Goal: Task Accomplishment & Management: Manage account settings

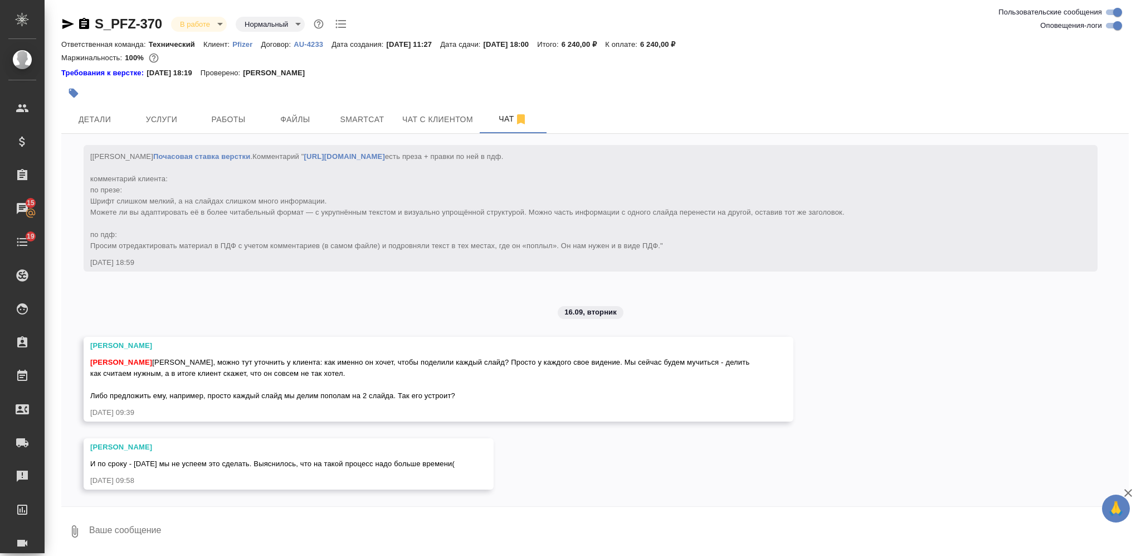
scroll to position [2079, 0]
click at [252, 528] on textarea at bounding box center [608, 531] width 1041 height 38
click at [380, 511] on form "0" at bounding box center [595, 527] width 1068 height 43
click at [417, 520] on textarea at bounding box center [608, 531] width 1041 height 38
type textarea "да, можем слайды разделять попалам, продублировав заголовки на завтра утро ок"
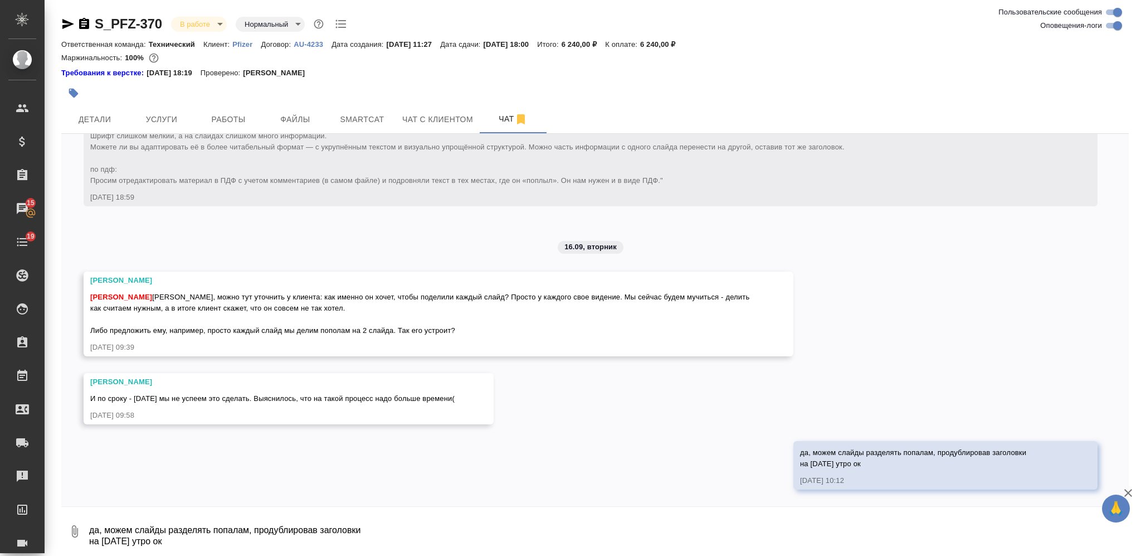
scroll to position [2144, 0]
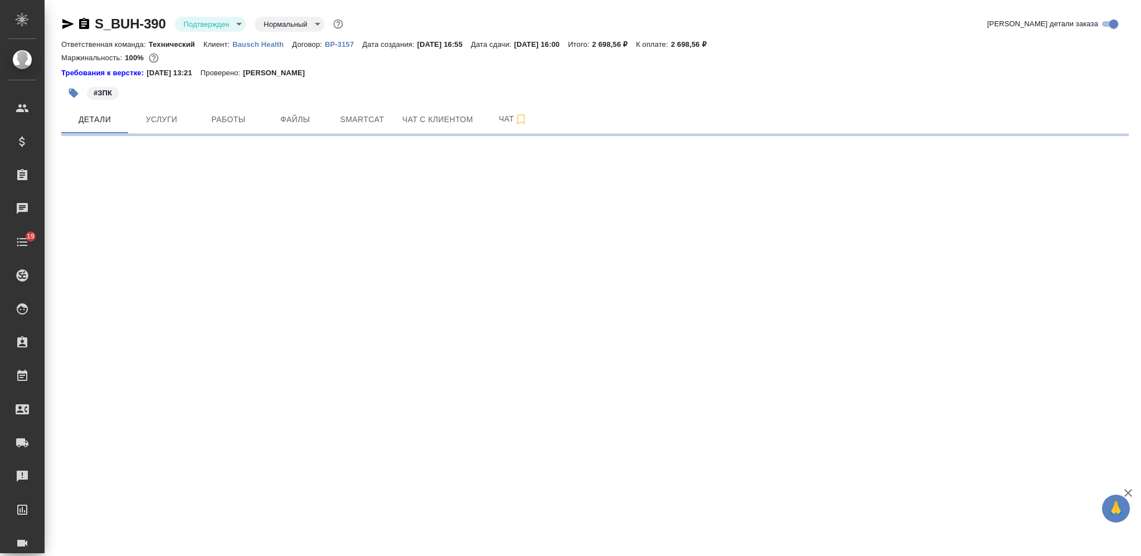
select select "RU"
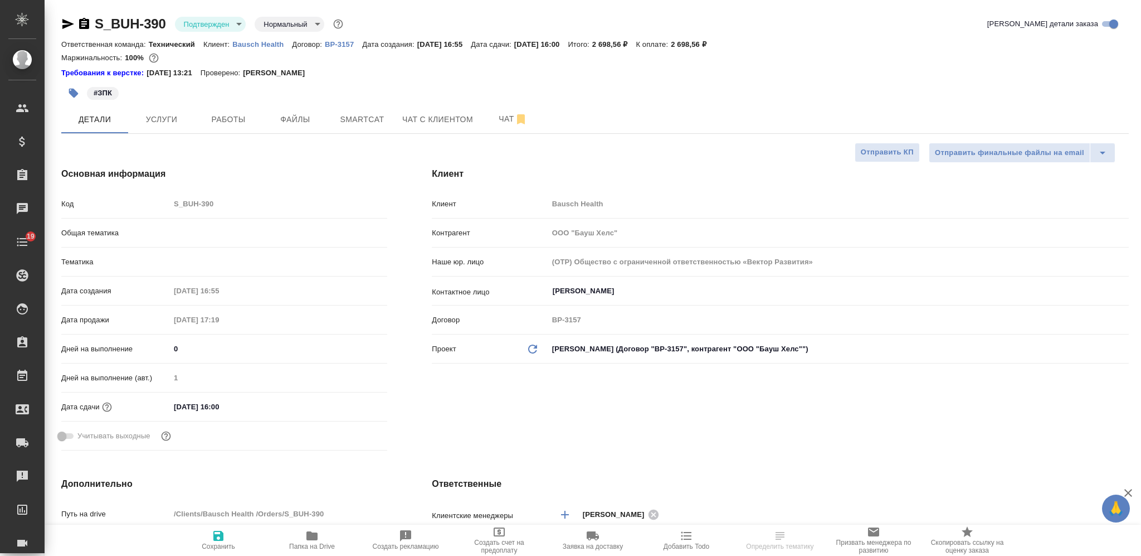
type textarea "x"
type input "Баданян Артак"
type input "Matveeva Anastasia"
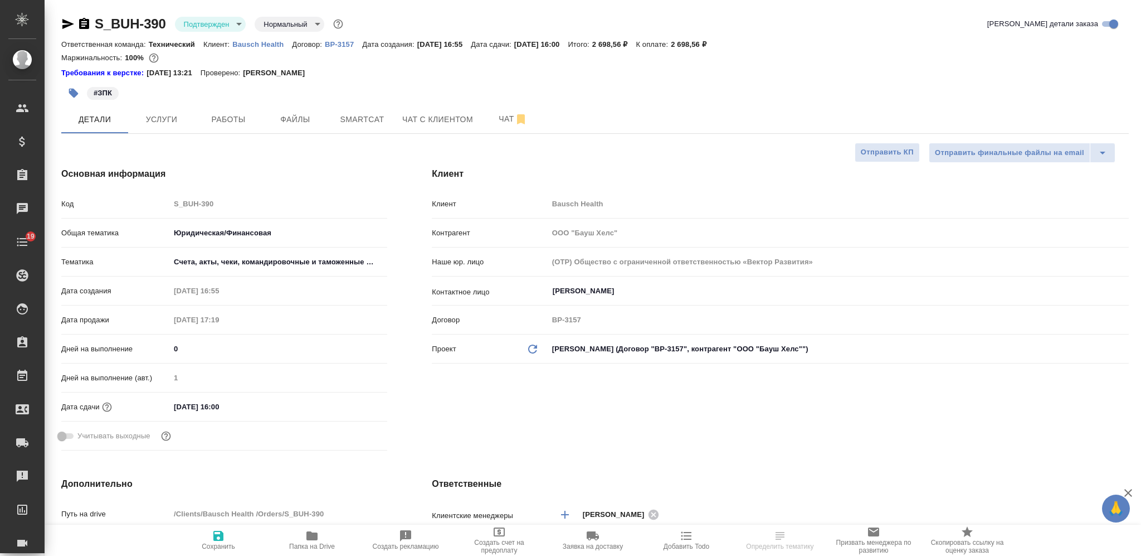
type textarea "x"
select select "RU"
type textarea "x"
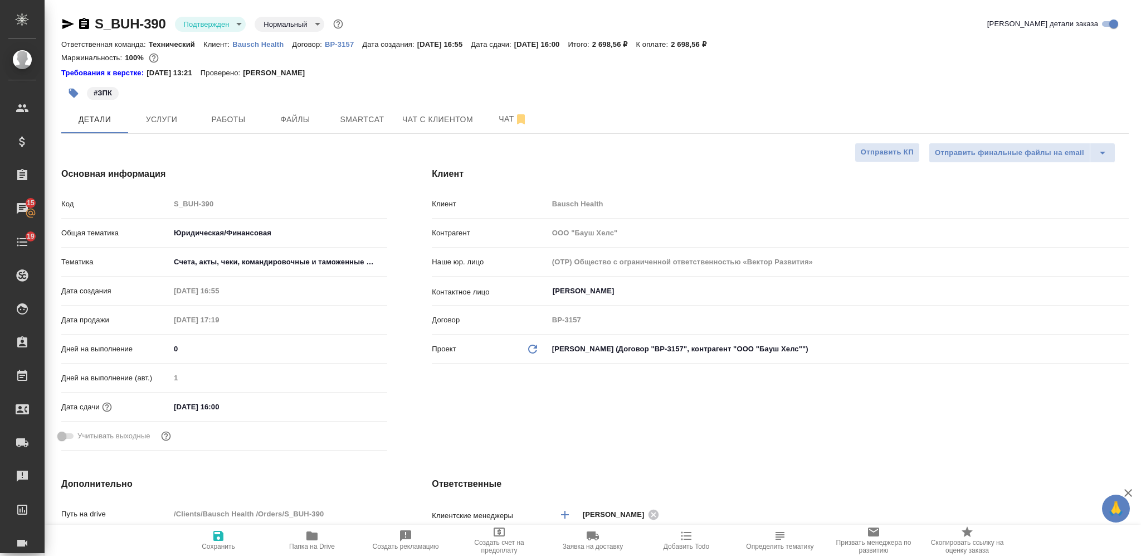
type textarea "x"
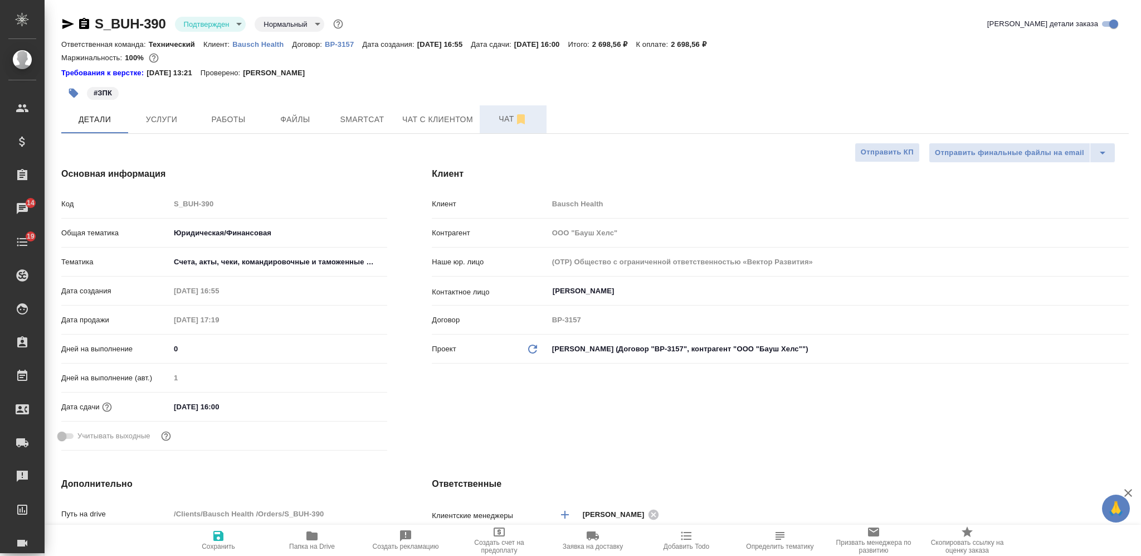
click at [503, 125] on span "Чат" at bounding box center [512, 119] width 53 height 14
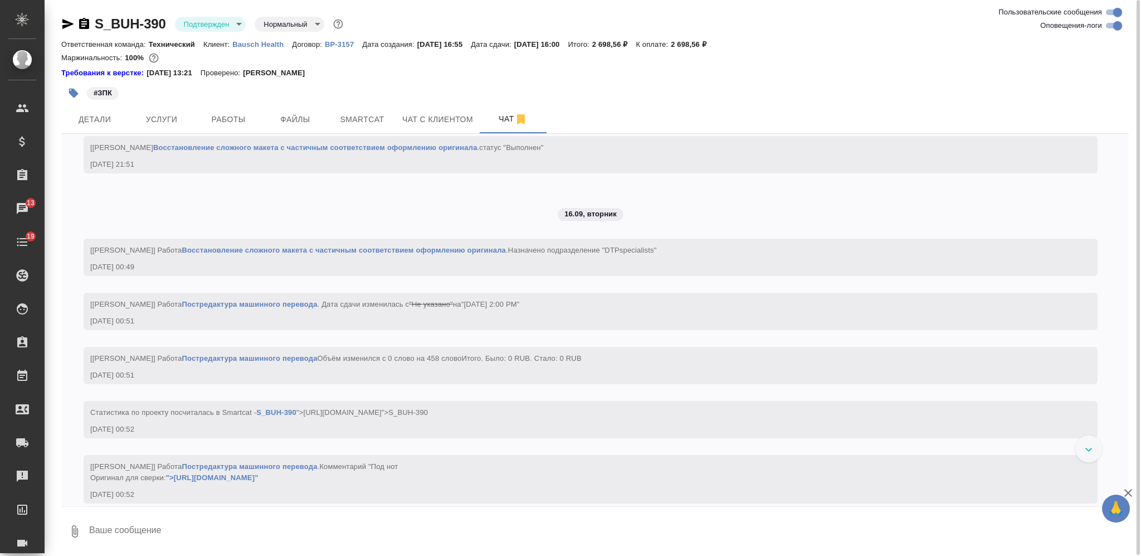
scroll to position [1821, 0]
click at [117, 108] on button "Детали" at bounding box center [94, 119] width 67 height 28
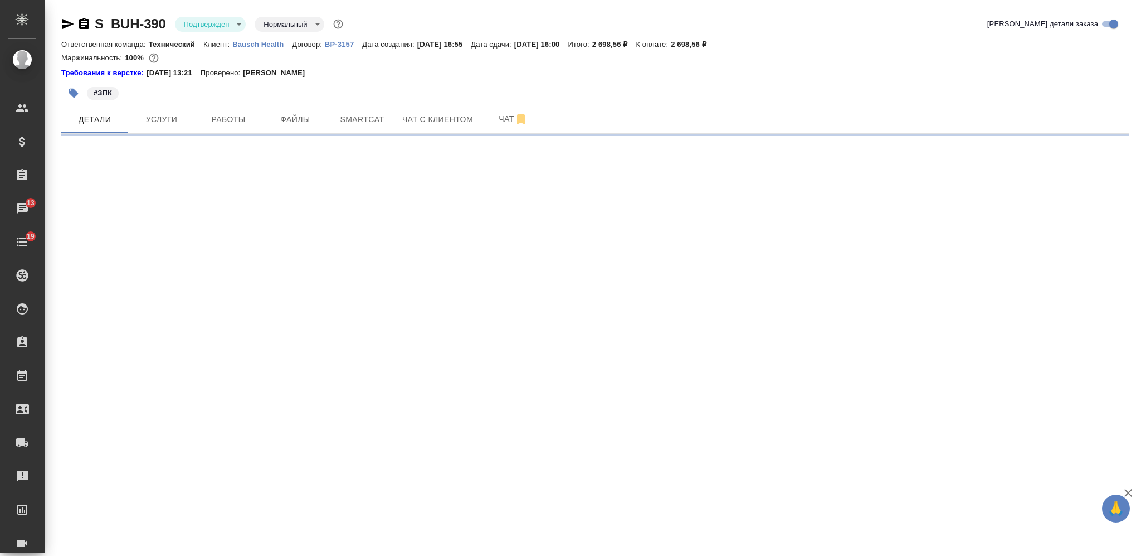
select select "RU"
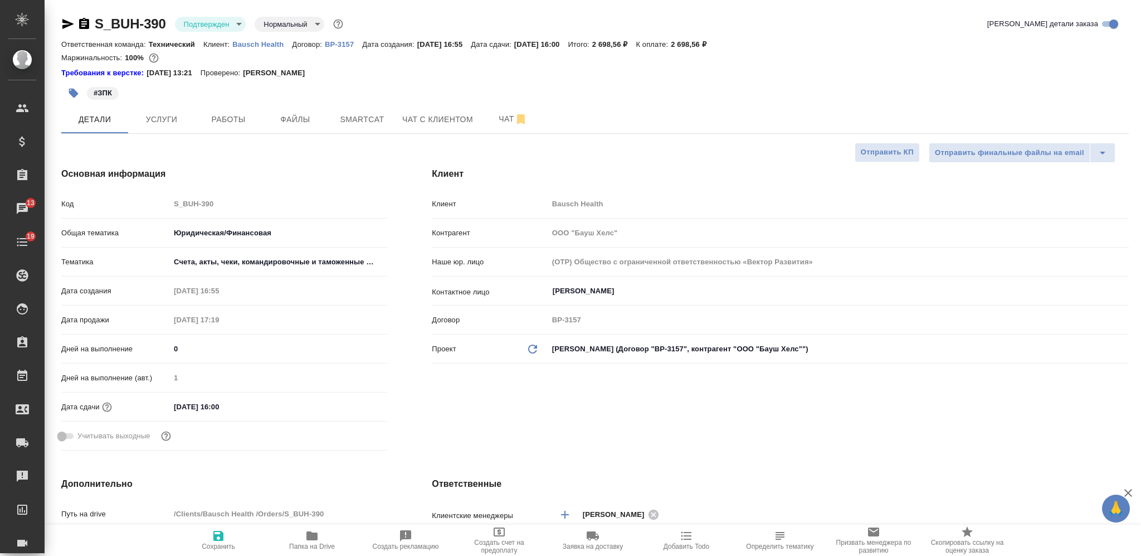
type textarea "x"
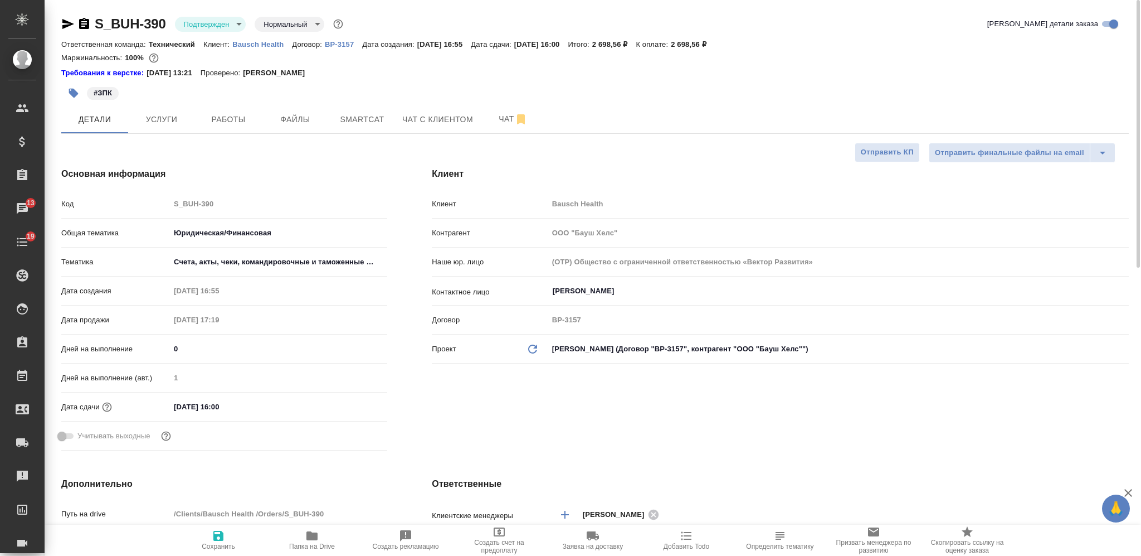
type textarea "x"
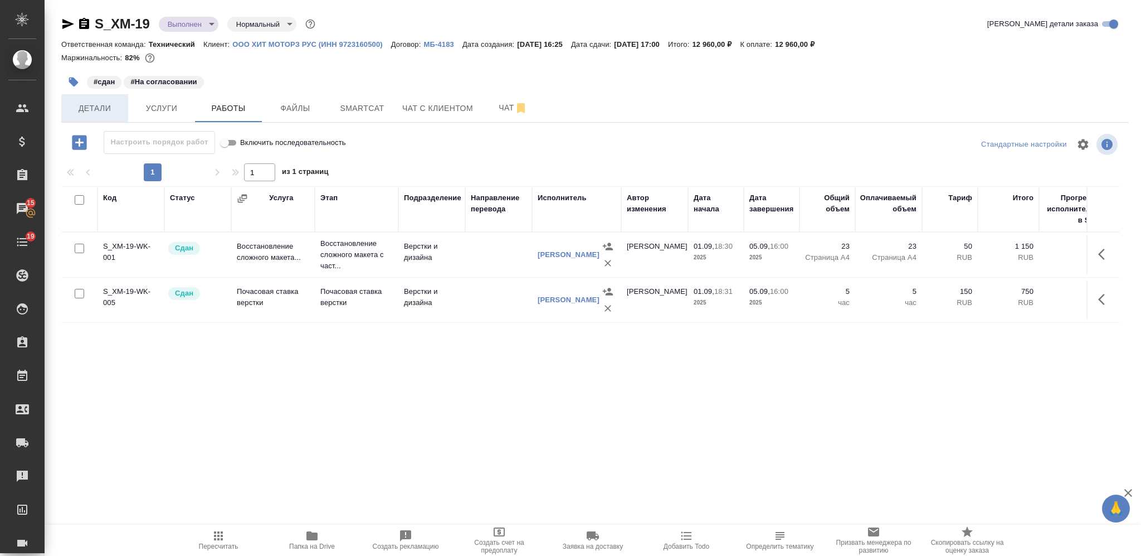
click at [114, 104] on span "Детали" at bounding box center [94, 108] width 53 height 14
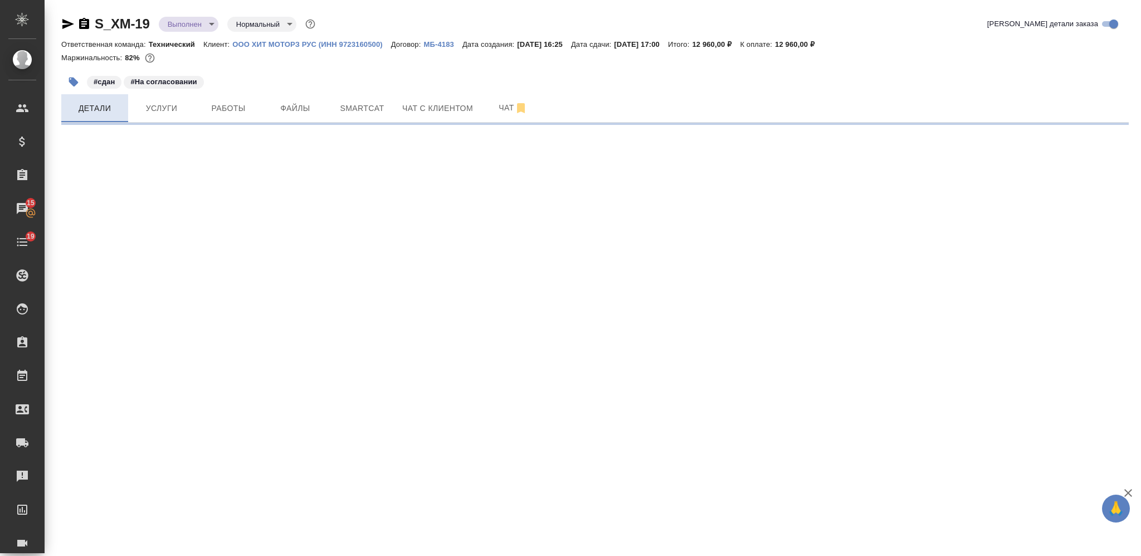
select select "RU"
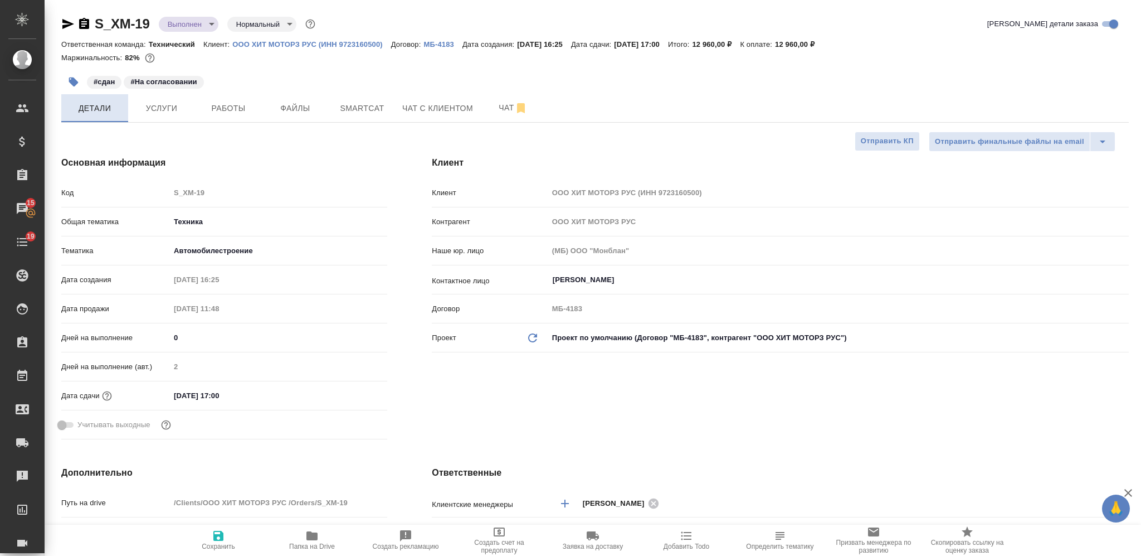
type textarea "x"
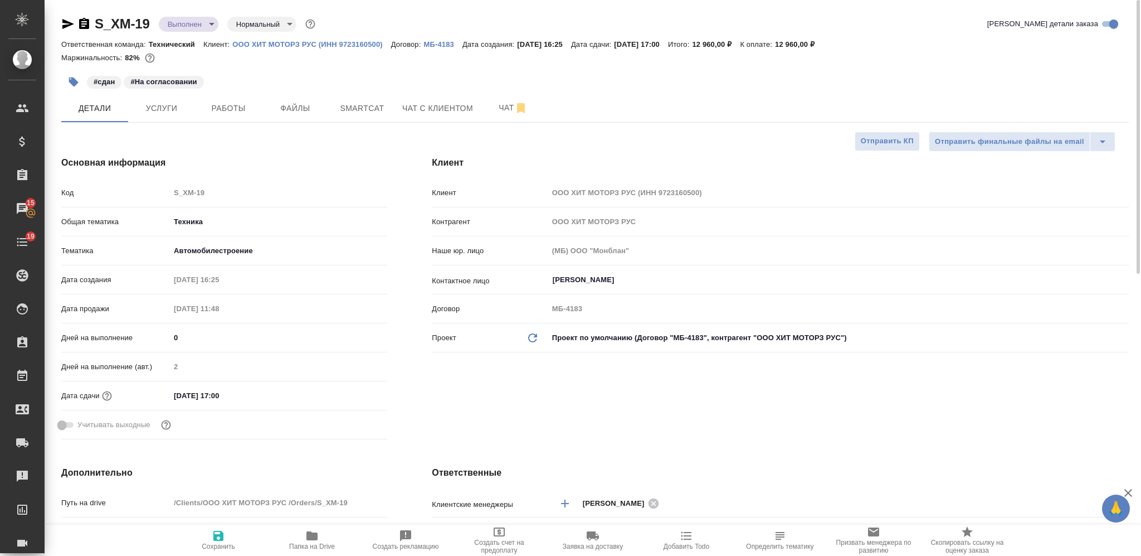
type textarea "x"
click at [500, 95] on button "Чат" at bounding box center [513, 108] width 67 height 28
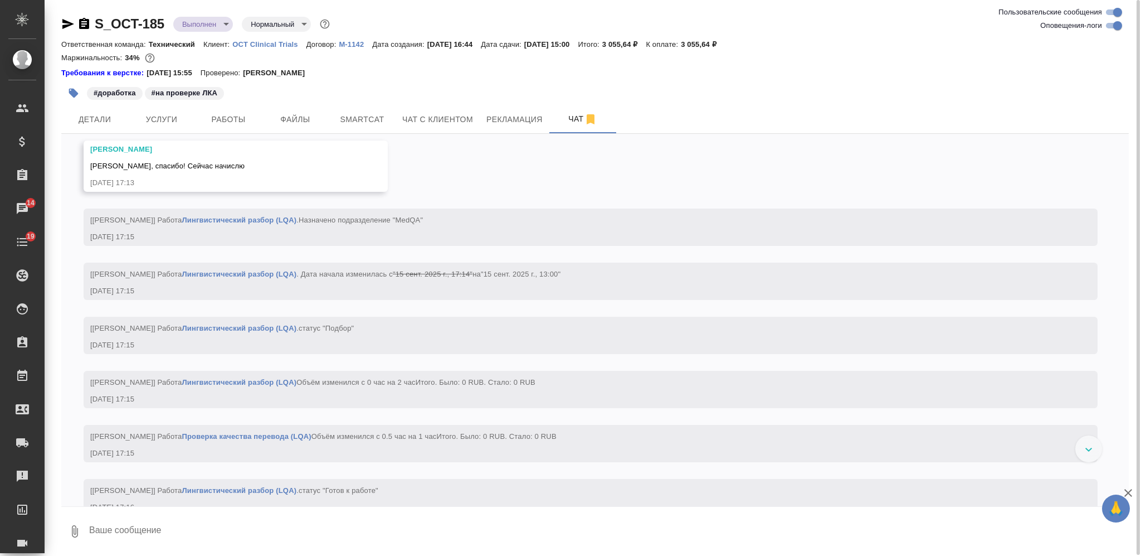
scroll to position [9352, 0]
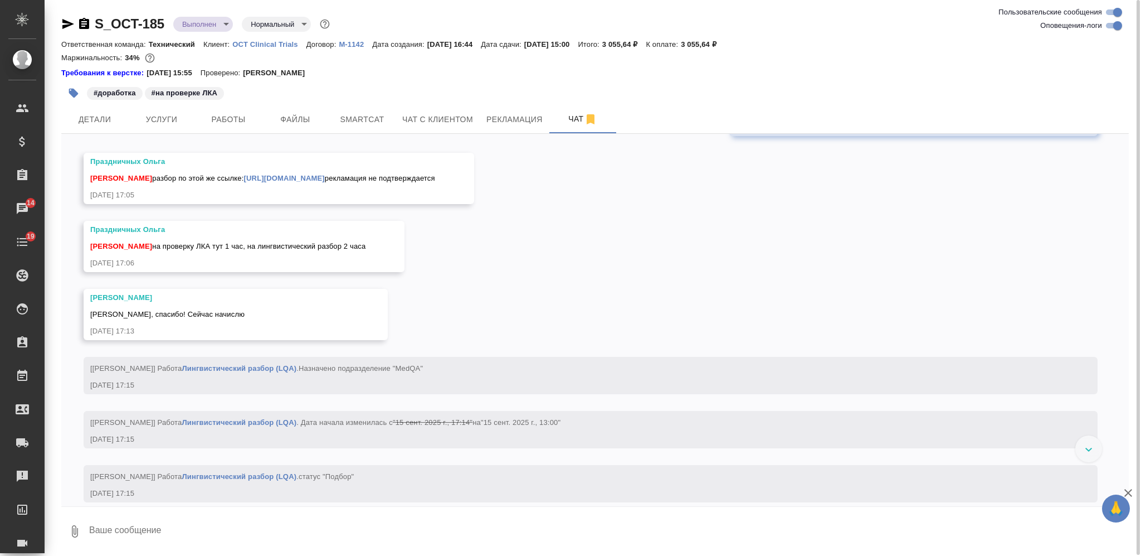
click at [288, 182] on link "https://drive.awatera.com/s/LqB5zbGQSGQ8ieP" at bounding box center [284, 178] width 81 height 8
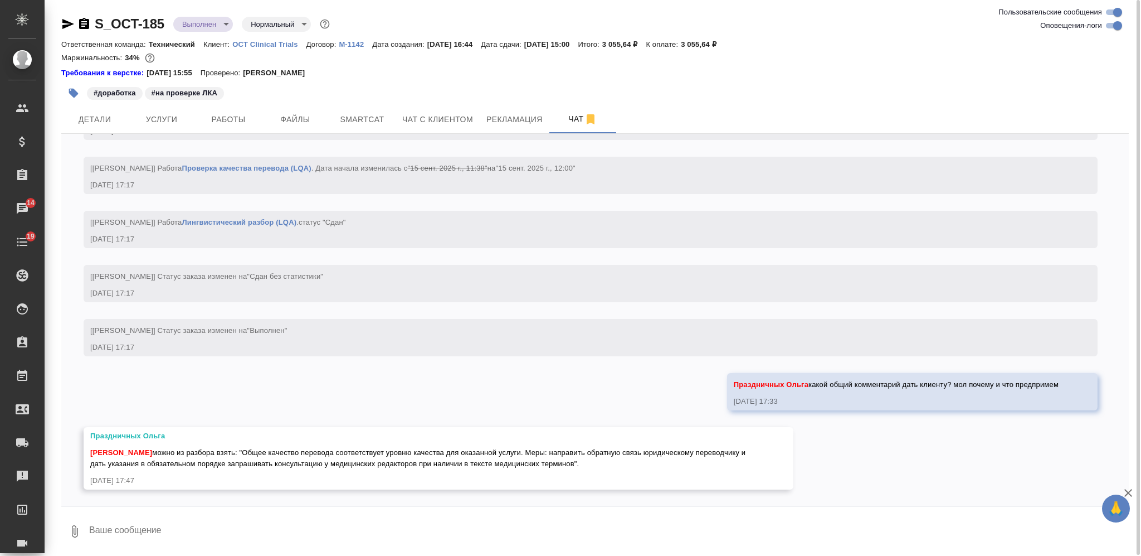
scroll to position [10466, 0]
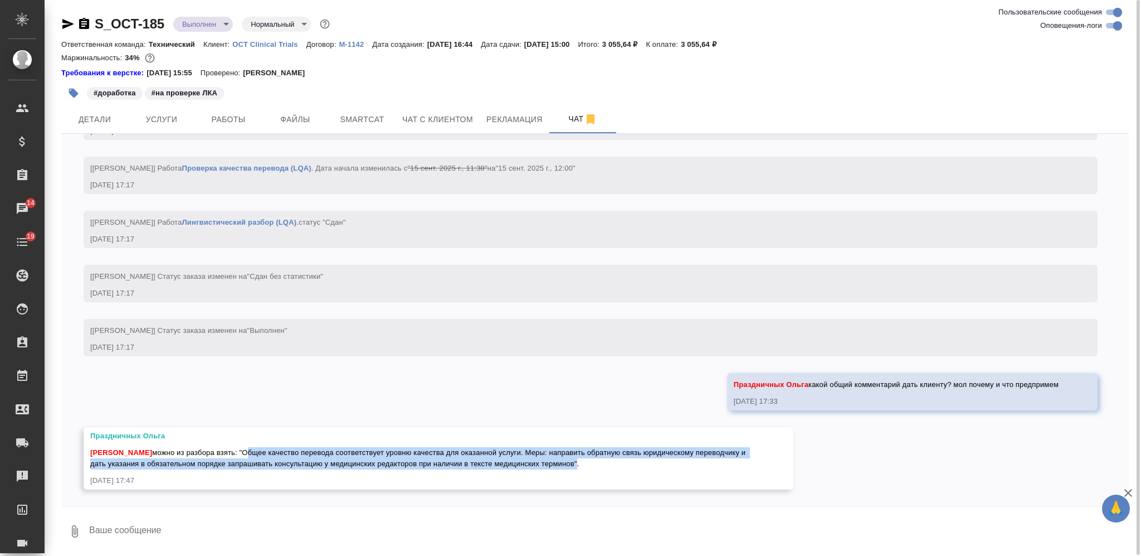
drag, startPoint x: 263, startPoint y: 449, endPoint x: 627, endPoint y: 461, distance: 364.0
click at [627, 461] on span "Никифорова Валерия можно из разбора взять: "Общее качество перевода соответству…" at bounding box center [418, 458] width 657 height 20
copy span "Общее качество перевода соответствует уровню качества для оказанной услуги. Мер…"
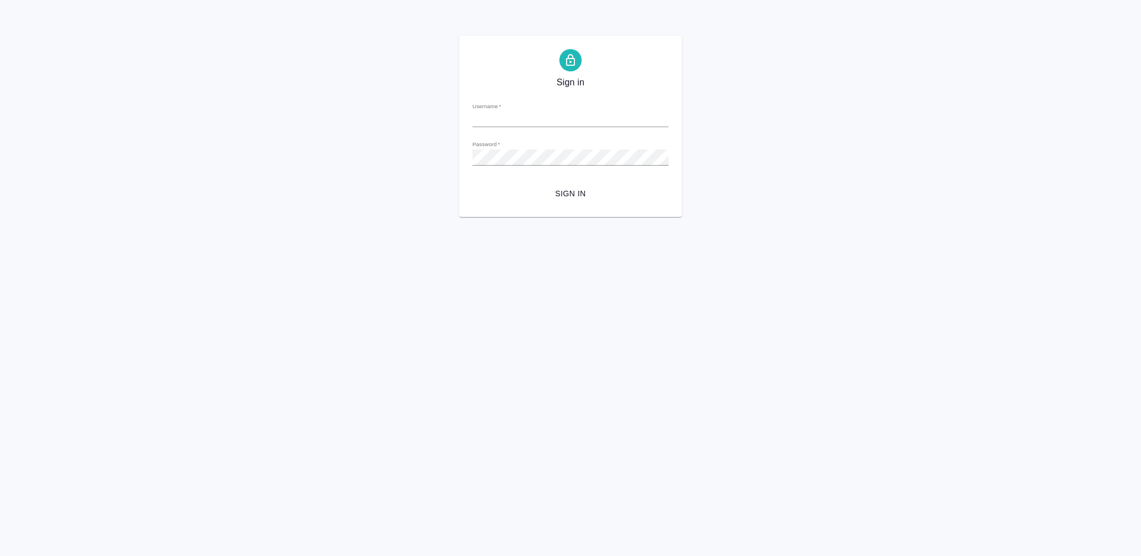
type input "[PERSON_NAME][EMAIL_ADDRESS][DOMAIN_NAME]"
click at [573, 189] on span "Sign in" at bounding box center [570, 194] width 178 height 14
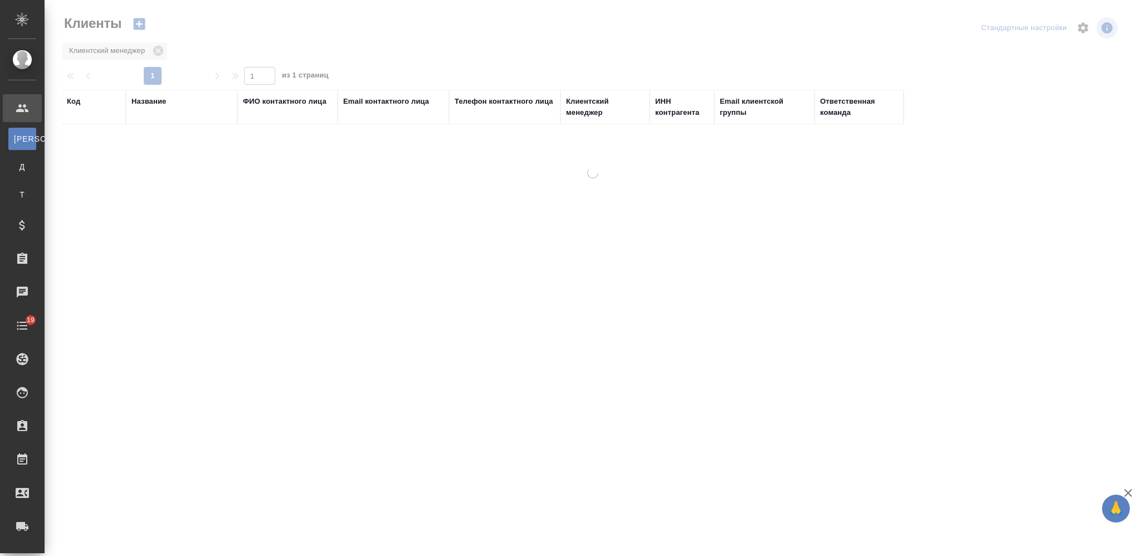
select select "RU"
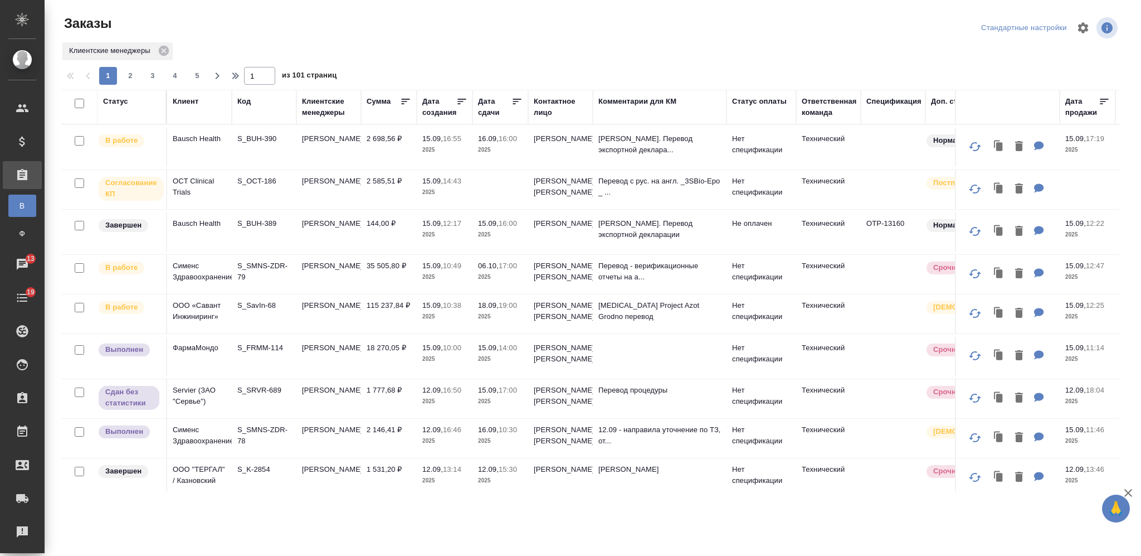
click at [118, 104] on div "Статус" at bounding box center [115, 101] width 25 height 11
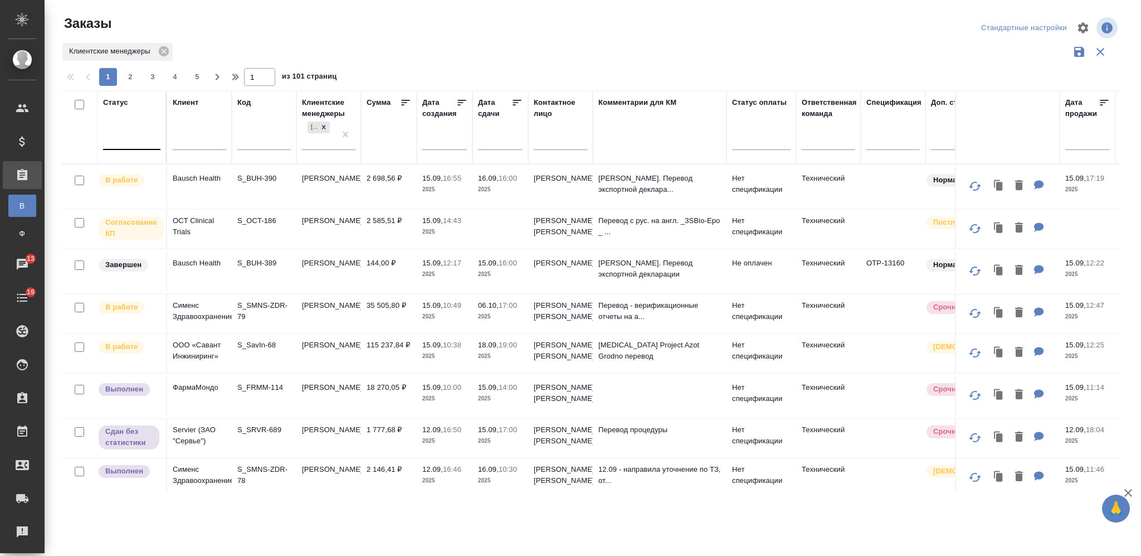
click at [128, 140] on div at bounding box center [131, 138] width 57 height 16
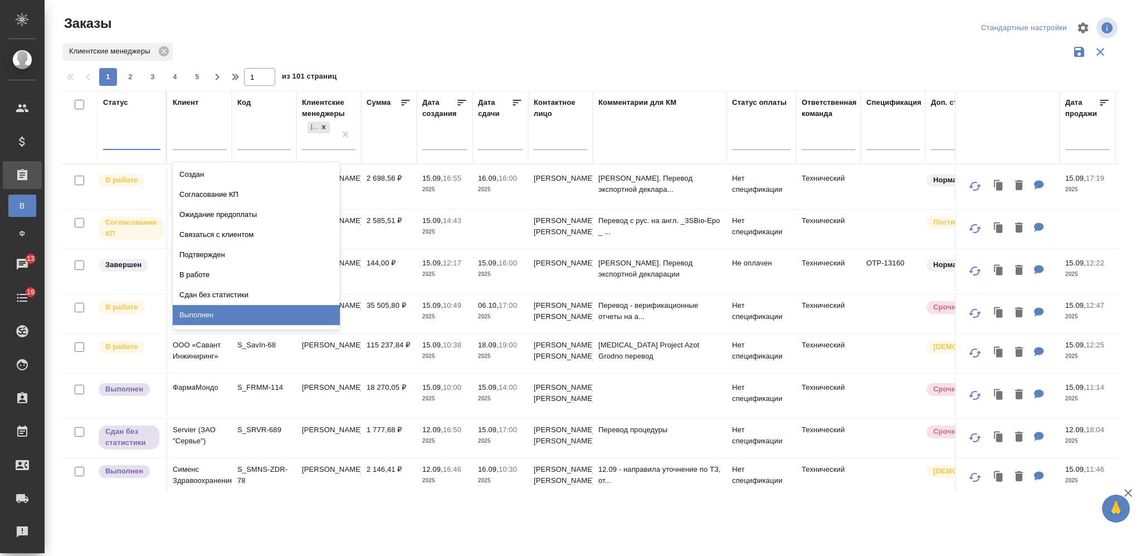
click at [306, 315] on div "Выполнен" at bounding box center [256, 315] width 167 height 20
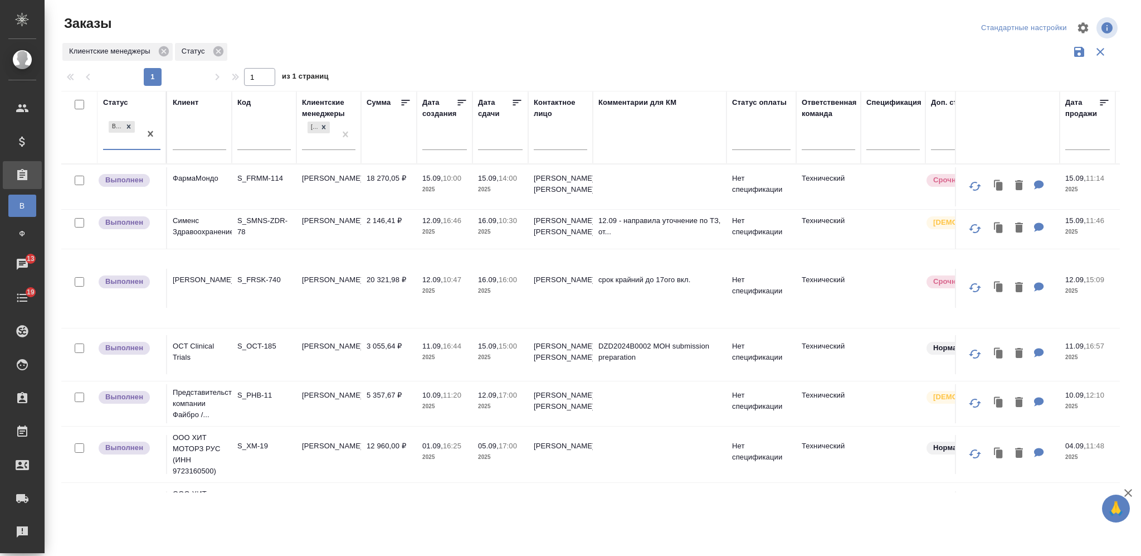
click at [410, 40] on div "Заказы" at bounding box center [239, 27] width 356 height 27
click at [284, 181] on p "S_FRMM-114" at bounding box center [263, 178] width 53 height 11
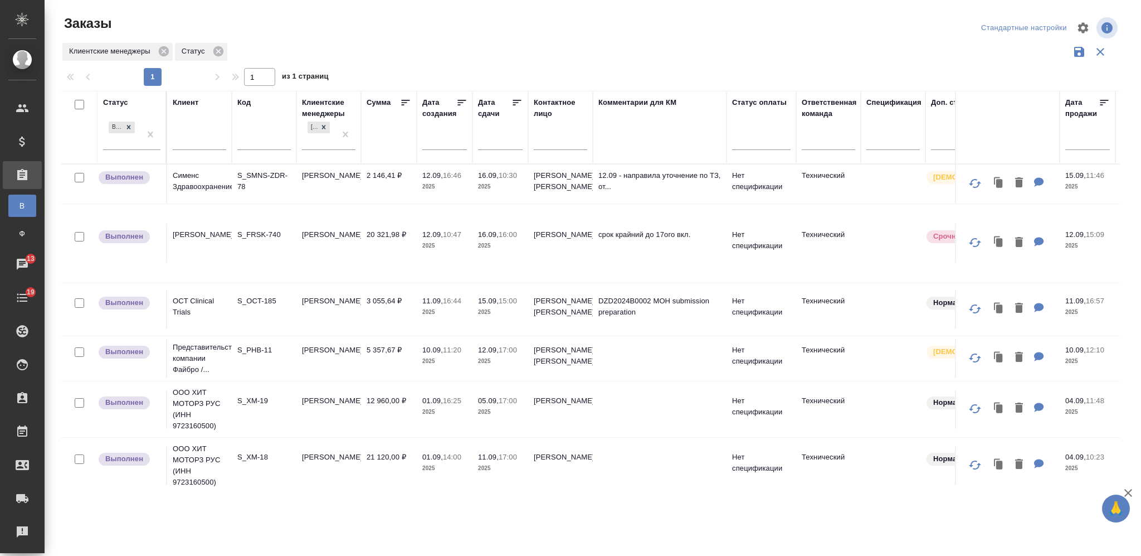
click at [384, 184] on td "2 146,41 ₽" at bounding box center [389, 183] width 56 height 39
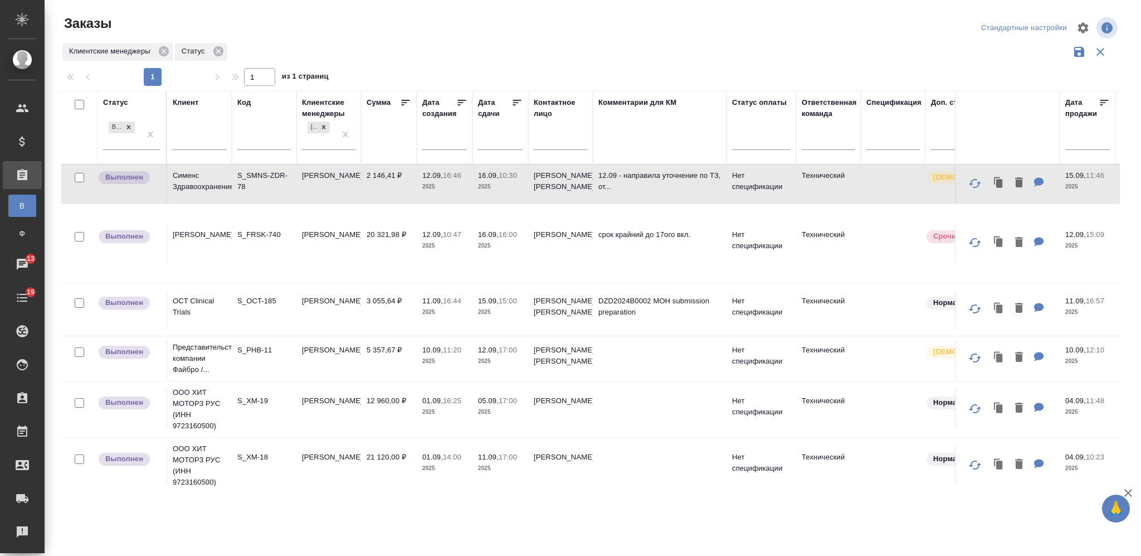
click at [262, 246] on td "S_FRSK-740" at bounding box center [264, 242] width 65 height 39
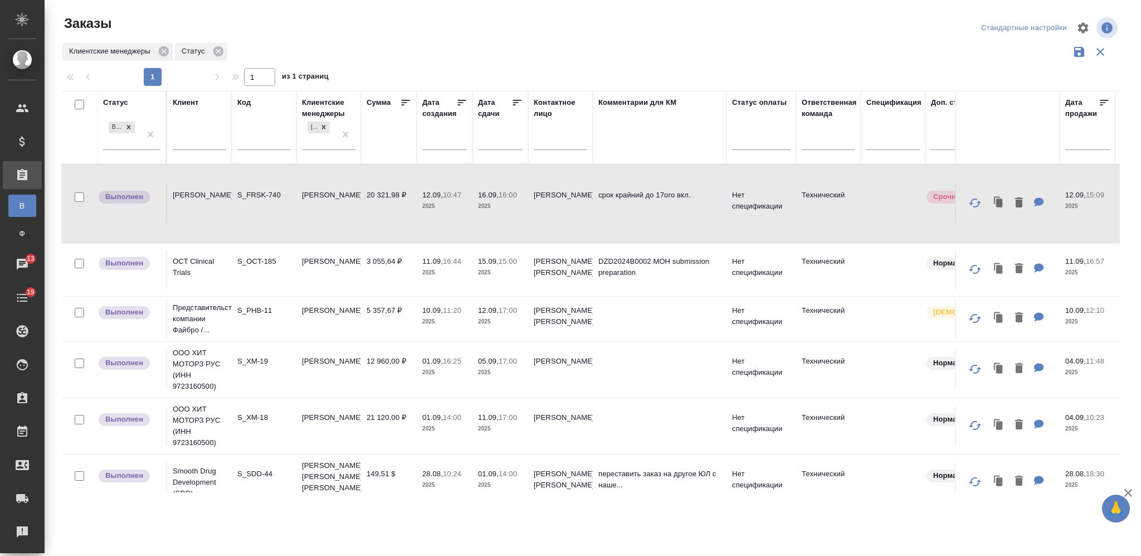
click at [353, 271] on td "[PERSON_NAME]" at bounding box center [328, 269] width 65 height 39
click at [354, 271] on td "[PERSON_NAME]" at bounding box center [328, 269] width 65 height 39
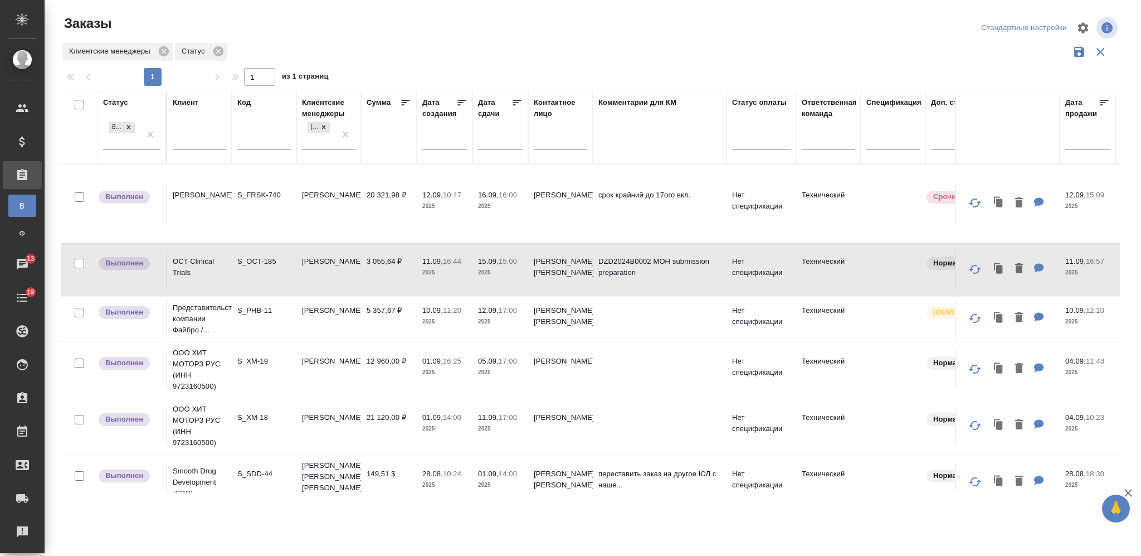
click at [430, 323] on p "2025" at bounding box center [444, 321] width 45 height 11
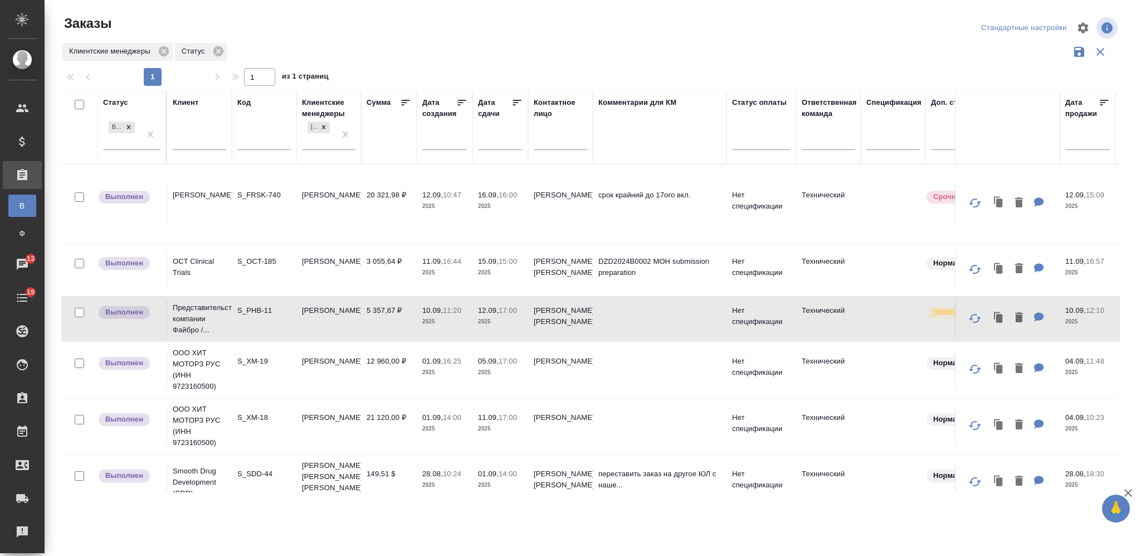
click at [430, 323] on p "2025" at bounding box center [444, 321] width 45 height 11
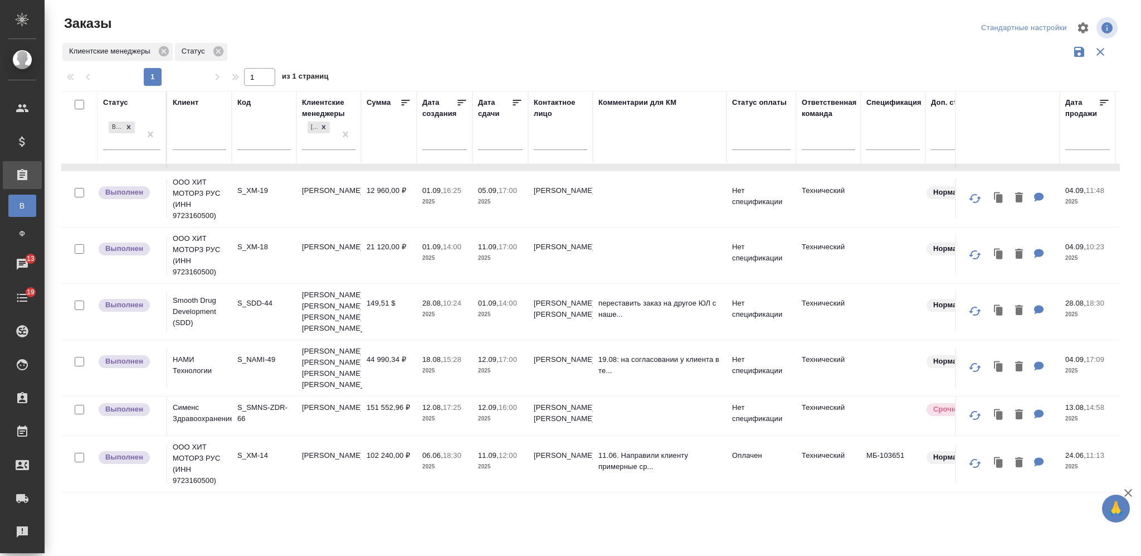
scroll to position [209, 0]
click at [344, 396] on td "Никифорова Валерия" at bounding box center [328, 415] width 65 height 39
click at [344, 396] on td "[PERSON_NAME]" at bounding box center [328, 415] width 65 height 39
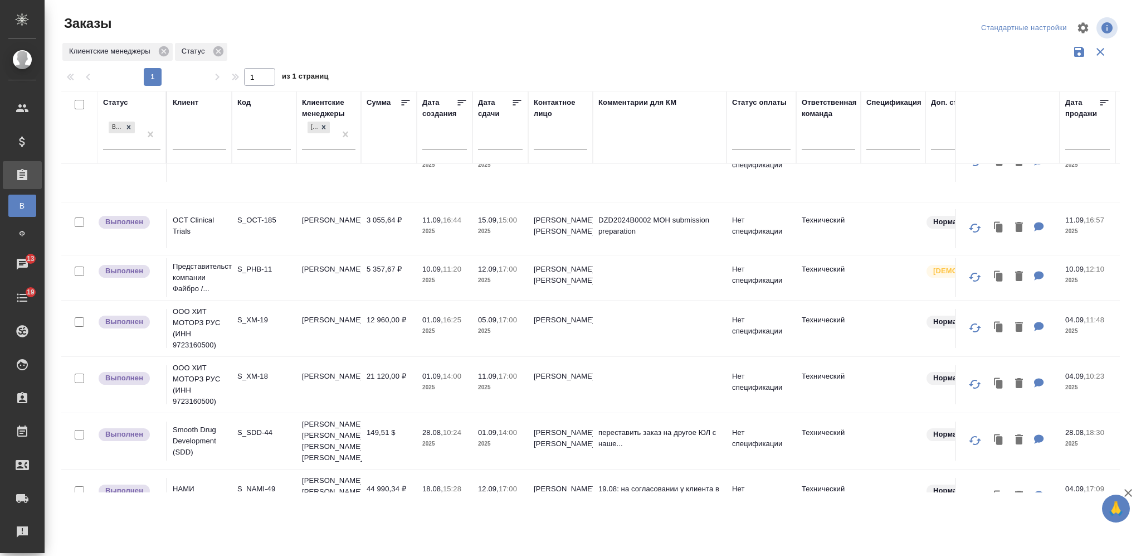
scroll to position [0, 0]
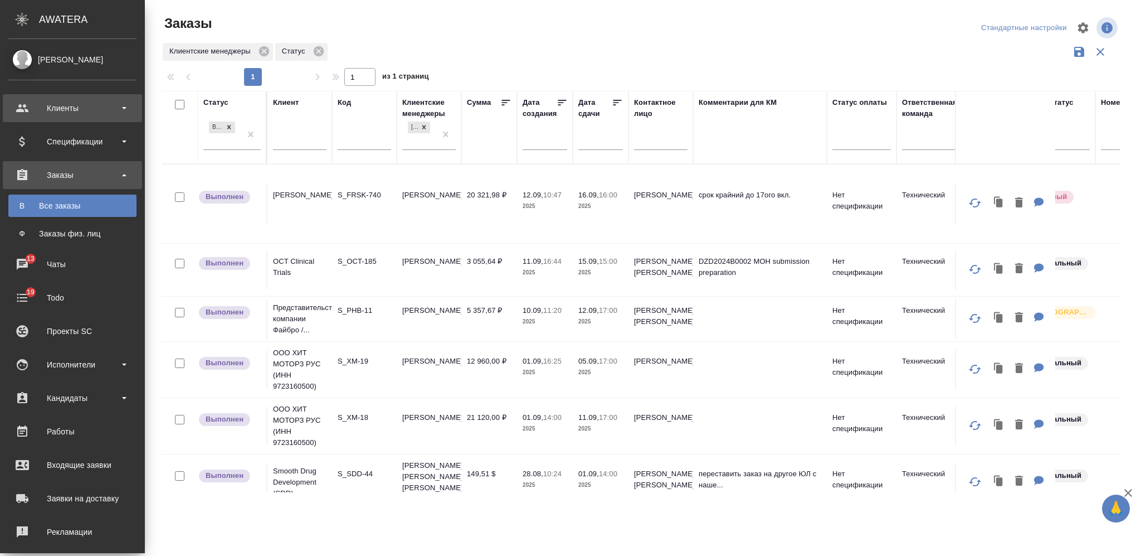
click at [79, 108] on div "Клиенты" at bounding box center [72, 108] width 128 height 17
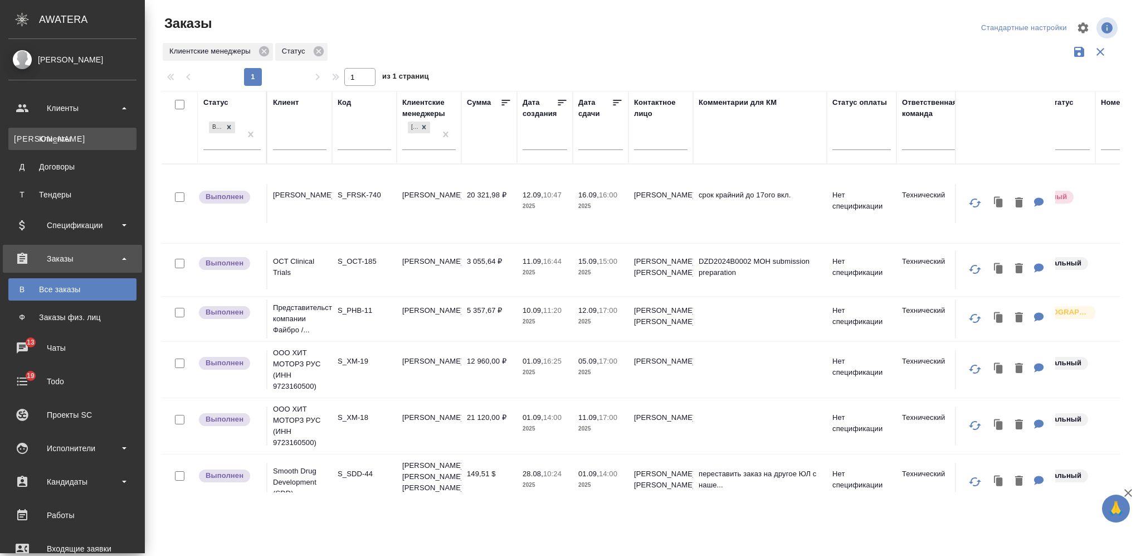
drag, startPoint x: 87, startPoint y: 137, endPoint x: 321, endPoint y: 3, distance: 269.3
click at [87, 138] on div "Клиенты" at bounding box center [72, 138] width 117 height 11
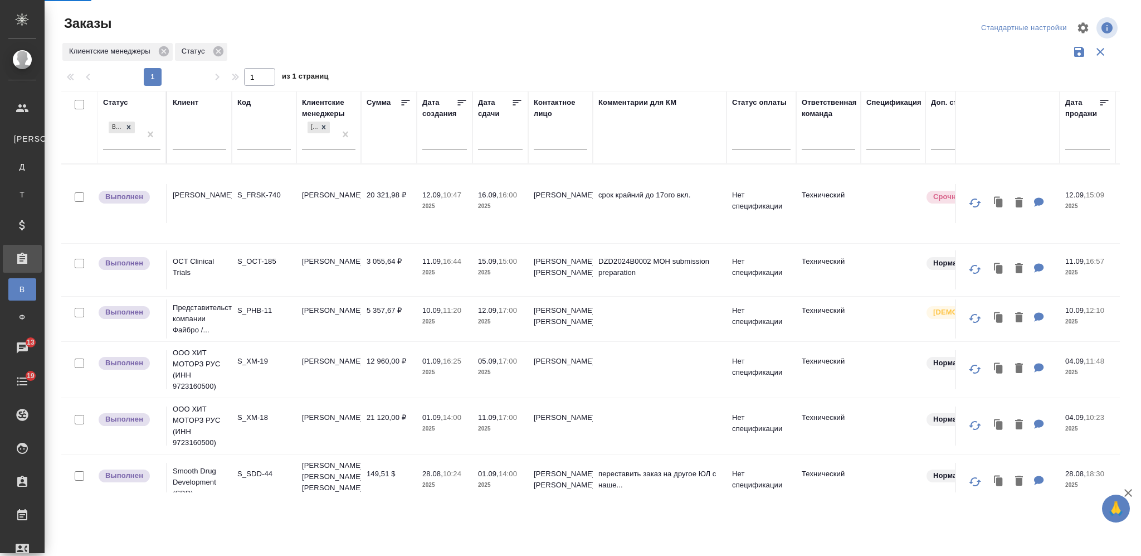
select select "RU"
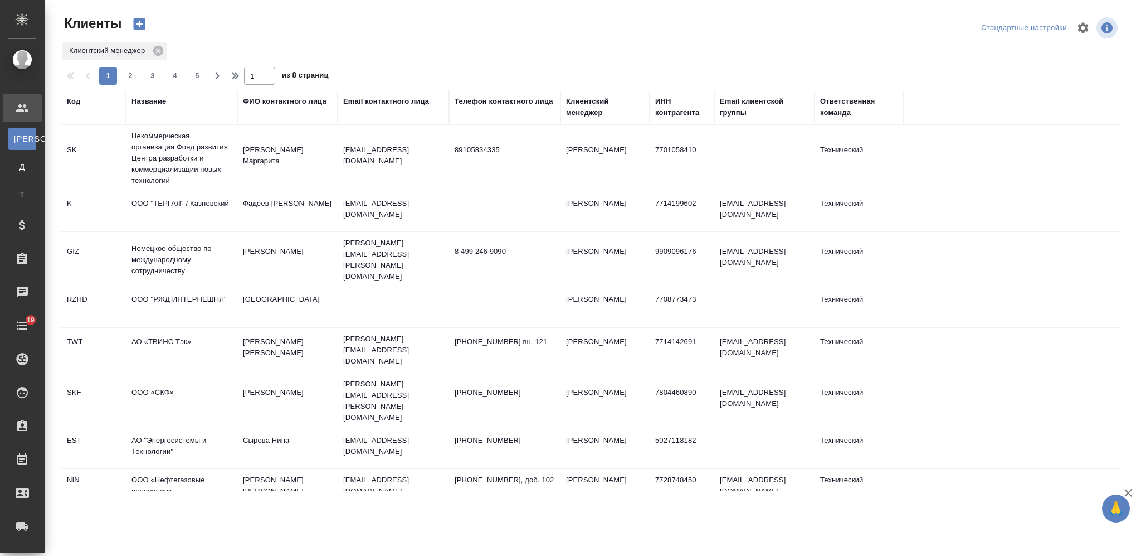
click at [145, 99] on div "Название" at bounding box center [148, 101] width 35 height 11
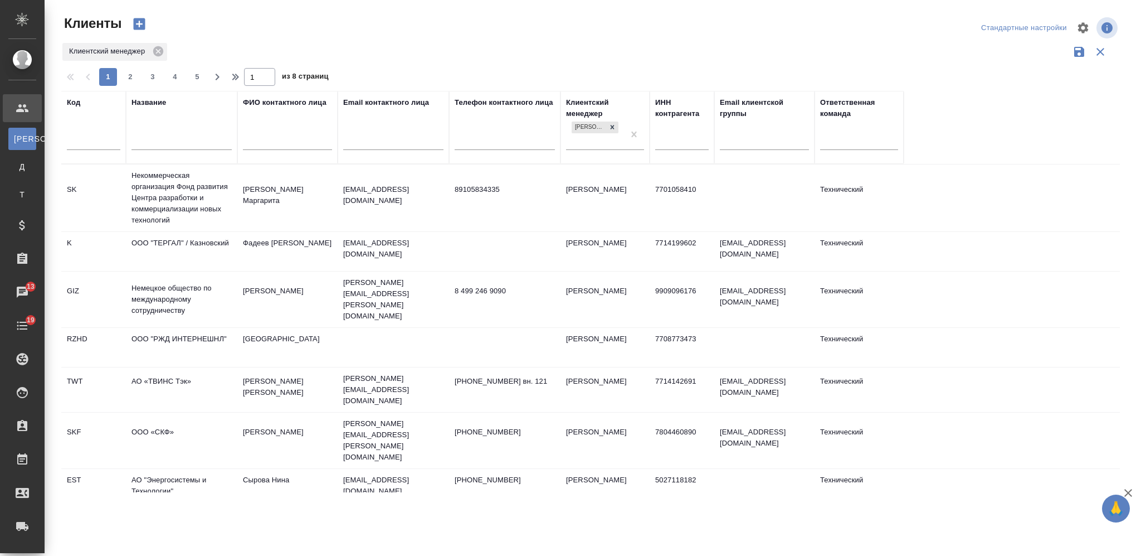
click at [152, 139] on input "text" at bounding box center [181, 142] width 100 height 14
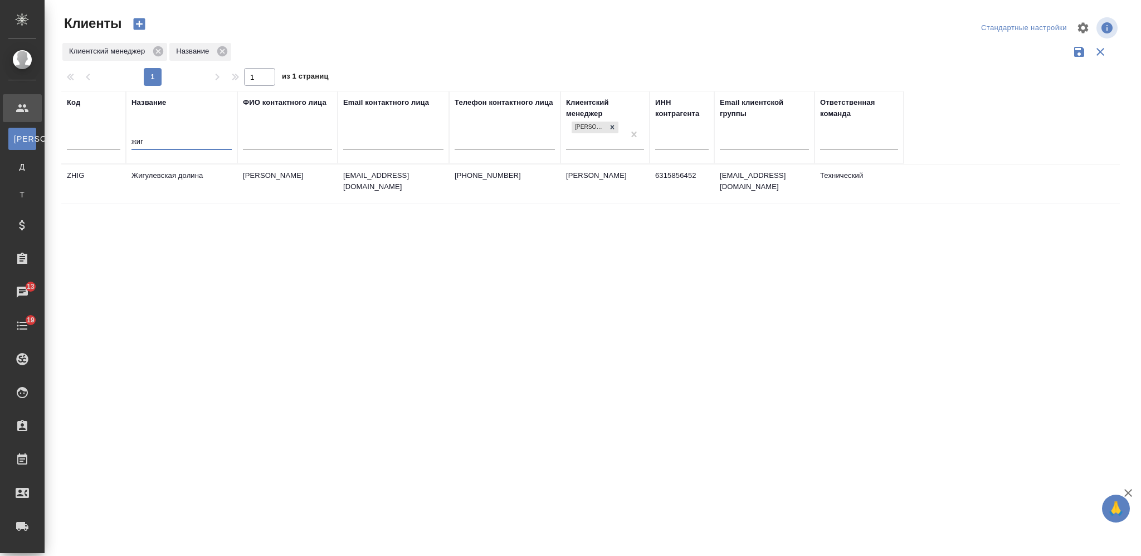
type input "жиг"
click at [209, 198] on td "Жигулевская долина" at bounding box center [181, 183] width 111 height 39
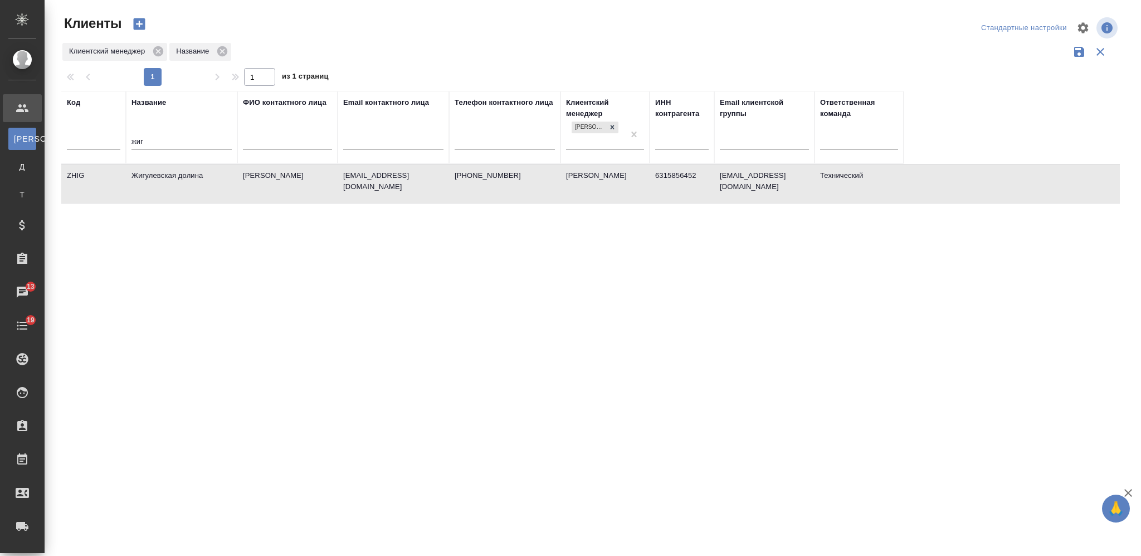
click at [209, 198] on td "Жигулевская долина" at bounding box center [181, 183] width 111 height 39
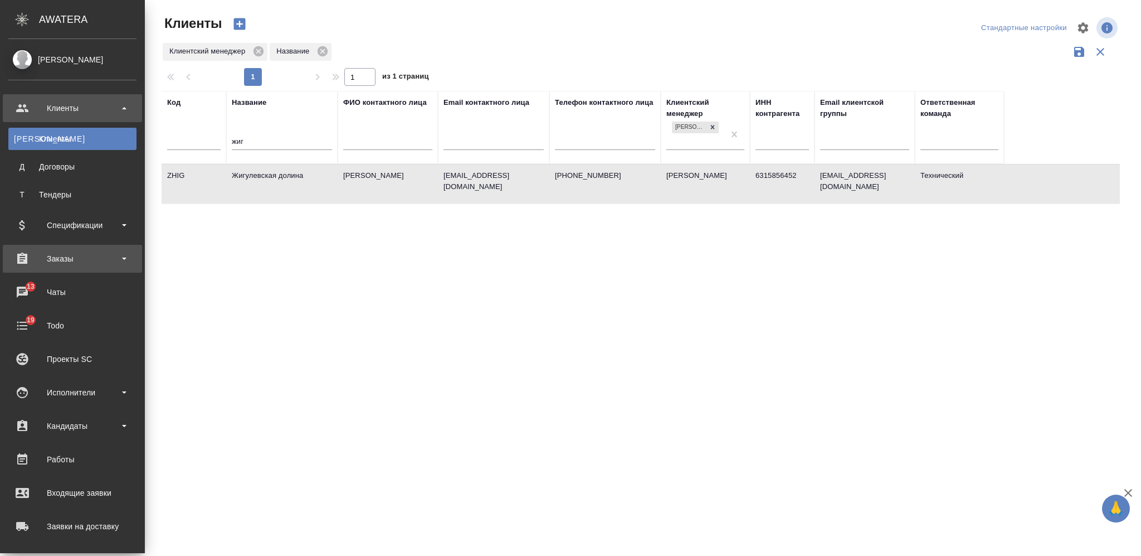
click at [92, 269] on div "Заказы" at bounding box center [72, 259] width 139 height 28
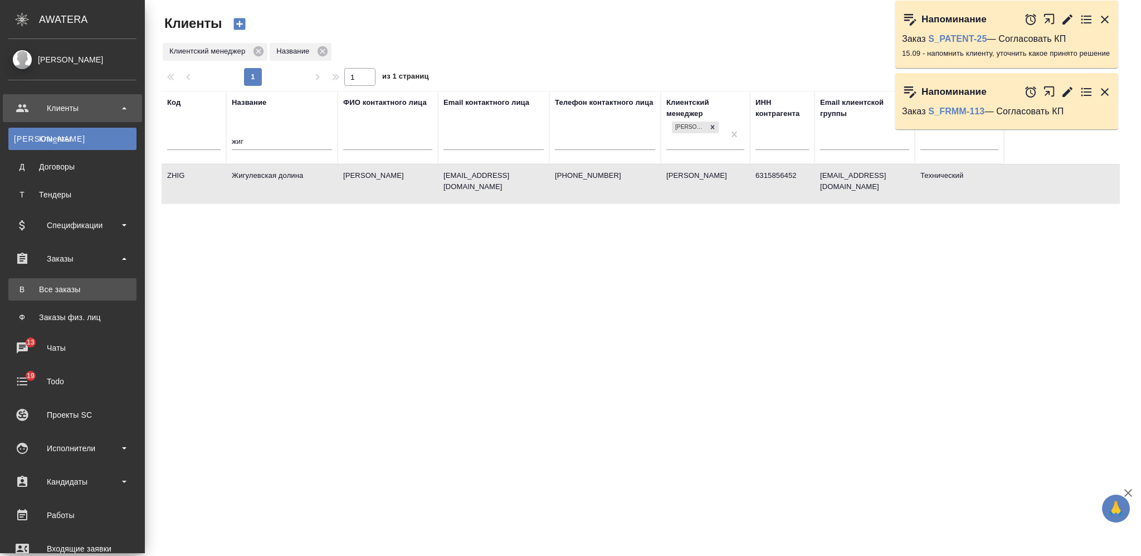
click at [92, 289] on div "Все заказы" at bounding box center [72, 289] width 117 height 11
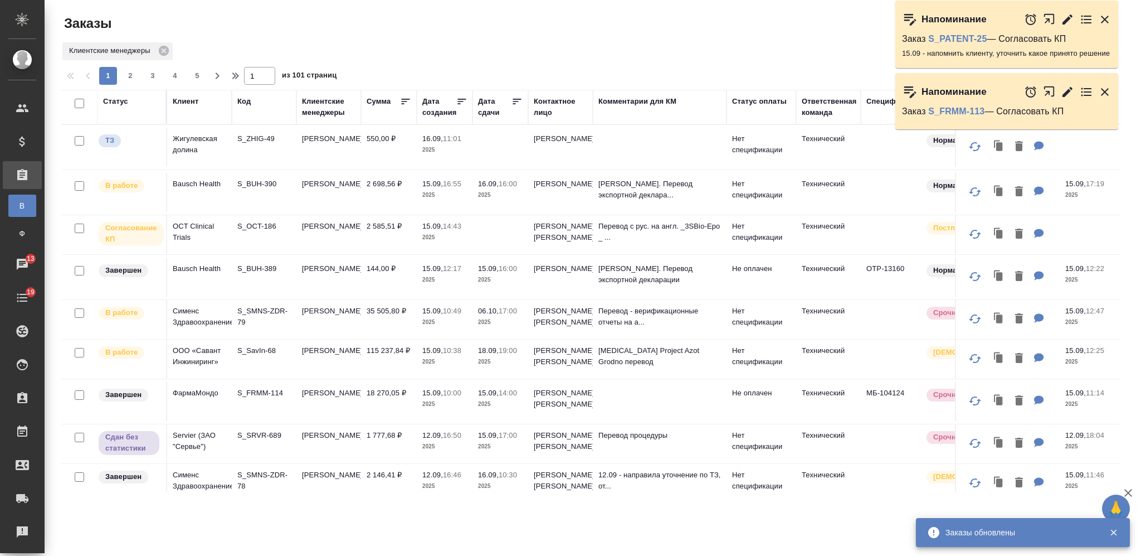
click at [495, 103] on div "Дата сдачи" at bounding box center [494, 107] width 33 height 22
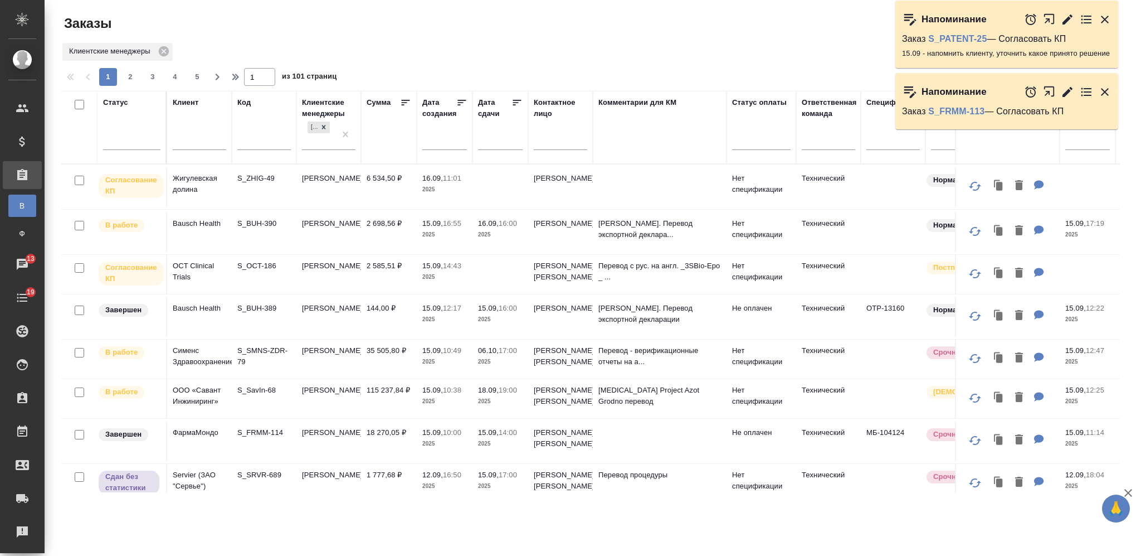
click at [492, 139] on input "text" at bounding box center [504, 141] width 38 height 16
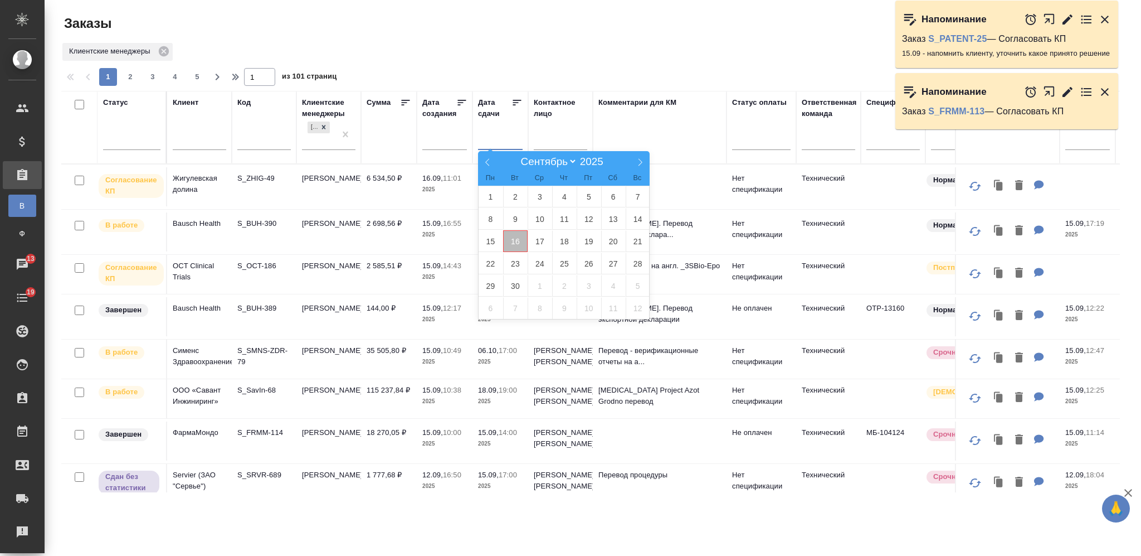
click at [524, 238] on span "16" at bounding box center [515, 241] width 25 height 22
type div "2025-09-15T21:00:00.000Z"
click at [541, 239] on span "17" at bounding box center [540, 241] width 25 height 22
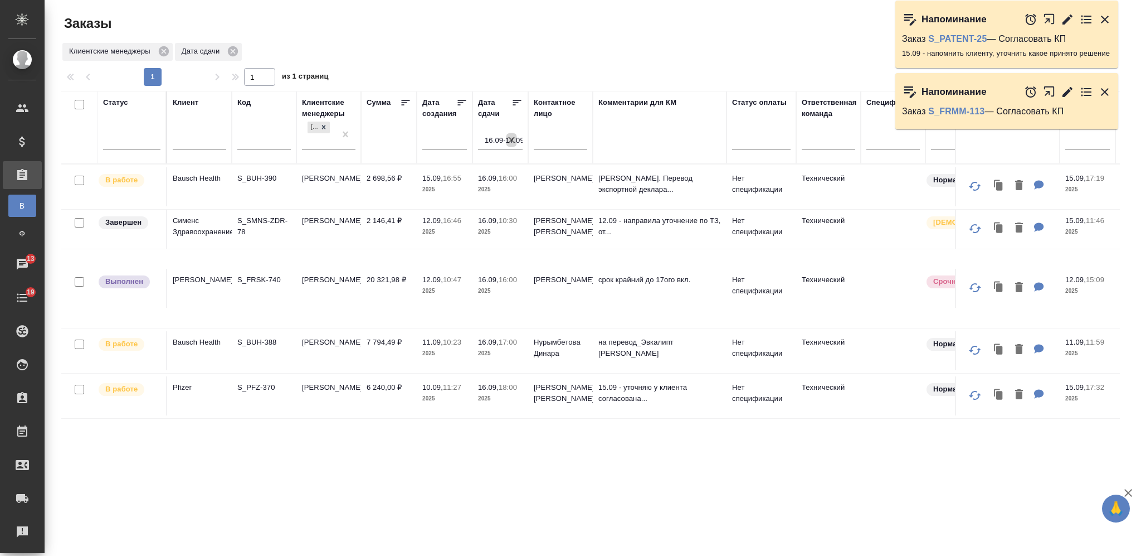
click at [514, 143] on icon "button" at bounding box center [511, 139] width 11 height 11
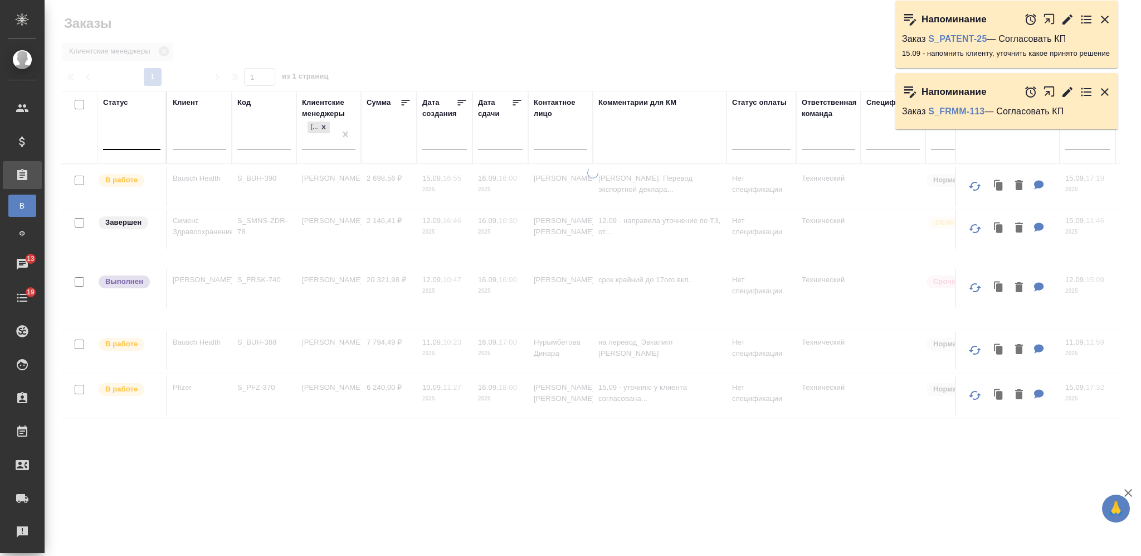
click at [127, 139] on div at bounding box center [131, 138] width 57 height 16
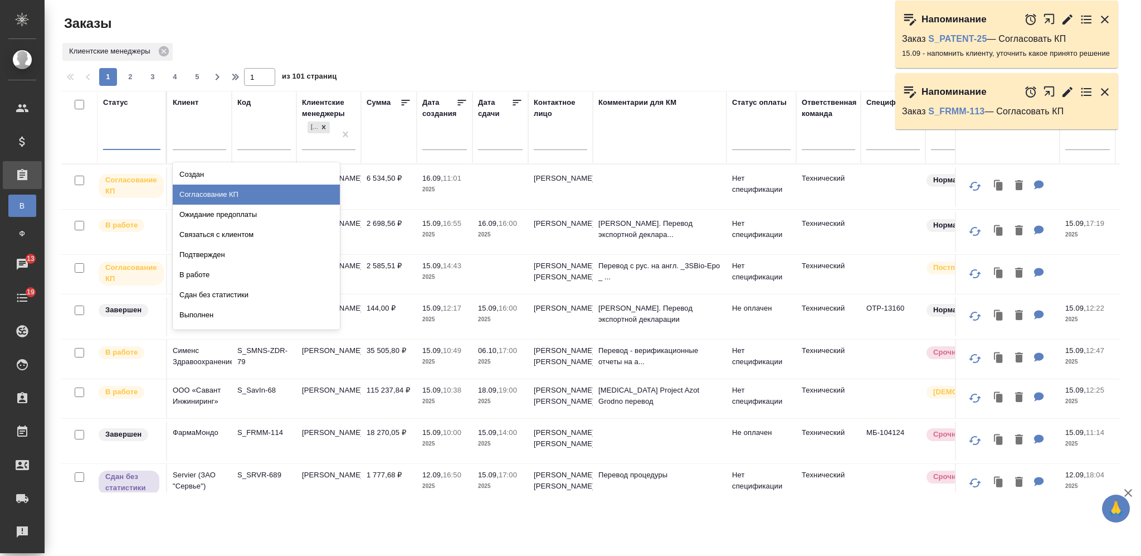
click at [304, 190] on div "Согласование КП" at bounding box center [256, 194] width 167 height 20
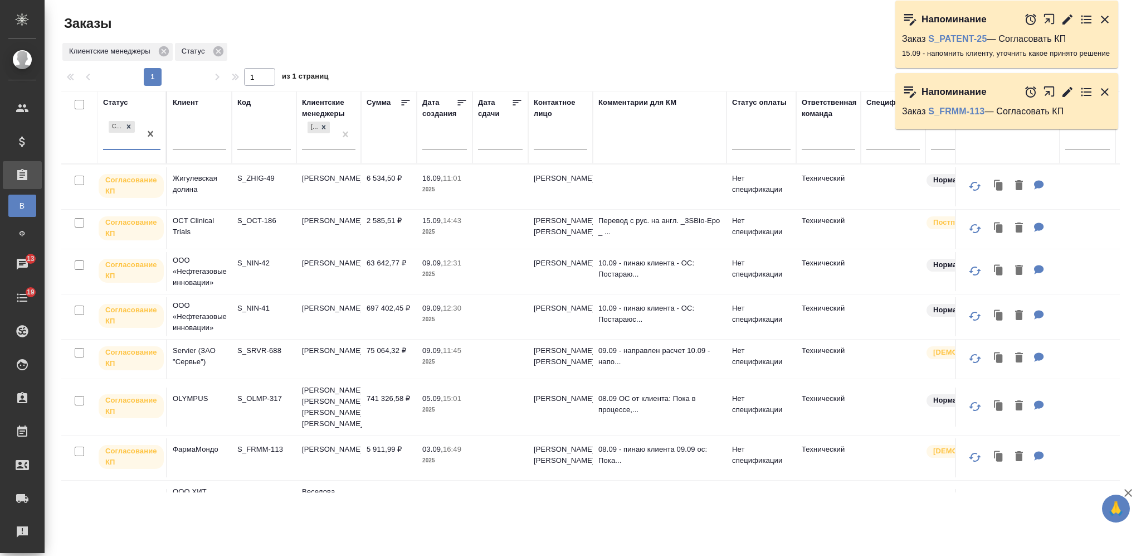
click at [490, 223] on td at bounding box center [500, 228] width 56 height 39
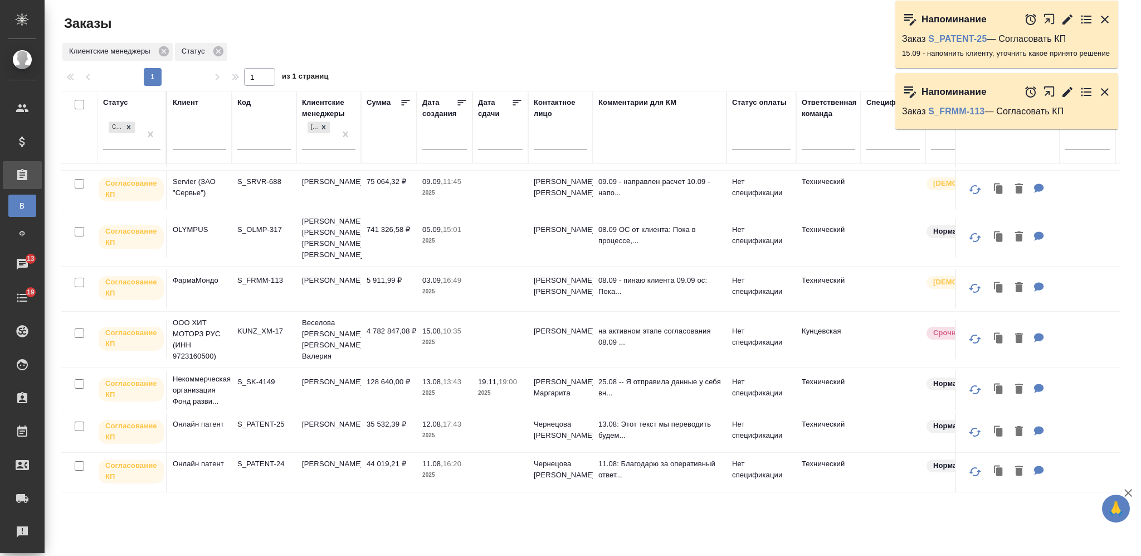
scroll to position [66, 0]
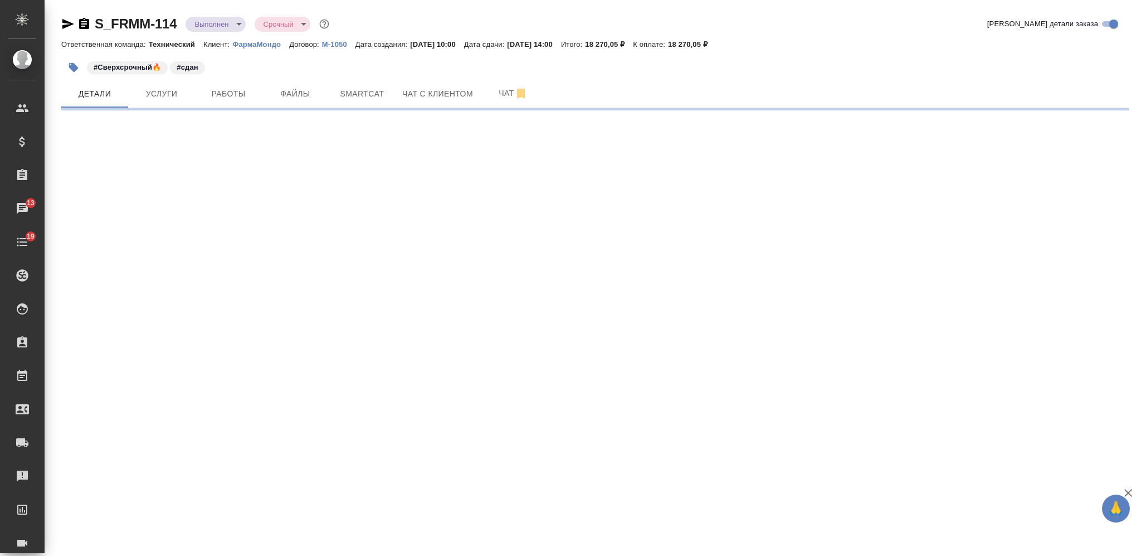
select select "RU"
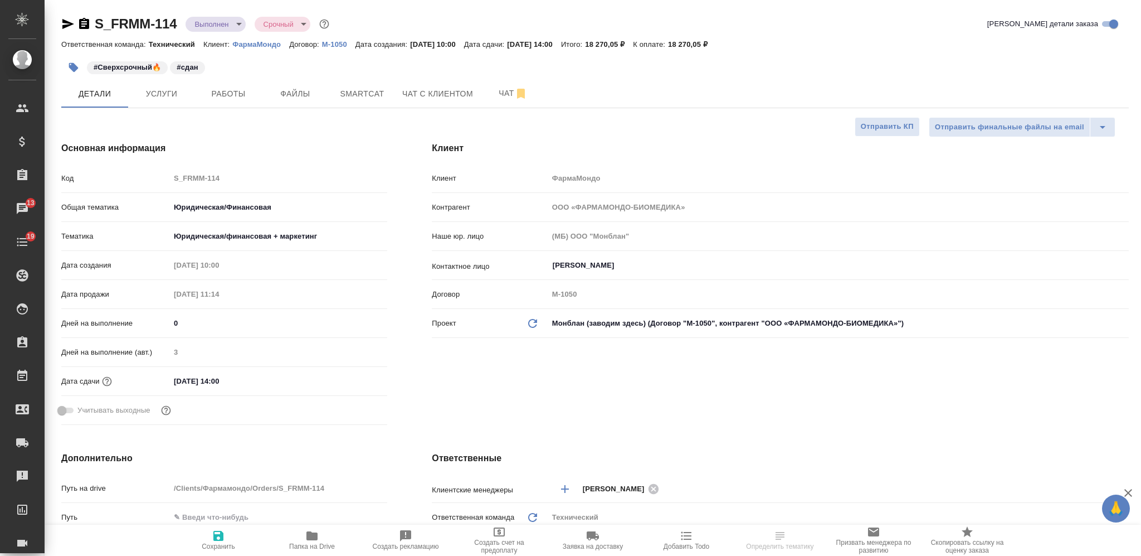
type textarea "x"
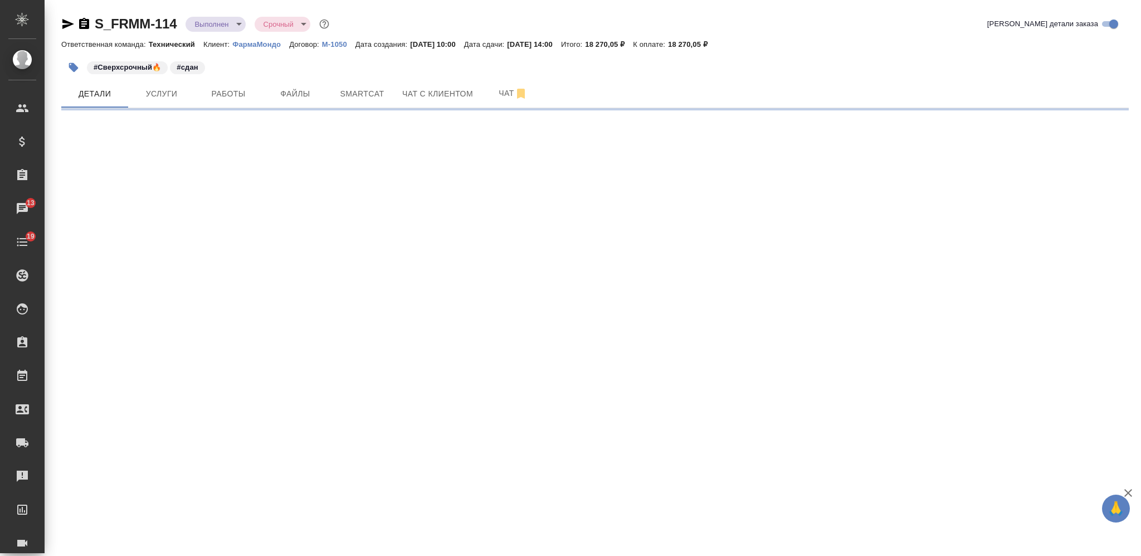
select select "RU"
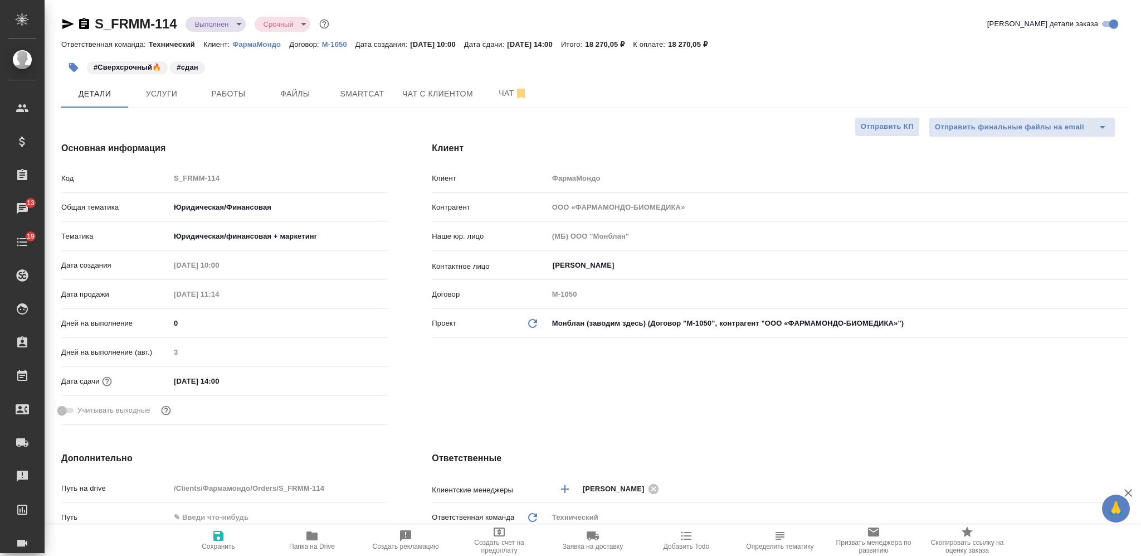
type textarea "x"
click at [212, 27] on body "🙏 .cls-1 fill:#fff; AWATERA Nikiforova Valeria Клиенты Спецификации Заказы 13 Ч…" at bounding box center [570, 278] width 1141 height 556
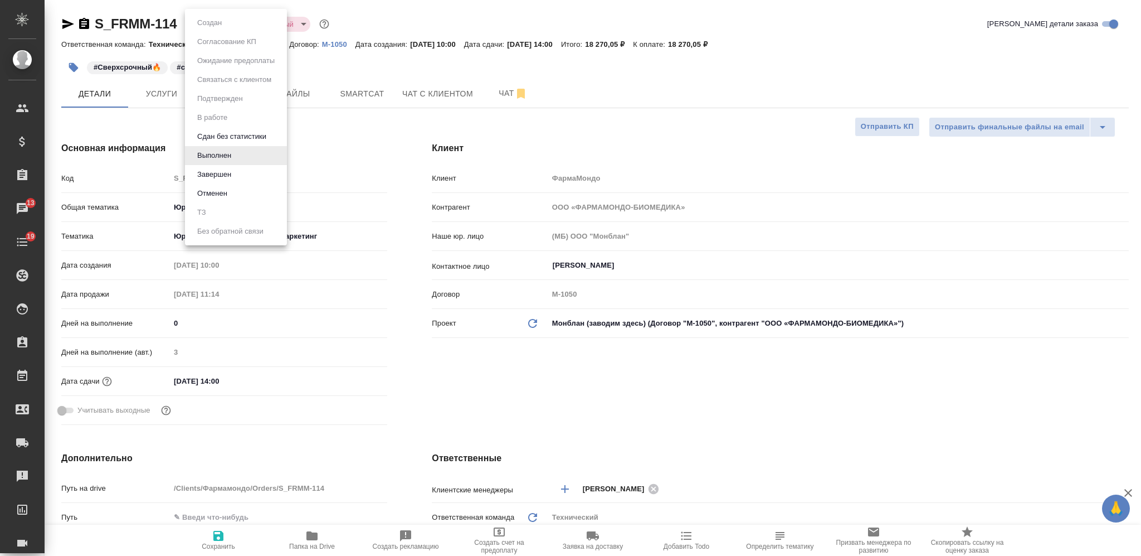
click at [389, 59] on div at bounding box center [570, 278] width 1141 height 556
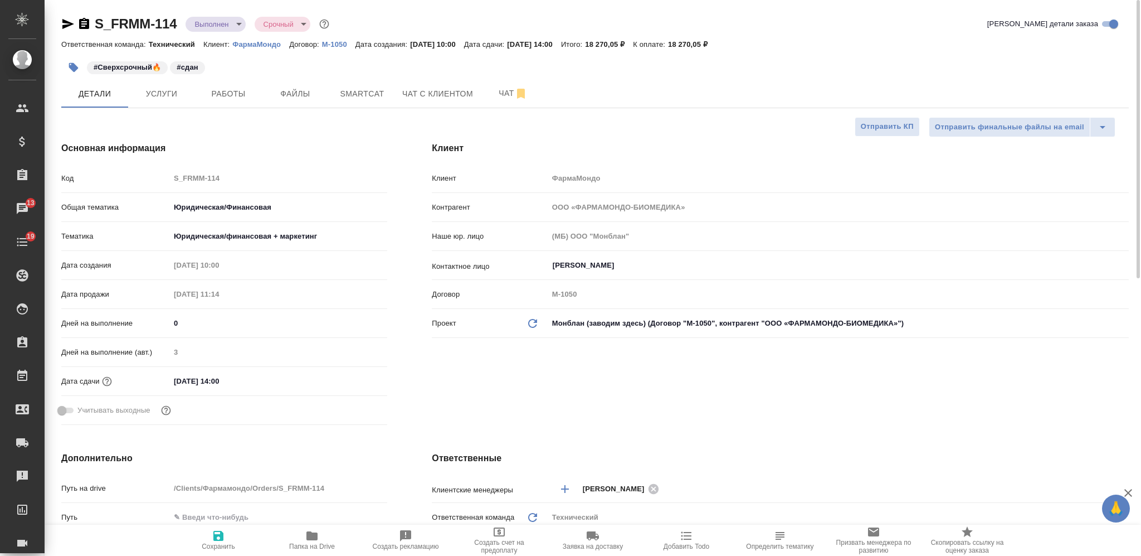
click at [231, 23] on body "🙏 .cls-1 fill:#fff; AWATERA Nikiforova Valeria Клиенты Спецификации Заказы 13 Ч…" at bounding box center [570, 278] width 1141 height 556
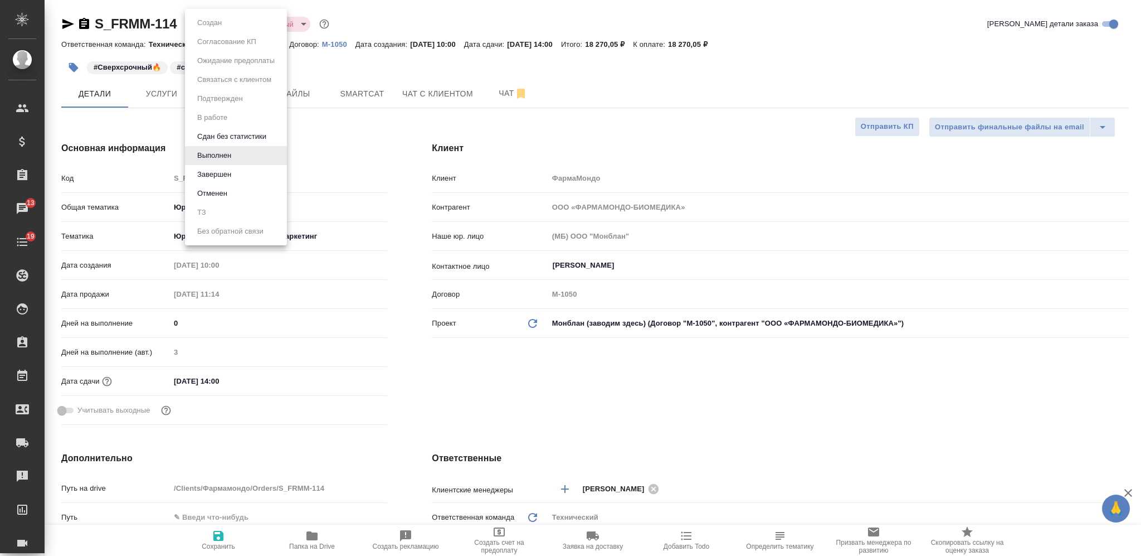
click at [244, 173] on li "Завершен" at bounding box center [236, 174] width 102 height 19
type textarea "x"
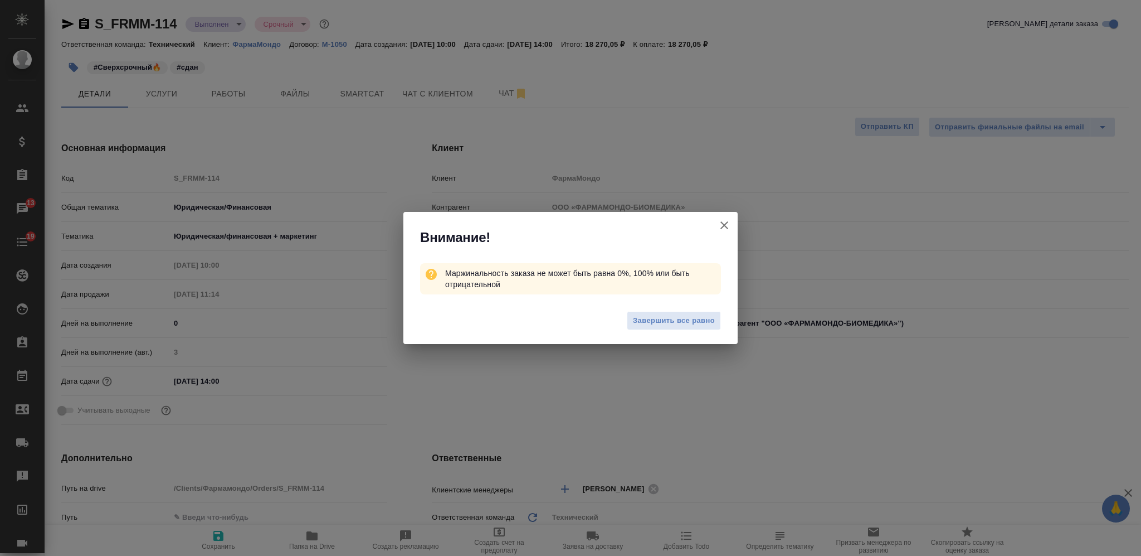
click at [728, 225] on icon "button" at bounding box center [724, 224] width 13 height 13
type textarea "x"
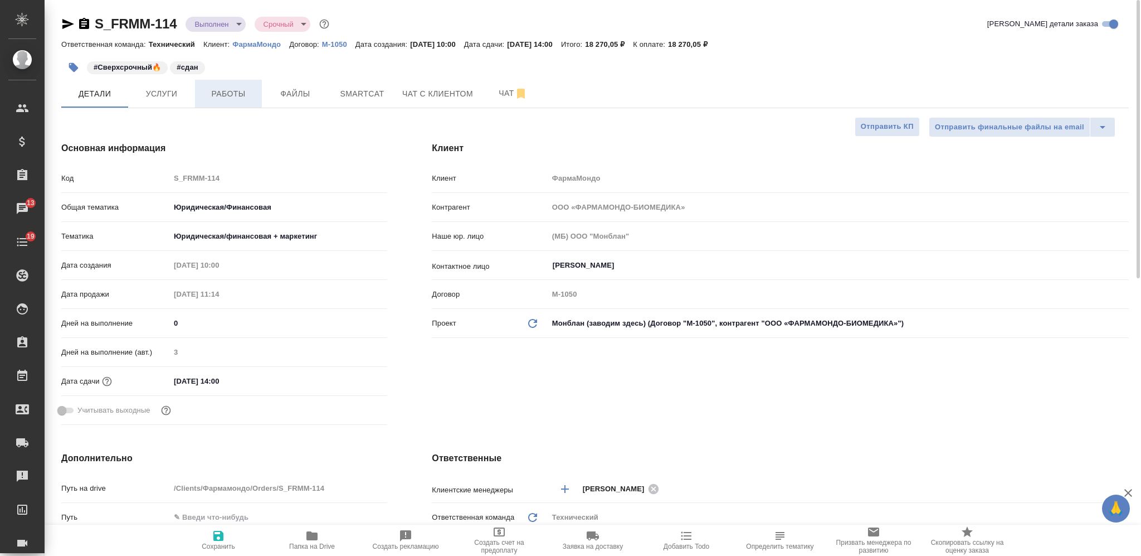
click at [225, 91] on span "Работы" at bounding box center [228, 94] width 53 height 14
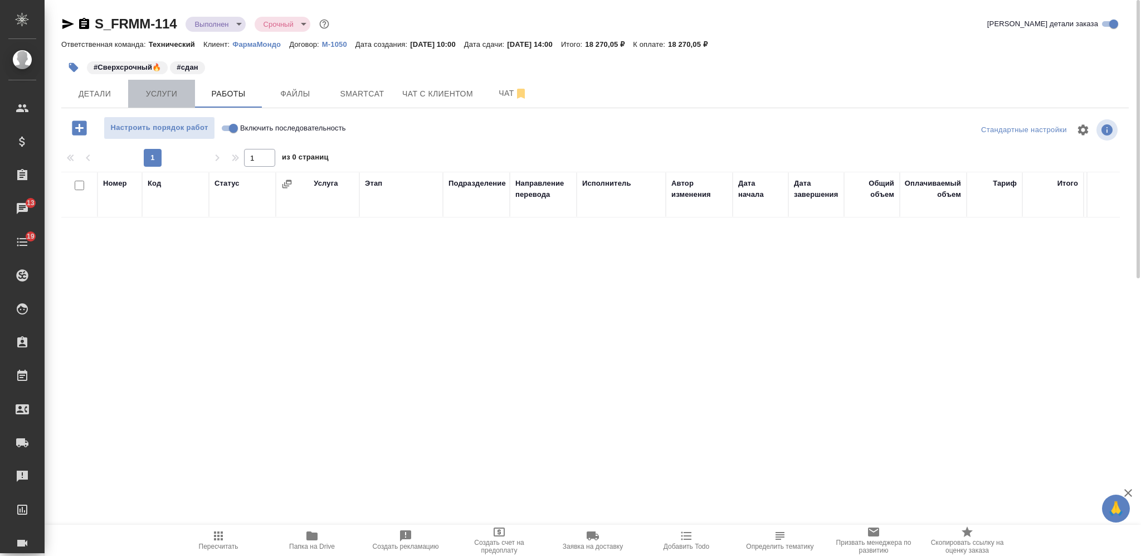
click at [177, 99] on span "Услуги" at bounding box center [161, 94] width 53 height 14
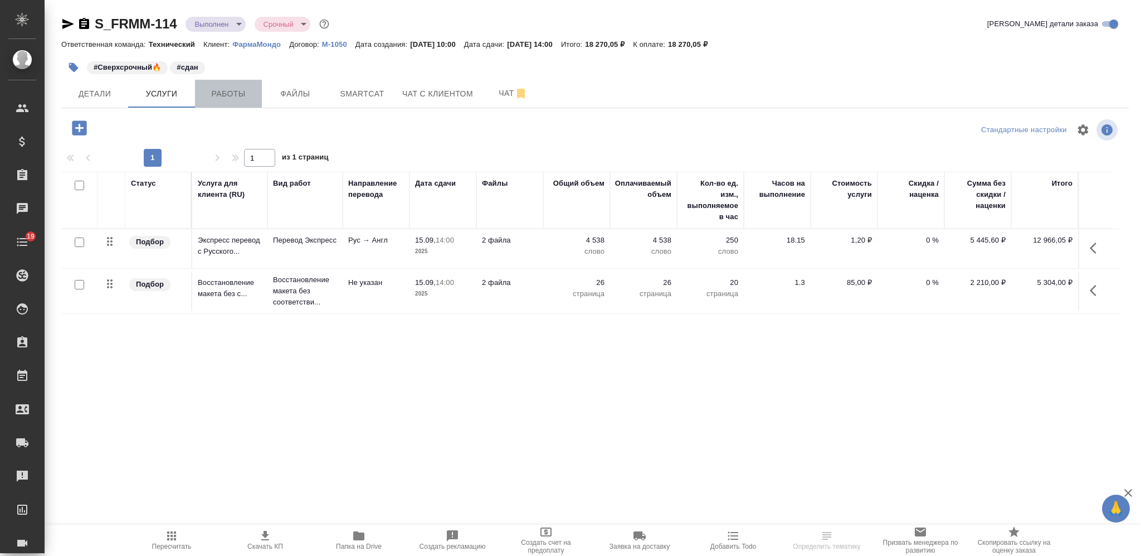
click at [235, 92] on span "Работы" at bounding box center [228, 94] width 53 height 14
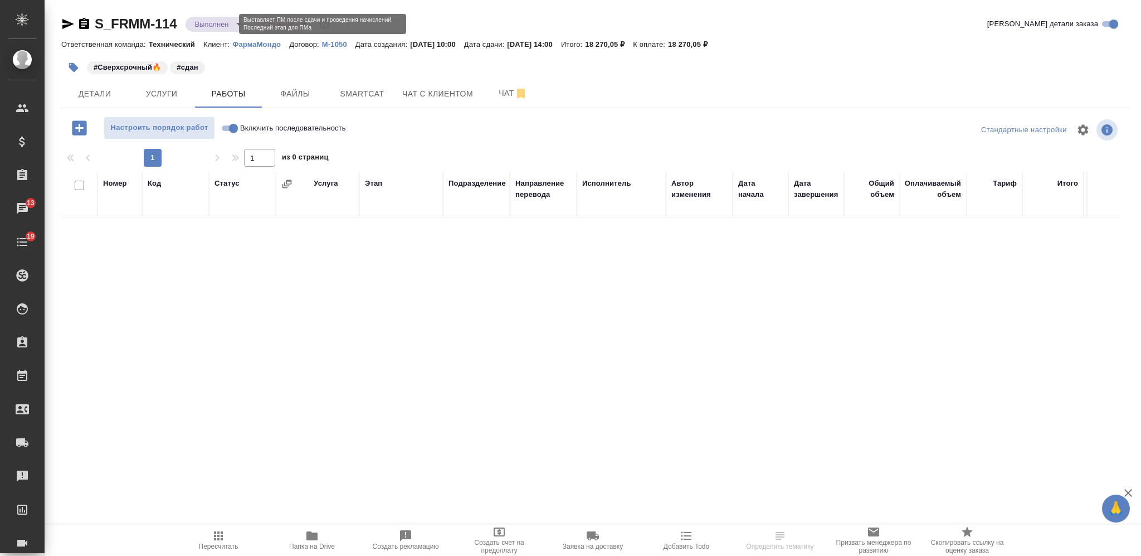
click at [208, 23] on body "🙏 .cls-1 fill:#fff; AWATERA Nikiforova Valeria Клиенты Спецификации Заказы 13 Ч…" at bounding box center [570, 278] width 1141 height 556
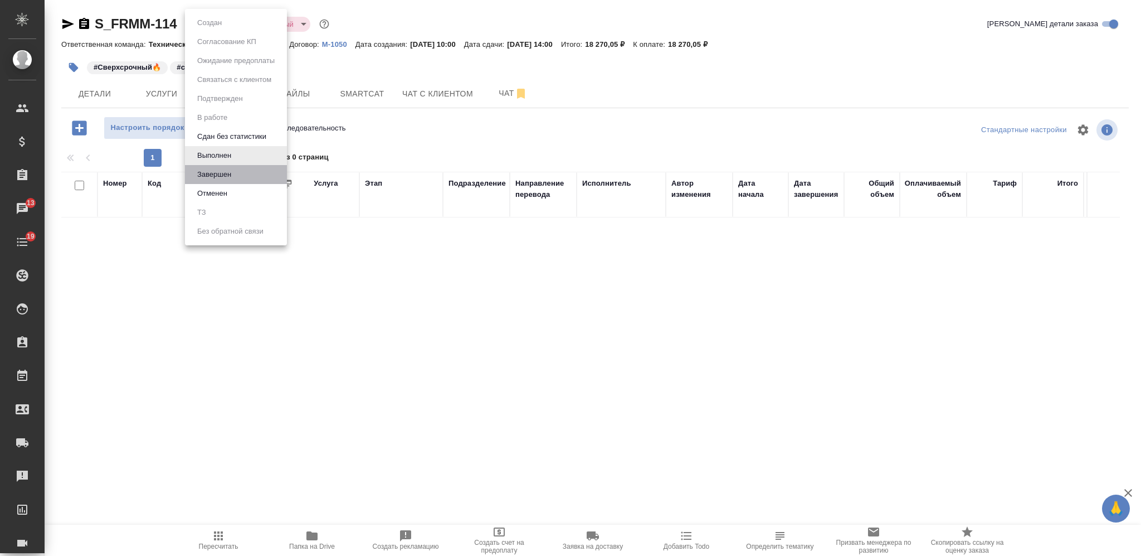
click at [252, 174] on li "Завершен" at bounding box center [236, 174] width 102 height 19
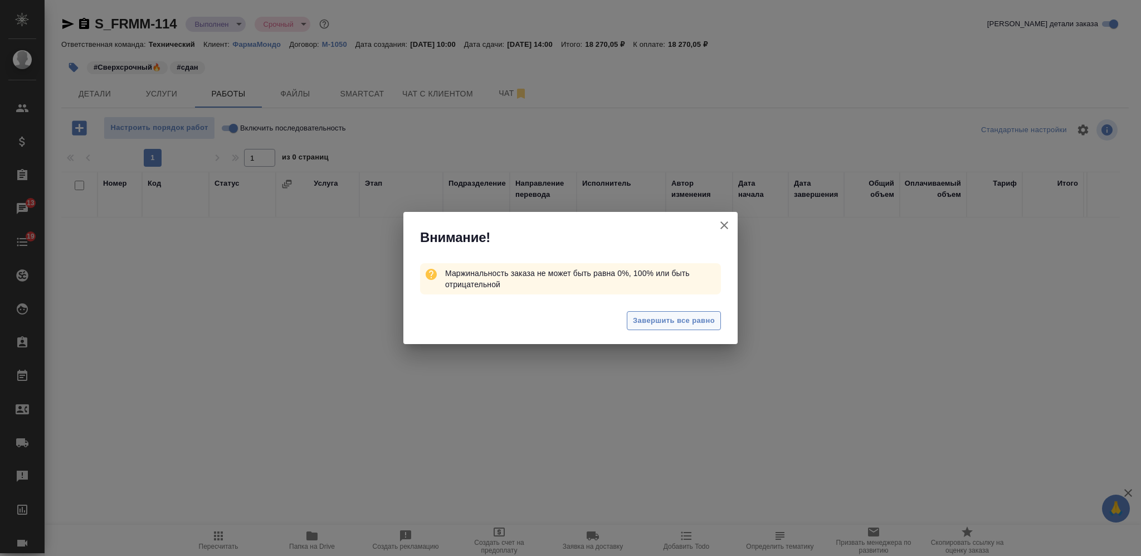
click at [651, 319] on span "Завершить все равно" at bounding box center [674, 320] width 82 height 13
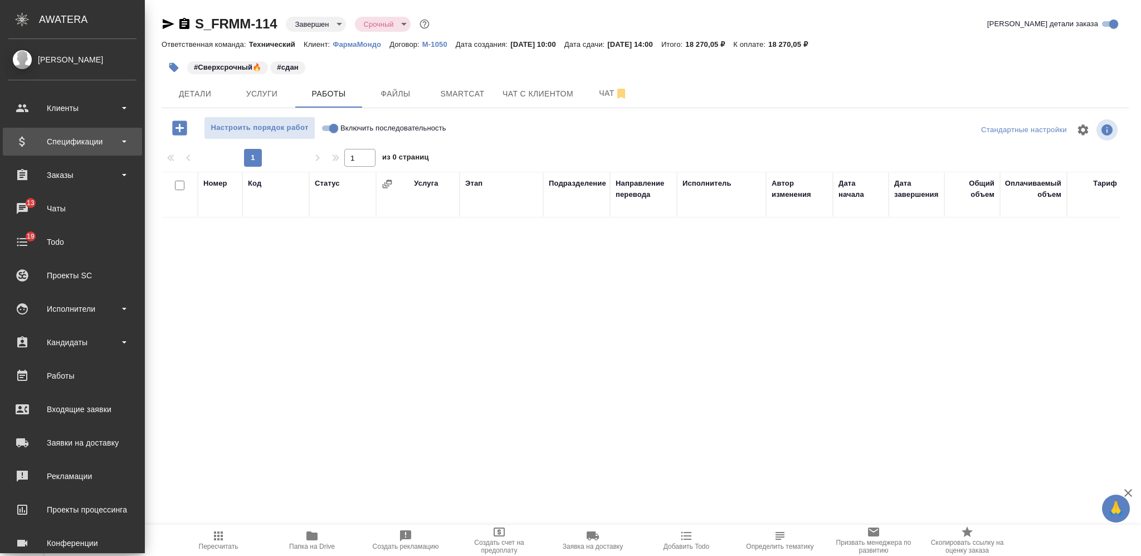
click at [75, 138] on div "Спецификации" at bounding box center [72, 141] width 128 height 17
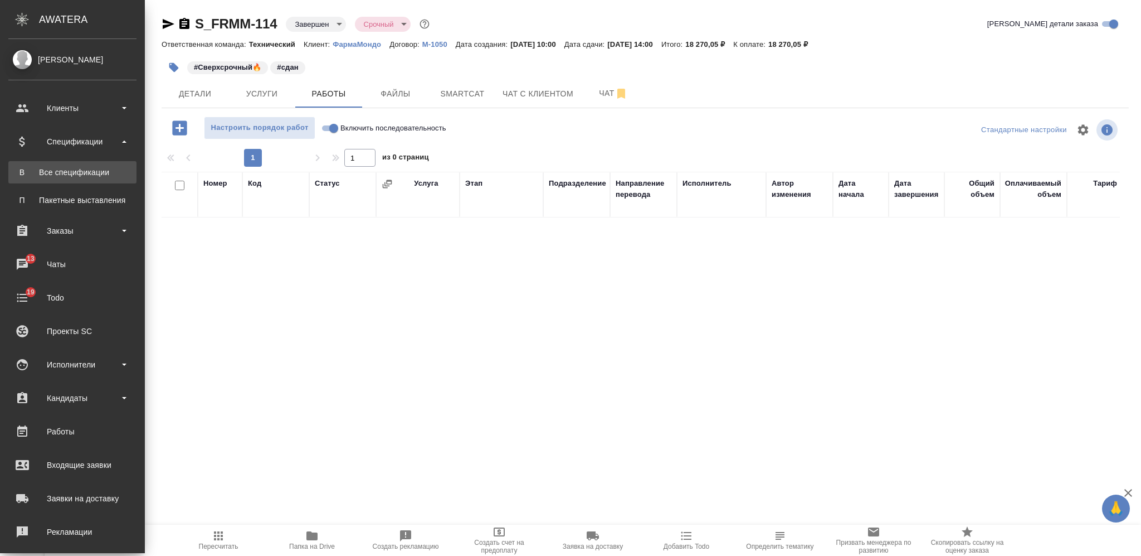
click at [81, 168] on div "Все спецификации" at bounding box center [72, 172] width 117 height 11
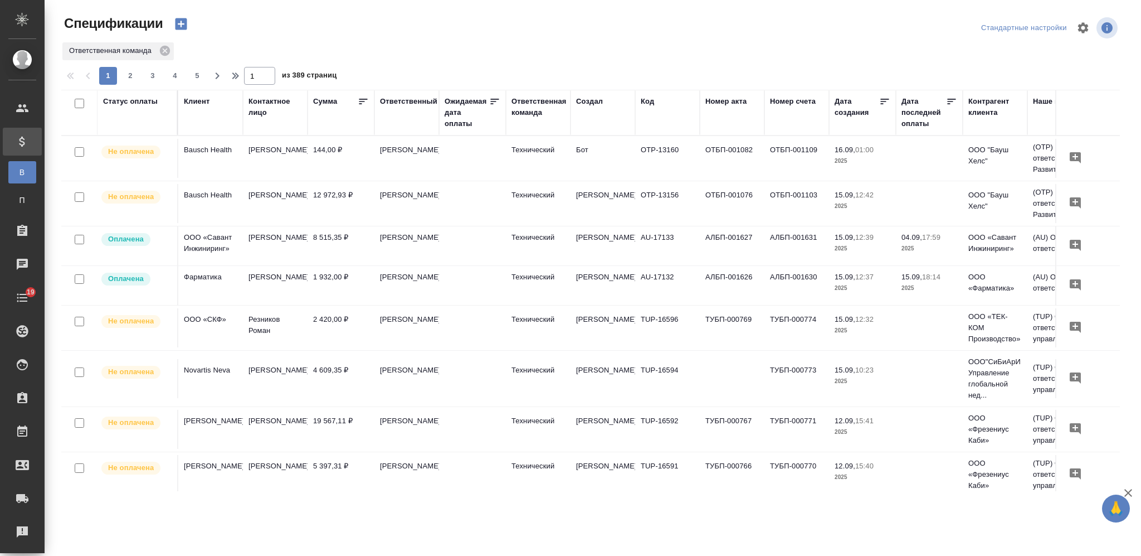
click at [184, 22] on icon "button" at bounding box center [181, 24] width 12 height 12
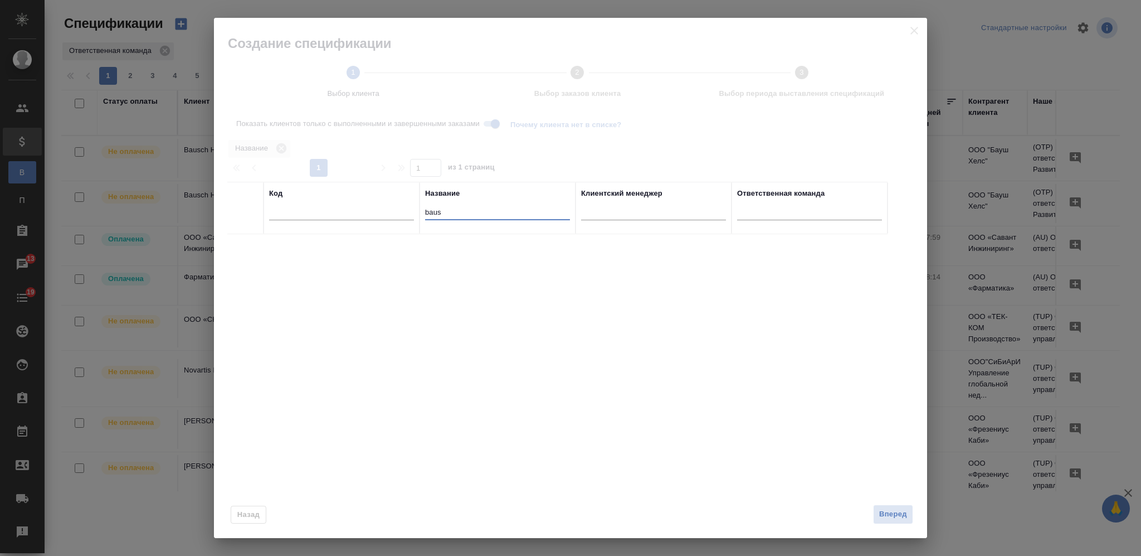
click at [431, 212] on input "baus" at bounding box center [497, 213] width 145 height 14
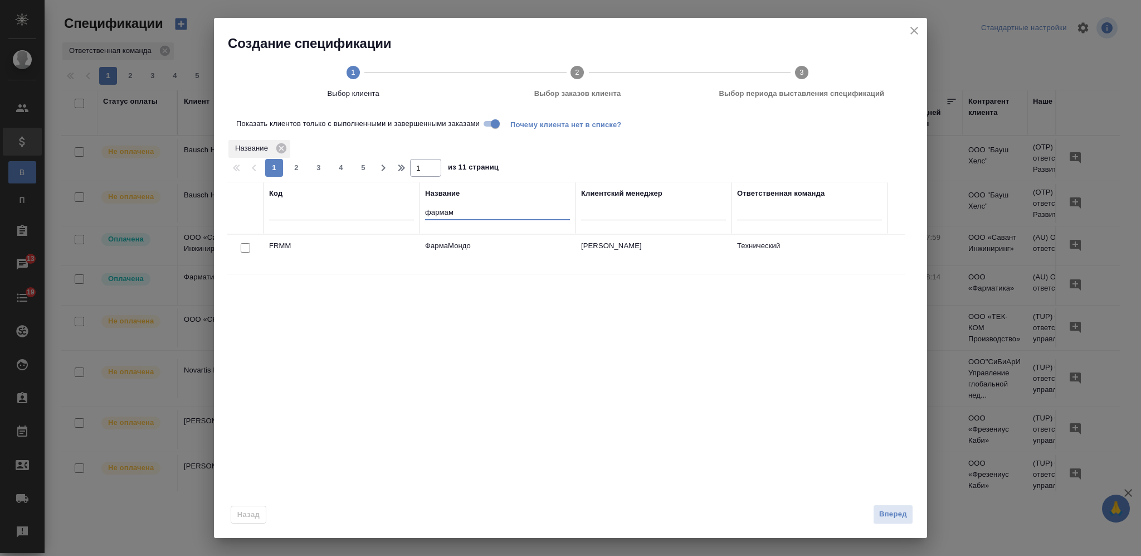
type input "фармам"
click at [245, 248] on input "checkbox" at bounding box center [245, 247] width 9 height 9
checkbox input "true"
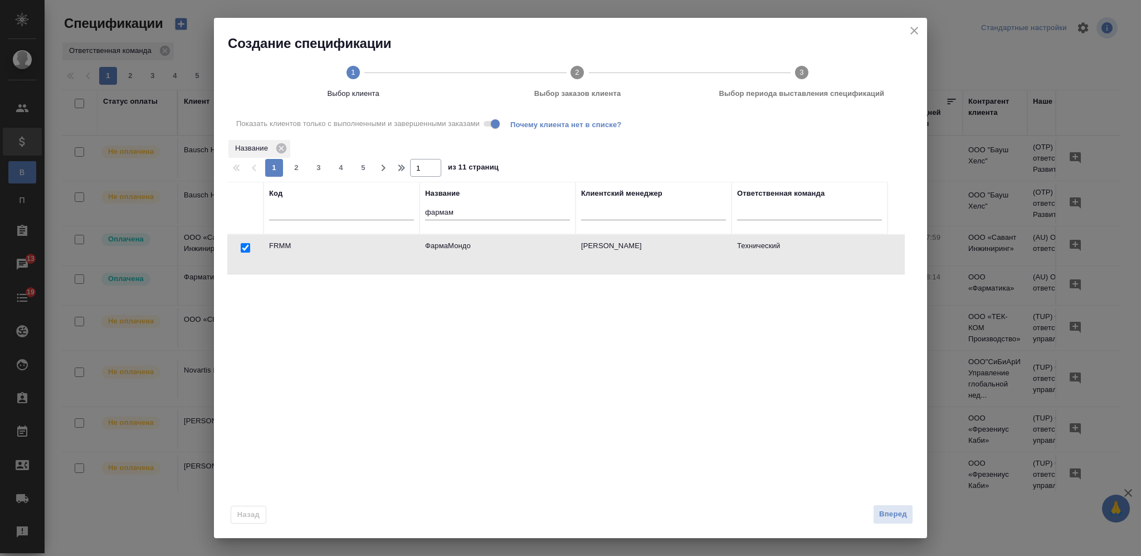
click at [889, 511] on span "Вперед" at bounding box center [893, 514] width 28 height 13
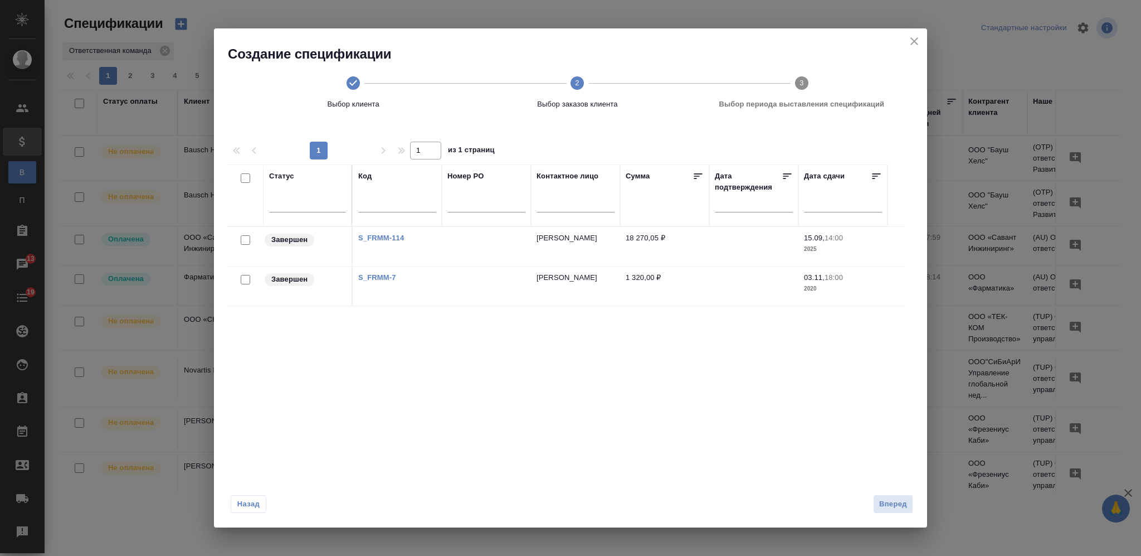
click at [245, 241] on input "checkbox" at bounding box center [245, 239] width 9 height 9
checkbox input "true"
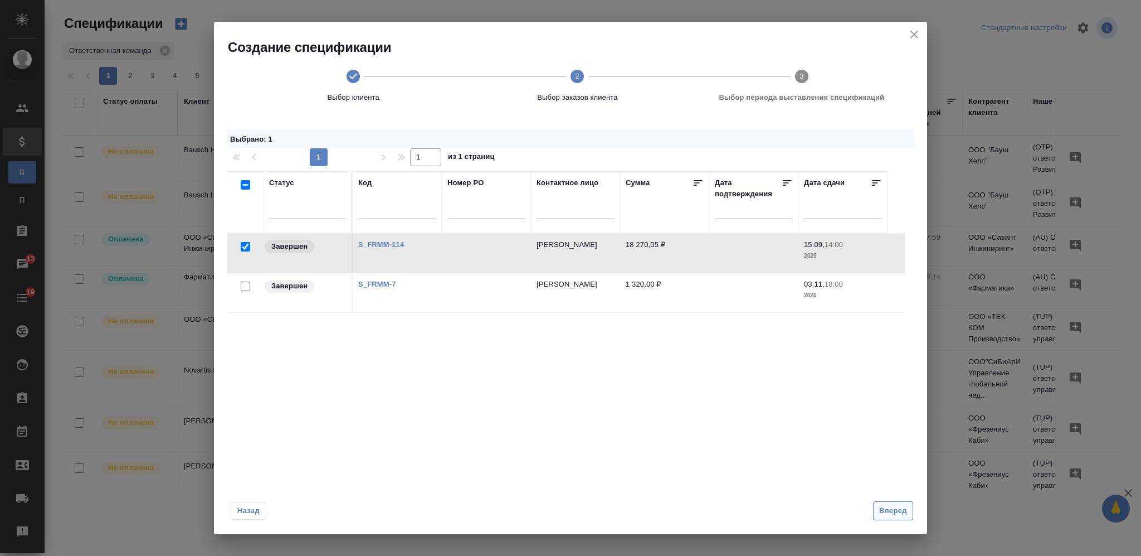
click at [898, 510] on span "Вперед" at bounding box center [893, 510] width 28 height 13
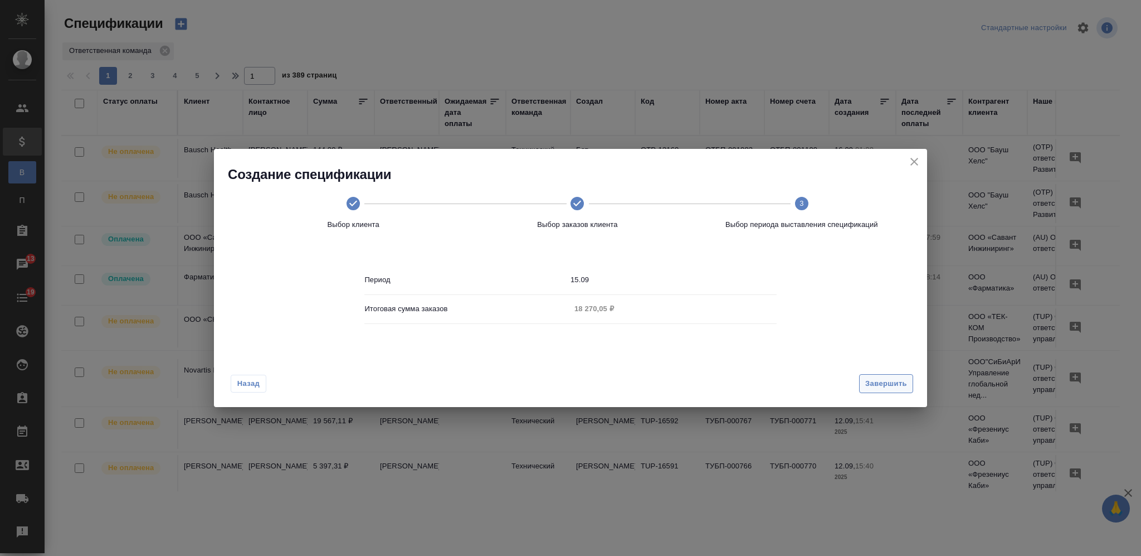
click at [884, 380] on span "Завершить" at bounding box center [886, 383] width 42 height 13
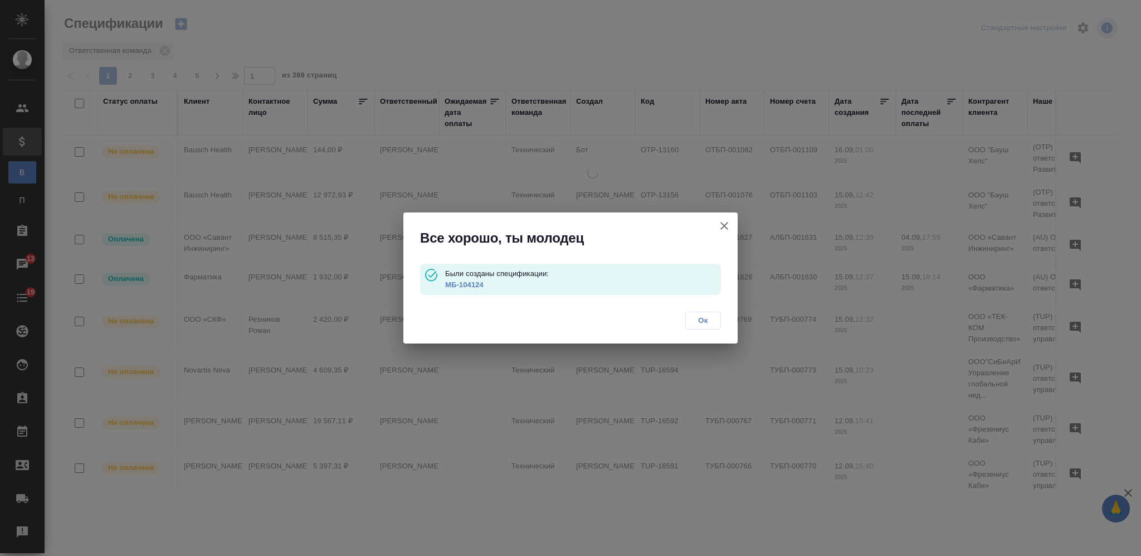
click at [448, 286] on link "МБ-104124" at bounding box center [464, 284] width 38 height 8
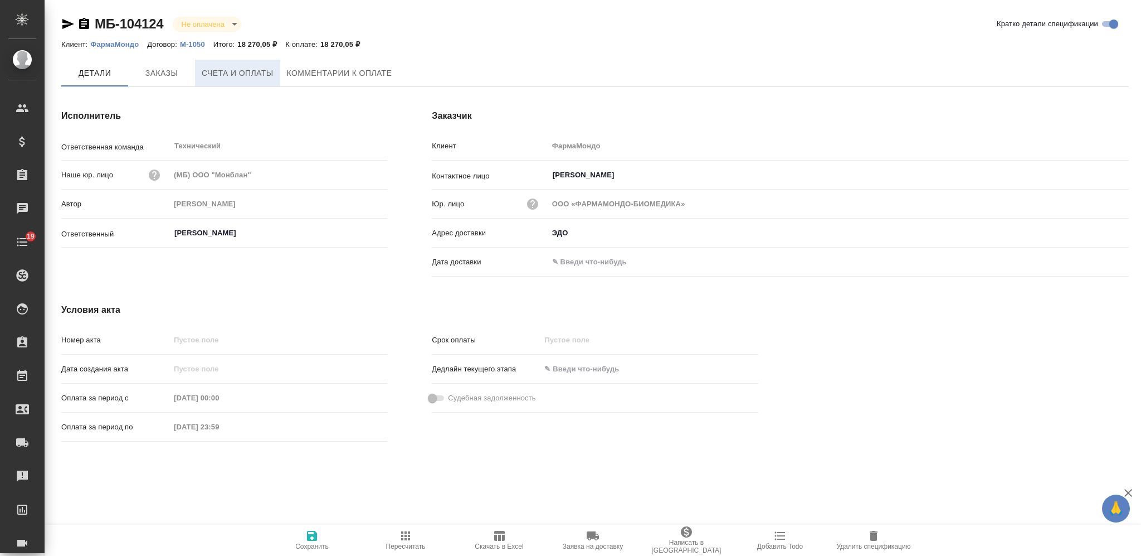
click at [222, 66] on span "Счета и оплаты" at bounding box center [238, 73] width 72 height 14
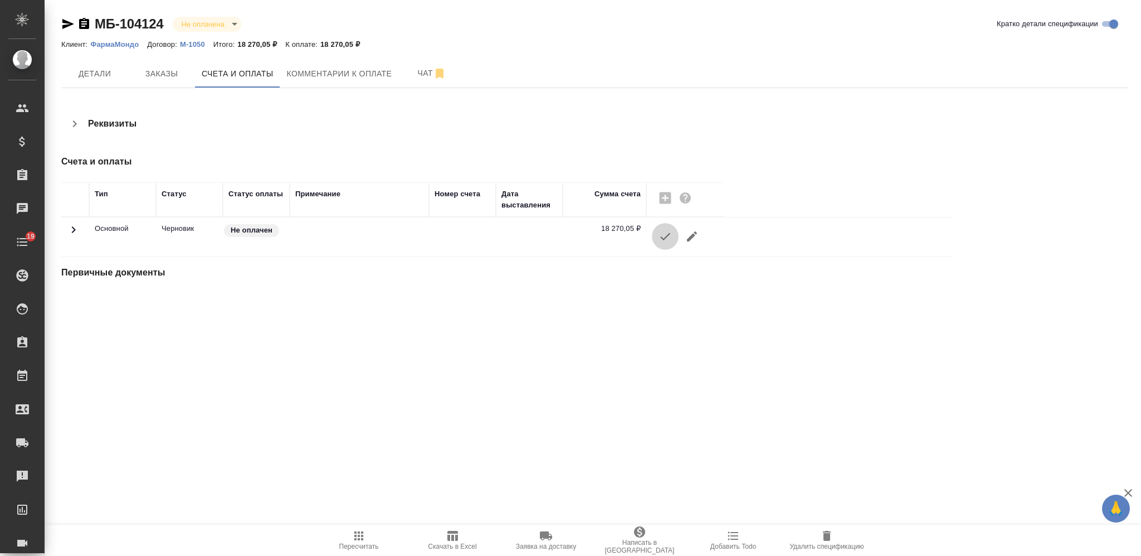
click at [660, 230] on icon "button" at bounding box center [665, 236] width 13 height 13
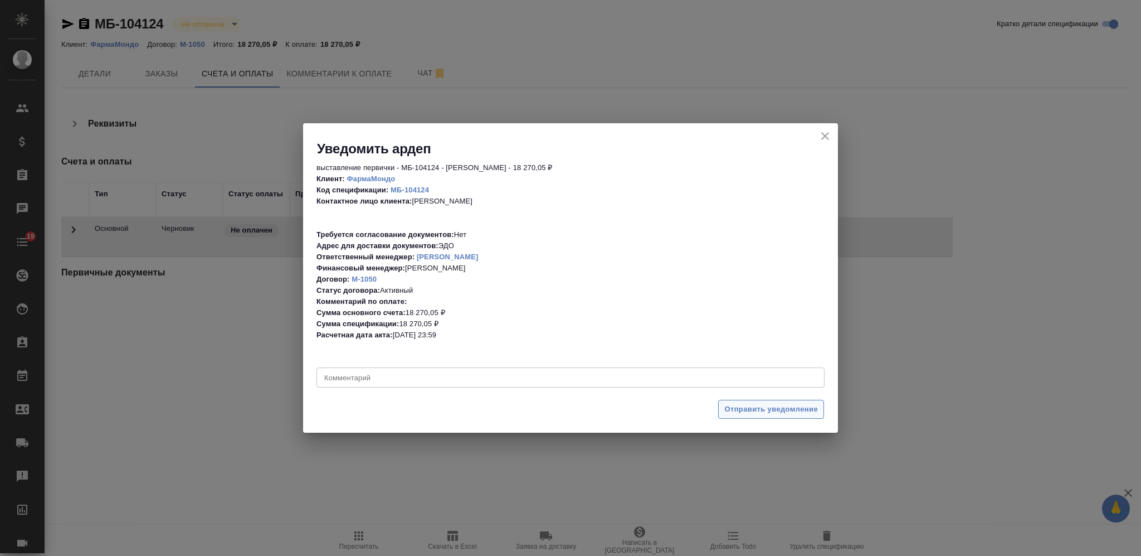
click at [762, 414] on span "Отправить уведомление" at bounding box center [771, 409] width 94 height 13
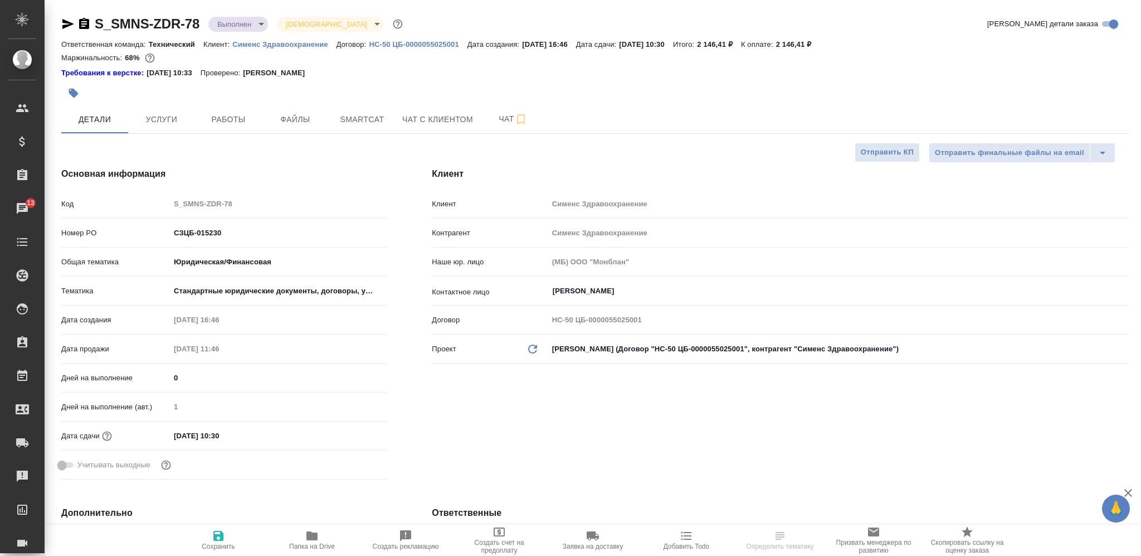
select select "RU"
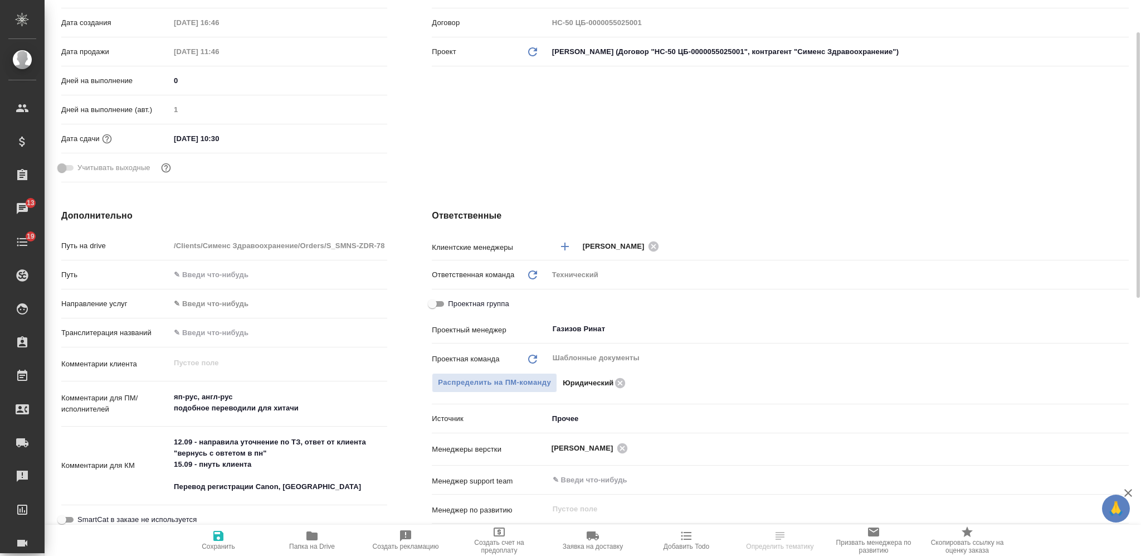
scroll to position [148, 0]
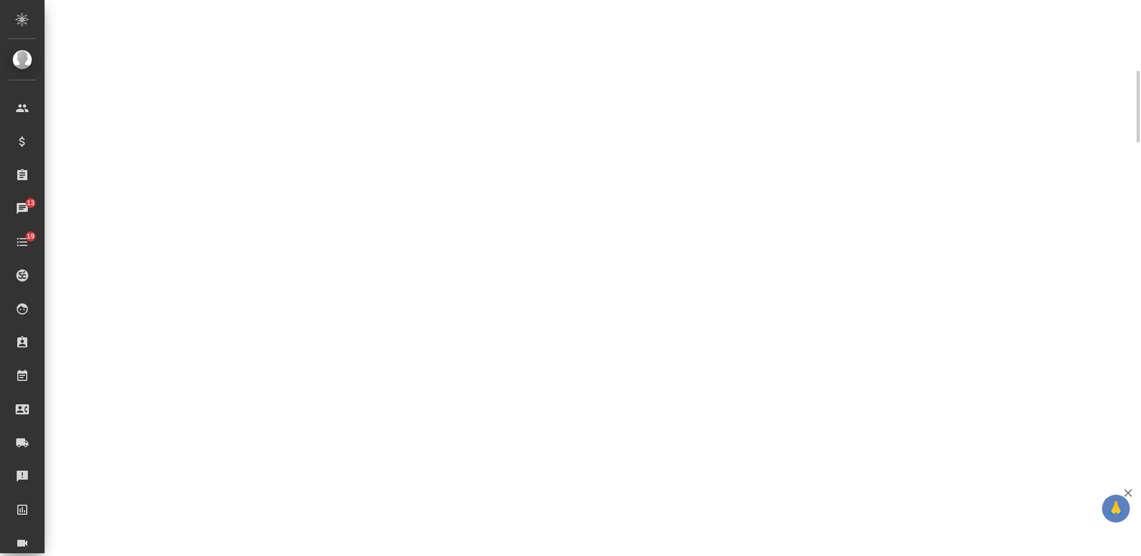
select select "RU"
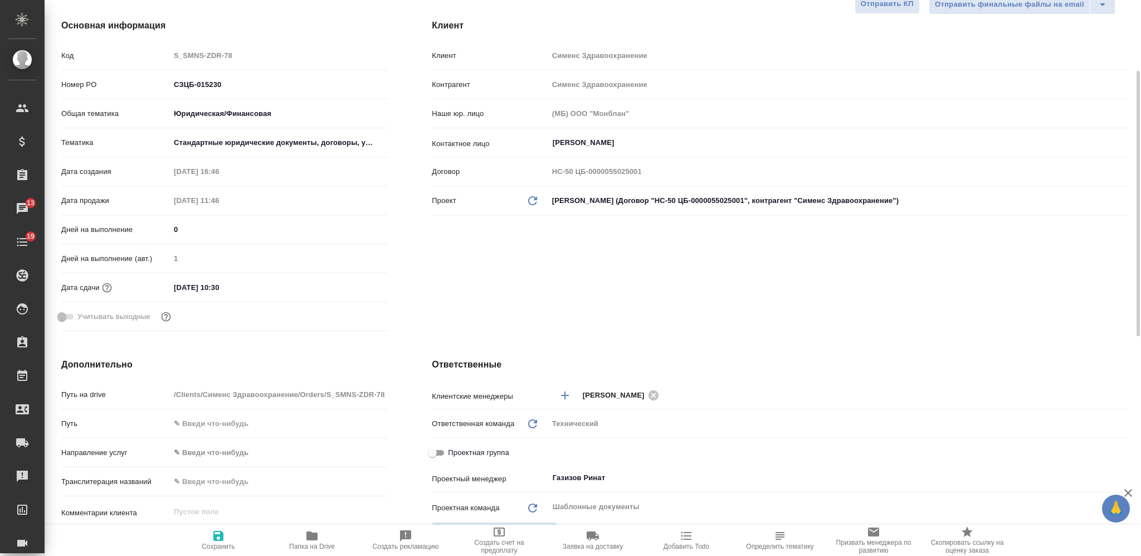
type textarea "x"
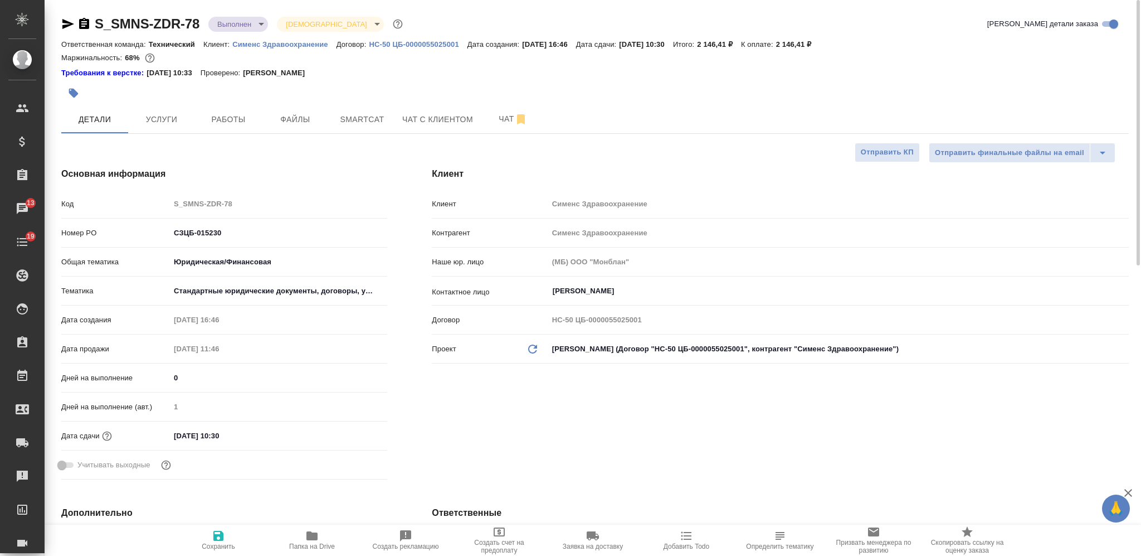
click at [78, 91] on icon "button" at bounding box center [73, 92] width 11 height 11
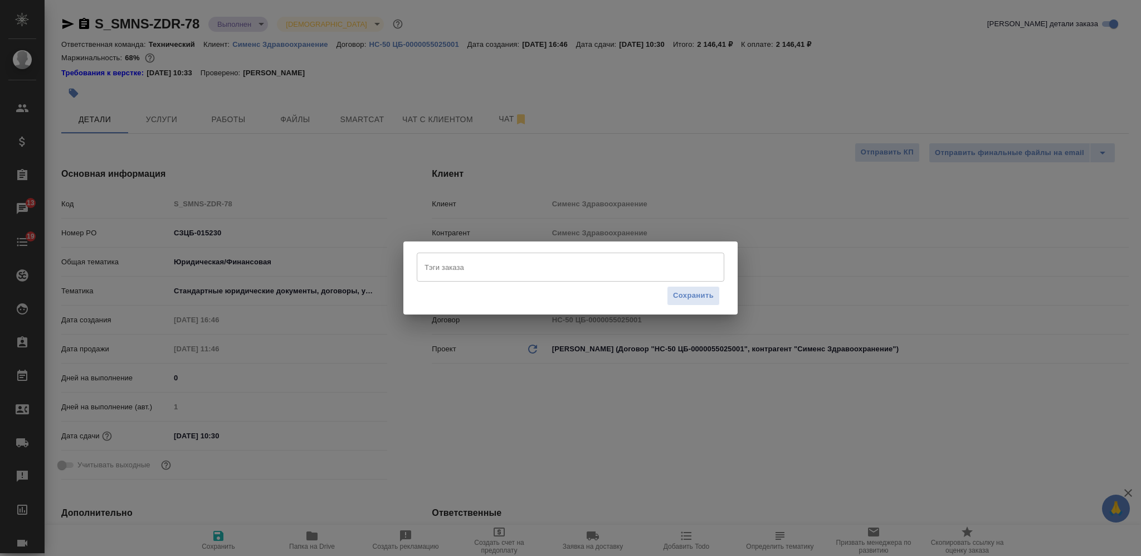
click at [495, 262] on input "Тэги заказа" at bounding box center [560, 266] width 276 height 19
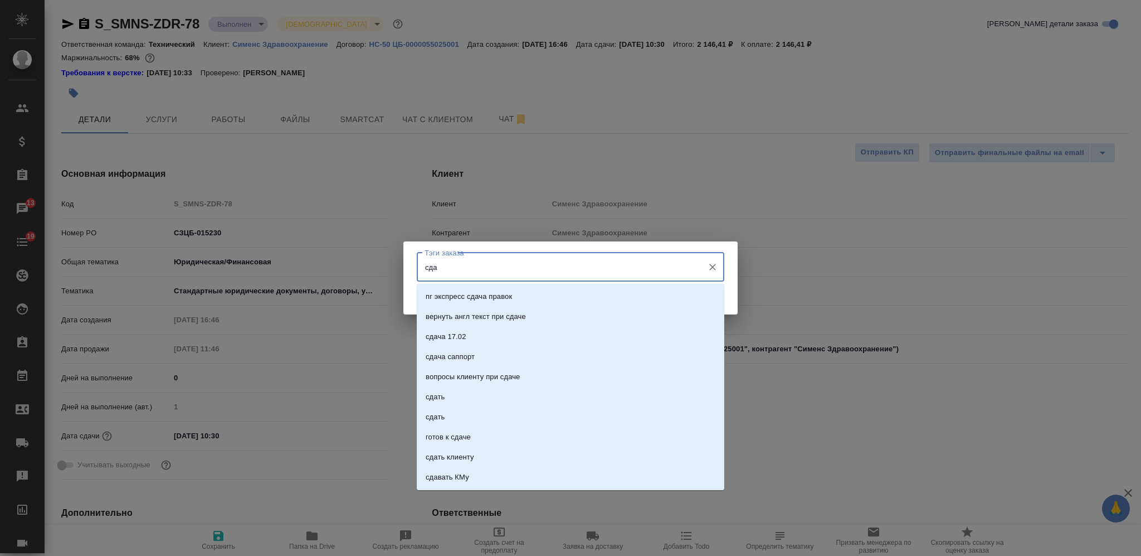
type input "сдан"
click at [473, 350] on li "сдан" at bounding box center [571, 357] width 308 height 20
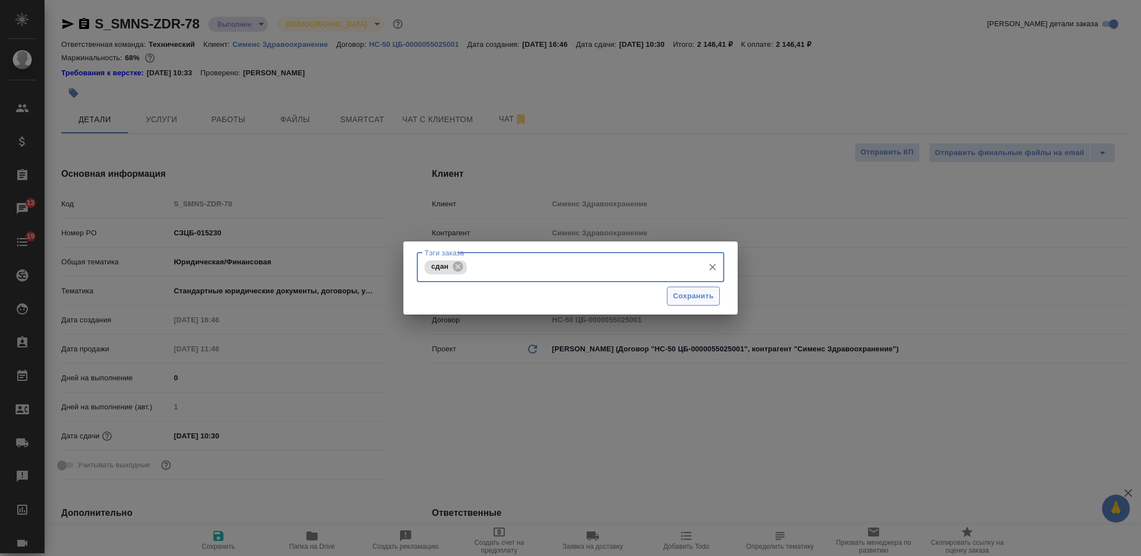
click at [710, 296] on span "Сохранить" at bounding box center [693, 296] width 41 height 13
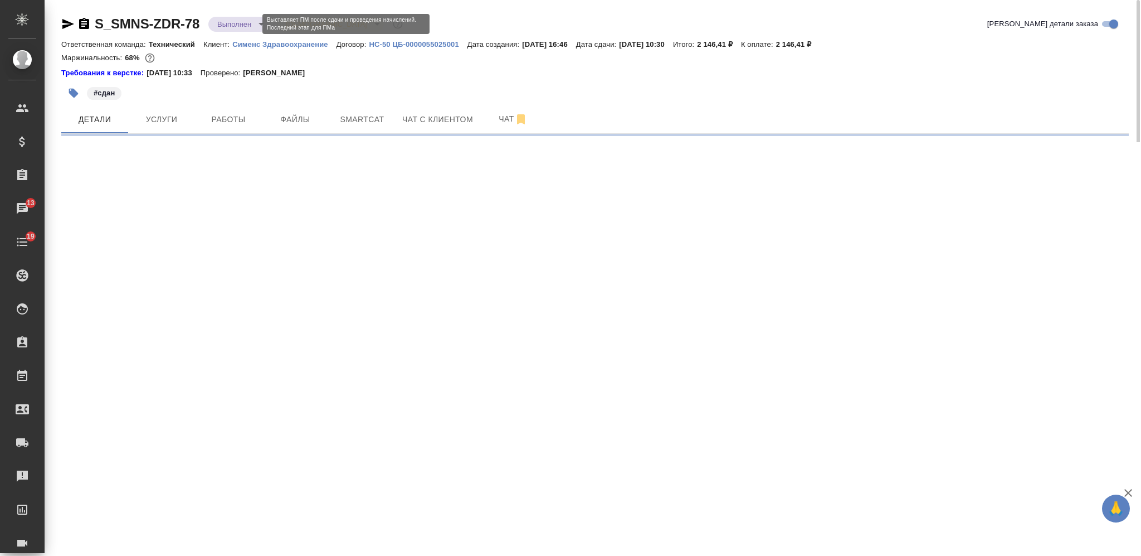
select select "RU"
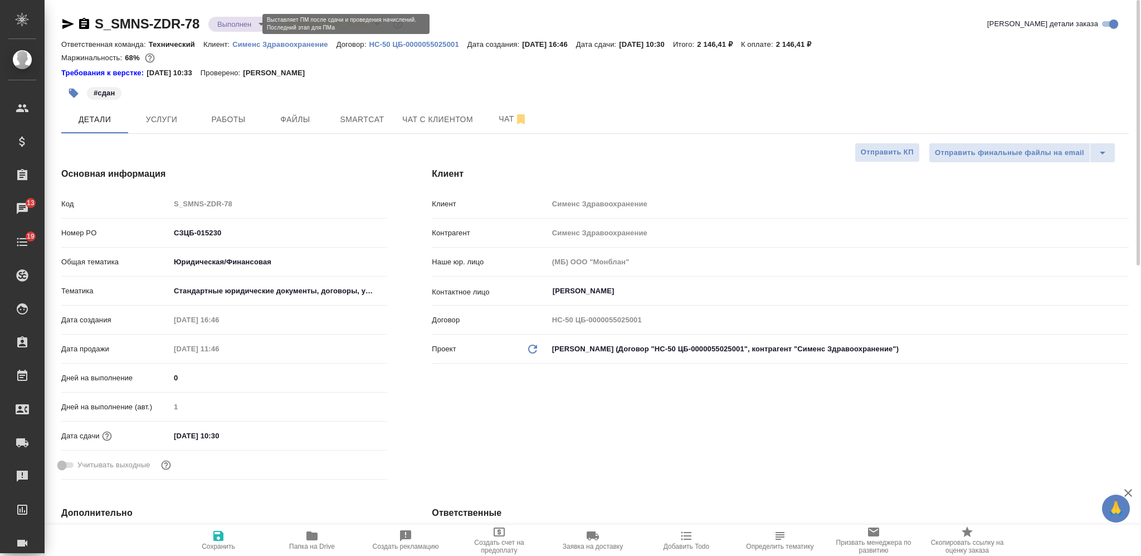
click at [245, 22] on body "🙏 .cls-1 fill:#fff; AWATERA Nikiforova Valeria Клиенты Спецификации Заказы 13 Ч…" at bounding box center [570, 278] width 1141 height 556
type textarea "x"
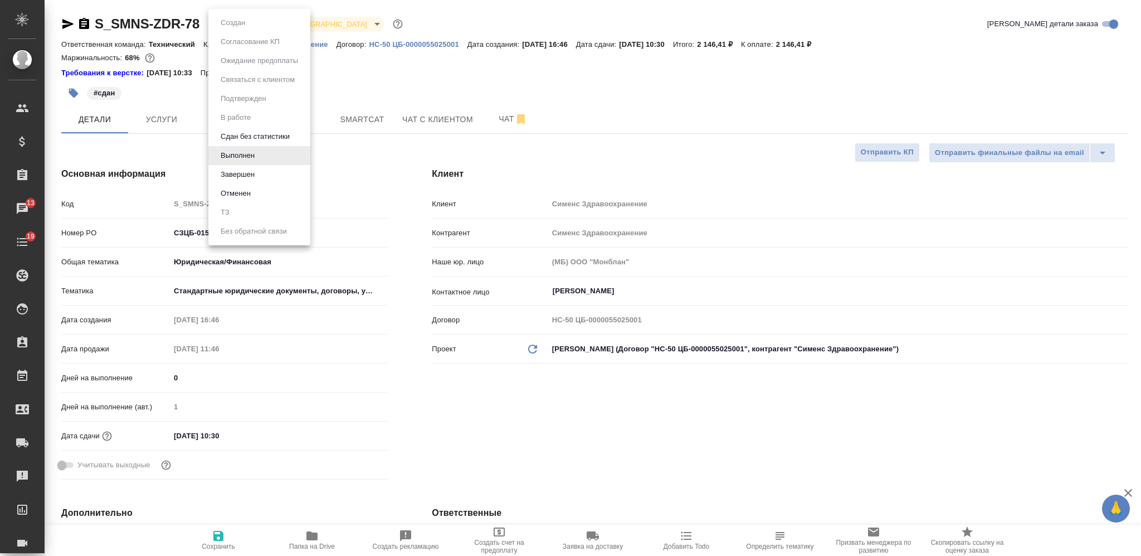
click at [396, 77] on div at bounding box center [570, 278] width 1141 height 556
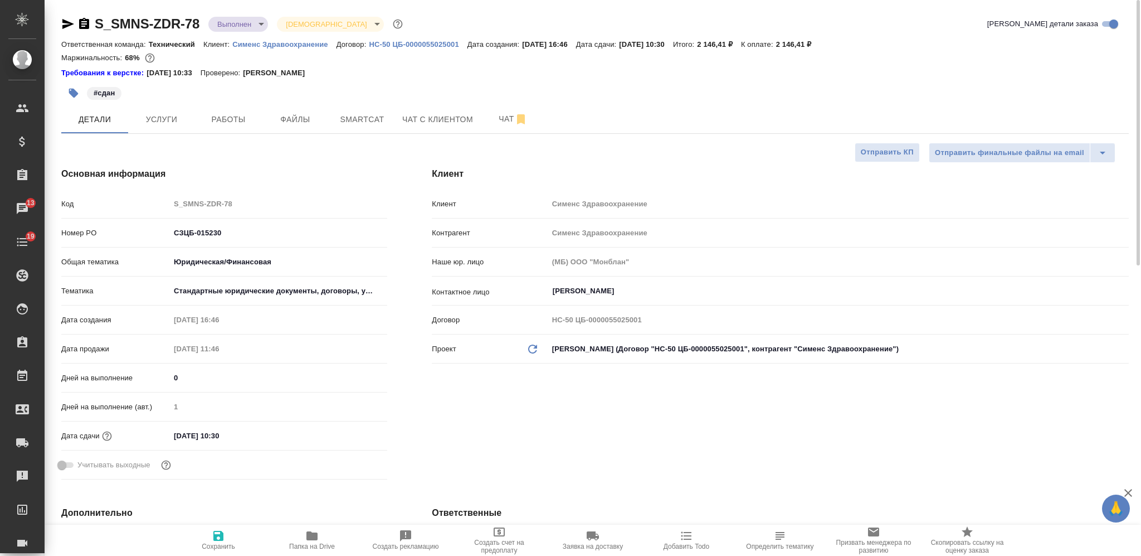
click at [229, 25] on body "🙏 .cls-1 fill:#fff; AWATERA Nikiforova Valeria Клиенты Спецификации Заказы 13 Ч…" at bounding box center [570, 278] width 1141 height 556
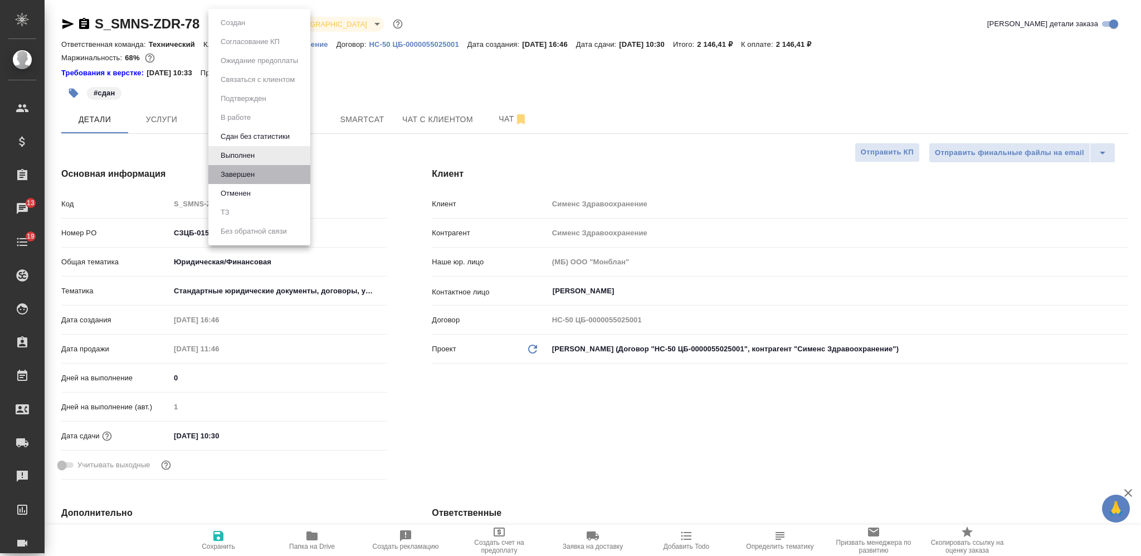
click at [259, 175] on li "Завершен" at bounding box center [259, 174] width 102 height 19
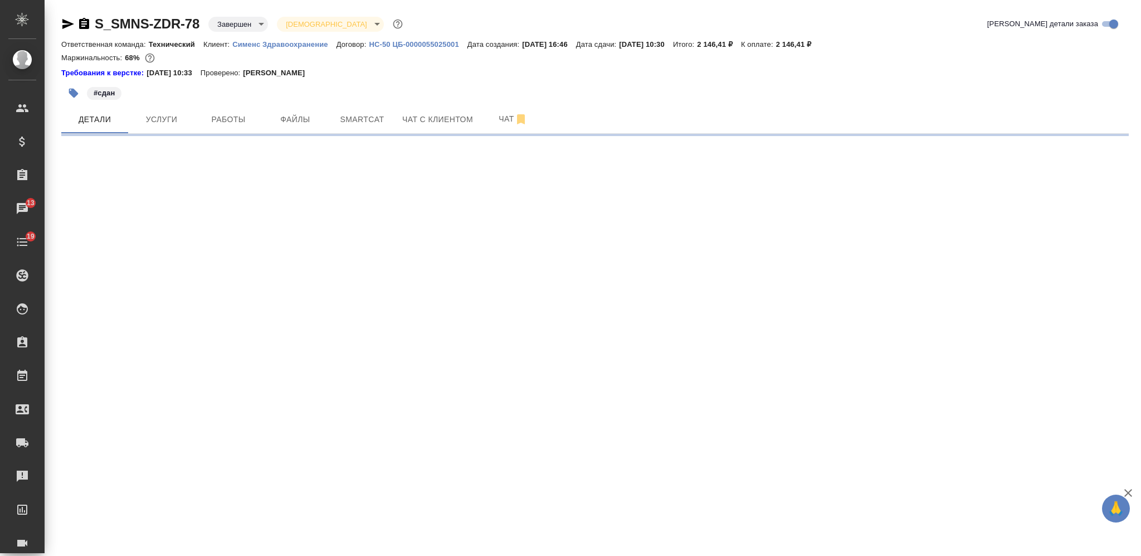
select select "RU"
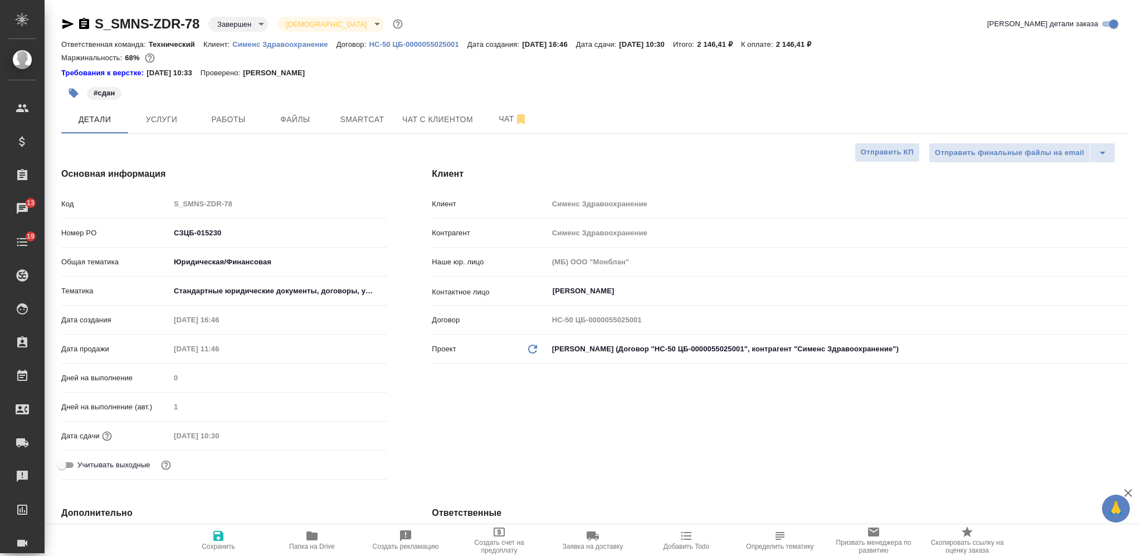
type textarea "x"
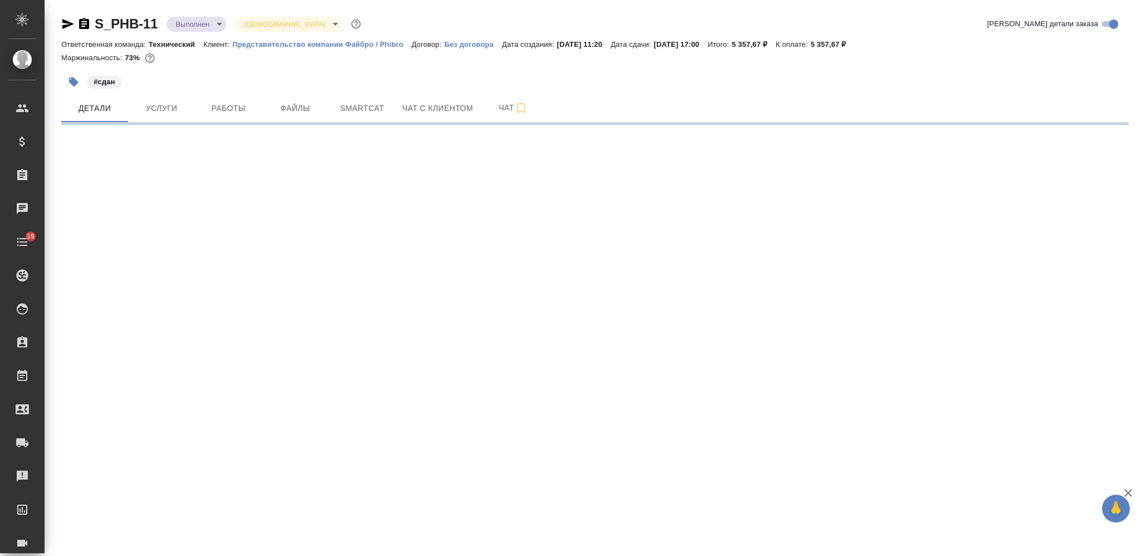
select select "RU"
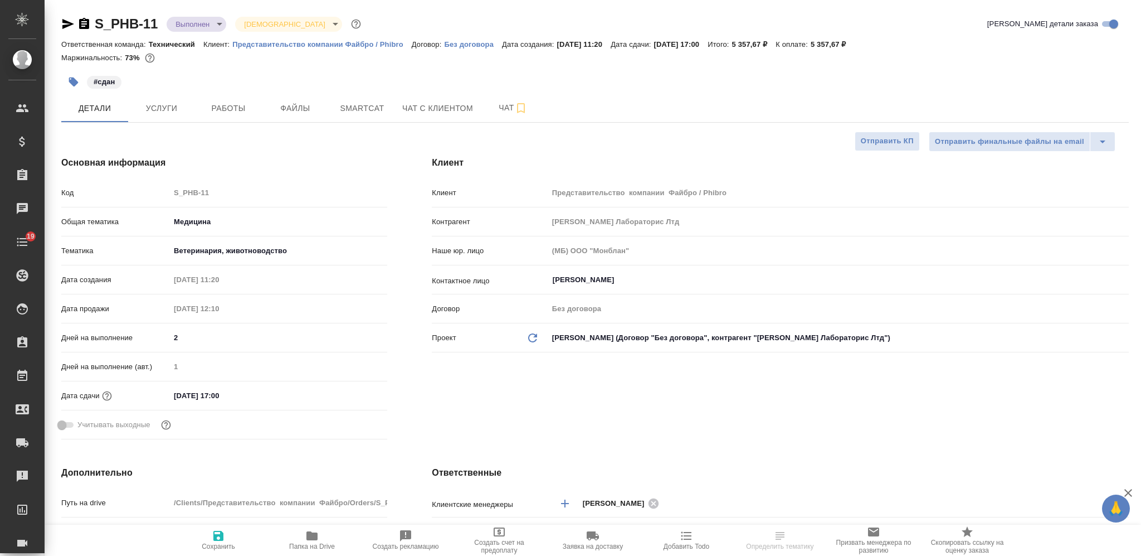
type textarea "x"
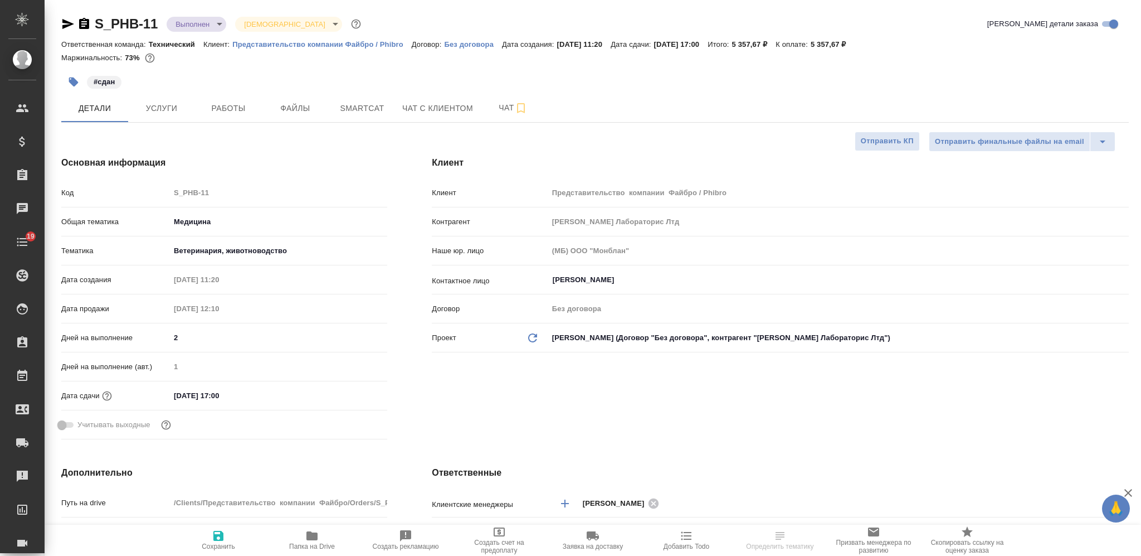
type textarea "x"
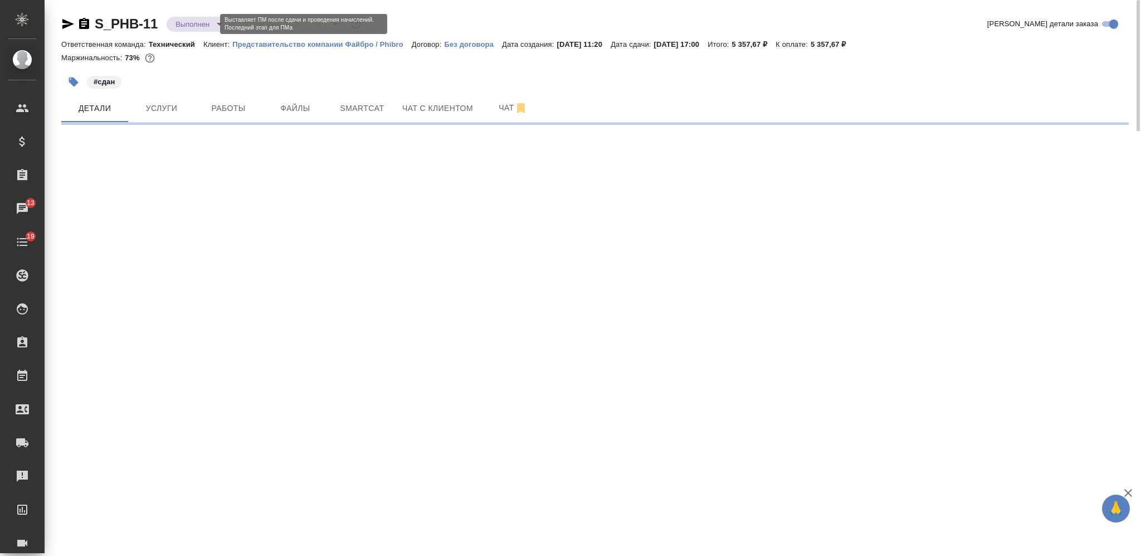
select select "RU"
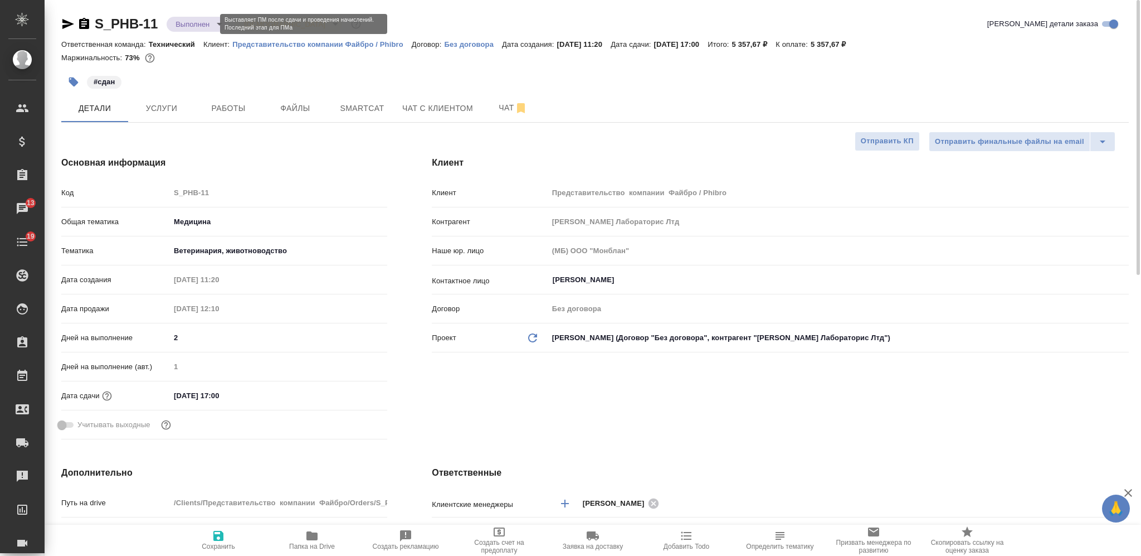
type textarea "x"
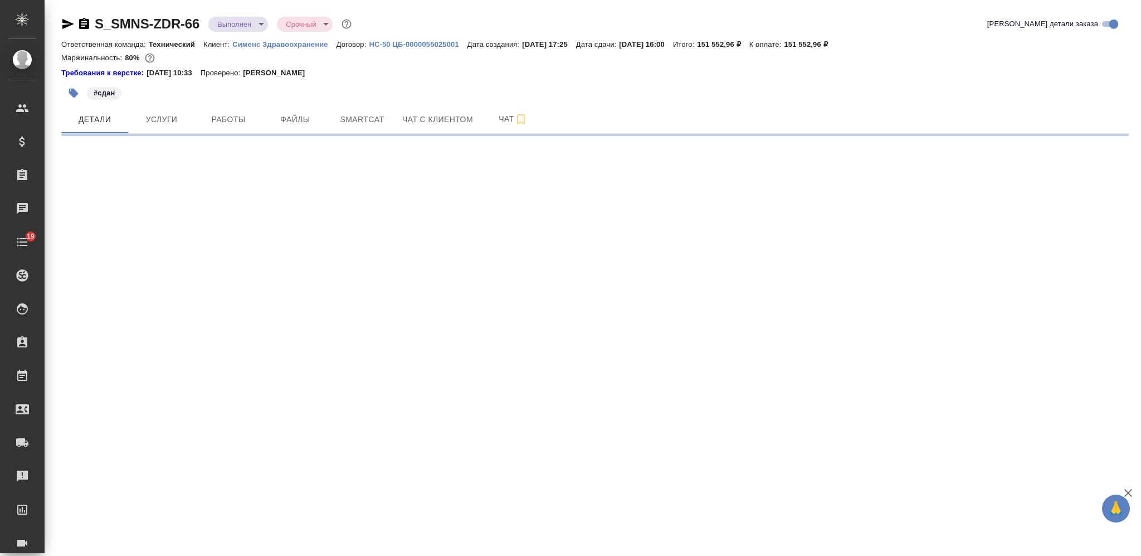
select select "RU"
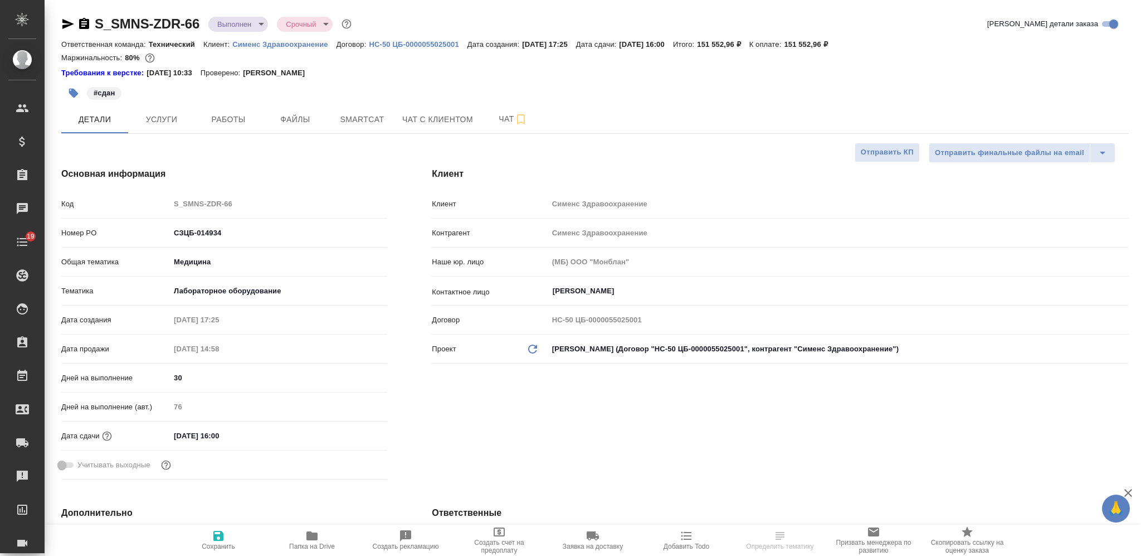
type textarea "x"
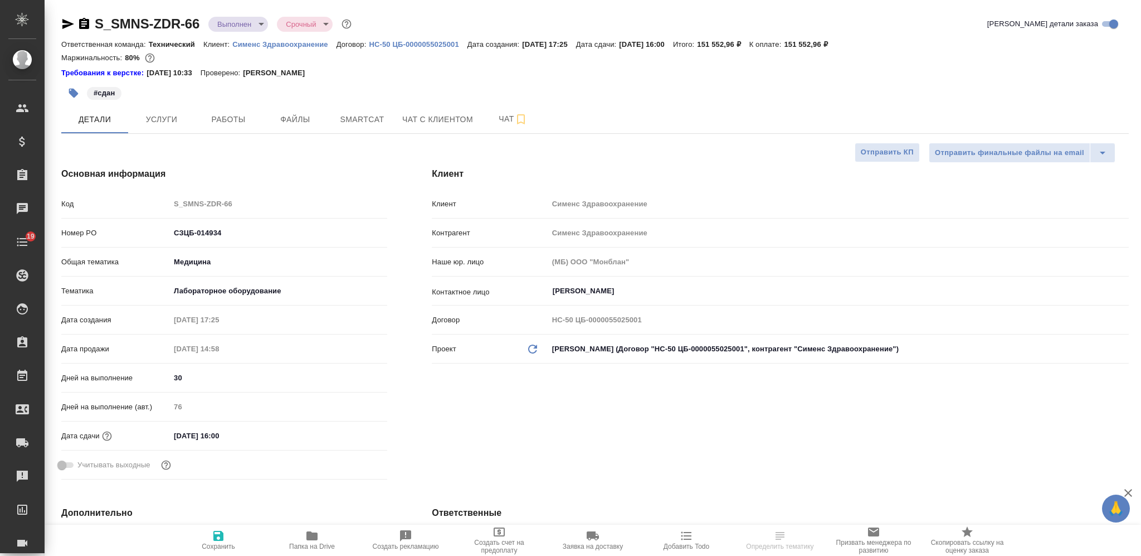
type textarea "x"
click at [168, 123] on span "Услуги" at bounding box center [161, 120] width 53 height 14
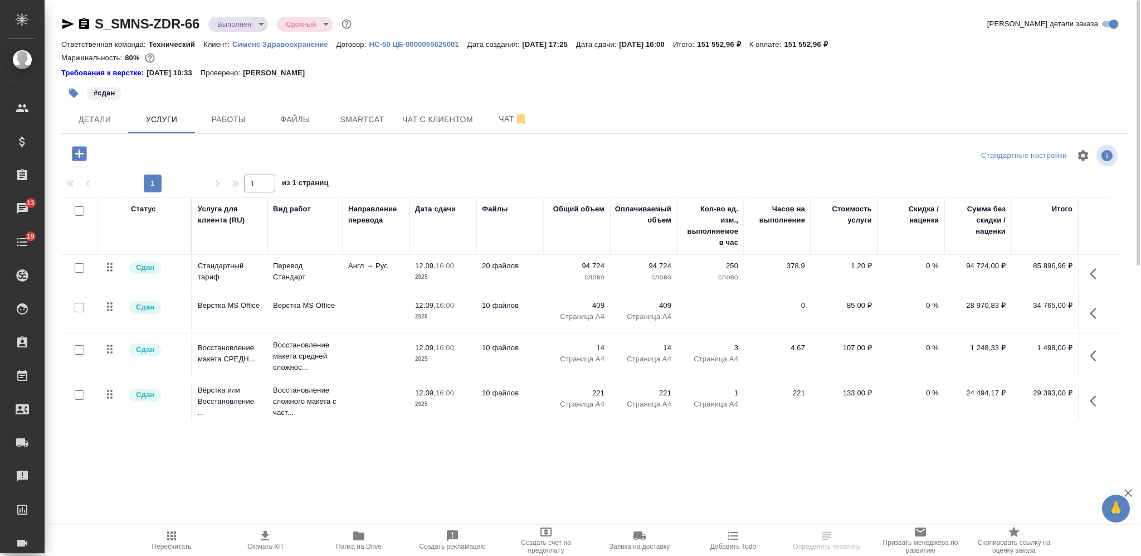
click at [238, 23] on body "🙏 .cls-1 fill:#fff; AWATERA Nikiforova Valeria Клиенты Спецификации Заказы 13 Ч…" at bounding box center [570, 278] width 1141 height 556
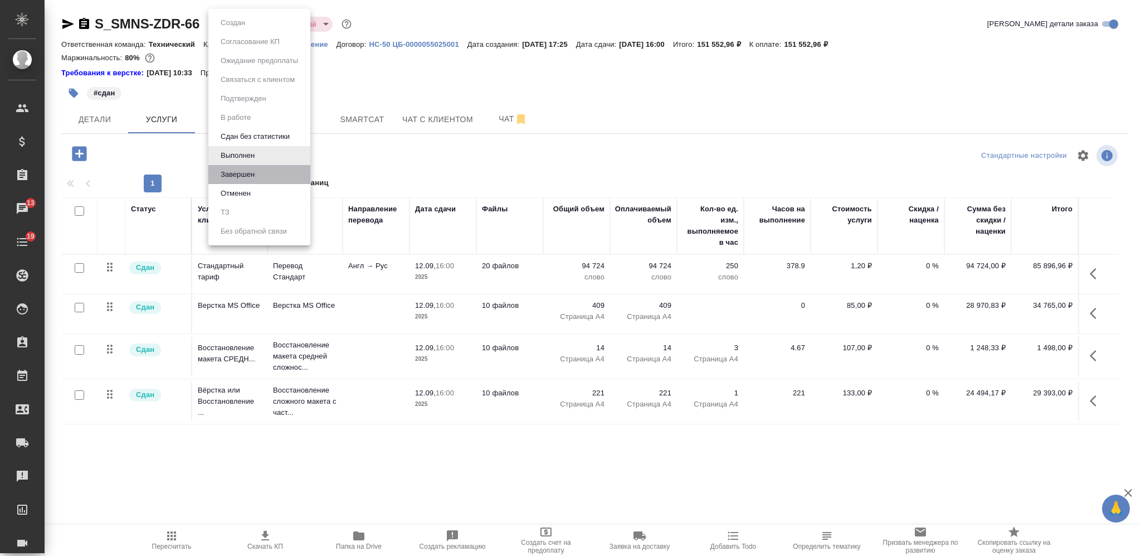
click at [262, 174] on li "Завершен" at bounding box center [259, 174] width 102 height 19
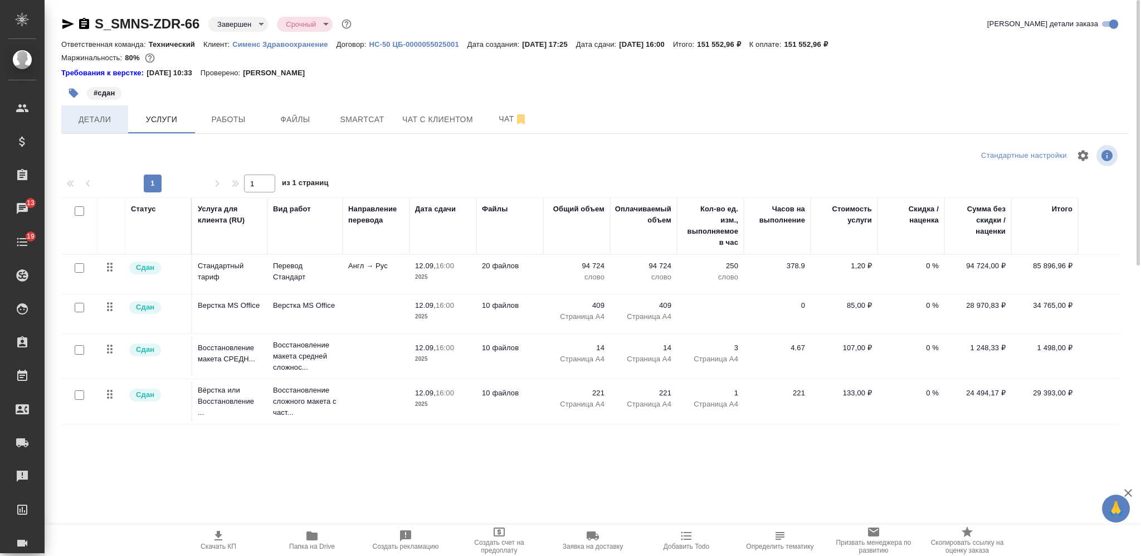
click at [117, 122] on span "Детали" at bounding box center [94, 120] width 53 height 14
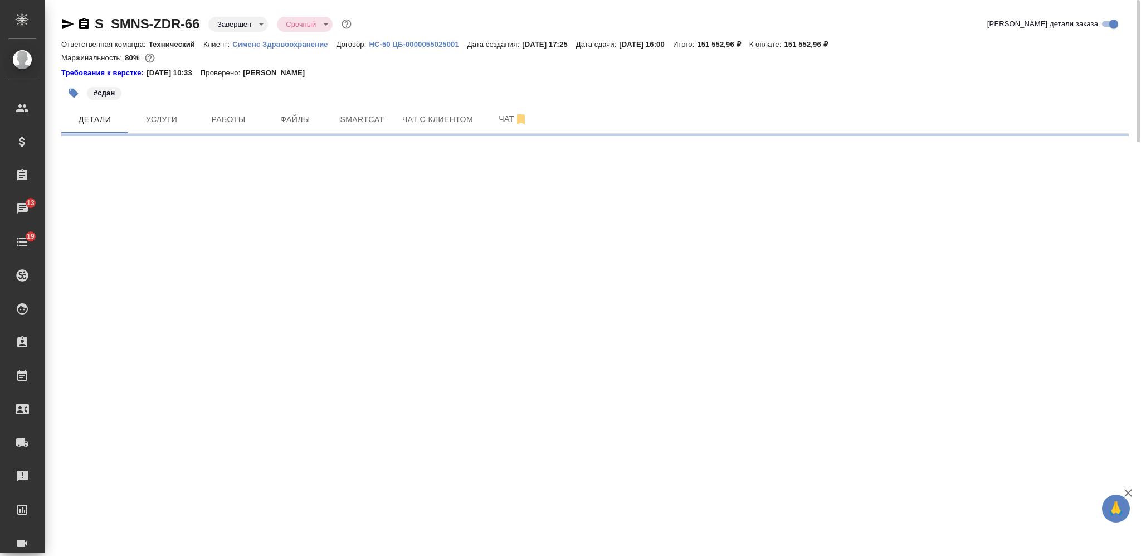
select select "RU"
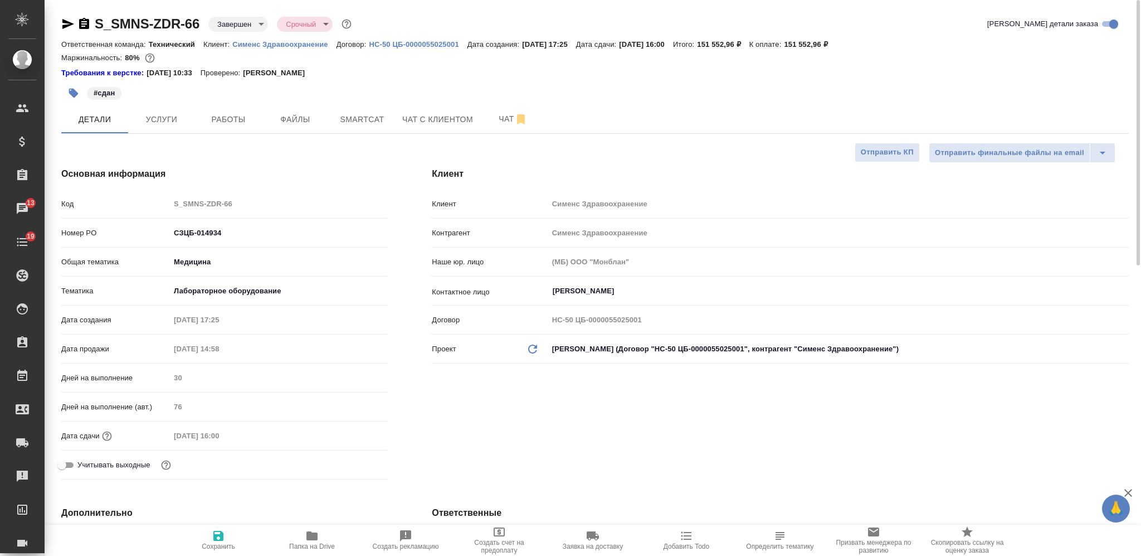
type textarea "x"
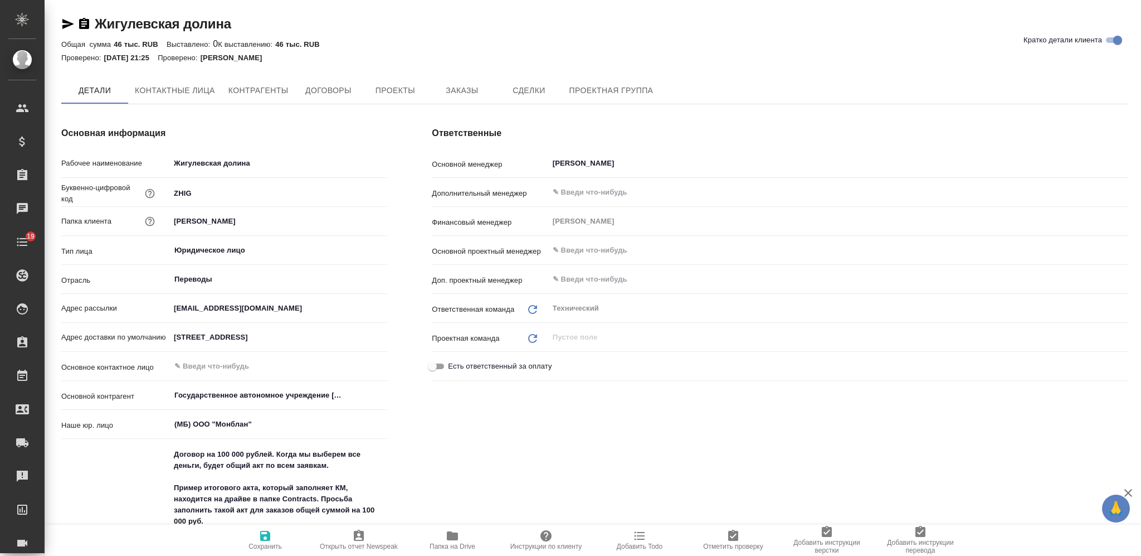
type textarea "x"
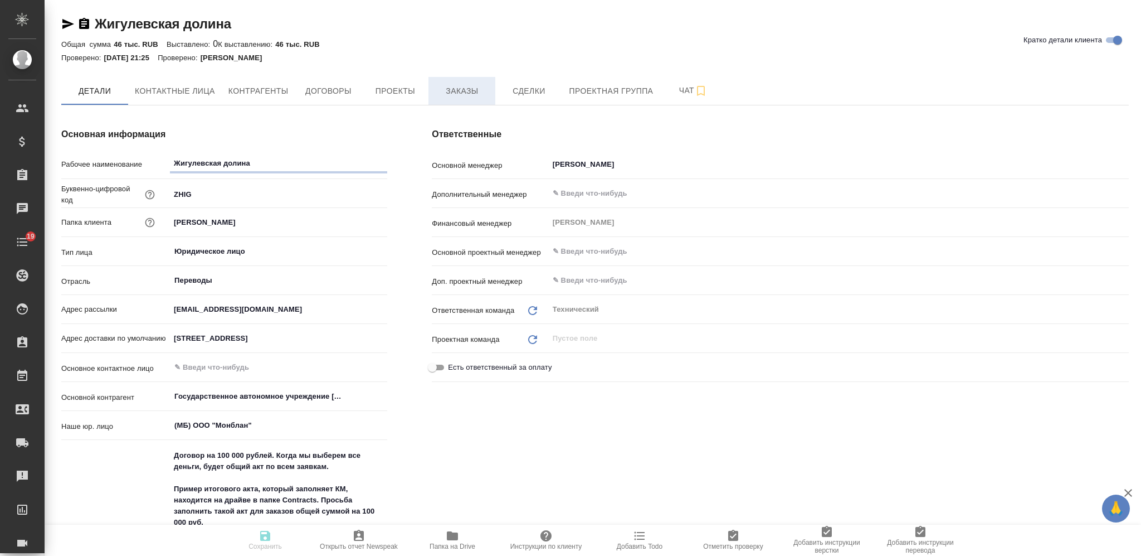
type textarea "x"
click at [465, 95] on span "Заказы" at bounding box center [461, 91] width 53 height 14
type textarea "x"
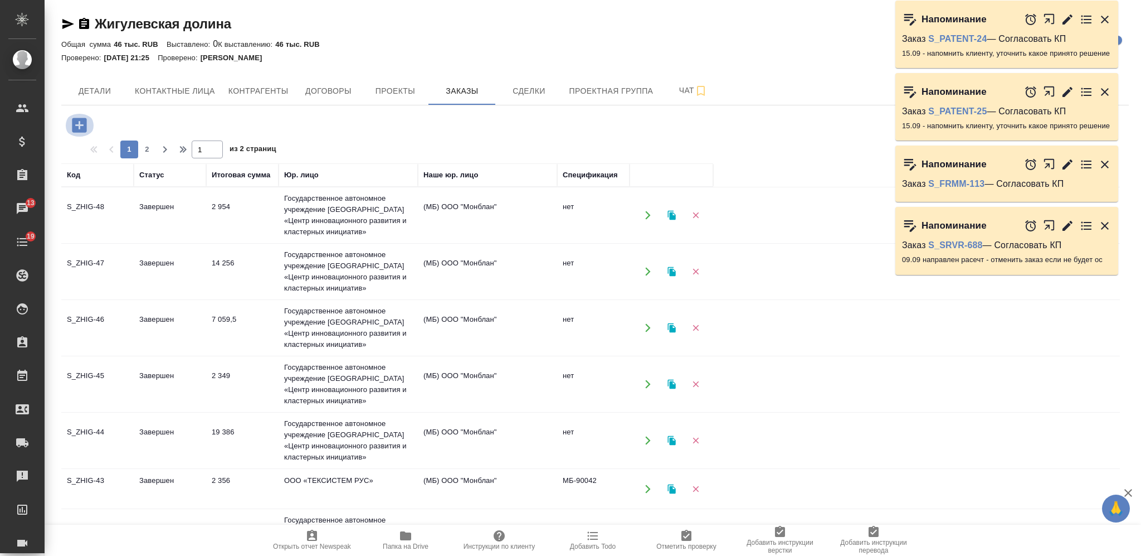
click at [78, 122] on icon "button" at bounding box center [79, 125] width 14 height 14
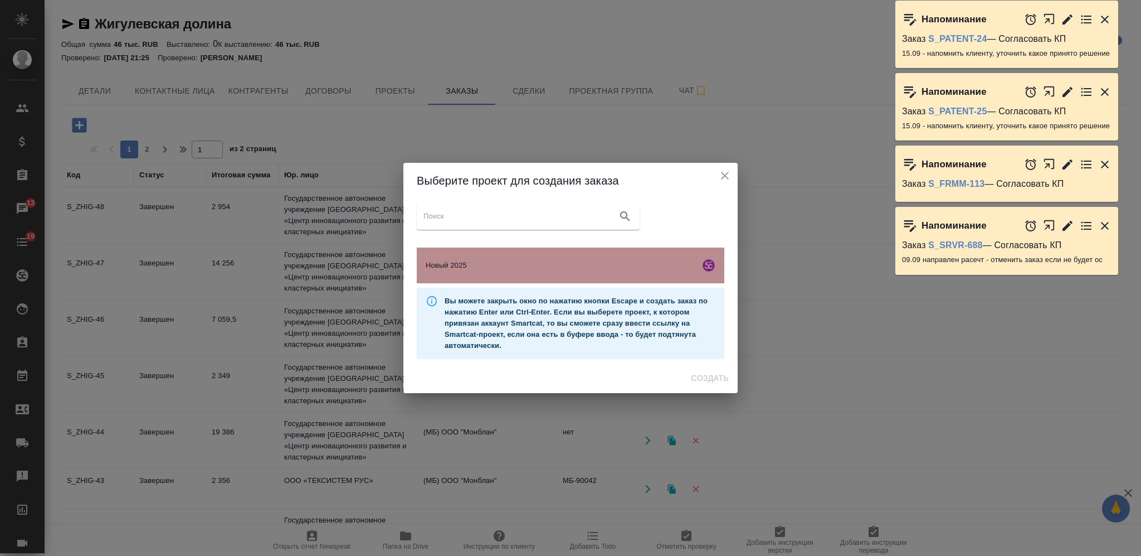
click at [645, 264] on span "Новый 2025" at bounding box center [561, 265] width 270 height 11
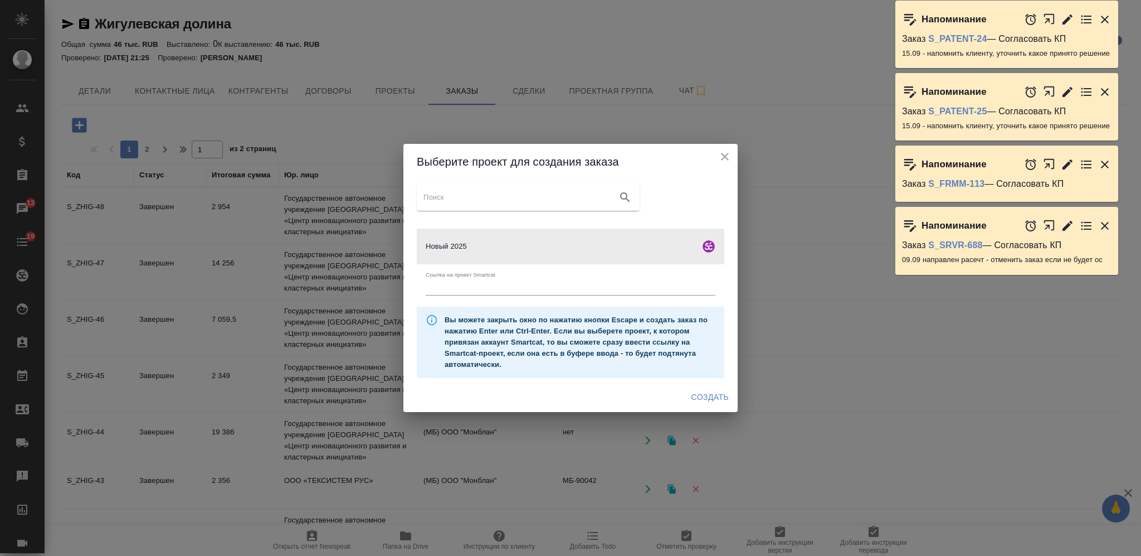
click at [714, 396] on span "Создать" at bounding box center [709, 397] width 37 height 14
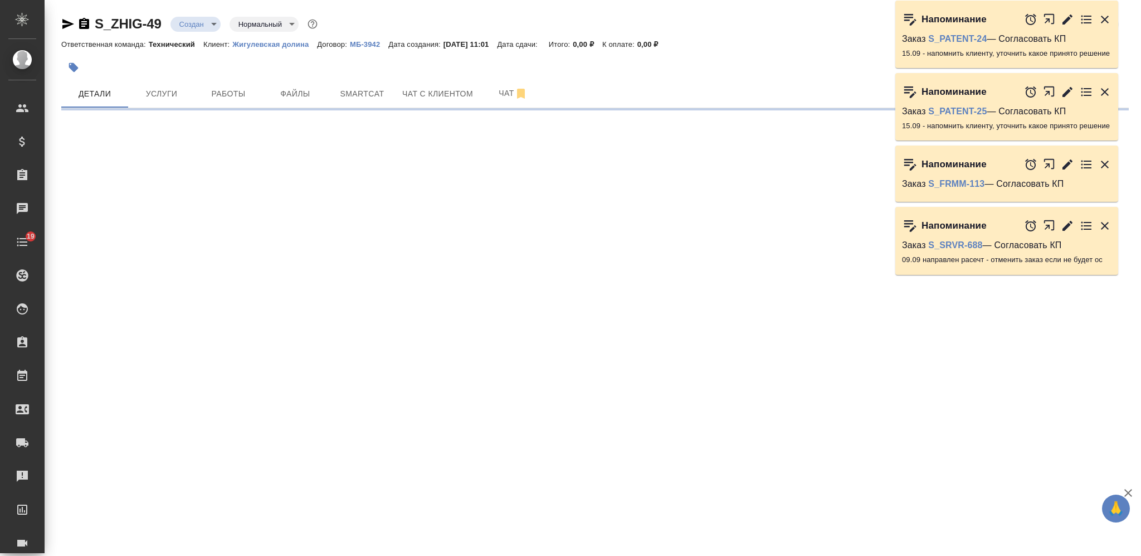
select select "RU"
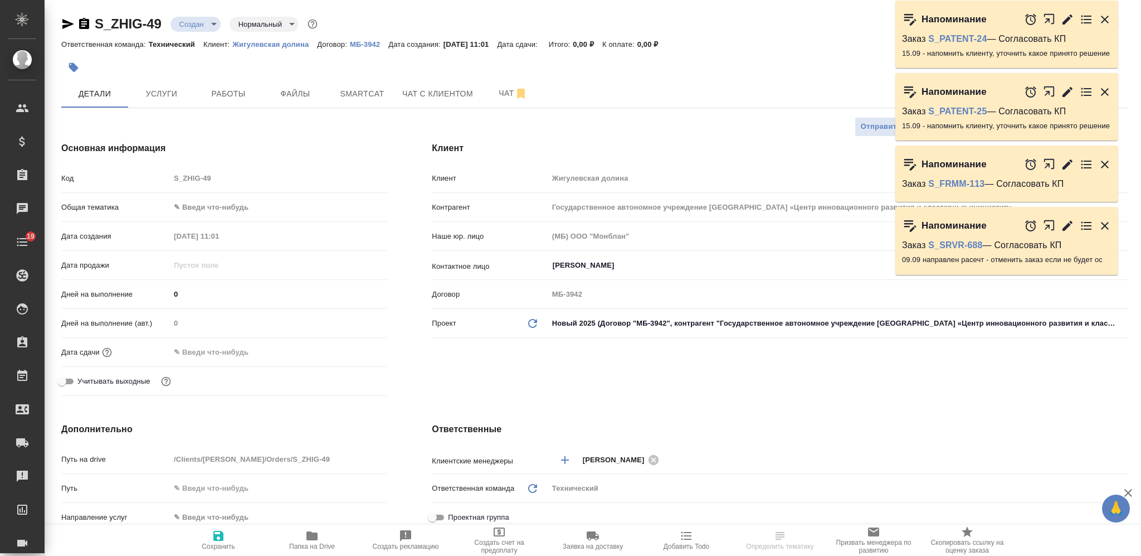
type textarea "x"
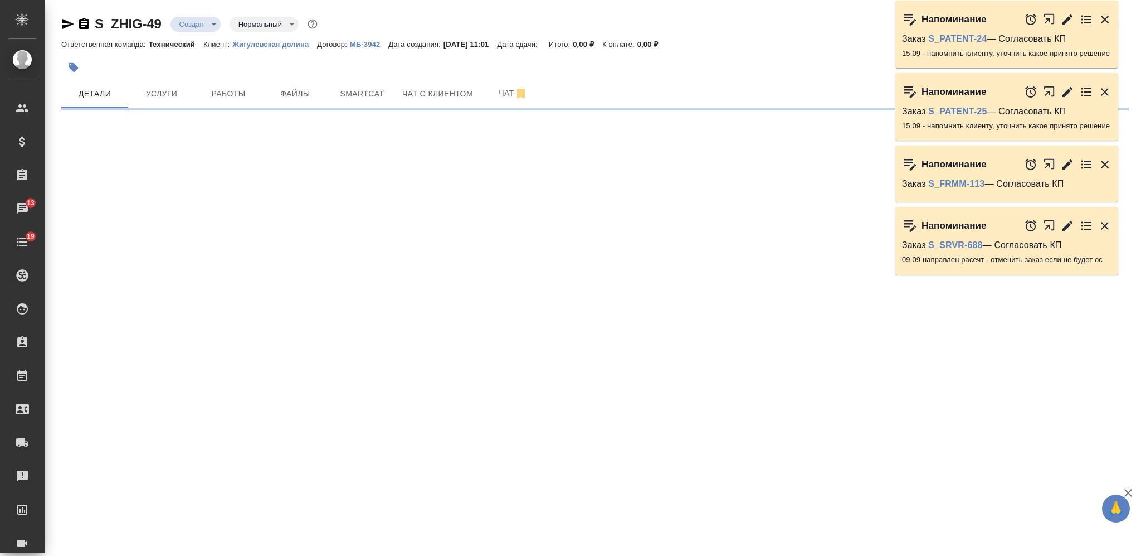
select select "RU"
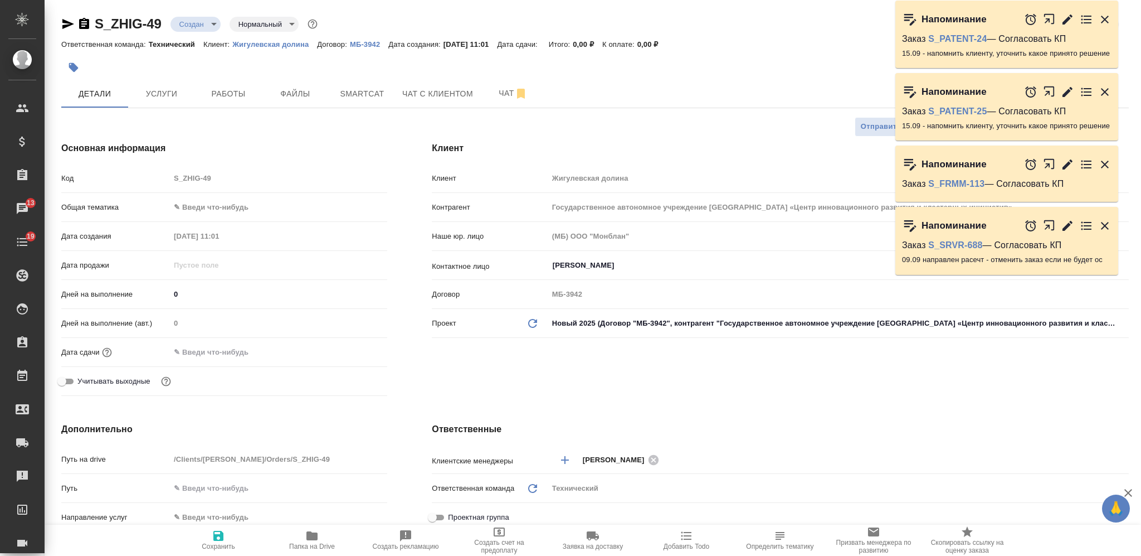
type textarea "x"
click at [281, 94] on span "Файлы" at bounding box center [295, 94] width 53 height 14
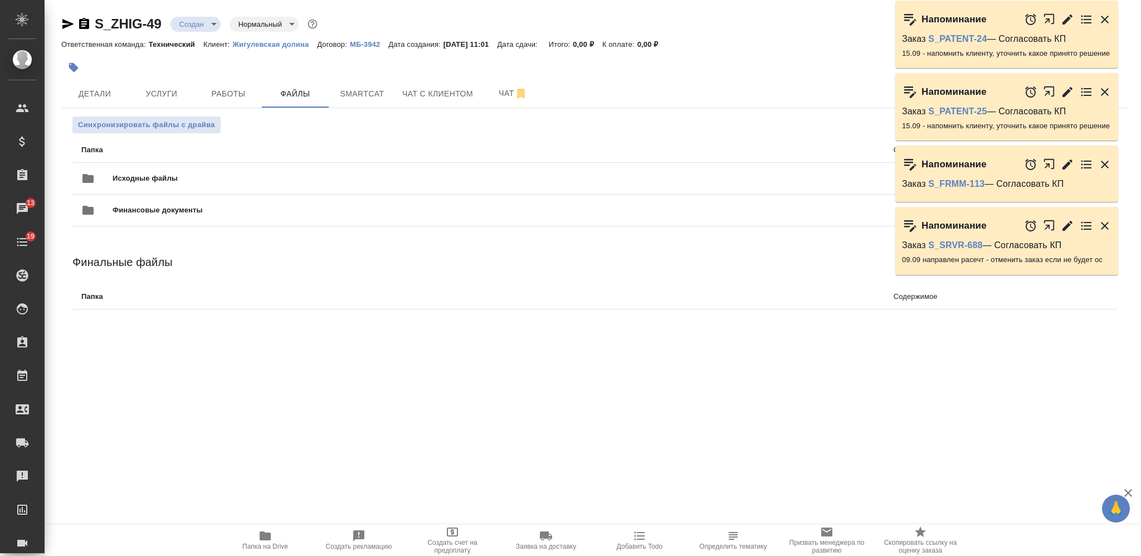
click at [305, 174] on span "Исходные файлы" at bounding box center [326, 178] width 427 height 11
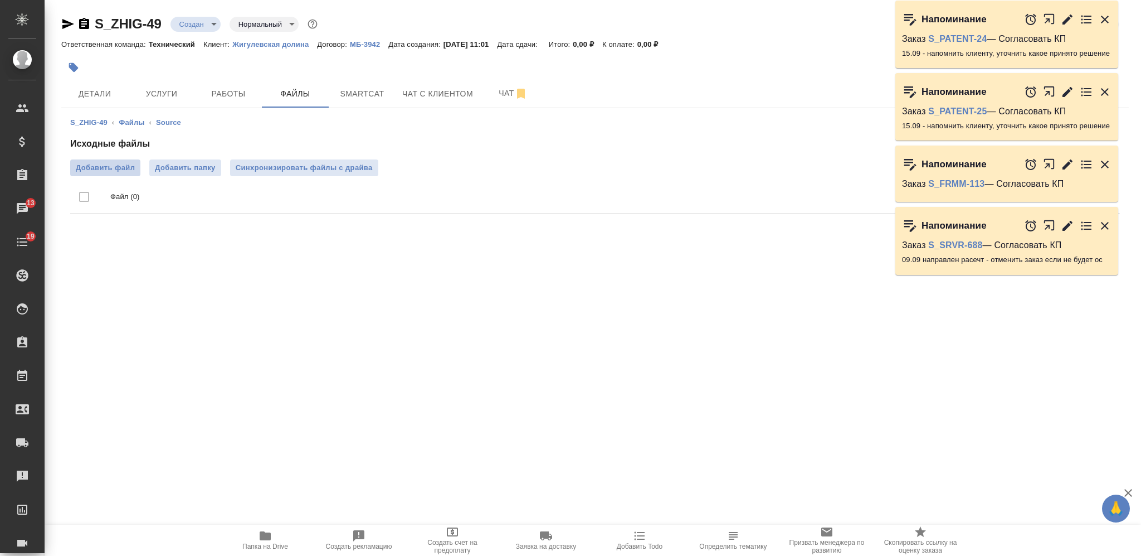
click at [104, 171] on span "Добавить файл" at bounding box center [105, 167] width 59 height 11
click at [0, 0] on input "Добавить файл" at bounding box center [0, 0] width 0 height 0
click at [104, 85] on button "Детали" at bounding box center [94, 94] width 67 height 28
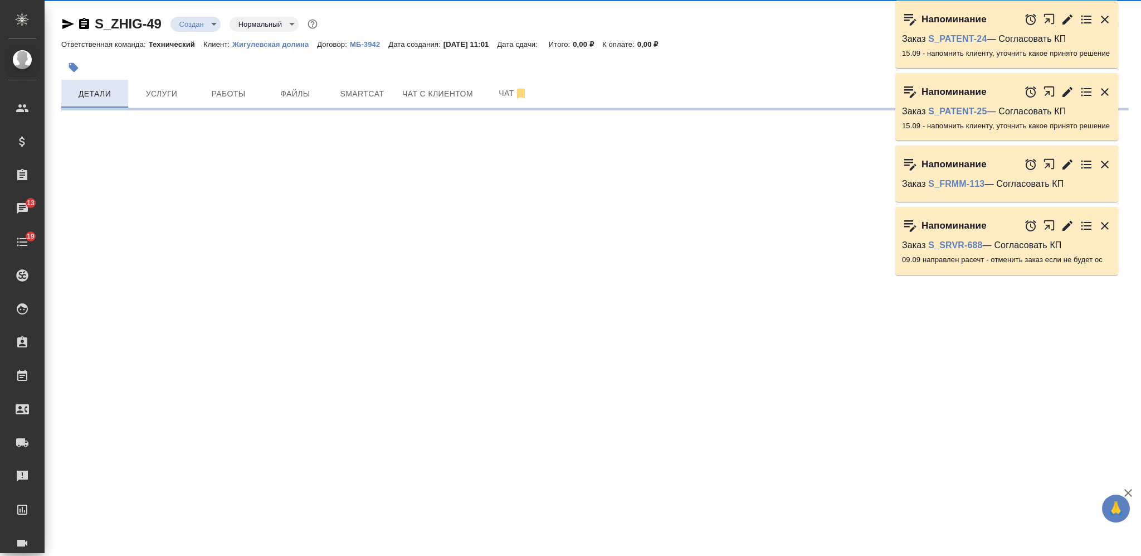
select select "RU"
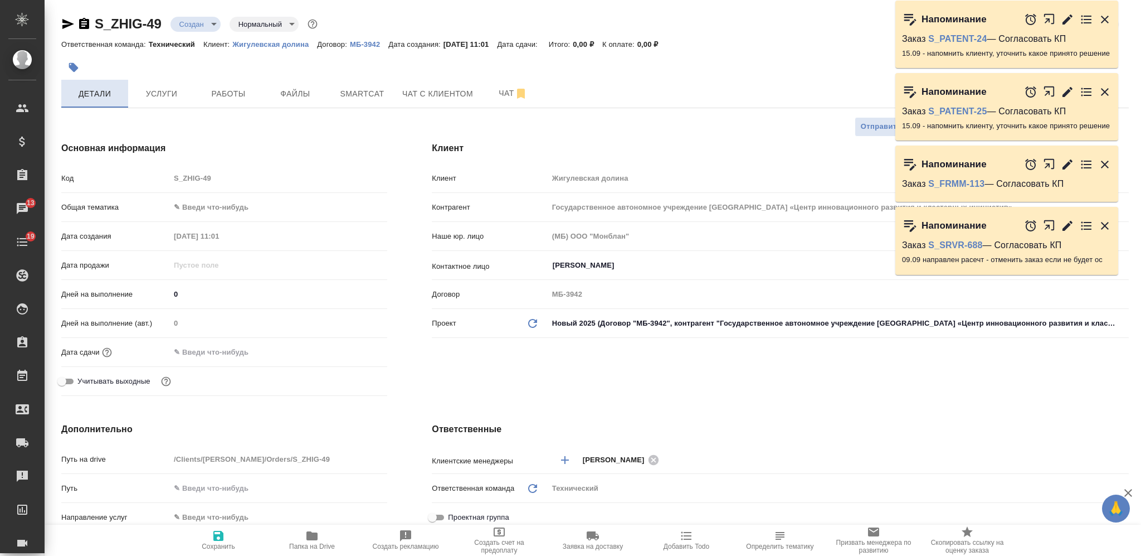
type textarea "x"
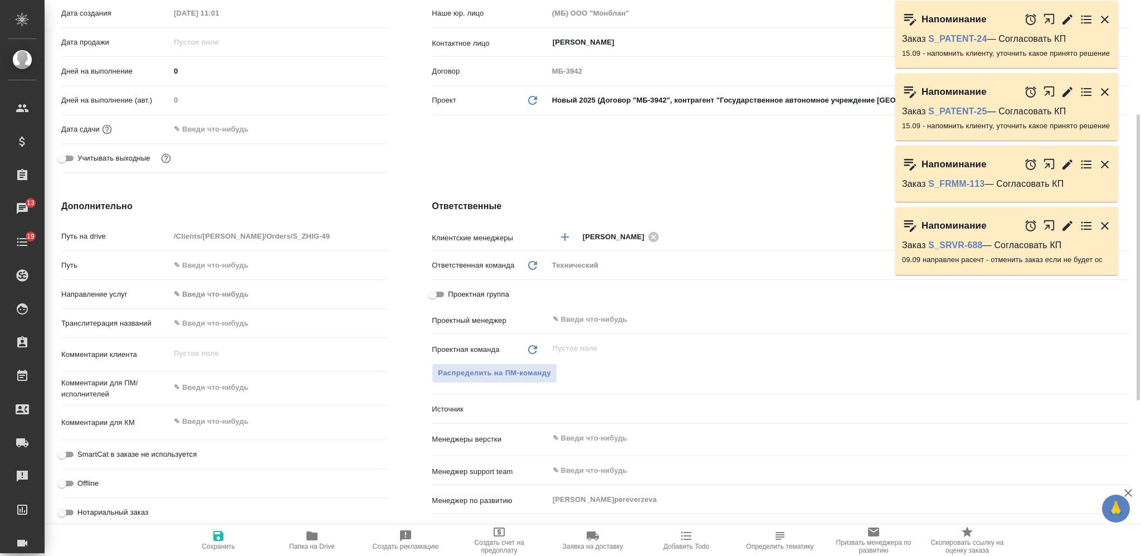
type textarea "x"
click at [230, 381] on textarea at bounding box center [278, 387] width 217 height 19
type textarea "р"
type textarea "x"
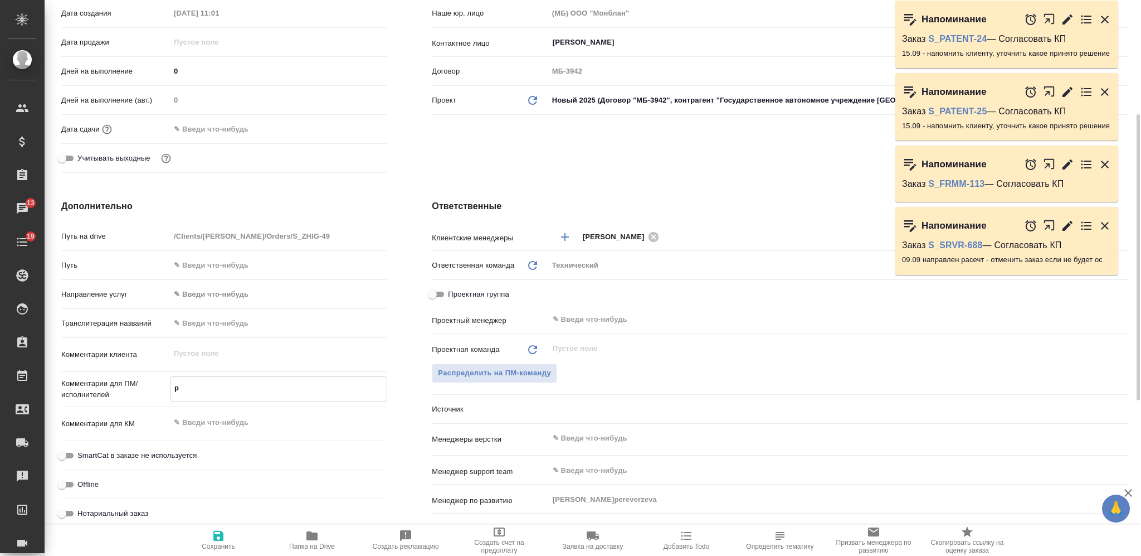
type textarea "x"
type textarea "ру"
type textarea "x"
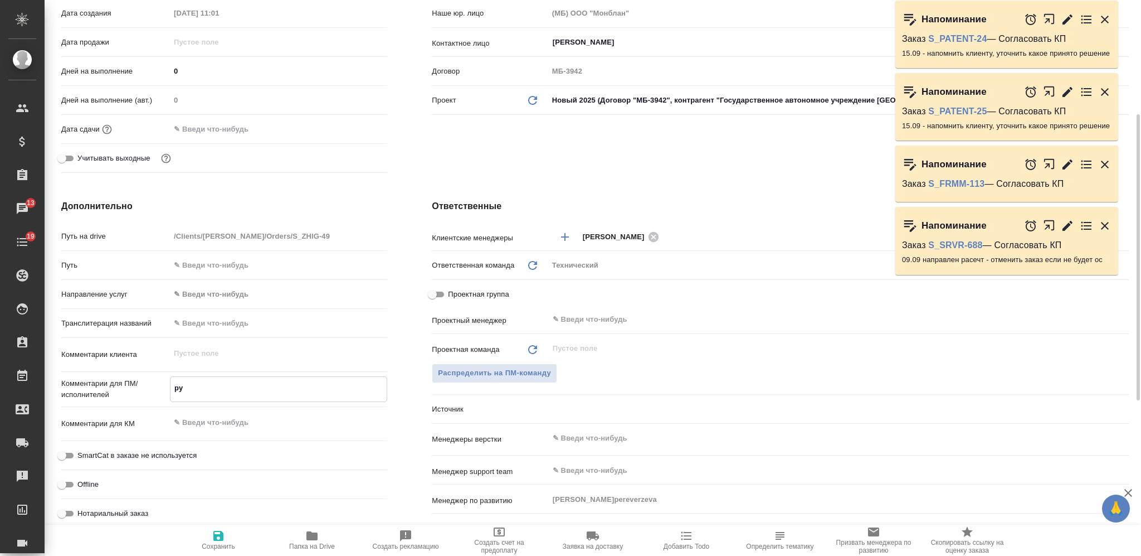
type textarea "x"
type textarea "рус"
type textarea "x"
type textarea "рус-"
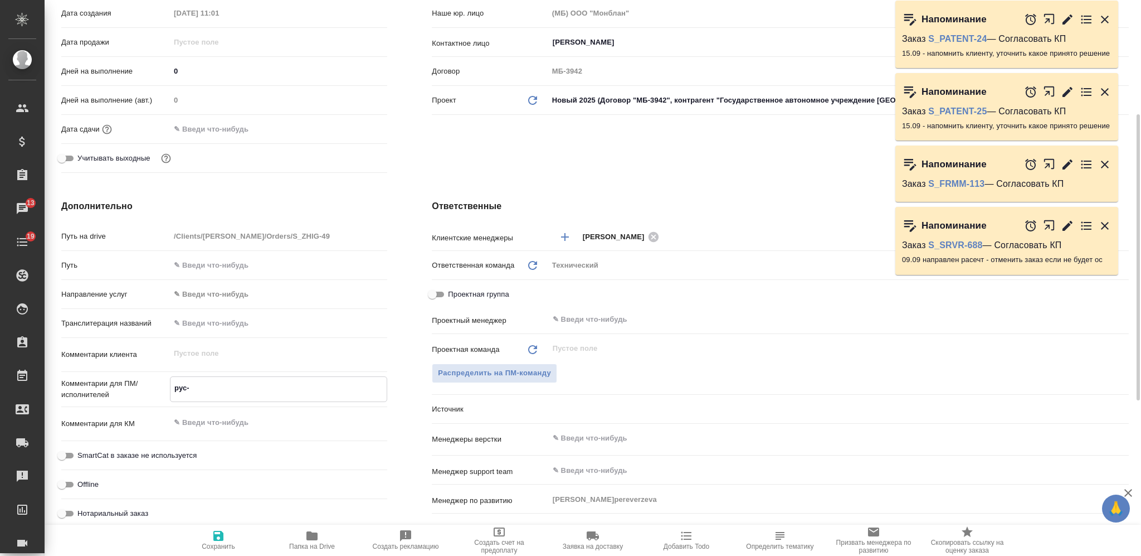
type textarea "x"
type textarea "рус-а"
type textarea "x"
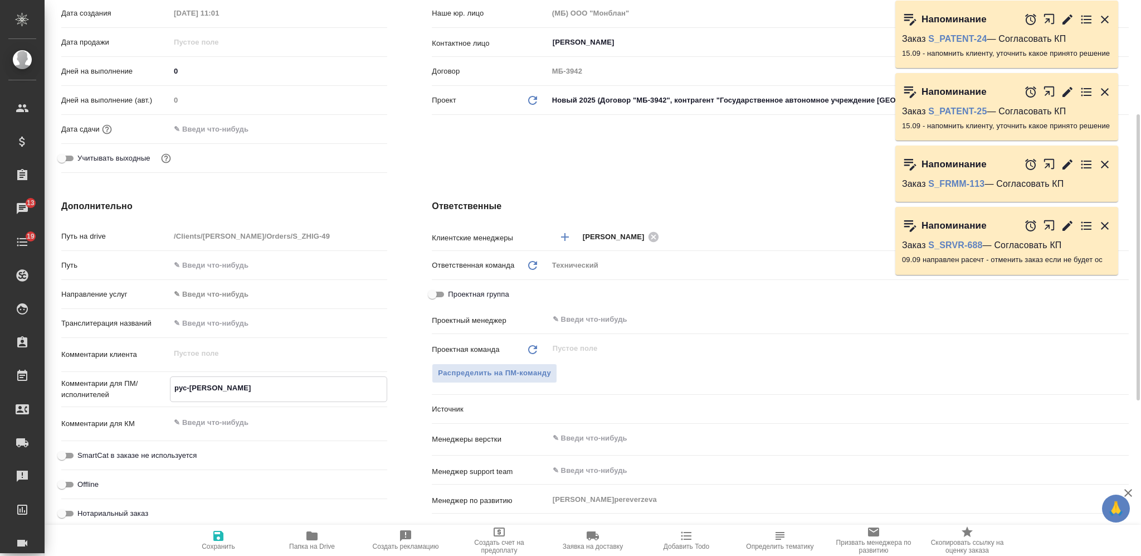
type textarea "x"
type textarea "рус-ан"
type textarea "x"
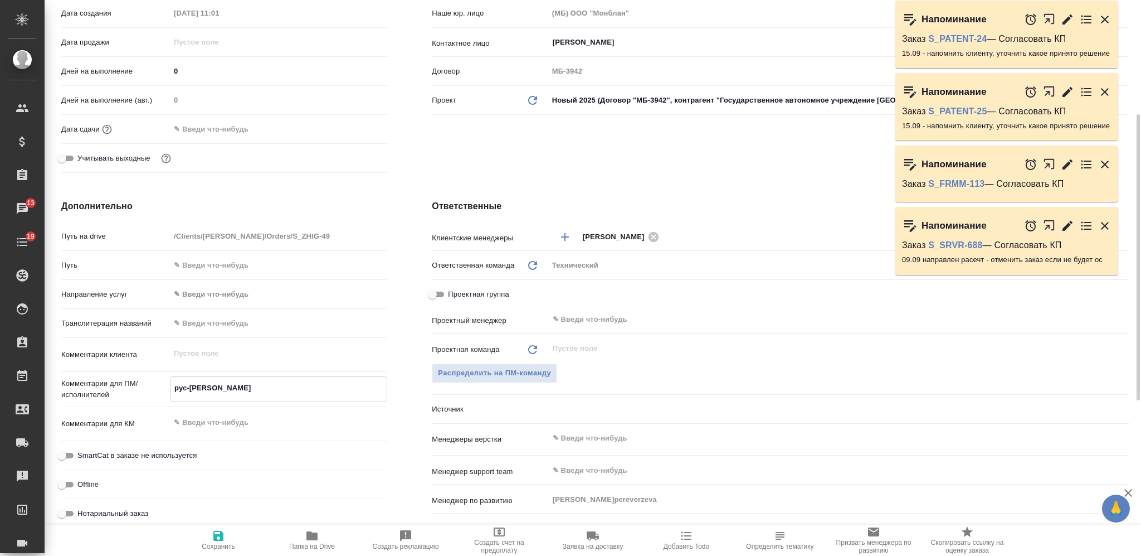
type textarea "x"
type textarea "рус-анг"
type textarea "x"
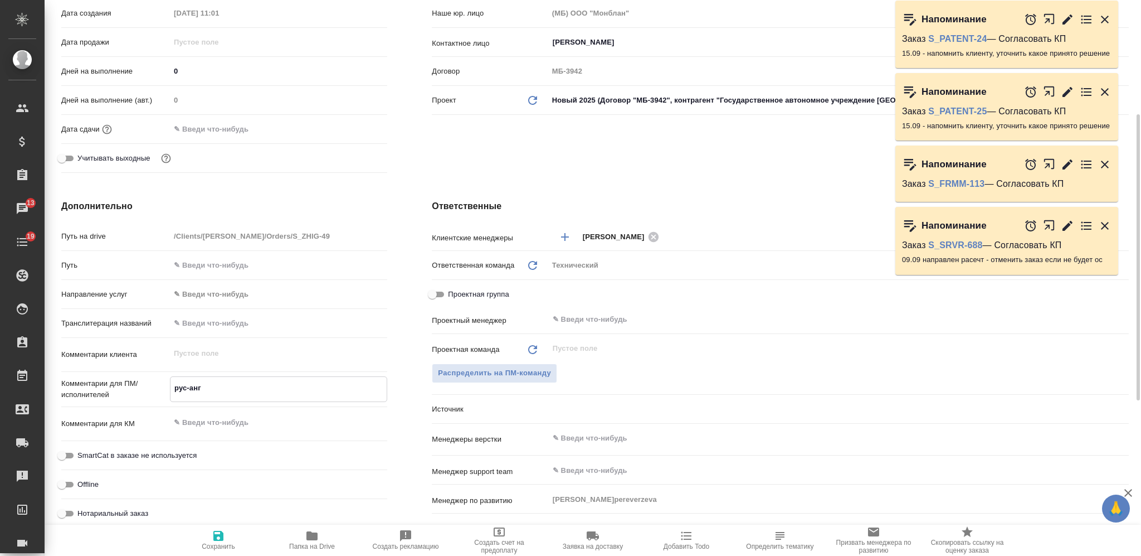
type textarea "рус-англ"
type textarea "x"
type textarea "рус-англ"
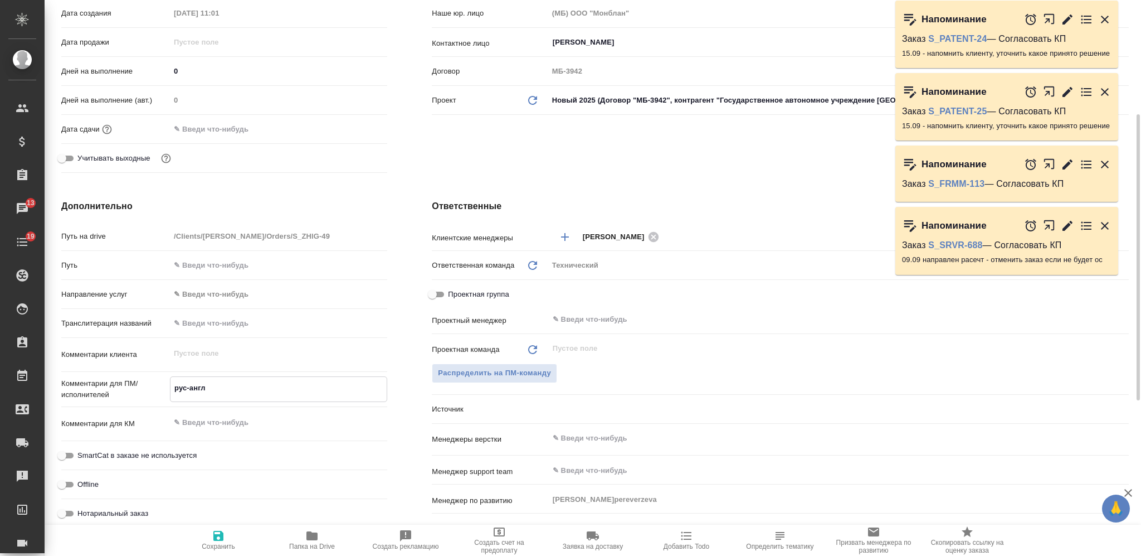
type textarea "x"
click at [226, 524] on button "Сохранить" at bounding box center [219, 539] width 94 height 31
type textarea "x"
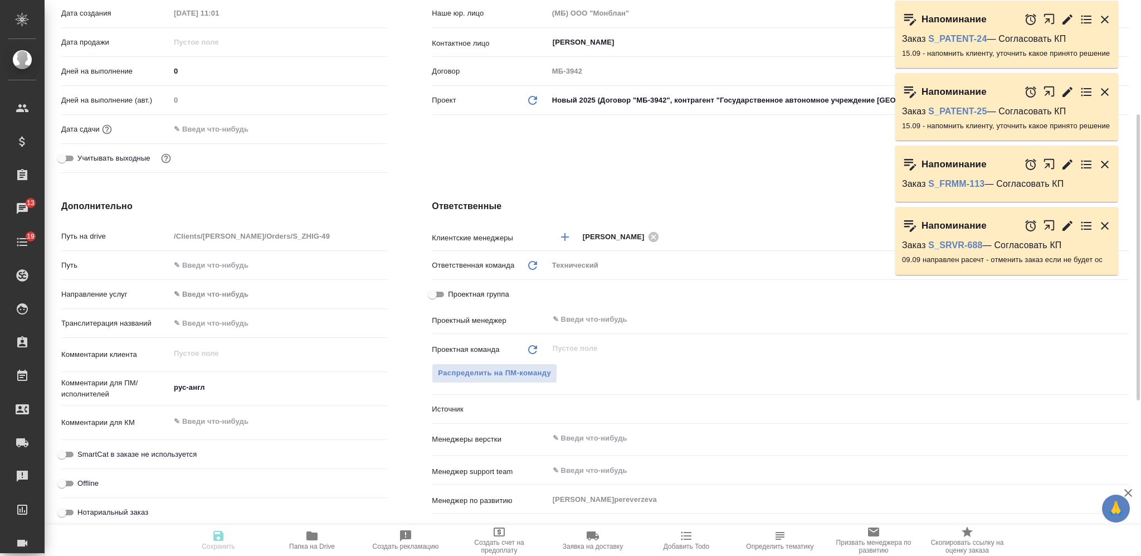
type textarea "x"
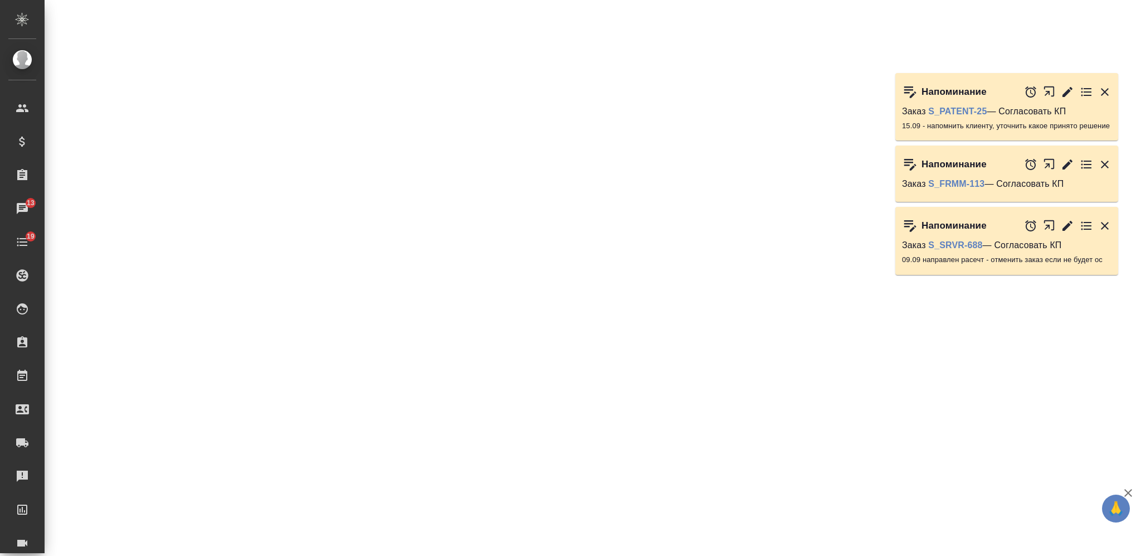
select select "RU"
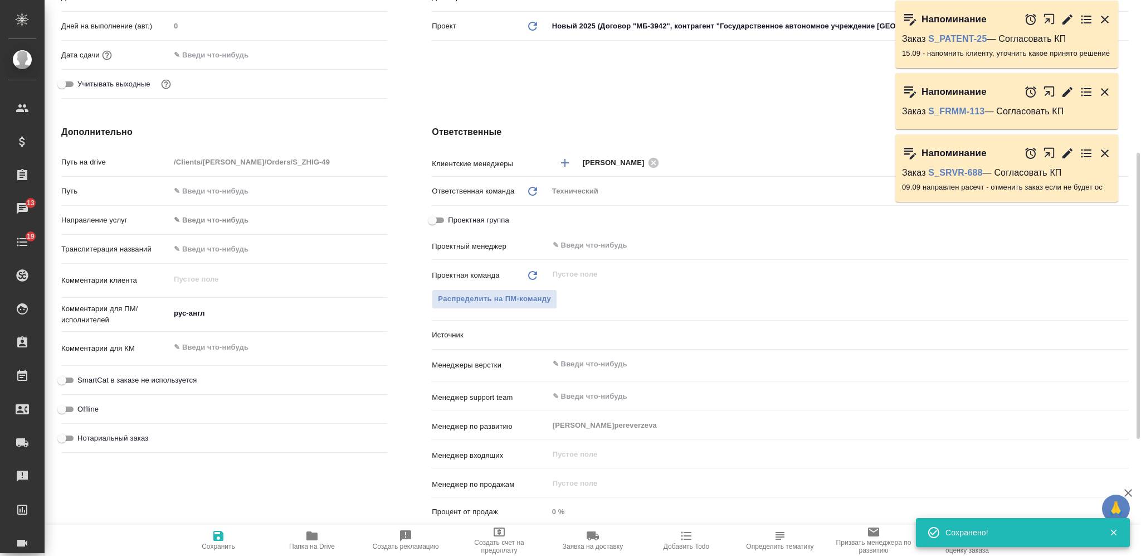
type textarea "x"
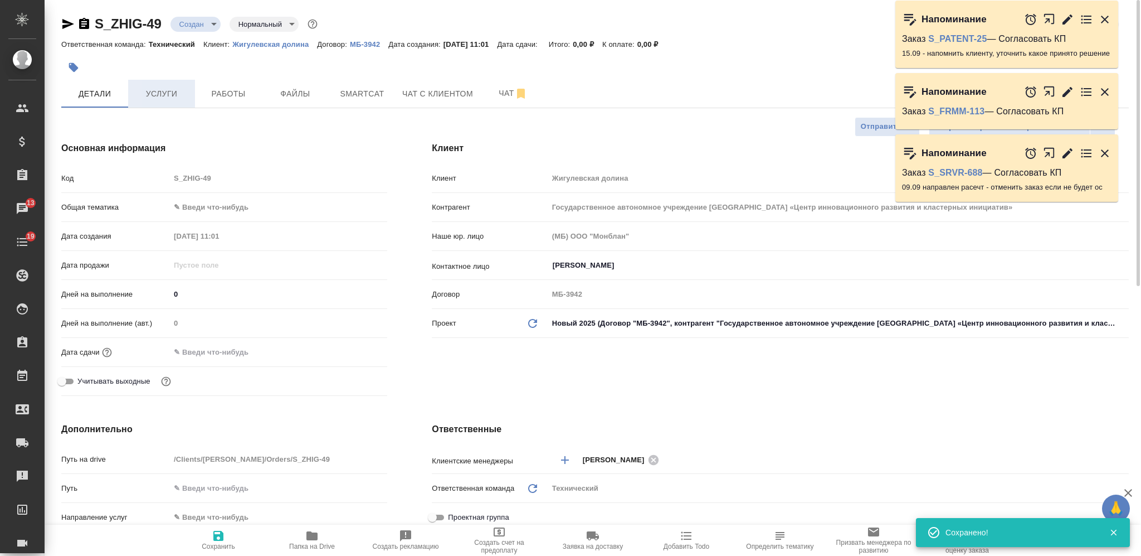
click at [148, 94] on span "Услуги" at bounding box center [161, 94] width 53 height 14
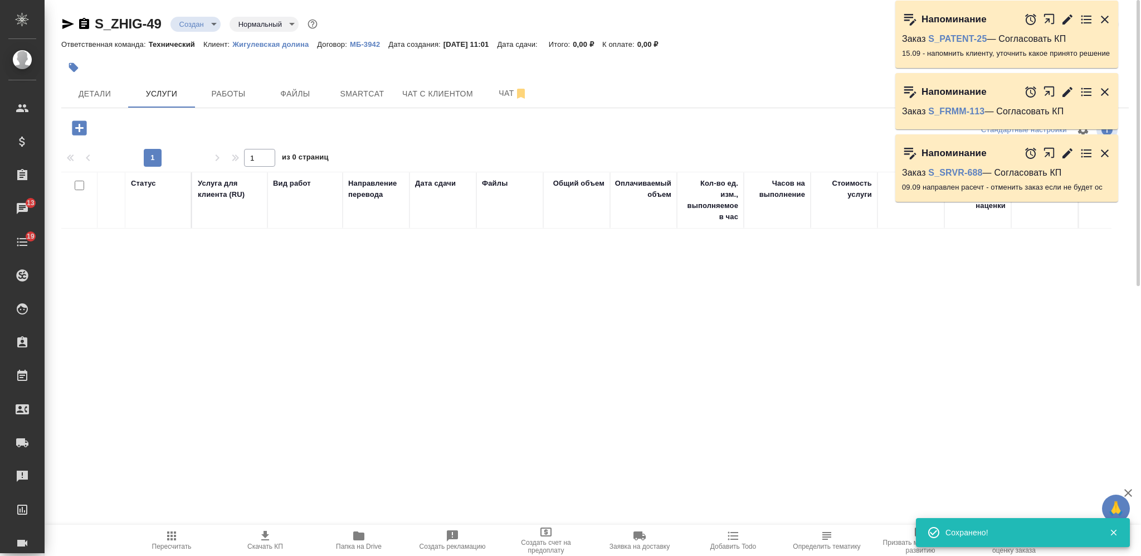
click at [77, 129] on icon "button" at bounding box center [79, 127] width 14 height 14
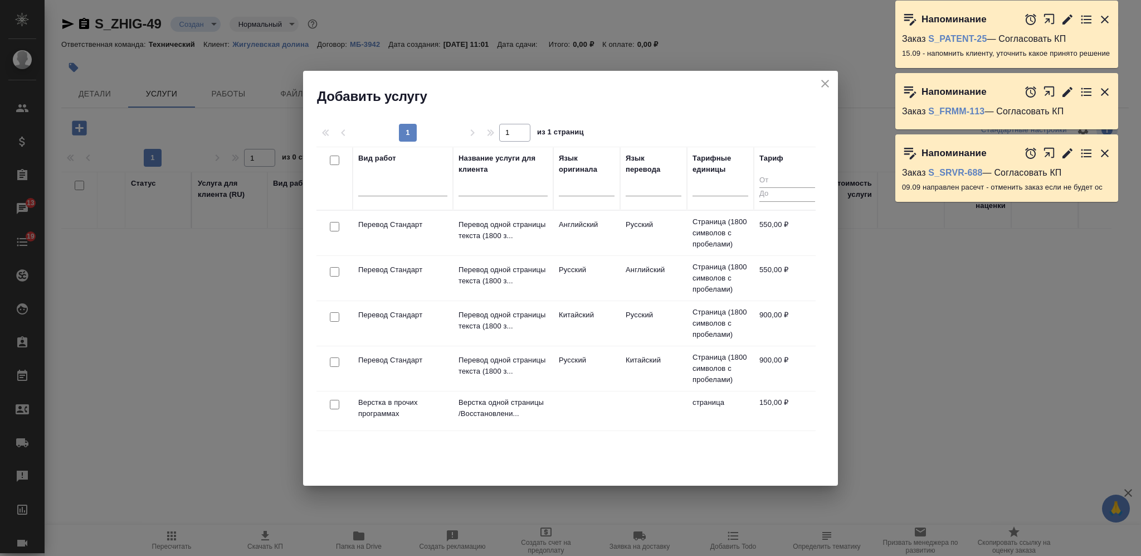
click at [823, 79] on icon "close" at bounding box center [824, 83] width 13 height 13
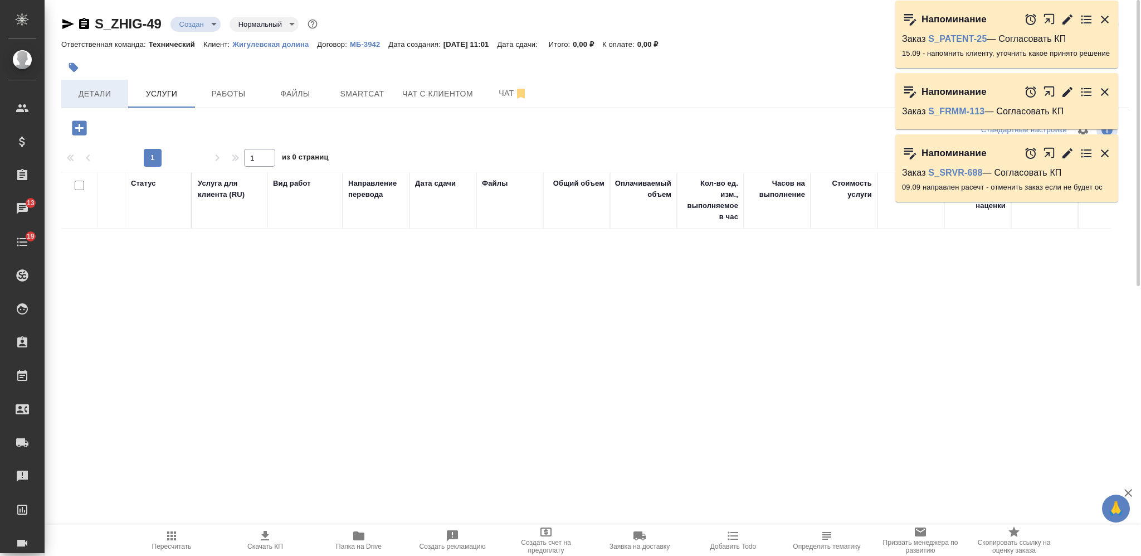
click at [119, 90] on span "Детали" at bounding box center [94, 94] width 53 height 14
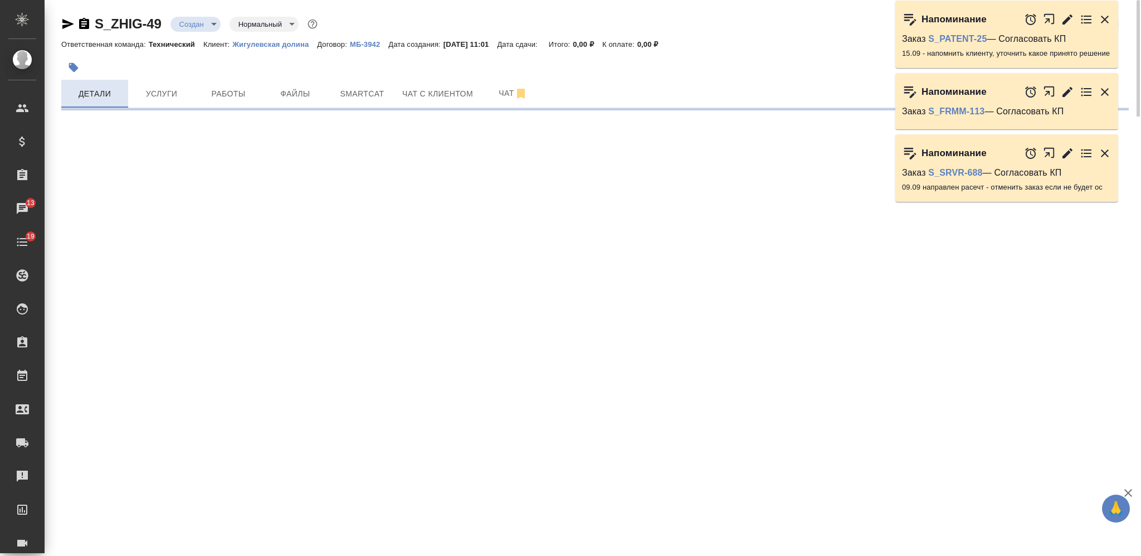
select select "RU"
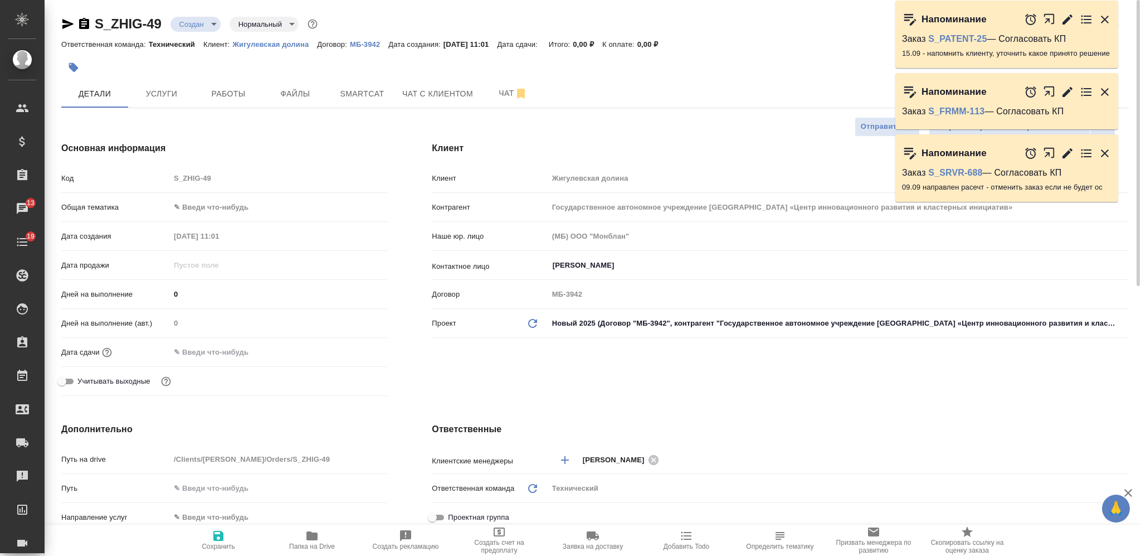
type textarea "x"
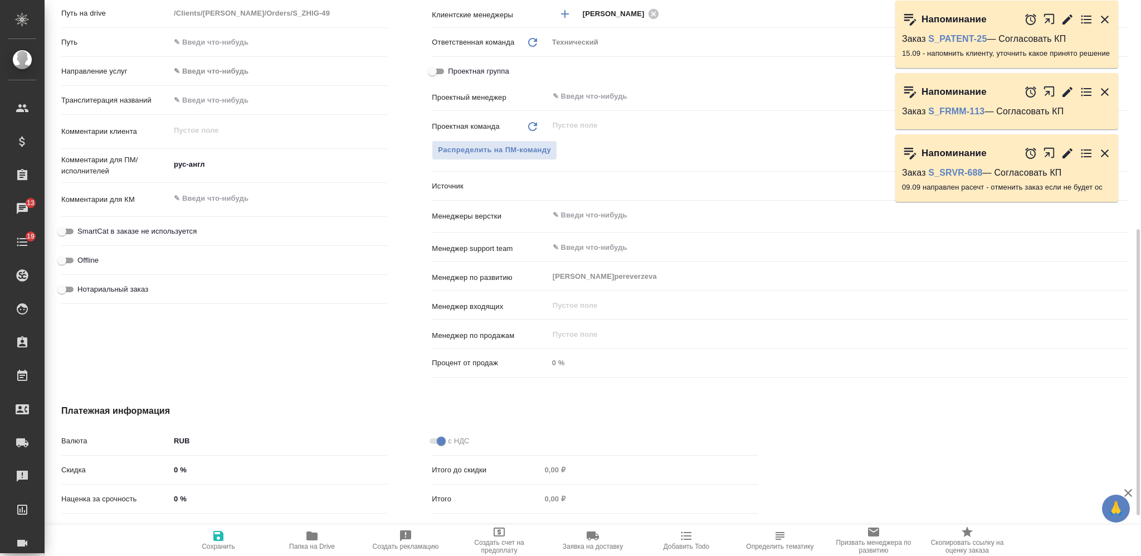
click at [602, 211] on input "text" at bounding box center [820, 214] width 537 height 13
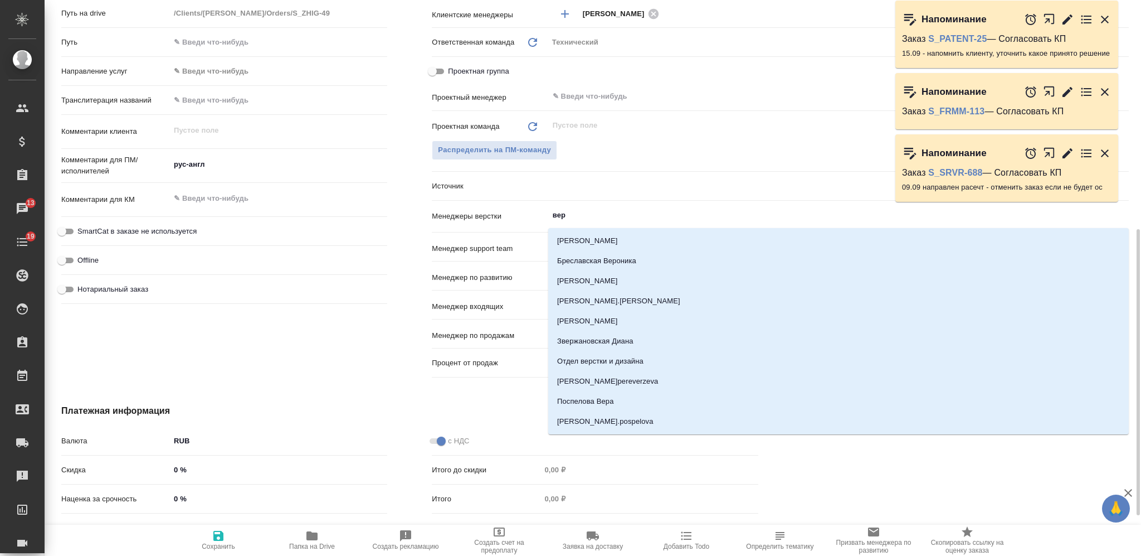
type input "верс"
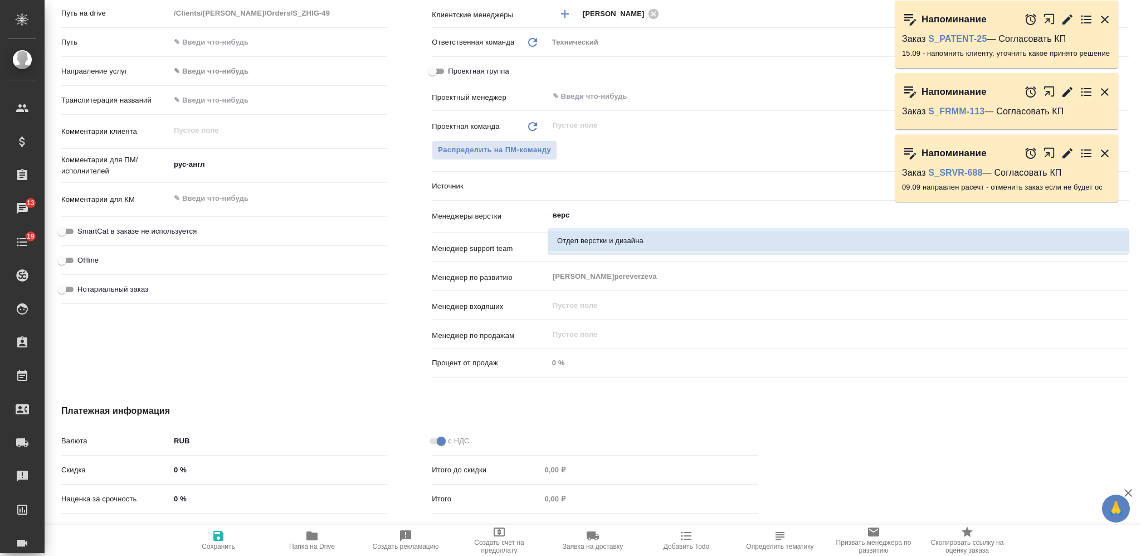
click at [582, 243] on li "Отдел верстки и дизайна" at bounding box center [838, 241] width 581 height 20
type textarea "x"
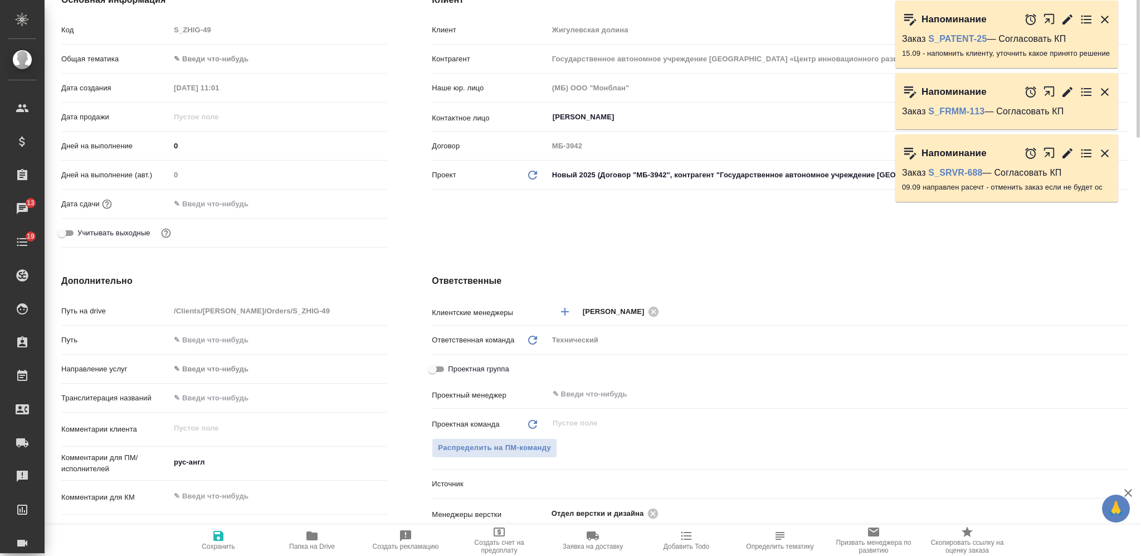
scroll to position [0, 0]
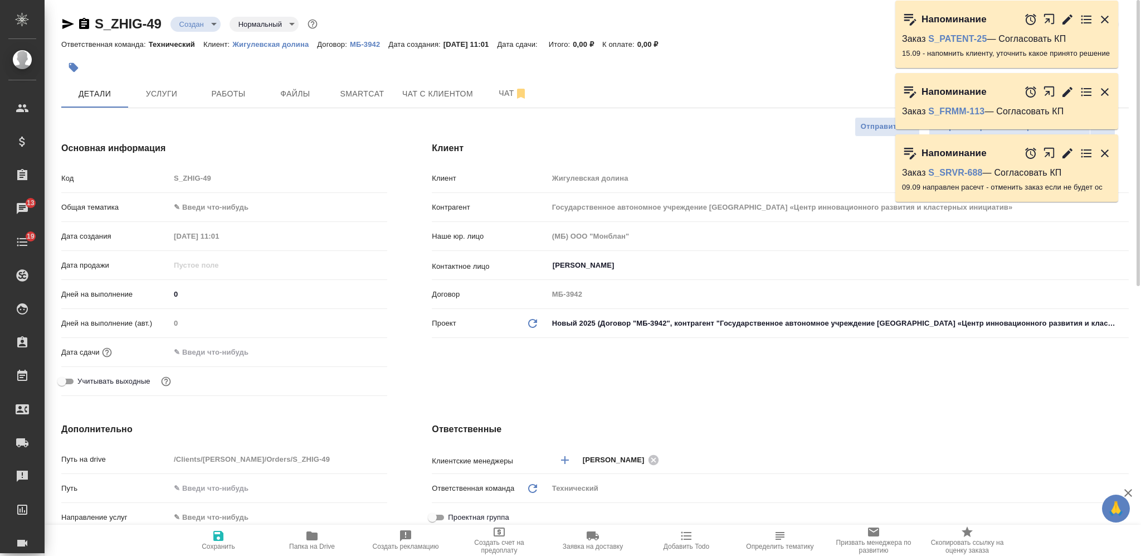
click at [212, 542] on icon "button" at bounding box center [218, 535] width 13 height 13
type textarea "x"
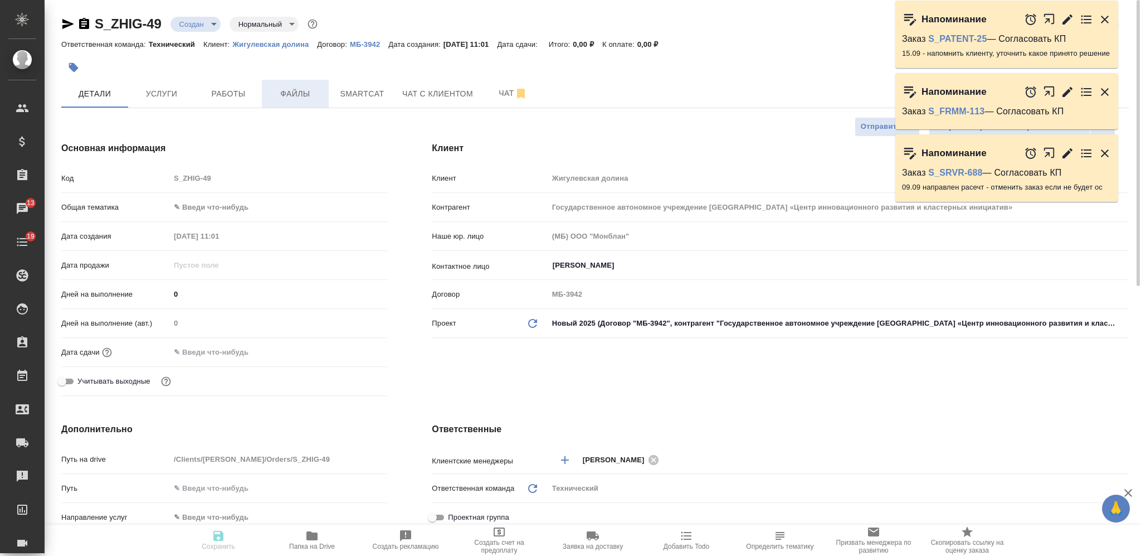
type textarea "x"
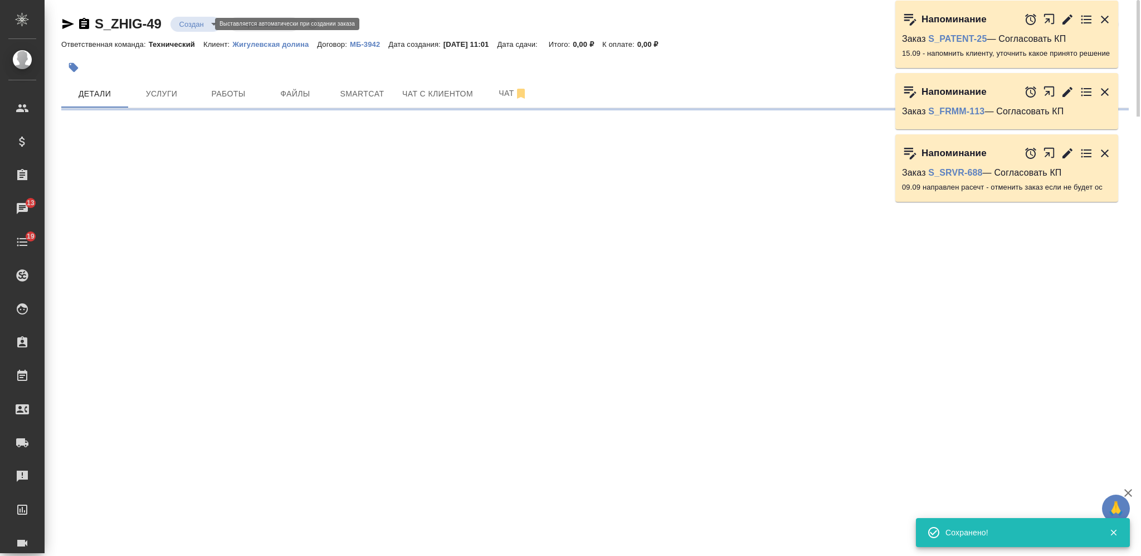
select select "RU"
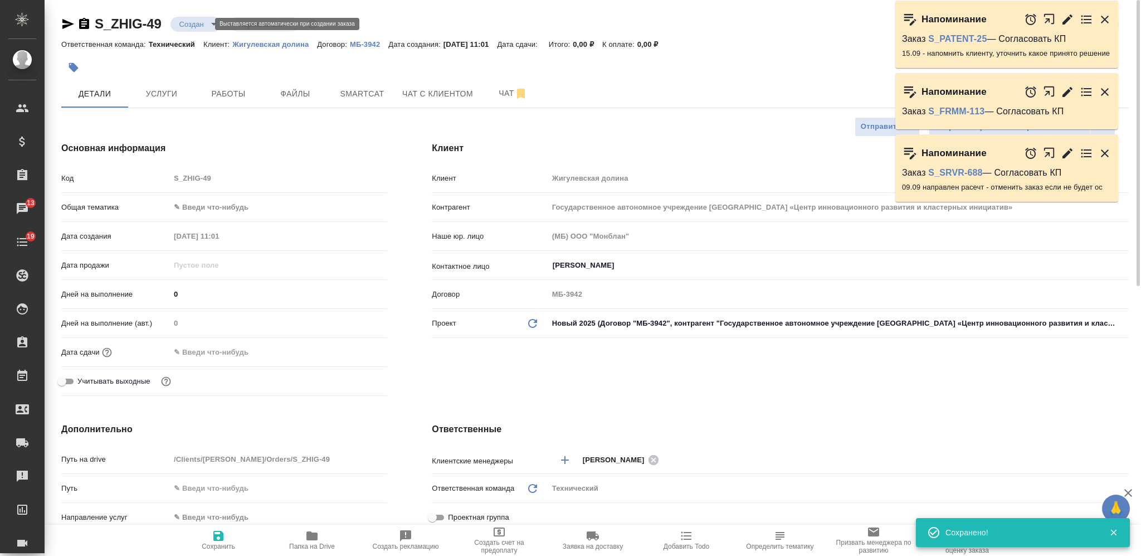
type textarea "x"
click at [196, 25] on body "🙏 .cls-1 fill:#fff; AWATERA Nikiforova Valeria Клиенты Спецификации Заказы 13 Ч…" at bounding box center [570, 278] width 1141 height 556
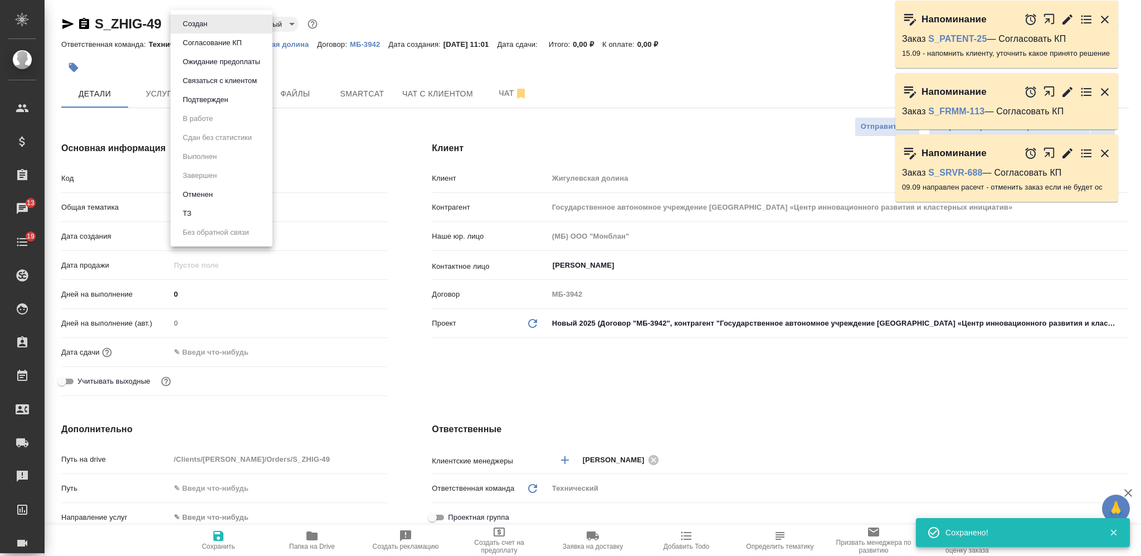
click at [206, 206] on li "ТЗ" at bounding box center [221, 213] width 102 height 19
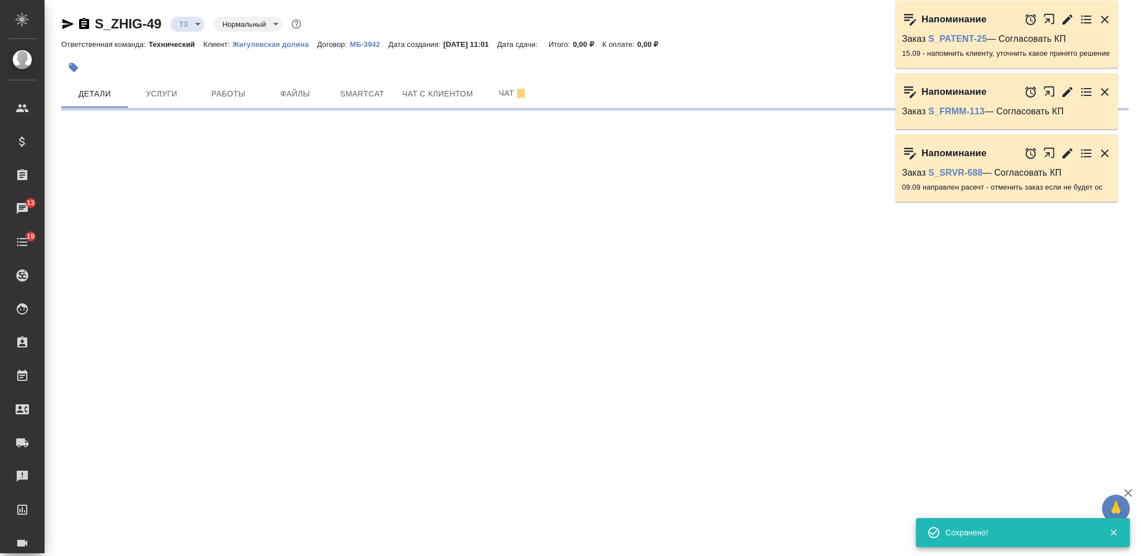
select select "RU"
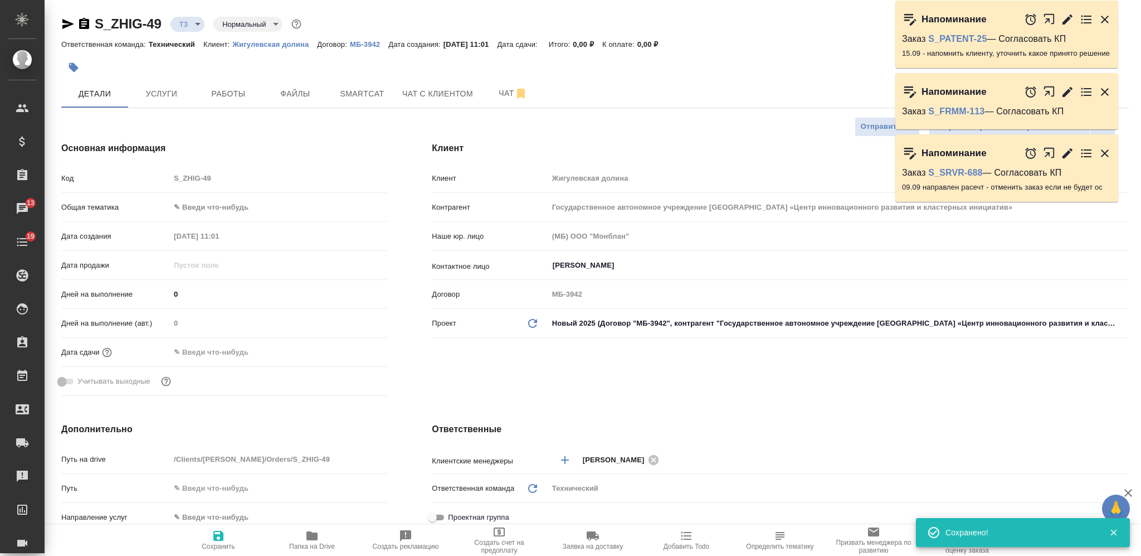
type textarea "x"
click at [170, 101] on button "Услуги" at bounding box center [161, 94] width 67 height 28
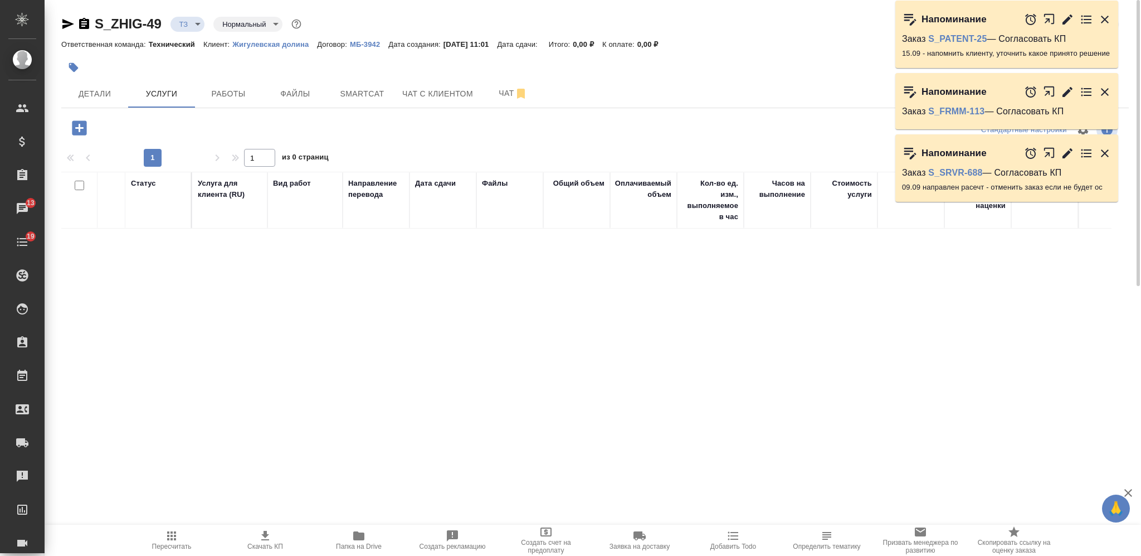
click at [81, 130] on icon "button" at bounding box center [79, 127] width 14 height 14
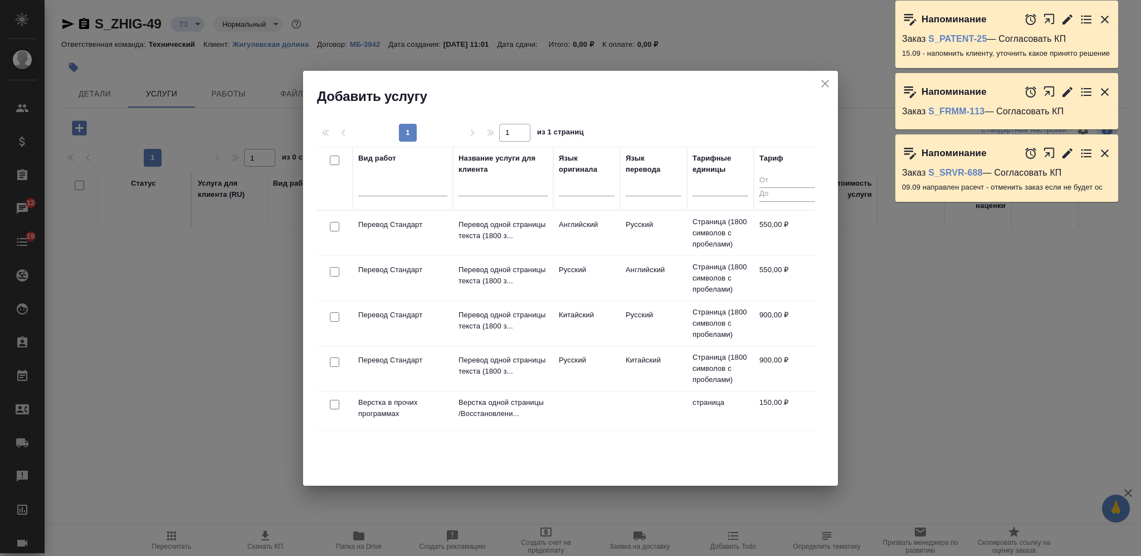
click at [334, 268] on input "checkbox" at bounding box center [334, 271] width 9 height 9
checkbox input "true"
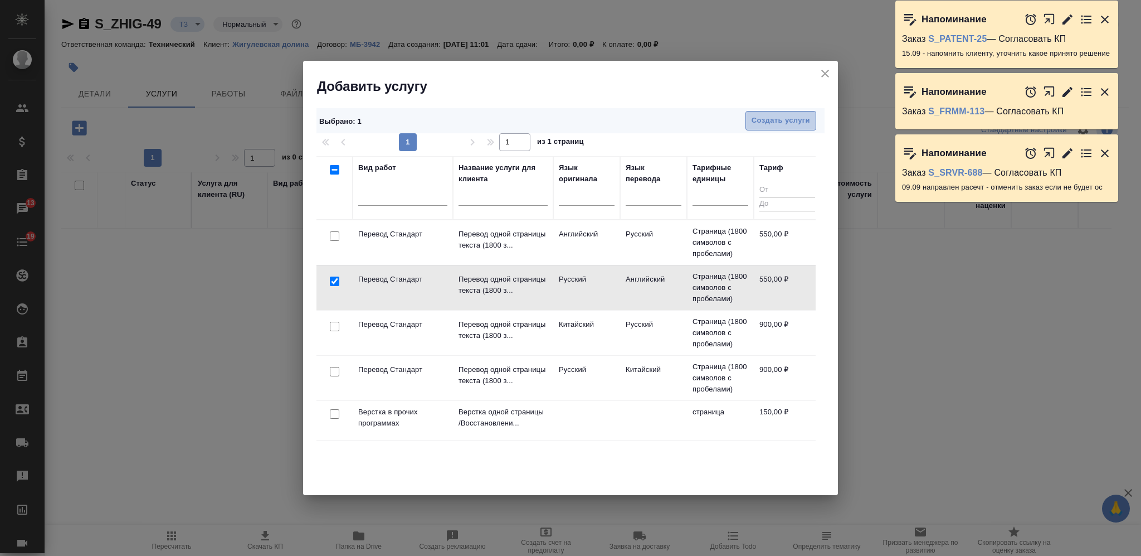
click at [762, 118] on span "Создать услуги" at bounding box center [781, 120] width 59 height 13
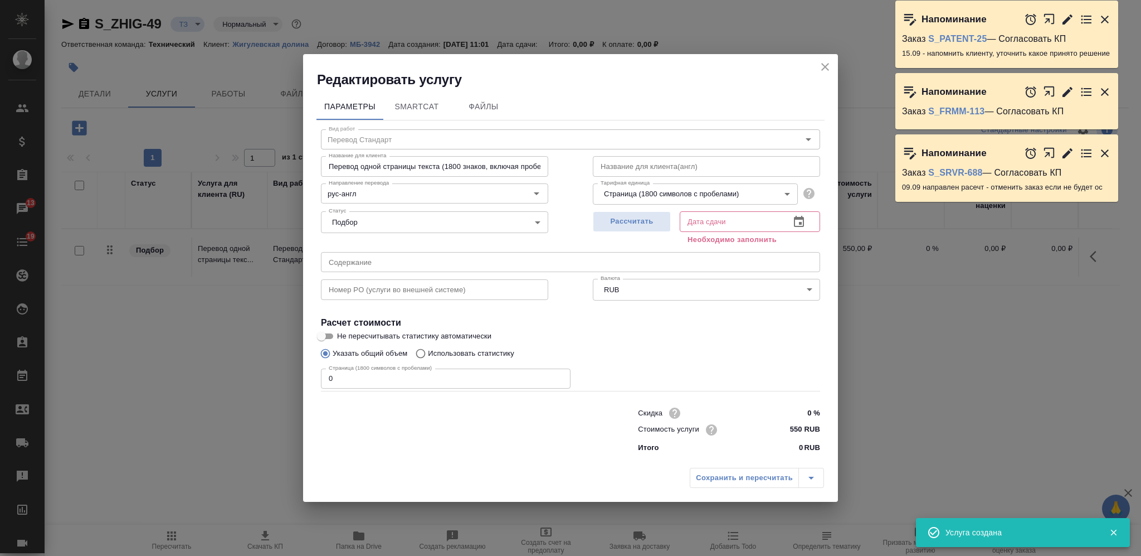
click at [824, 59] on button "close" at bounding box center [825, 67] width 17 height 17
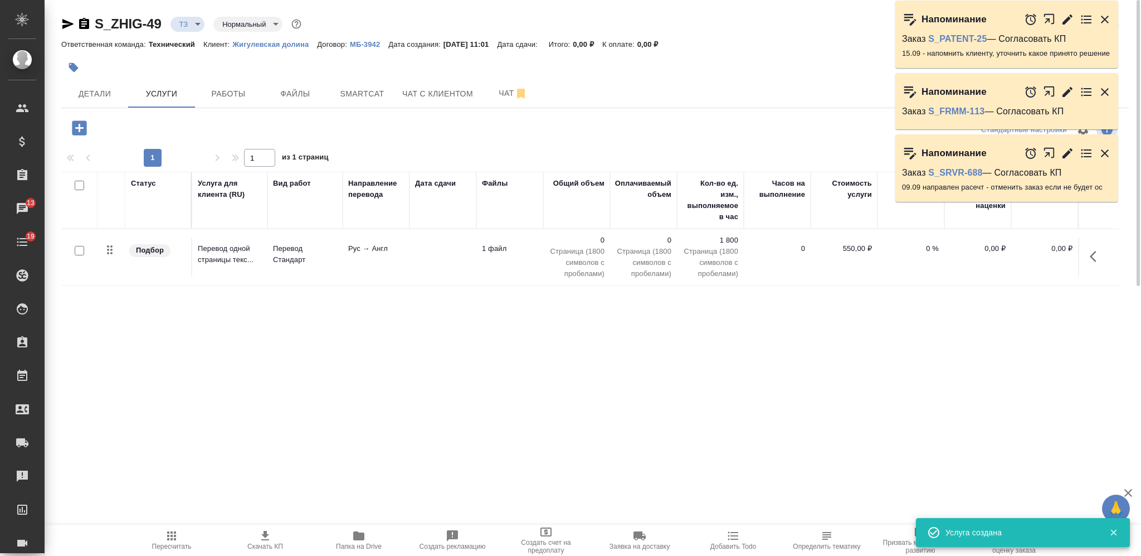
click at [84, 125] on icon "button" at bounding box center [79, 127] width 14 height 14
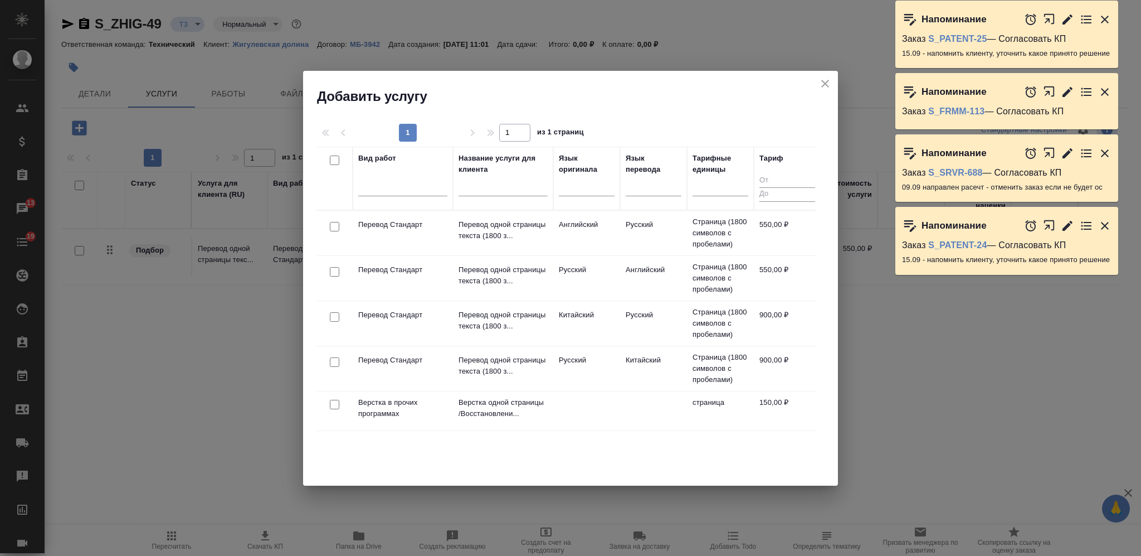
click at [825, 80] on icon "close" at bounding box center [824, 83] width 13 height 13
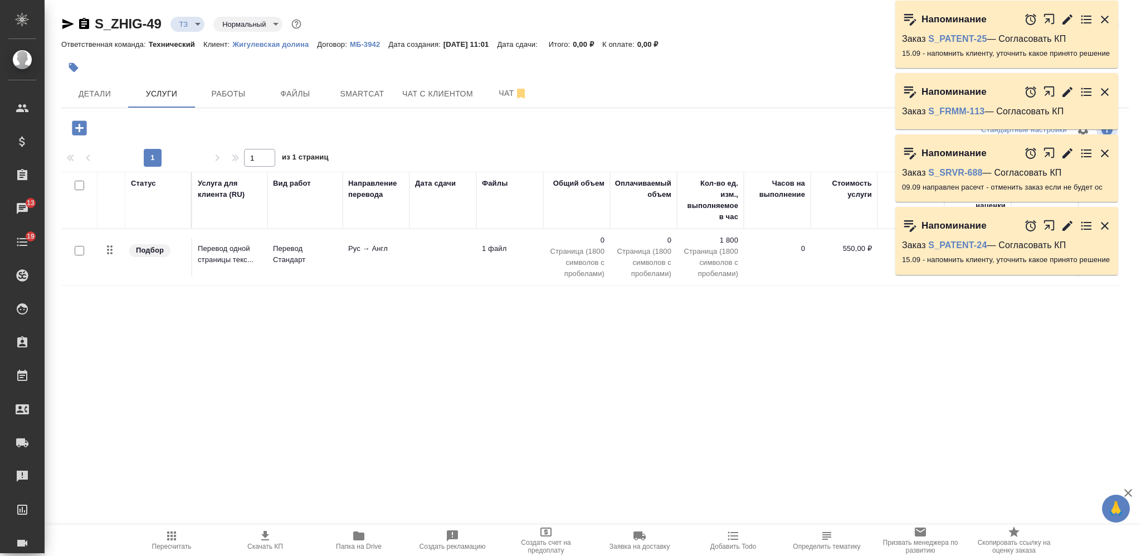
click at [1113, 227] on div "Напоминание" at bounding box center [1006, 225] width 223 height 37
click at [1109, 223] on icon "button" at bounding box center [1104, 225] width 13 height 13
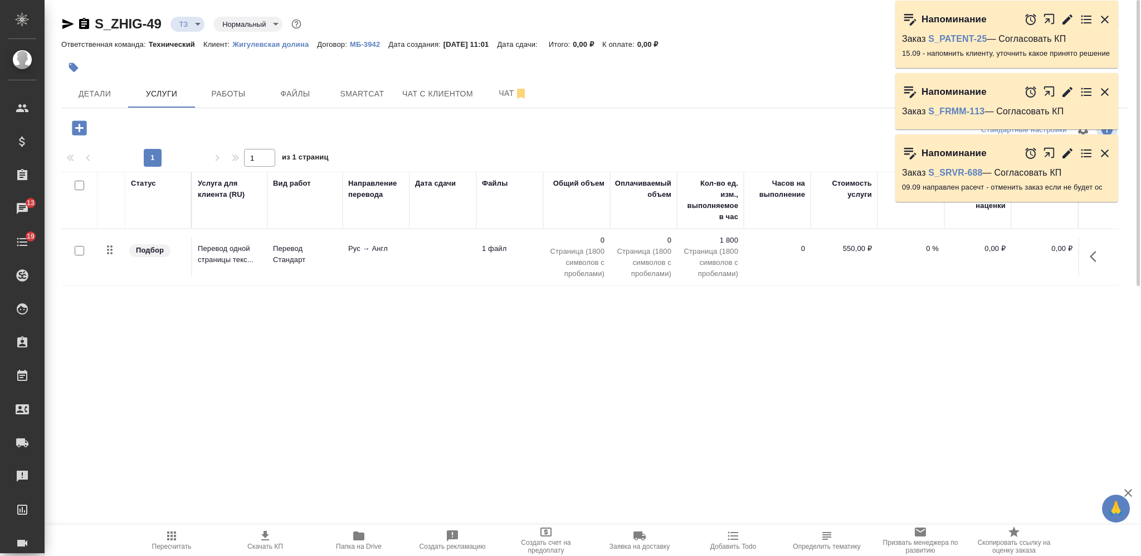
click at [1100, 253] on icon "button" at bounding box center [1096, 256] width 13 height 13
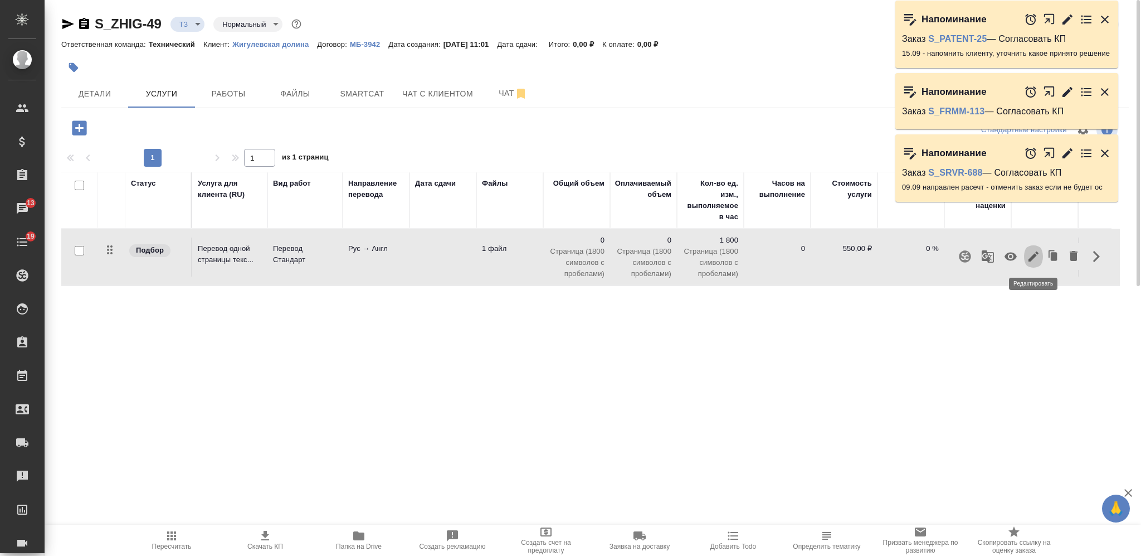
click at [1031, 259] on icon "button" at bounding box center [1034, 256] width 10 height 10
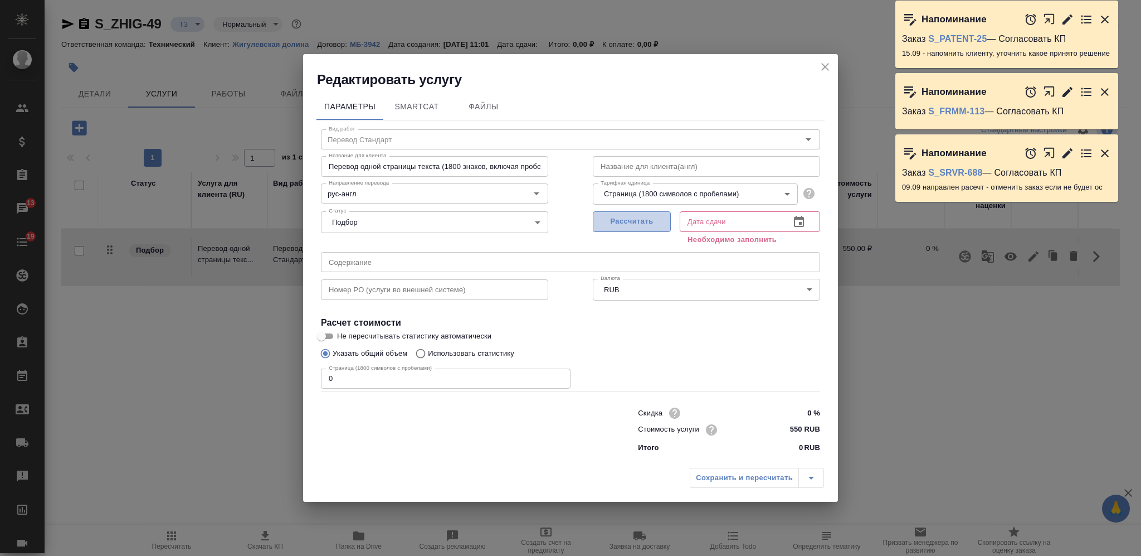
click at [647, 226] on span "Рассчитать" at bounding box center [632, 221] width 66 height 13
type input "16.09.2025 11:04"
drag, startPoint x: 348, startPoint y: 383, endPoint x: 314, endPoint y: 377, distance: 34.0
click at [318, 382] on div "Скидка 0 % Стоимость услуги 550 RUB Итого 0 RUB" at bounding box center [571, 428] width 544 height 93
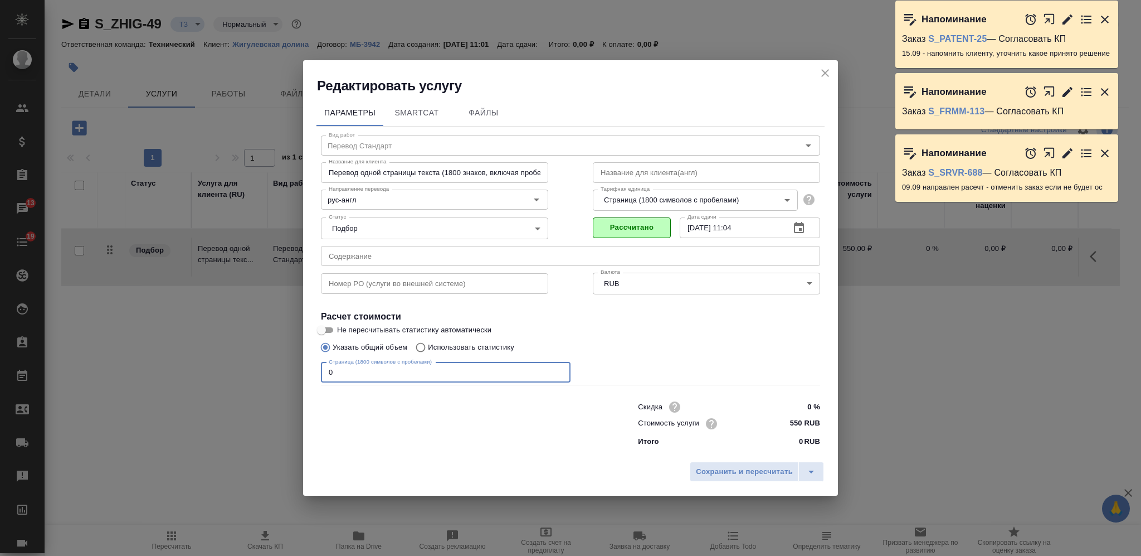
drag, startPoint x: 344, startPoint y: 366, endPoint x: 308, endPoint y: 359, distance: 36.7
click at [309, 360] on div "Параметры SmartCat Файлы Вид работ Перевод Стандарт Вид работ Название для клие…" at bounding box center [570, 275] width 535 height 361
type input "180"
click at [764, 471] on span "Сохранить и пересчитать" at bounding box center [744, 471] width 97 height 13
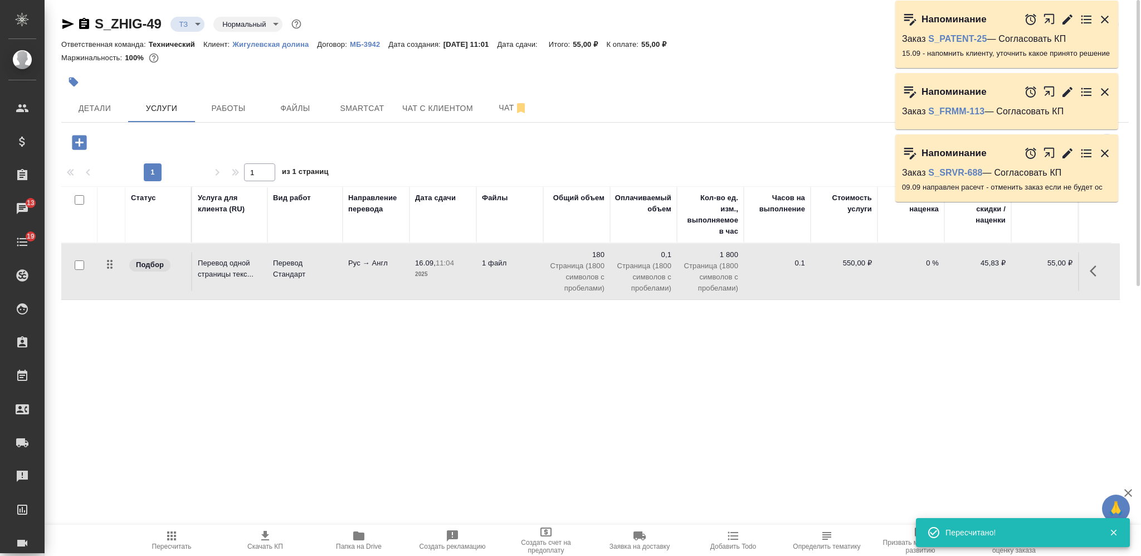
click at [529, 286] on td "1 файл" at bounding box center [509, 271] width 67 height 39
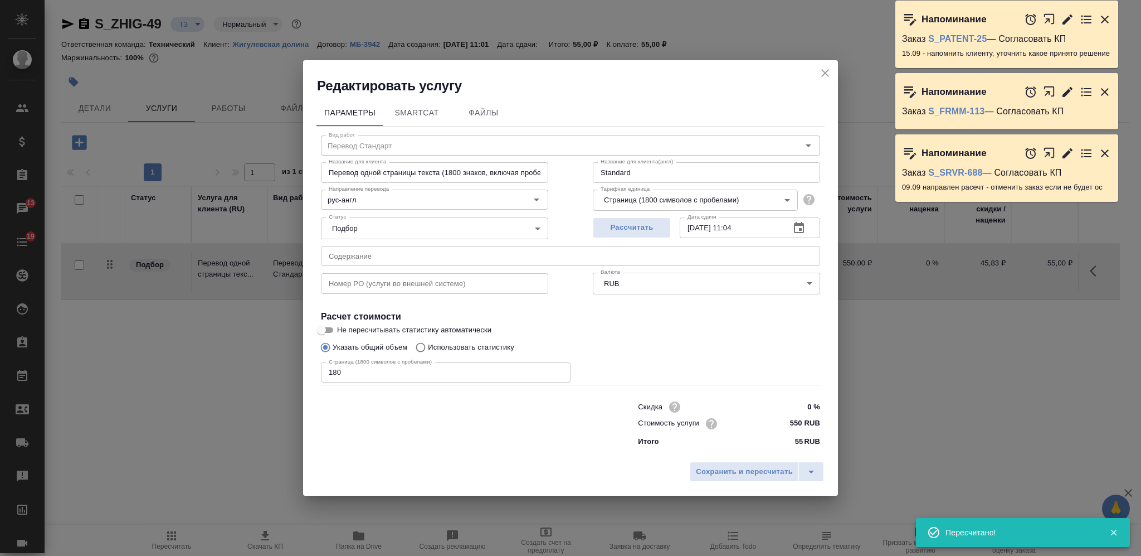
click at [461, 374] on input "180" at bounding box center [446, 372] width 250 height 20
type input "1800"
click at [709, 467] on span "Сохранить и пересчитать" at bounding box center [744, 471] width 97 height 13
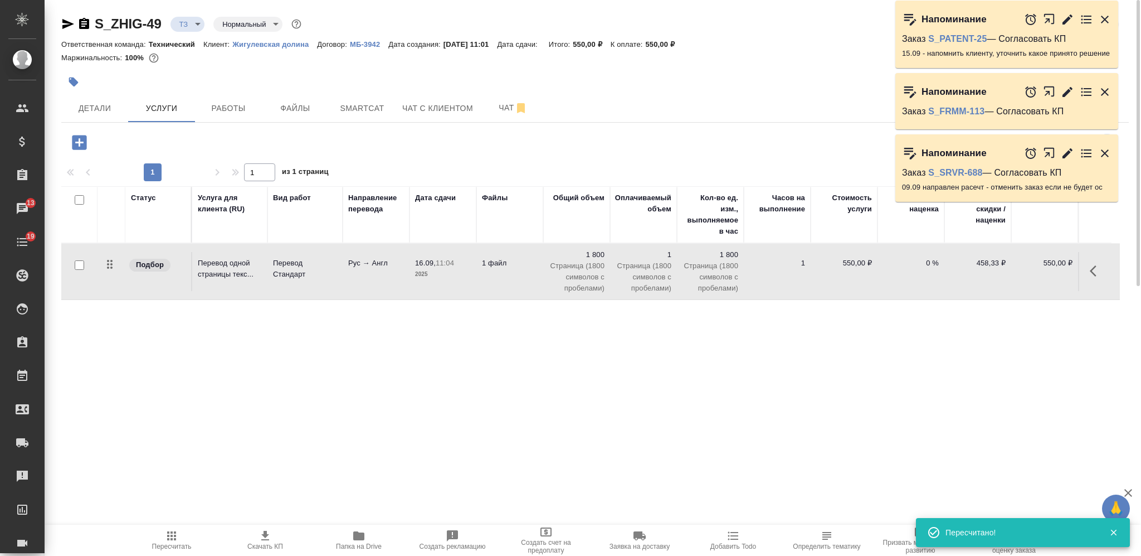
click at [81, 201] on input "checkbox" at bounding box center [79, 199] width 9 height 9
checkbox input "true"
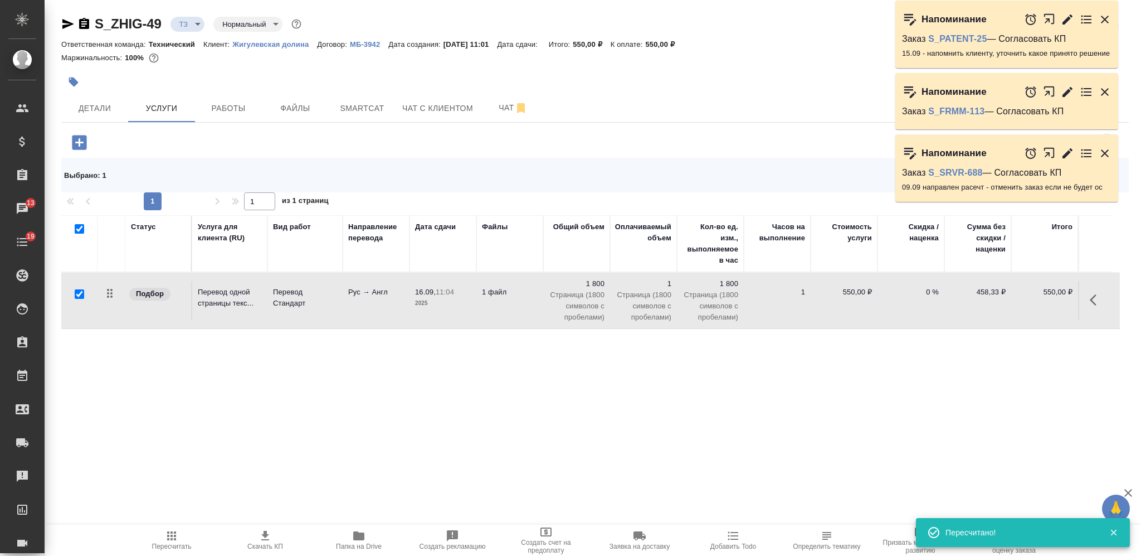
click at [1104, 150] on icon "button" at bounding box center [1104, 153] width 13 height 13
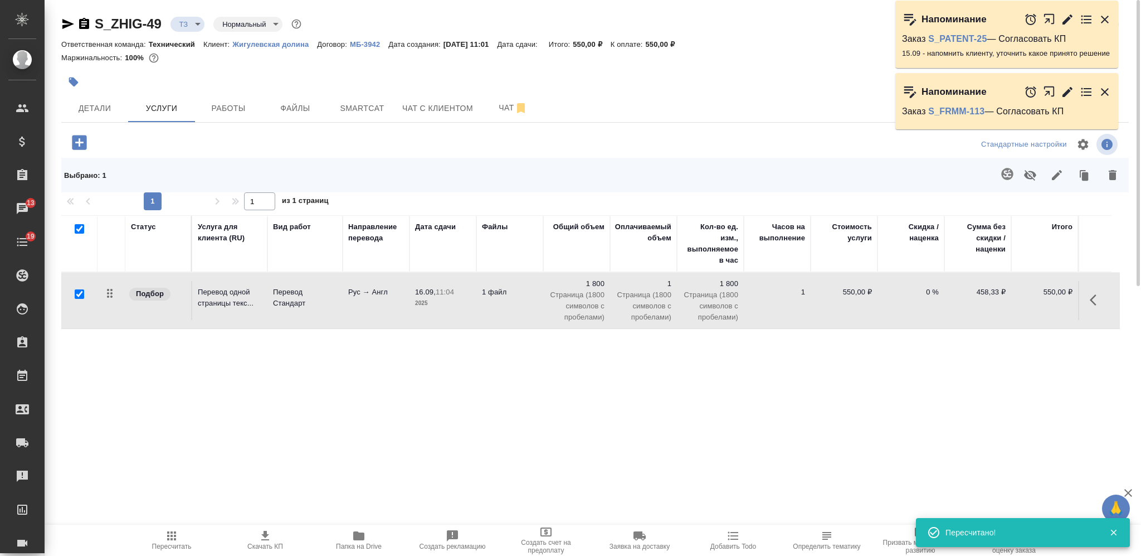
click at [1006, 176] on icon "button" at bounding box center [1007, 173] width 13 height 13
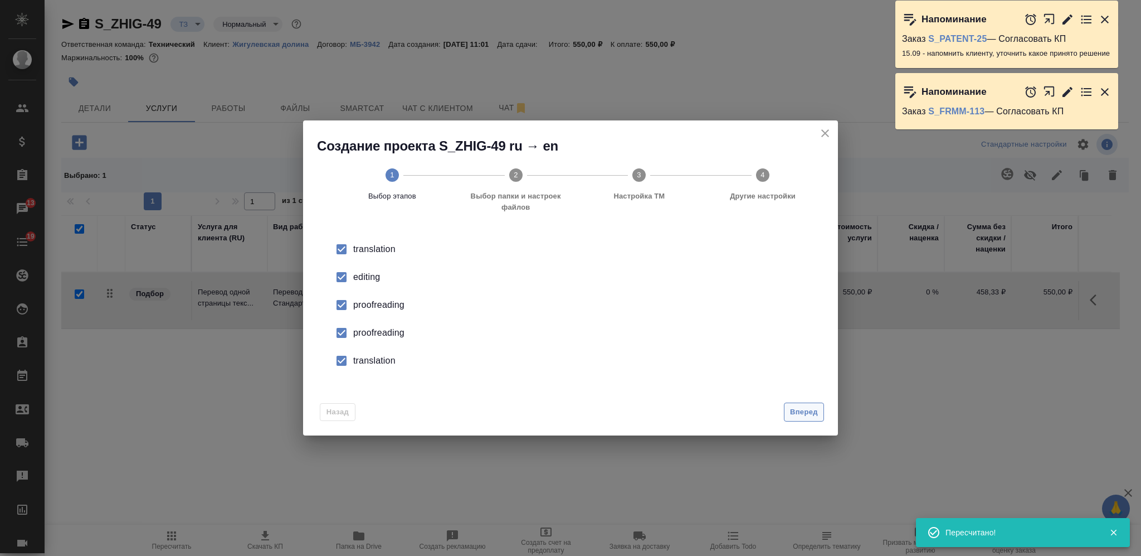
click at [812, 411] on span "Вперед" at bounding box center [804, 412] width 28 height 13
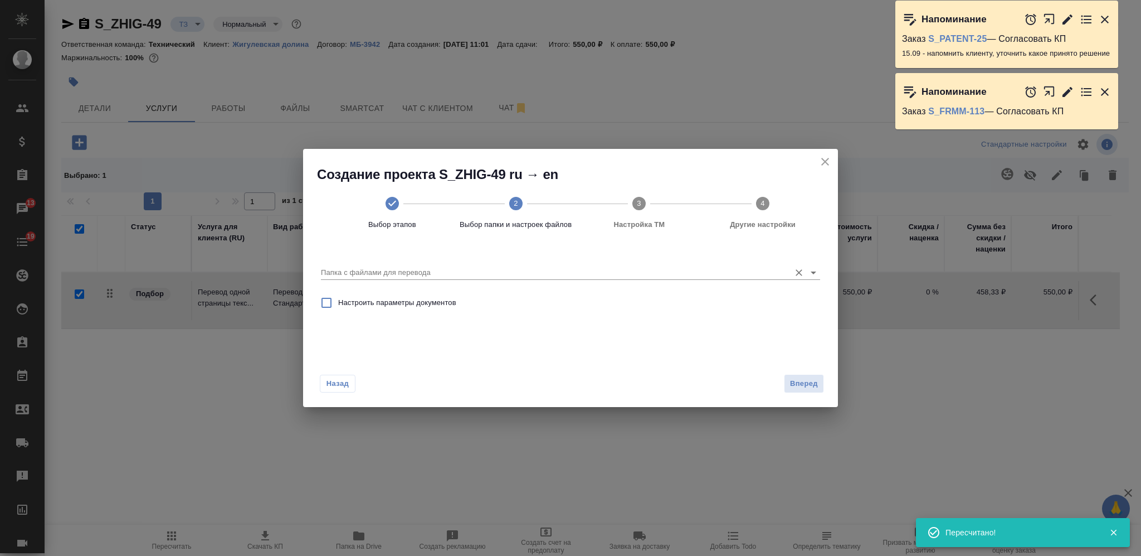
click at [554, 277] on input "Папка с файлами для перевода" at bounding box center [553, 272] width 464 height 13
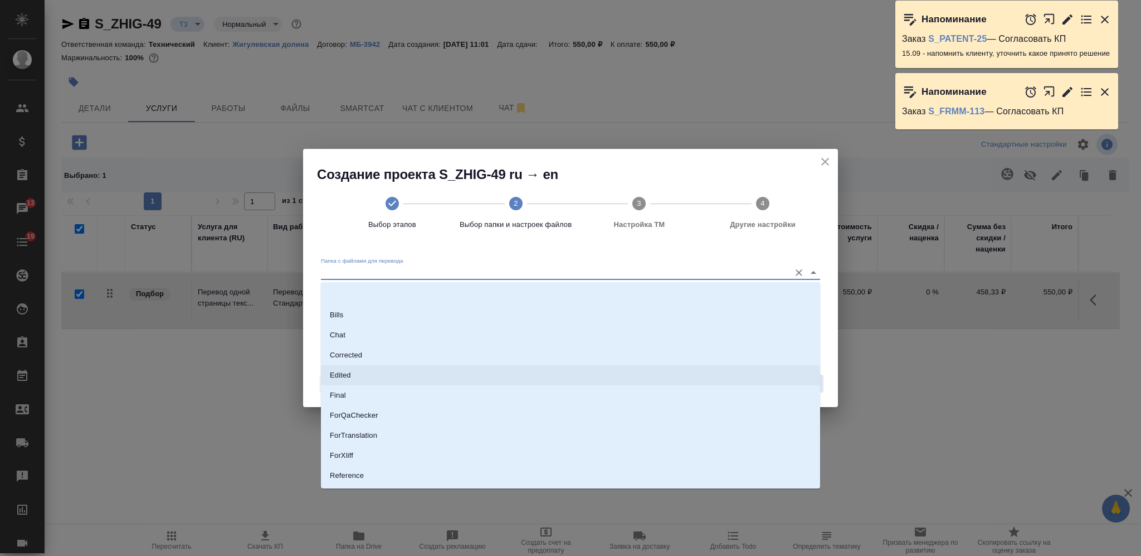
scroll to position [57, 0]
click at [530, 434] on li "Source" at bounding box center [570, 438] width 499 height 20
type input "Source"
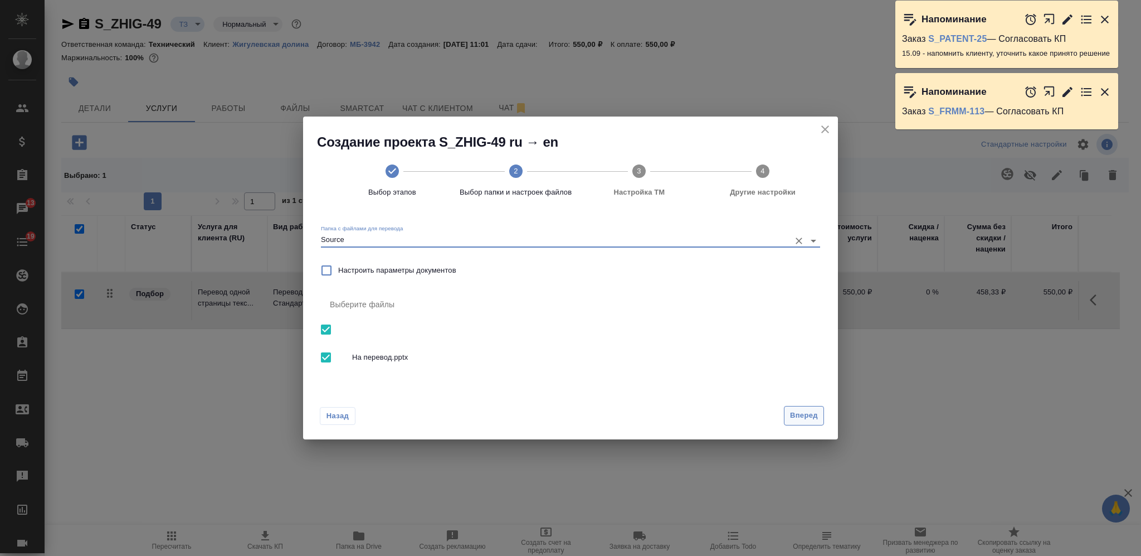
click at [798, 417] on span "Вперед" at bounding box center [804, 415] width 28 height 13
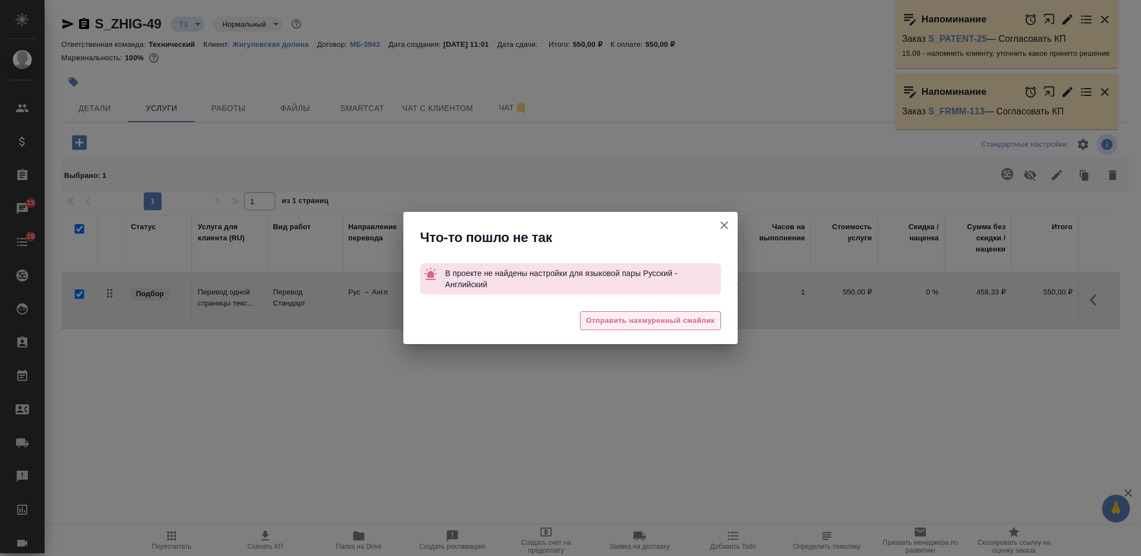
click at [698, 321] on span "Отправить нахмуренный смайлик" at bounding box center [650, 320] width 129 height 13
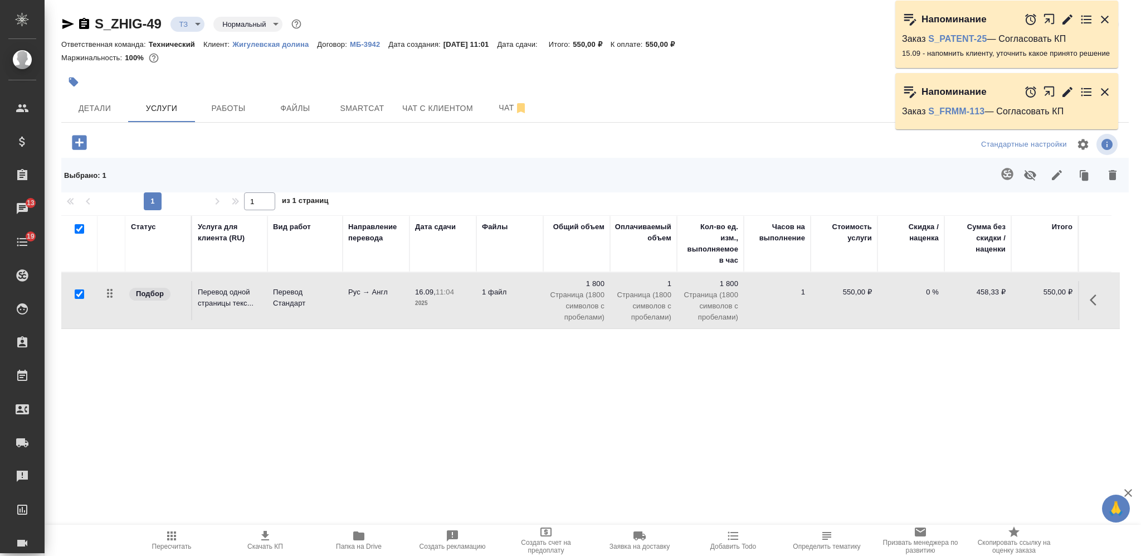
click at [362, 111] on span "Smartcat" at bounding box center [361, 108] width 53 height 14
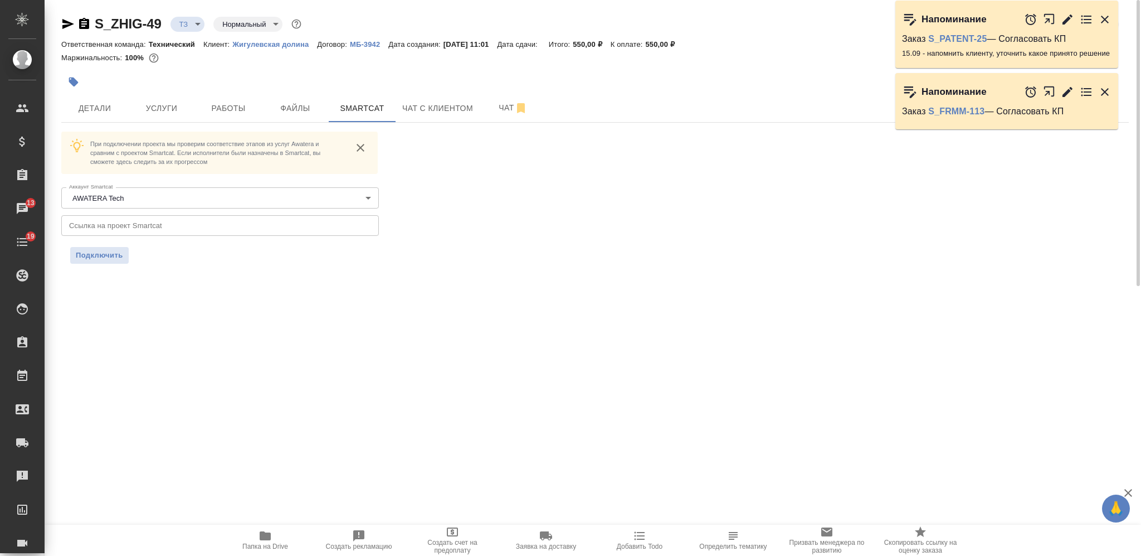
click at [90, 22] on icon "button" at bounding box center [83, 23] width 13 height 13
click at [81, 28] on icon "button" at bounding box center [84, 23] width 10 height 11
click at [85, 24] on icon "button" at bounding box center [83, 23] width 13 height 13
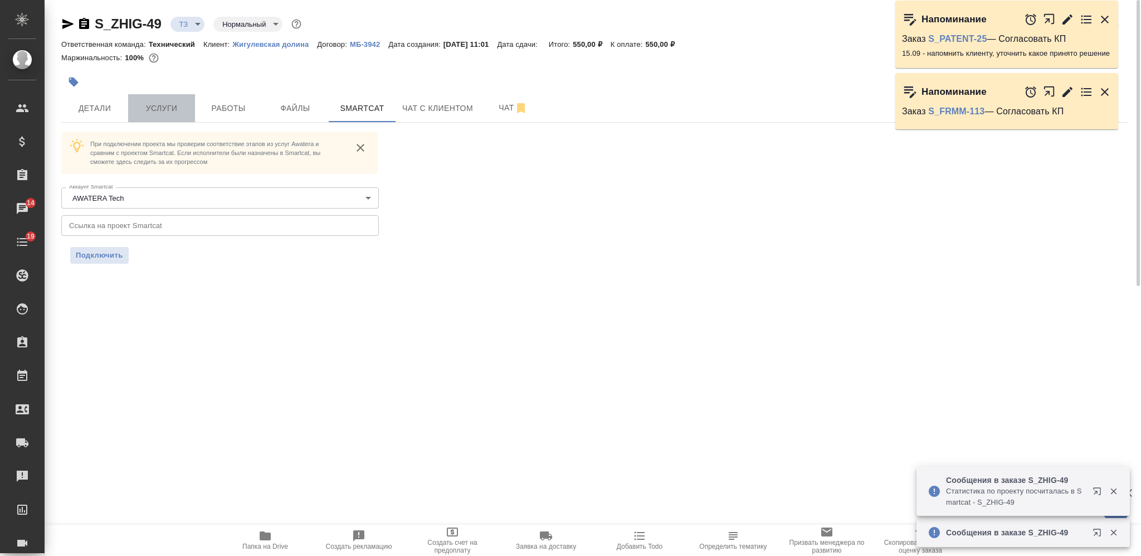
click at [130, 109] on button "Услуги" at bounding box center [161, 108] width 67 height 28
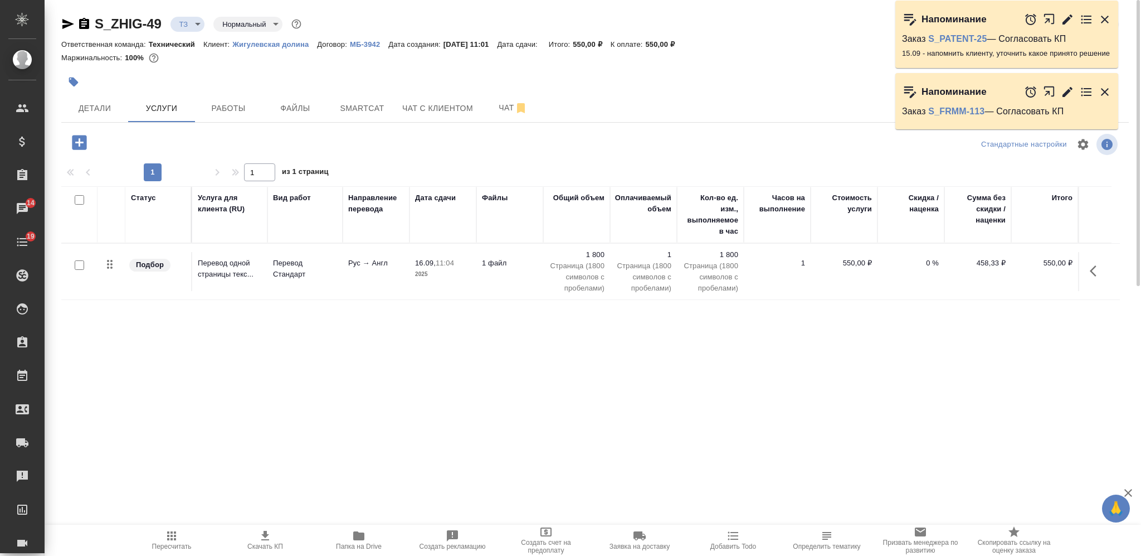
click at [465, 263] on span "16.09, 11:04" at bounding box center [443, 262] width 56 height 11
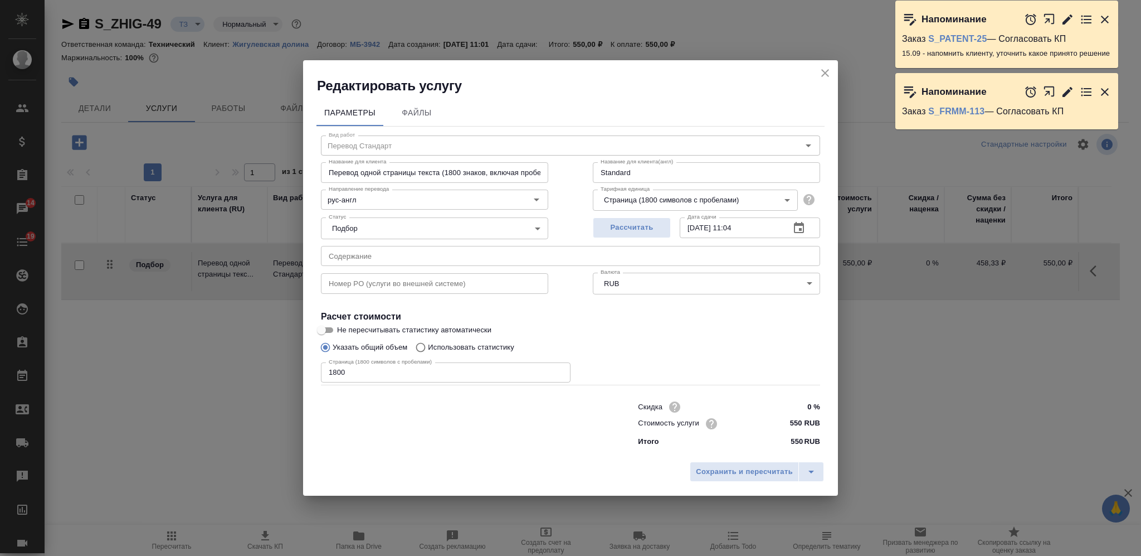
click at [363, 378] on input "1800" at bounding box center [446, 372] width 250 height 20
paste input "4015"
type input "14015"
click at [713, 468] on span "Сохранить и пересчитать" at bounding box center [744, 471] width 97 height 13
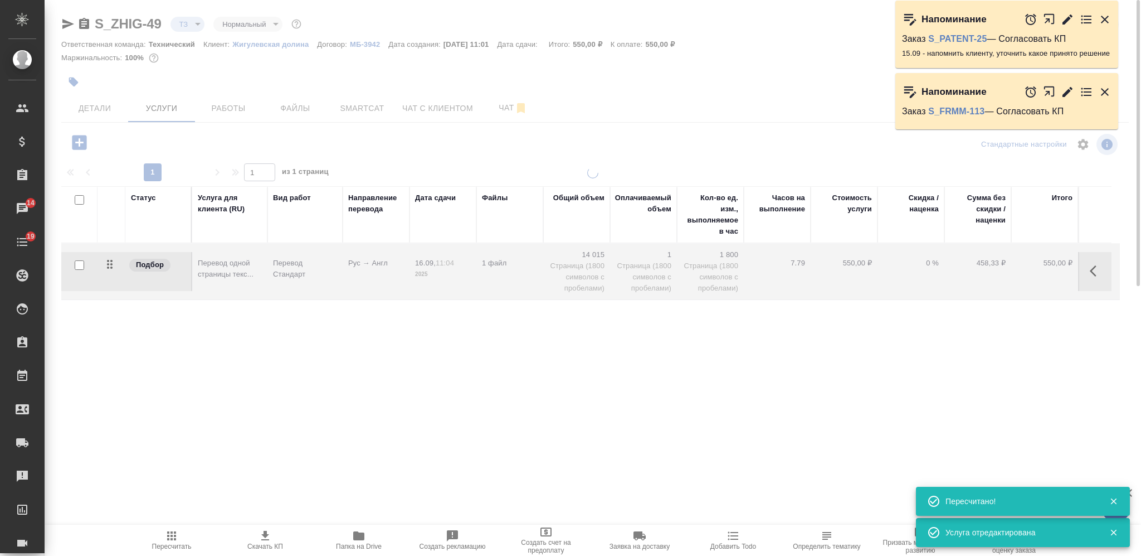
type input "new"
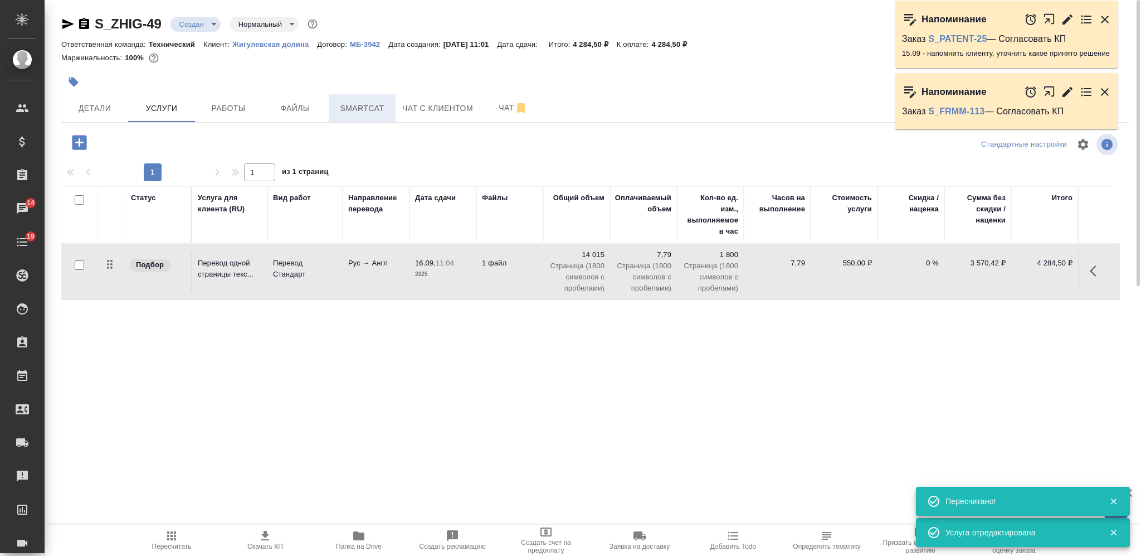
click at [353, 104] on span "Smartcat" at bounding box center [361, 108] width 53 height 14
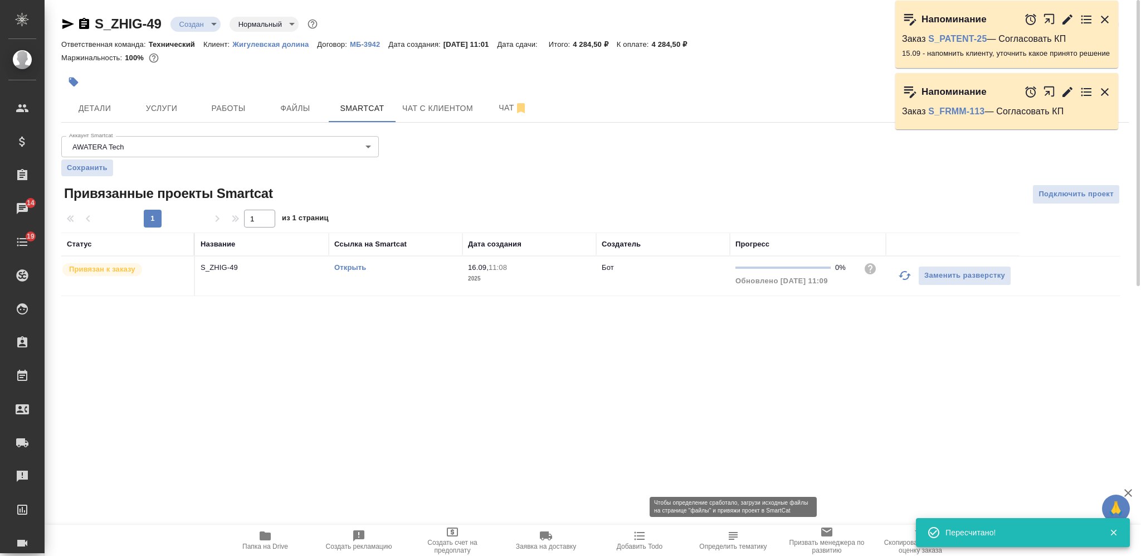
click at [735, 544] on span "Определить тематику" at bounding box center [732, 546] width 67 height 8
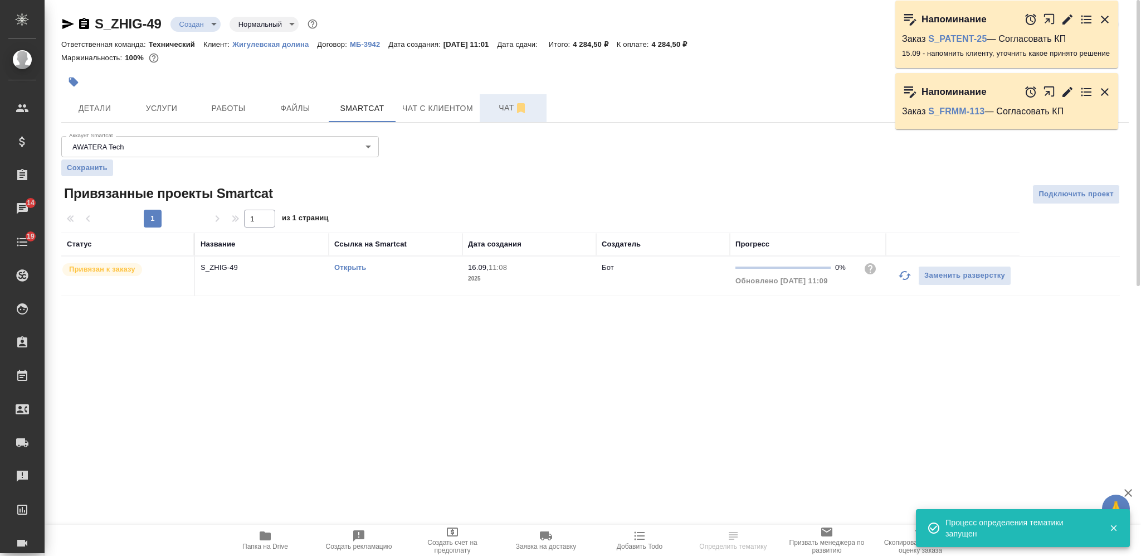
click at [495, 102] on span "Чат" at bounding box center [512, 108] width 53 height 14
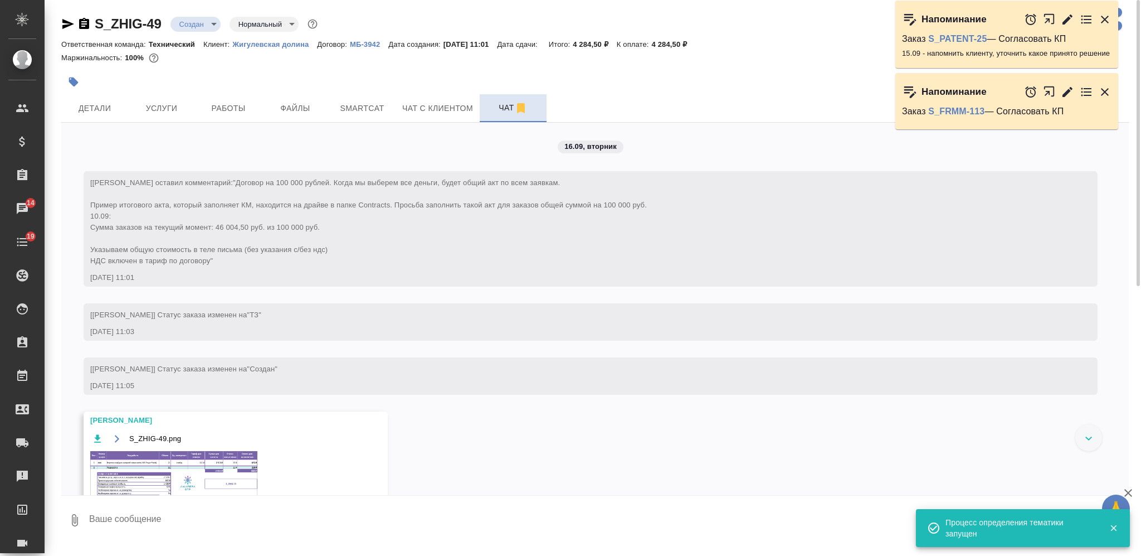
scroll to position [60, 0]
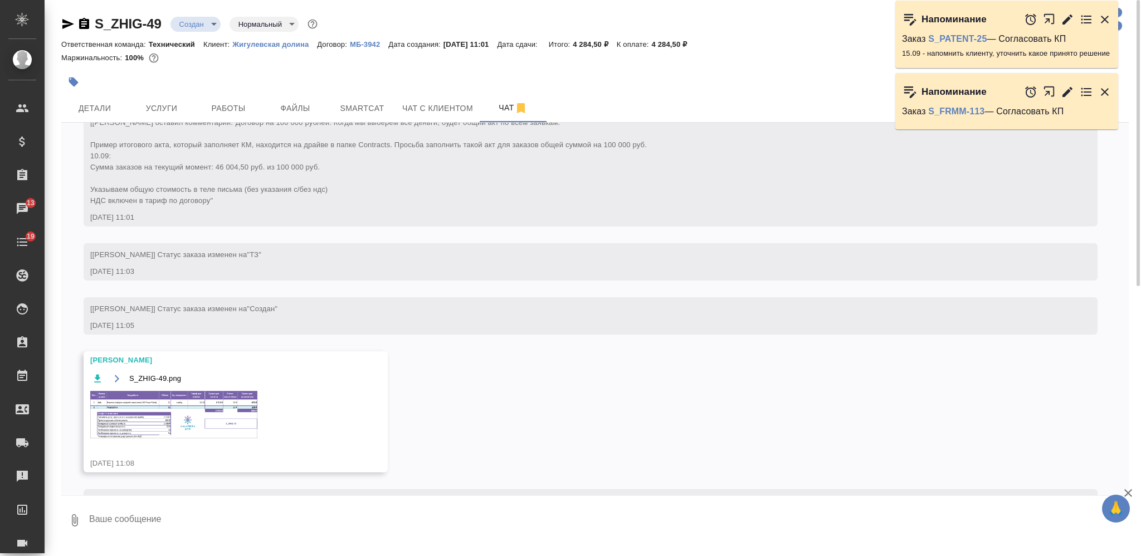
click at [206, 405] on img at bounding box center [173, 414] width 167 height 47
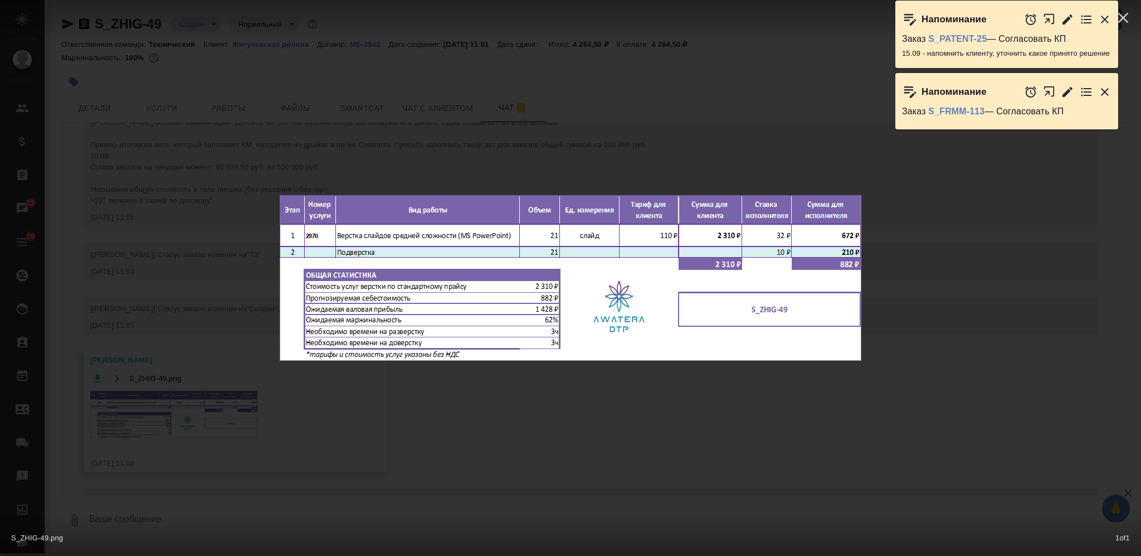
click at [288, 431] on div "S_ZHIG-49.png 1 of 1" at bounding box center [570, 278] width 1141 height 556
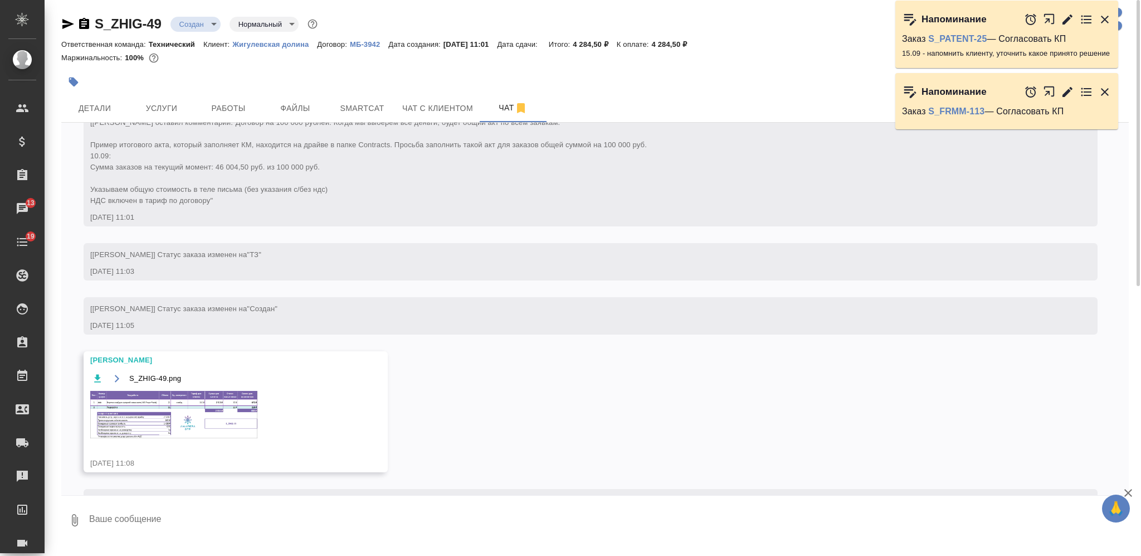
click at [189, 409] on img at bounding box center [173, 414] width 167 height 47
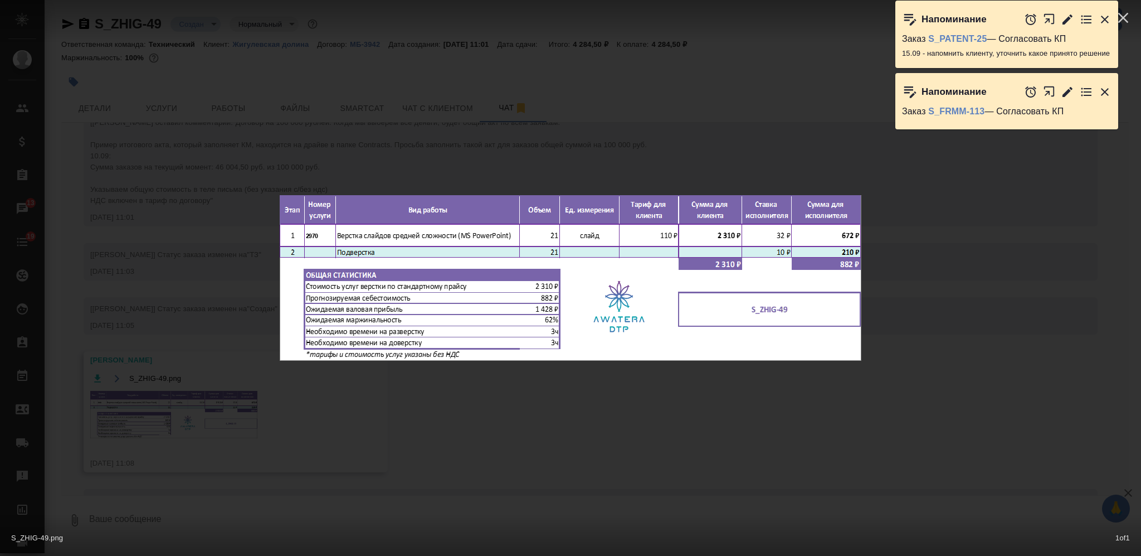
click at [409, 415] on div "S_ZHIG-49.png 1 of 1" at bounding box center [570, 278] width 1141 height 556
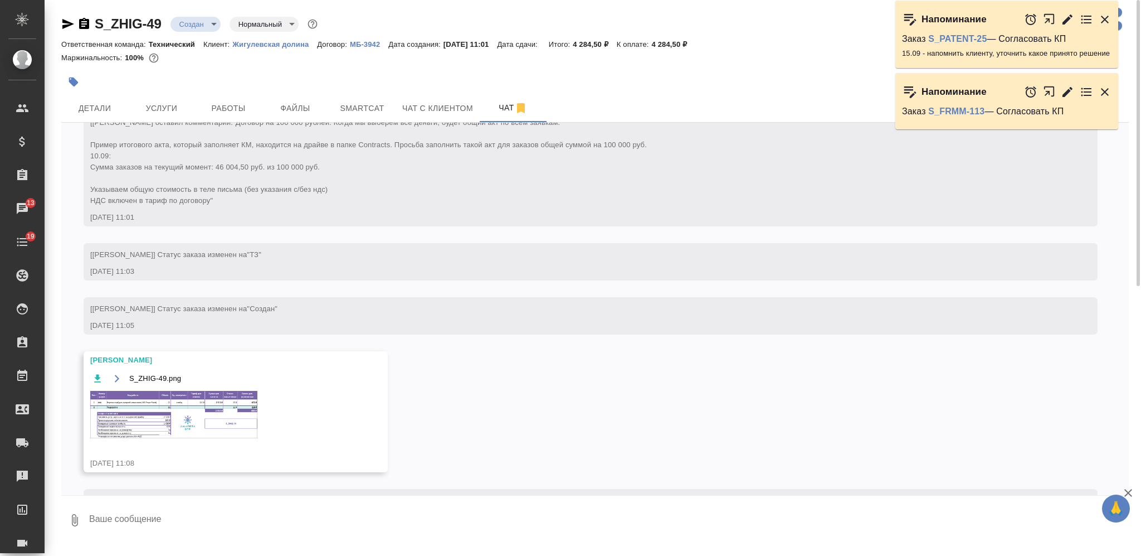
click at [171, 93] on div at bounding box center [417, 82] width 712 height 25
click at [176, 101] on span "Услуги" at bounding box center [161, 108] width 53 height 14
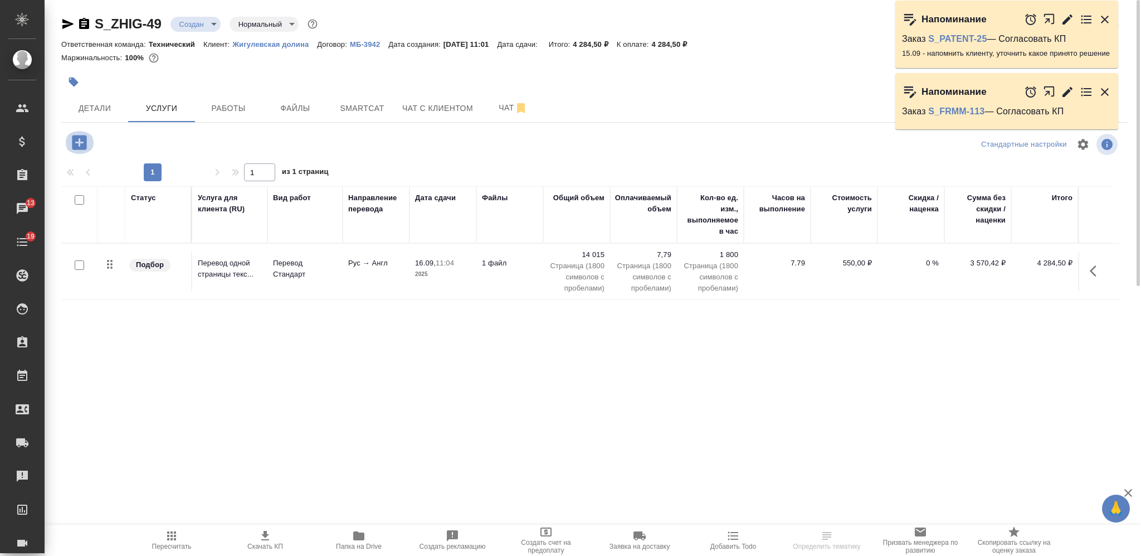
click at [86, 135] on icon "button" at bounding box center [80, 143] width 20 height 20
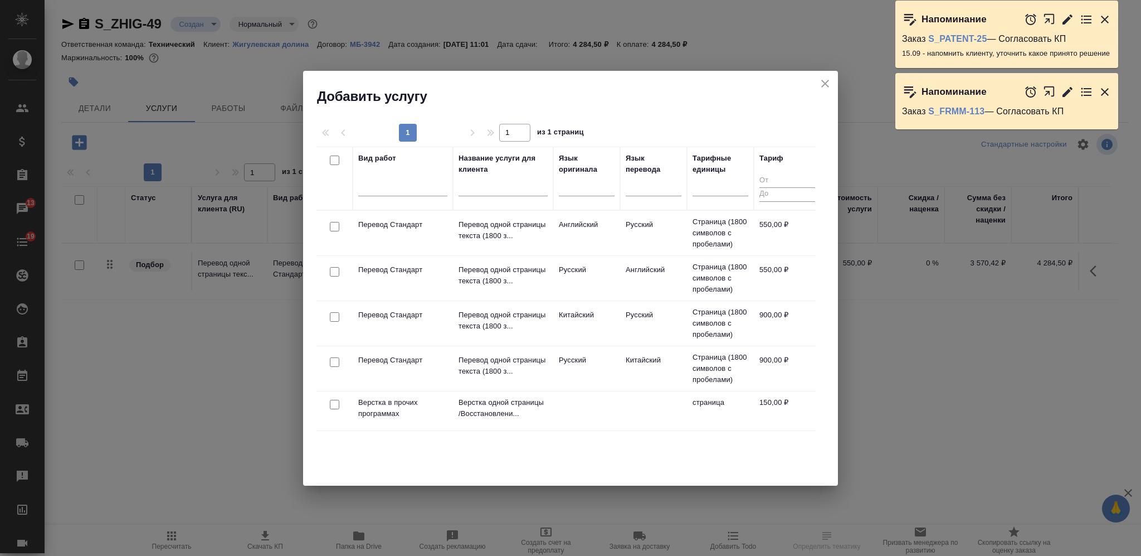
click at [825, 84] on icon "close" at bounding box center [825, 84] width 8 height 8
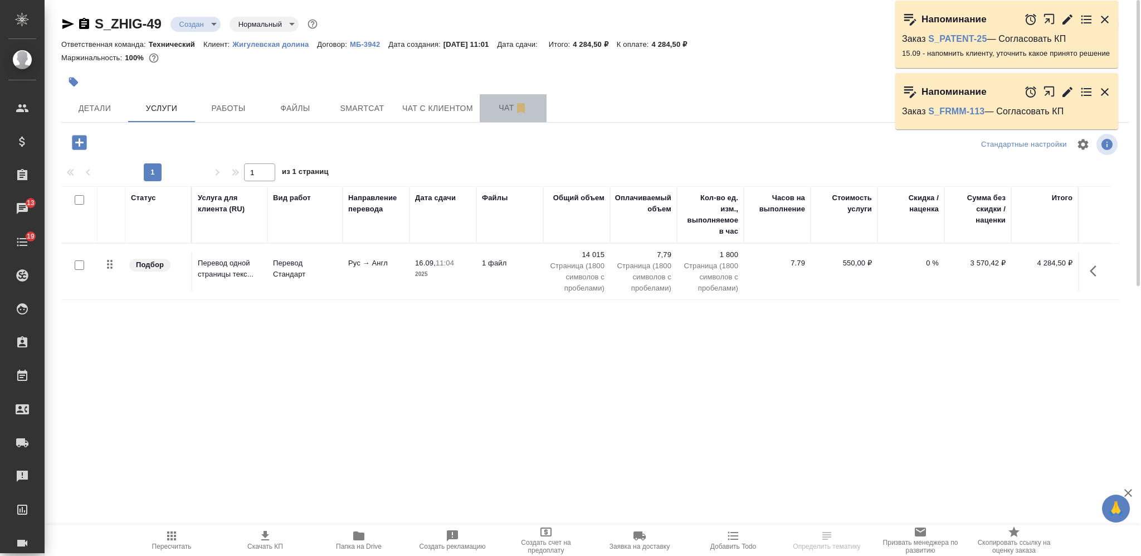
click at [493, 103] on span "Чат" at bounding box center [512, 108] width 53 height 14
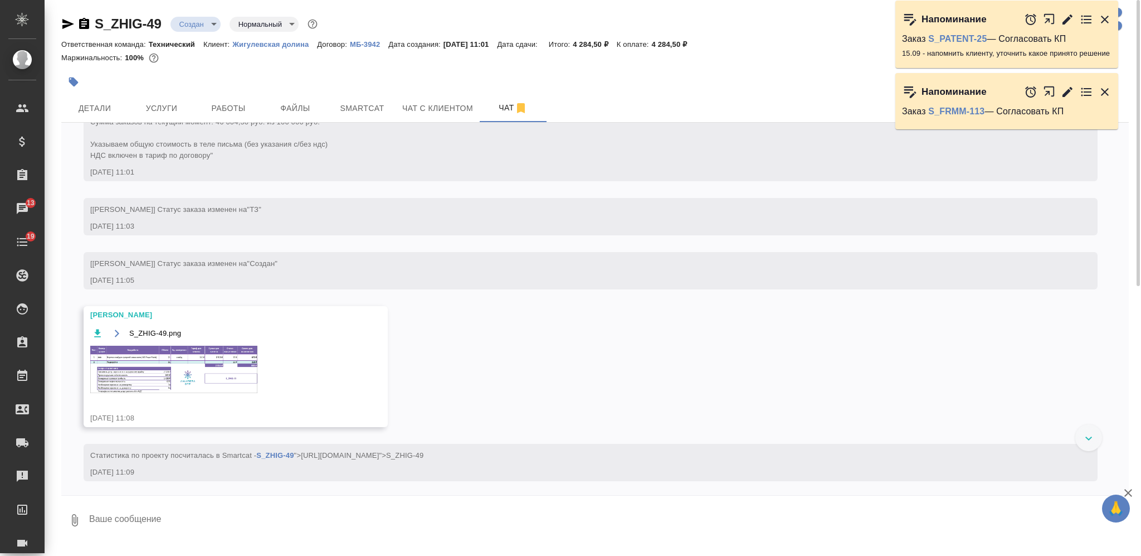
scroll to position [108, 0]
click at [252, 360] on img at bounding box center [173, 366] width 167 height 47
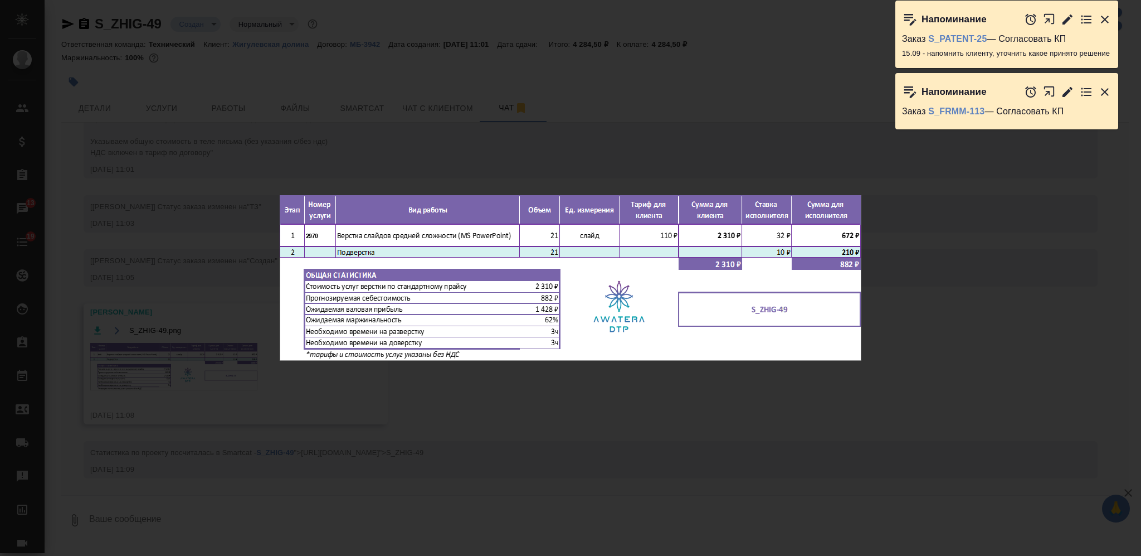
click at [163, 394] on div "S_ZHIG-49.png 1 of 1" at bounding box center [570, 278] width 1141 height 556
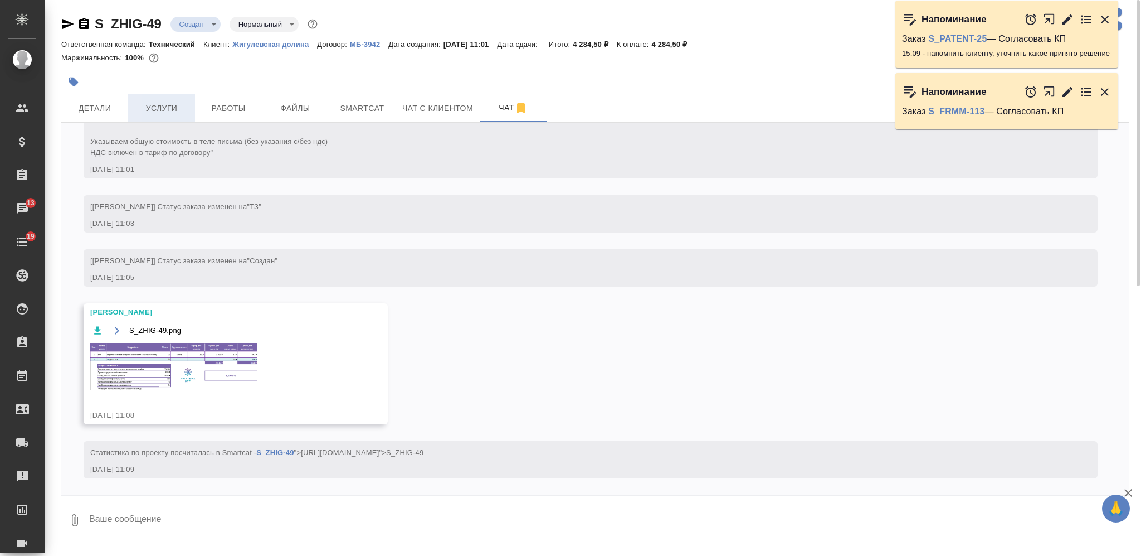
click at [189, 112] on button "Услуги" at bounding box center [161, 108] width 67 height 28
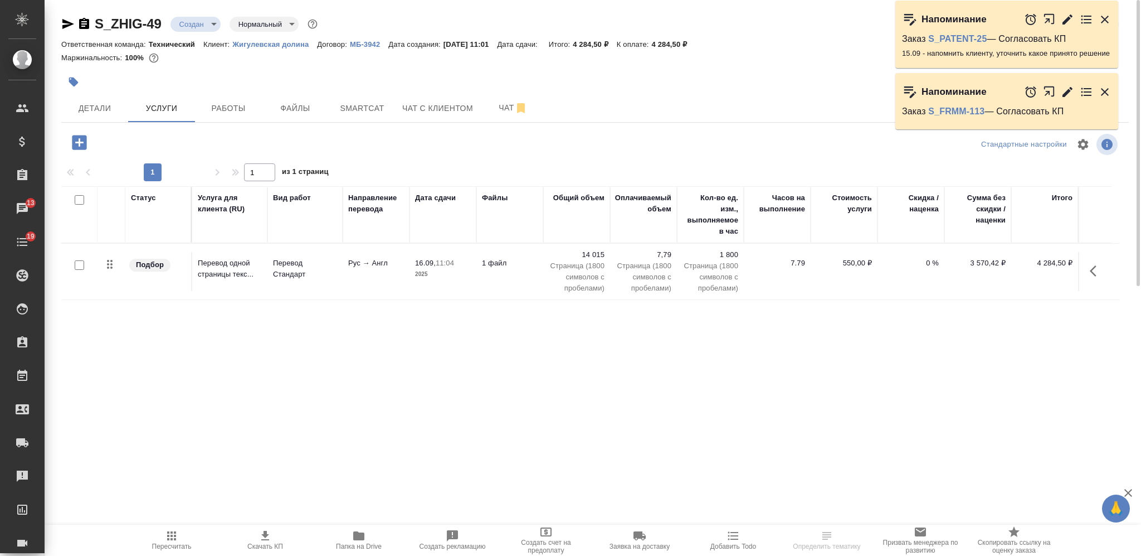
click at [81, 144] on icon "button" at bounding box center [79, 142] width 14 height 14
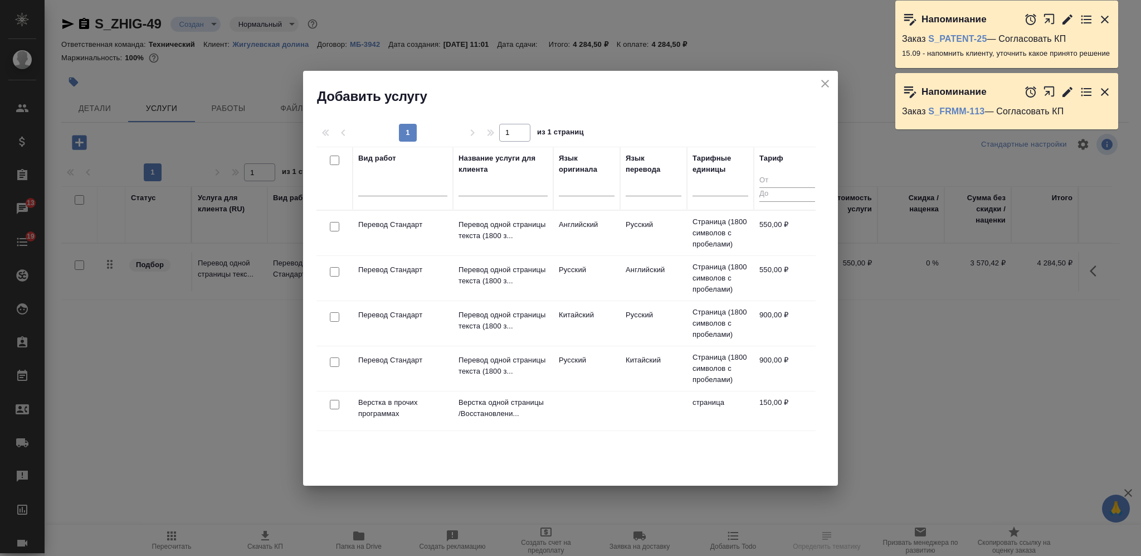
click at [337, 401] on input "checkbox" at bounding box center [334, 403] width 9 height 9
checkbox input "true"
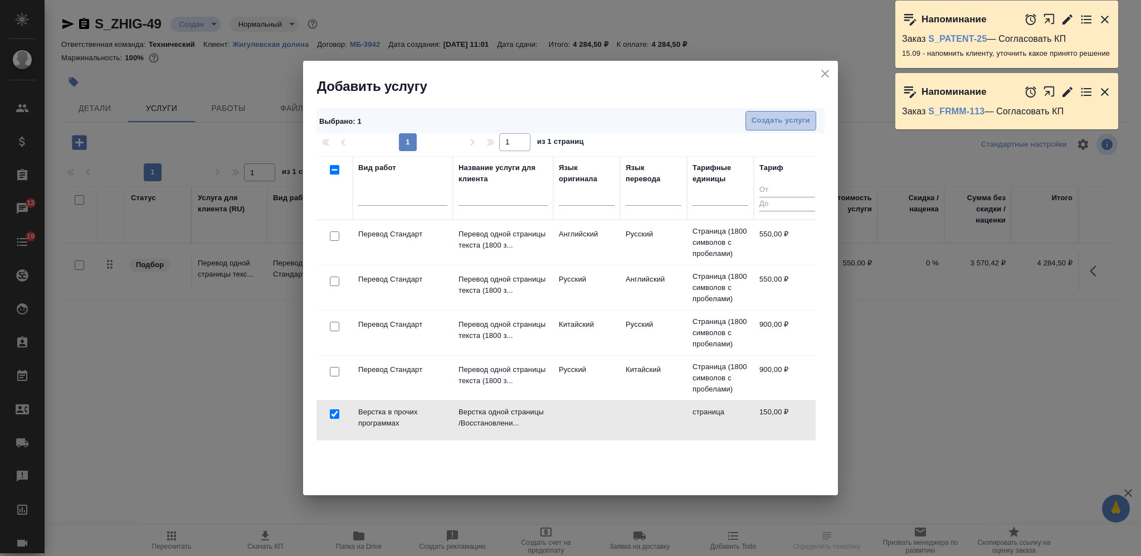
click at [768, 114] on span "Создать услуги" at bounding box center [781, 120] width 59 height 13
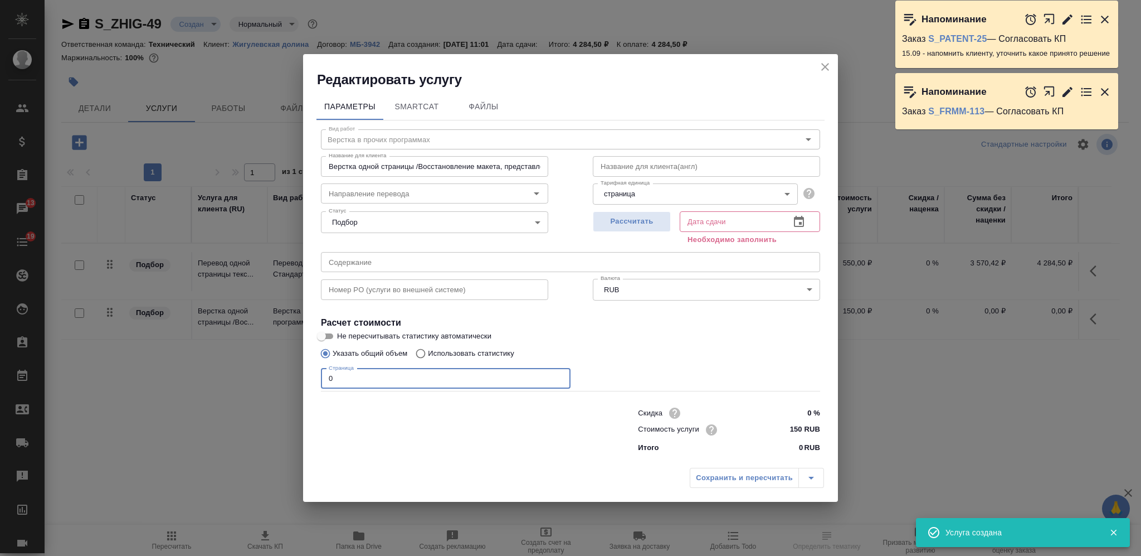
drag, startPoint x: 336, startPoint y: 371, endPoint x: 315, endPoint y: 372, distance: 20.6
click at [316, 372] on div "Вид работ Верстка в прочих программах Вид работ Название для клиента Верстка од…" at bounding box center [570, 288] width 508 height 337
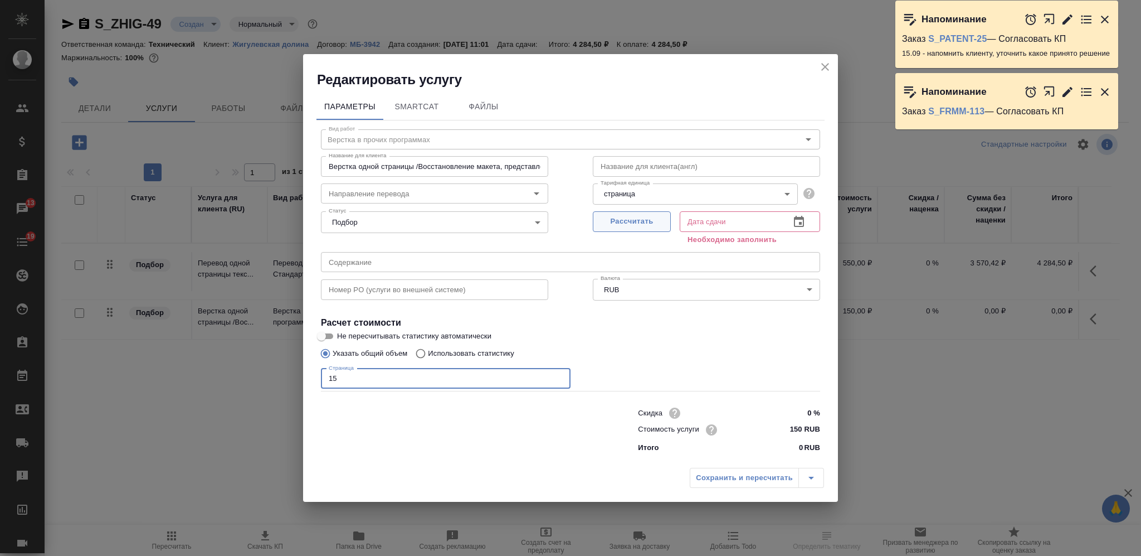
type input "15"
click at [603, 219] on span "Рассчитать" at bounding box center [632, 221] width 66 height 13
type input "16.09.2025 11:10"
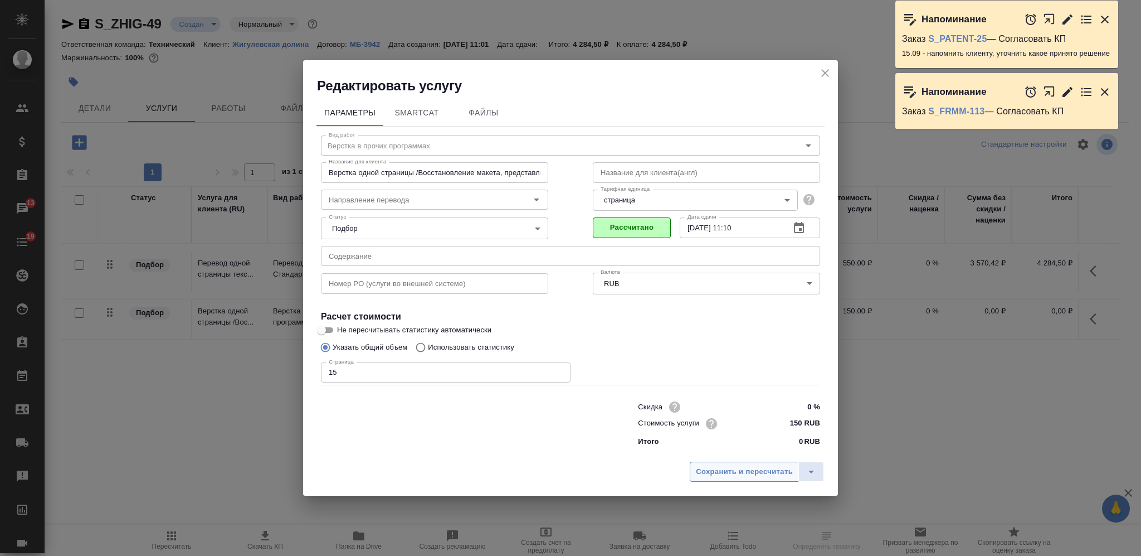
click at [711, 462] on button "Сохранить и пересчитать" at bounding box center [744, 471] width 109 height 20
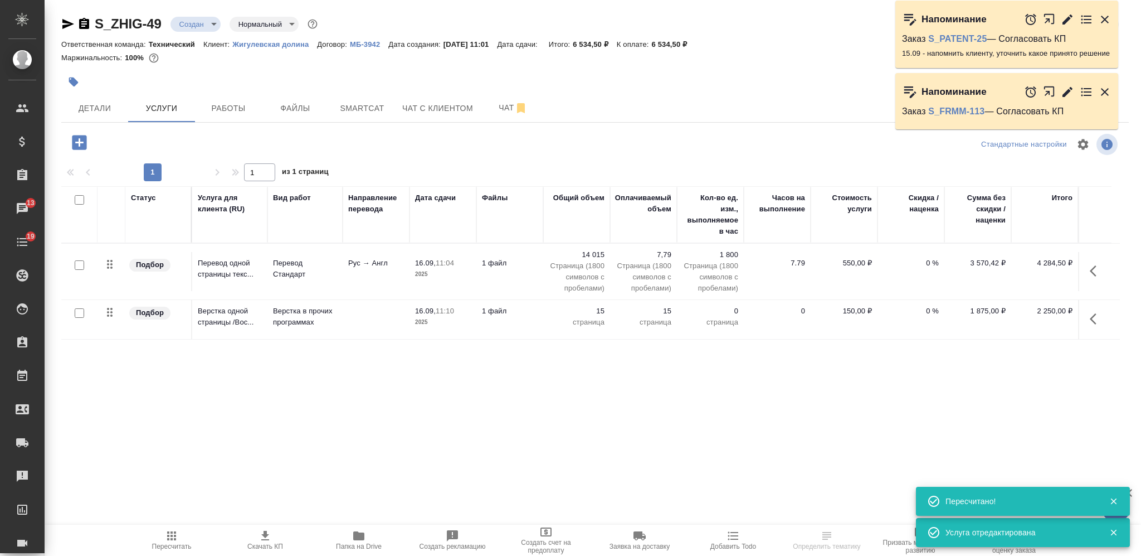
click at [84, 25] on icon "button" at bounding box center [84, 23] width 10 height 11
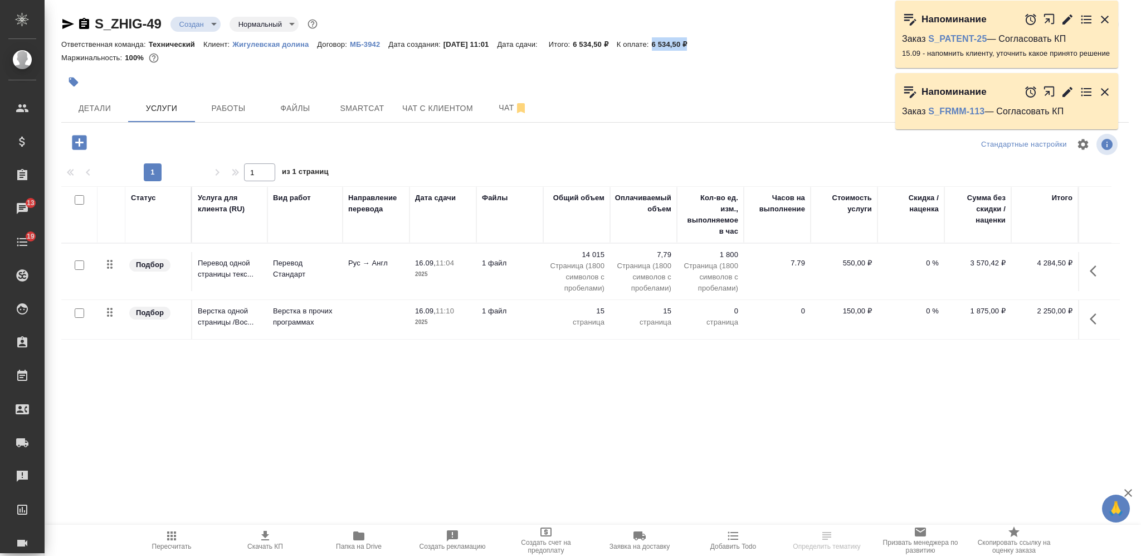
drag, startPoint x: 698, startPoint y: 45, endPoint x: 666, endPoint y: 37, distance: 33.2
click at [666, 37] on div "Ответственная команда: Технический Клиент: Жигулевская долина Договор: МБ-3942 …" at bounding box center [595, 43] width 1068 height 13
copy p "6 534,50 ₽"
click at [358, 42] on p "МБ-3942" at bounding box center [369, 44] width 38 height 8
click at [108, 110] on span "Детали" at bounding box center [94, 108] width 53 height 14
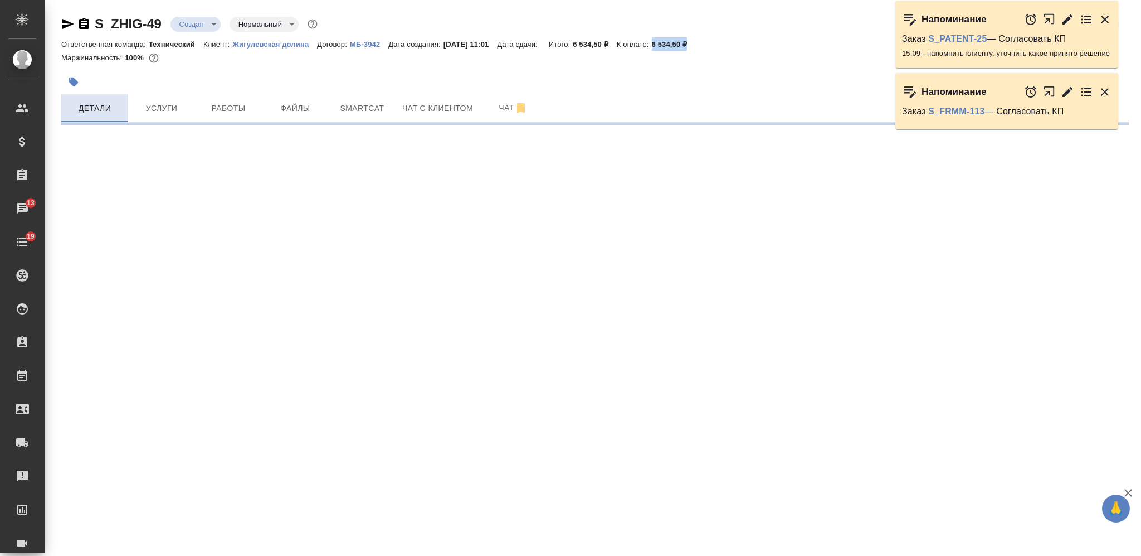
select select "RU"
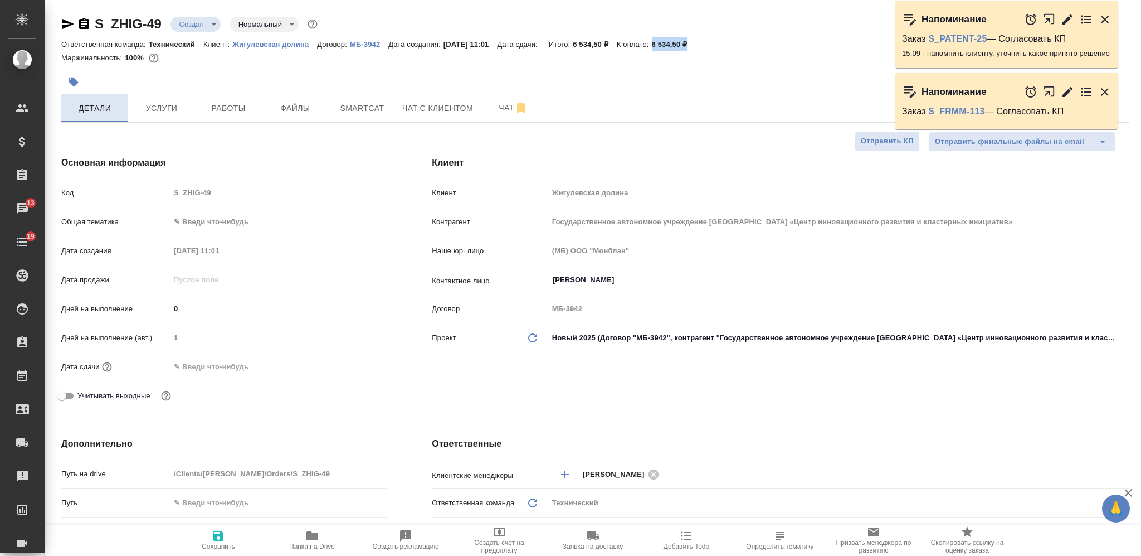
type textarea "x"
click at [159, 102] on span "Услуги" at bounding box center [161, 108] width 53 height 14
type input "Переверзева Анна a.pereverzeva"
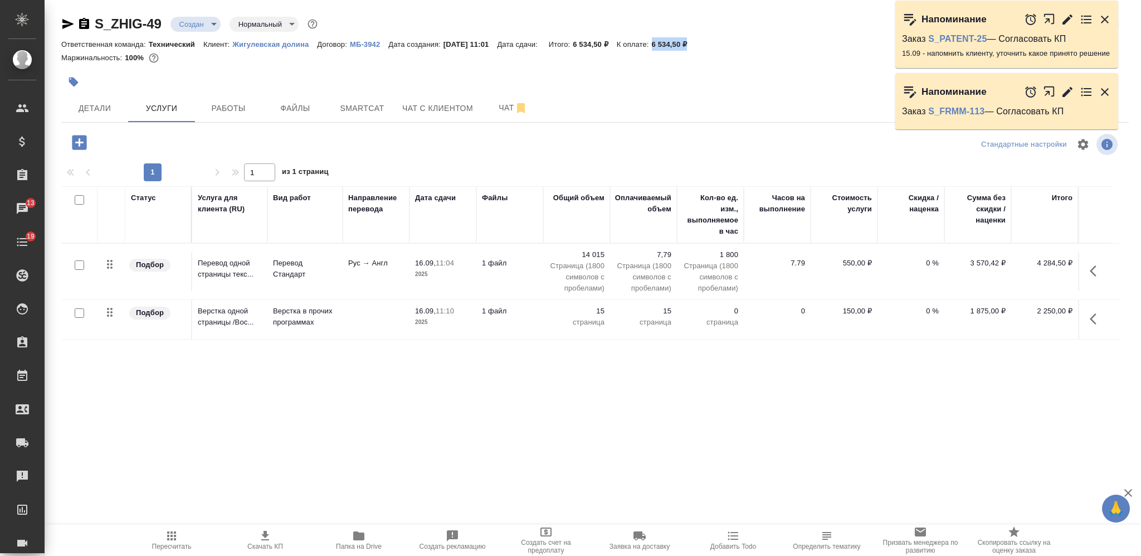
click at [271, 537] on icon "button" at bounding box center [265, 535] width 13 height 13
click at [191, 30] on body "🙏 .cls-1 fill:#fff; AWATERA Nikiforova Valeria Клиенты Спецификации Заказы 13 Ч…" at bounding box center [570, 278] width 1141 height 556
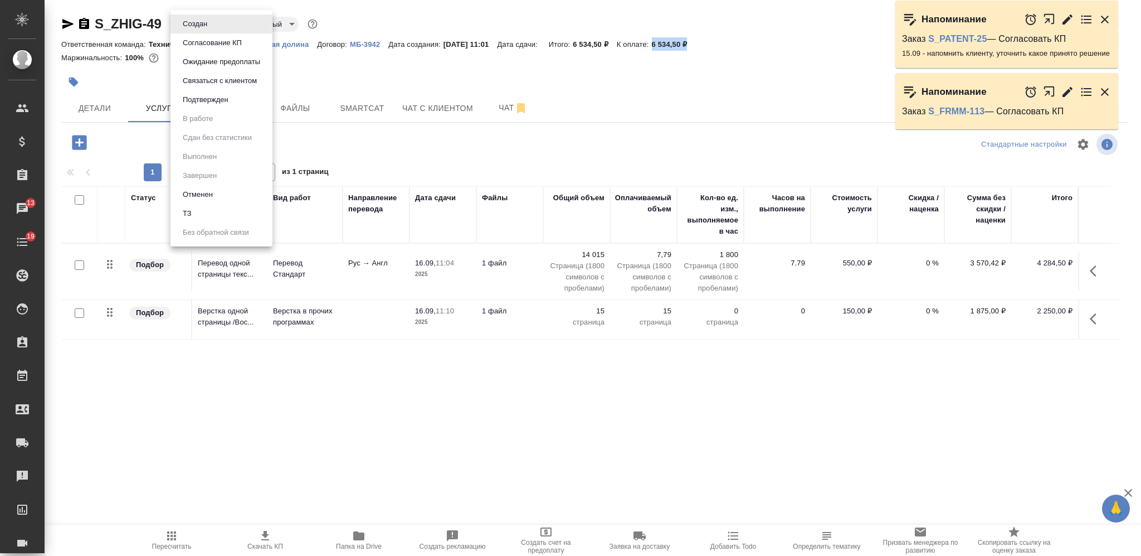
click at [199, 43] on button "Согласование КП" at bounding box center [212, 43] width 66 height 12
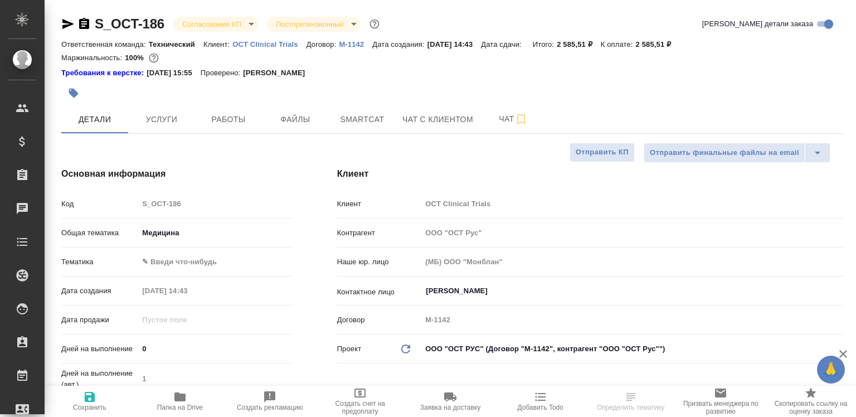
select select "RU"
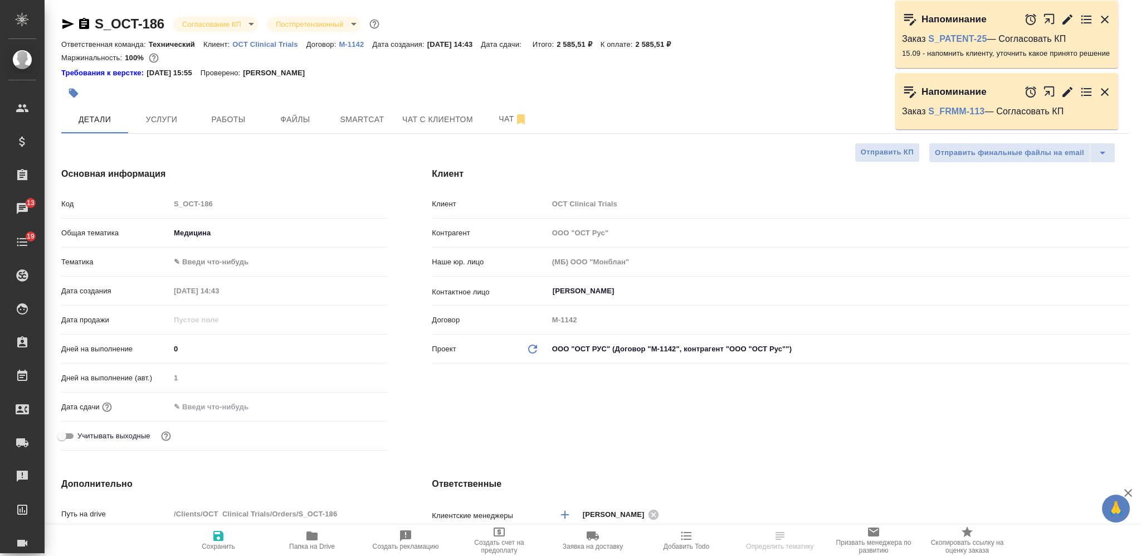
click at [224, 25] on body "🙏 .cls-1 fill:#fff; AWATERA [PERSON_NAME] Спецификации Заказы 13 Чаты 19 Todo П…" at bounding box center [570, 278] width 1141 height 556
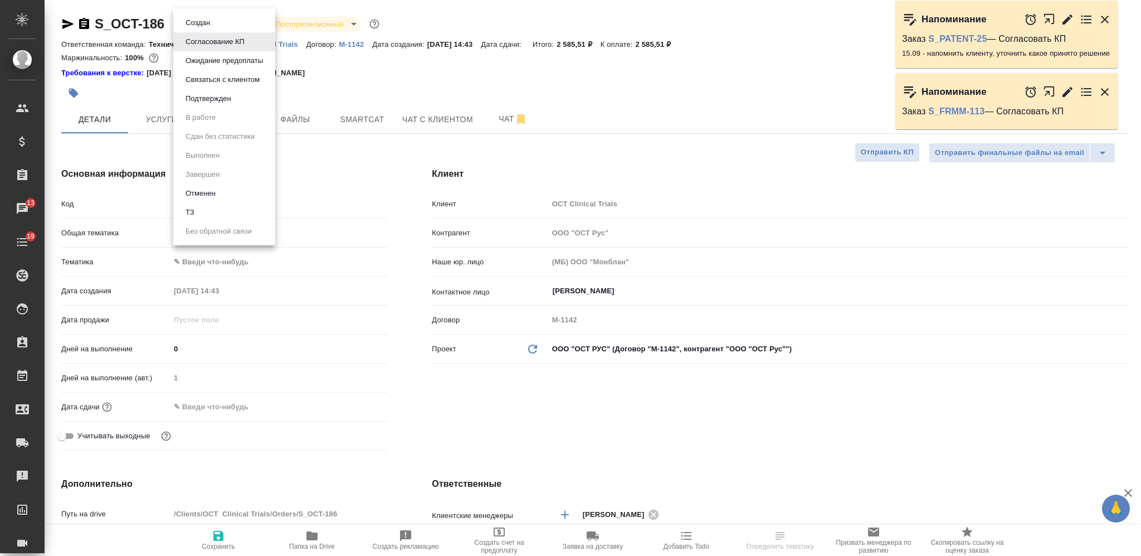
click at [247, 193] on li "Отменен" at bounding box center [224, 193] width 102 height 19
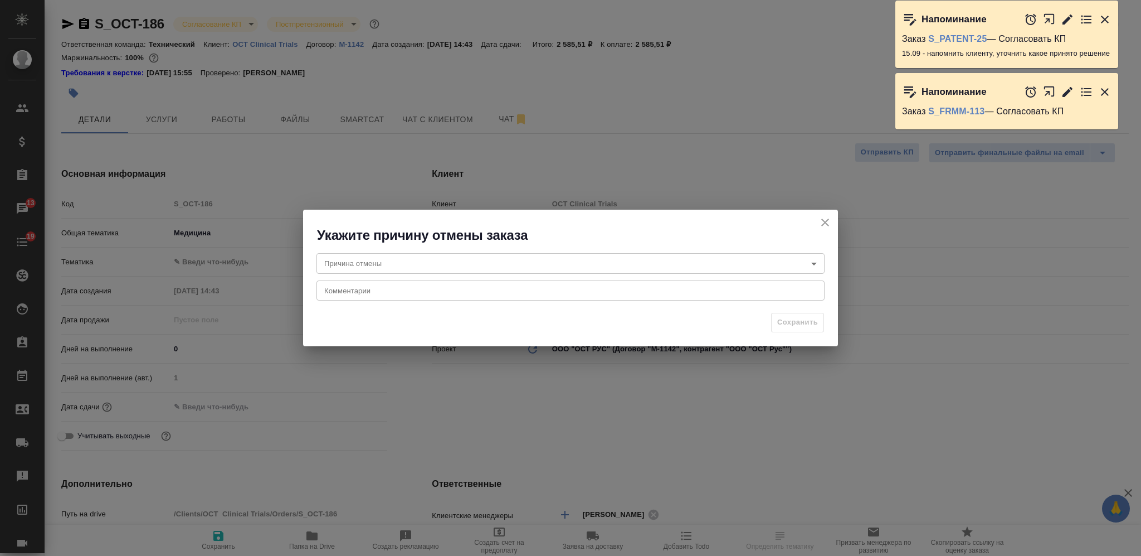
click at [504, 255] on body "🙏 .cls-1 fill:#fff; AWATERA Nikiforova Valeria Клиенты Спецификации Заказы 13 Ч…" at bounding box center [570, 278] width 1141 height 556
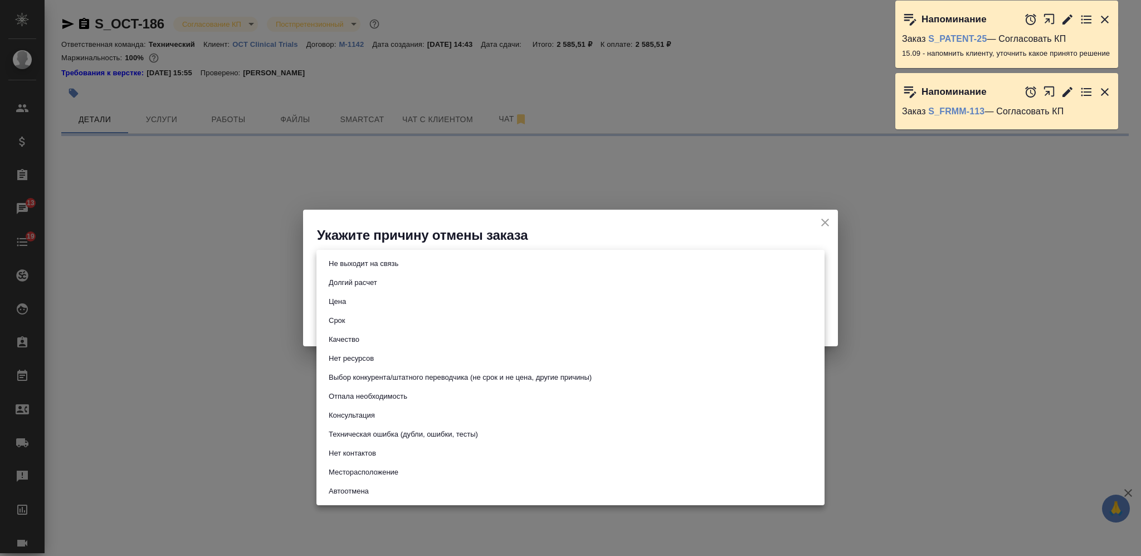
drag, startPoint x: 461, startPoint y: 376, endPoint x: 464, endPoint y: 305, distance: 70.8
click at [460, 377] on button "Выбор конкурента/штатного переводчика (не срок и не цена, другие причины)" at bounding box center [460, 377] width 270 height 12
select select "RU"
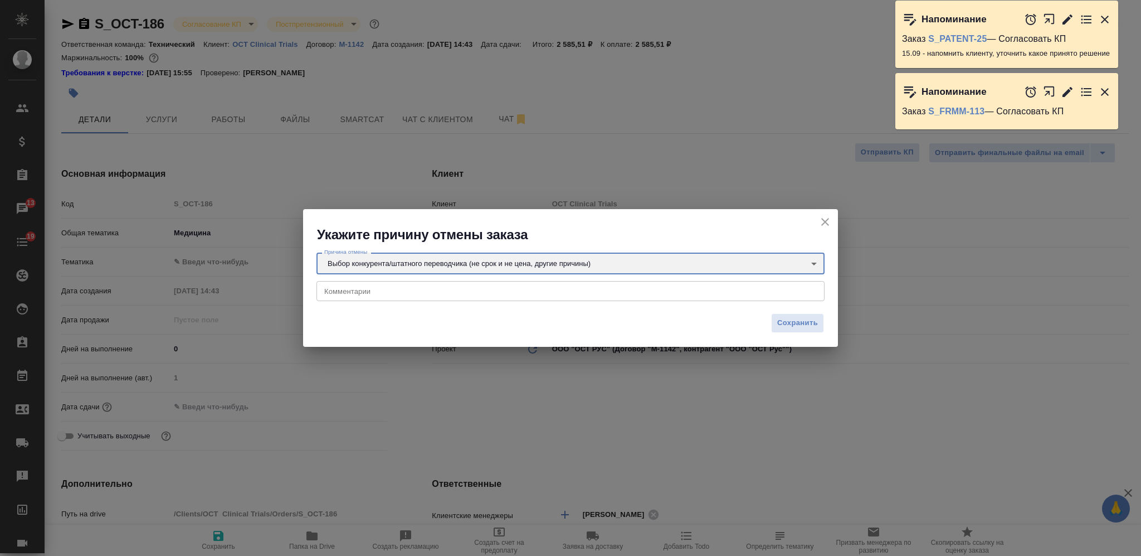
type input "choiceOfStaffOrCompetitor"
type textarea "x"
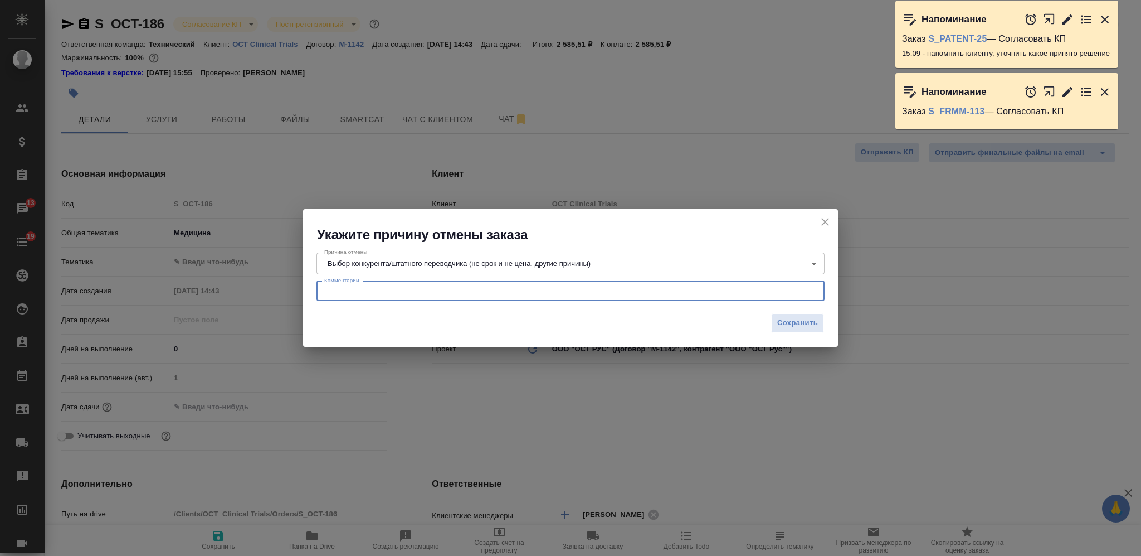
click at [460, 289] on textarea at bounding box center [570, 290] width 493 height 8
type textarea "клиент указал "тут отбой""
click at [793, 331] on button "Сохранить" at bounding box center [797, 323] width 53 height 20
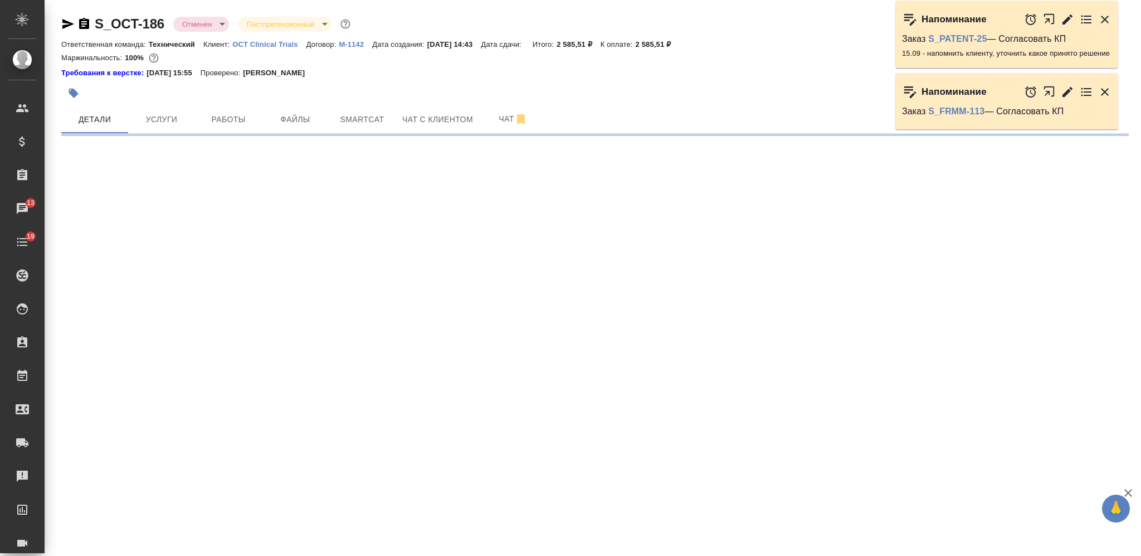
select select "RU"
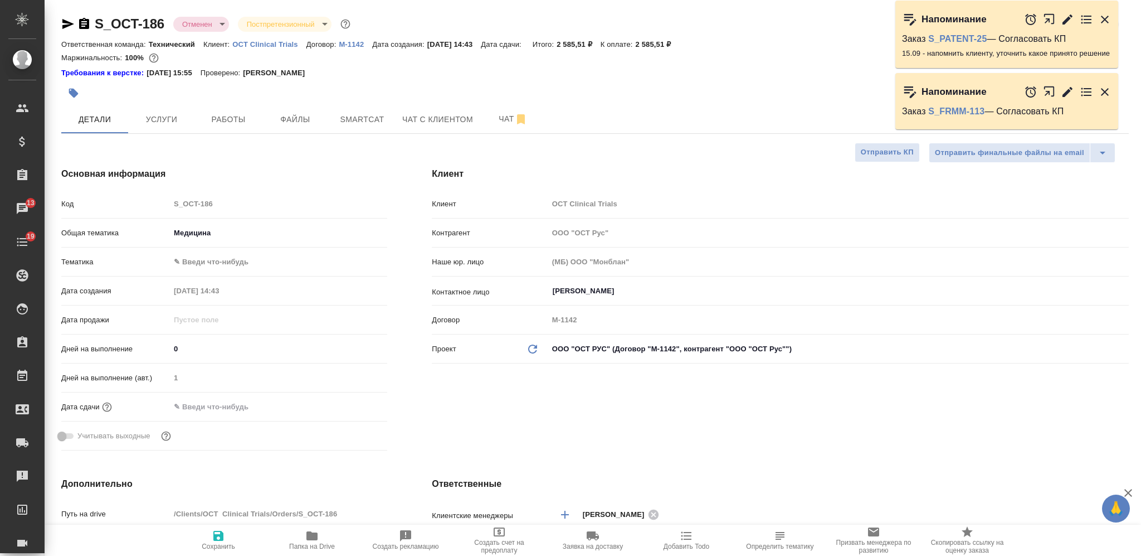
type textarea "x"
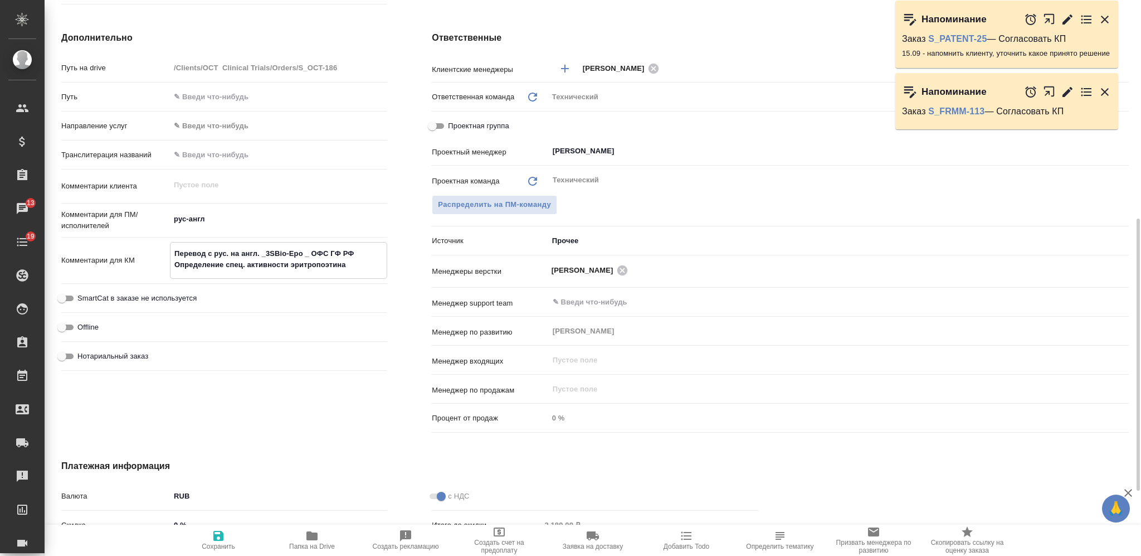
type textarea "x"
click at [357, 265] on textarea "Перевод с рус. на англ. _3SBio-Epo _ ОФС ГФ РФ Определение спец. активности эри…" at bounding box center [278, 259] width 216 height 30
type textarea "о"
type textarea "x"
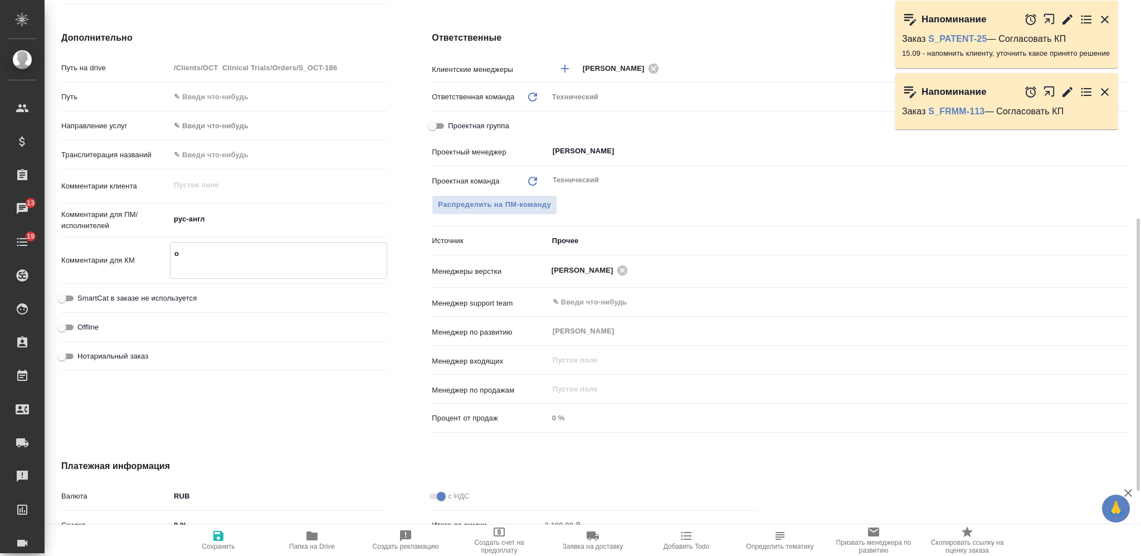
type textarea "x"
type textarea "от"
type textarea "x"
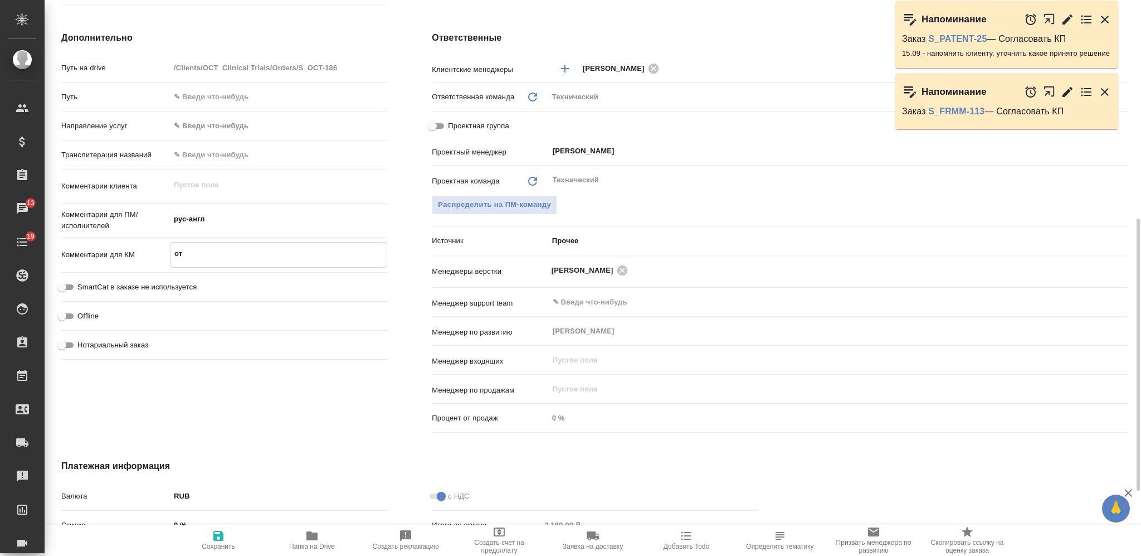
type textarea "от"
type textarea "x"
type textarea "от К"
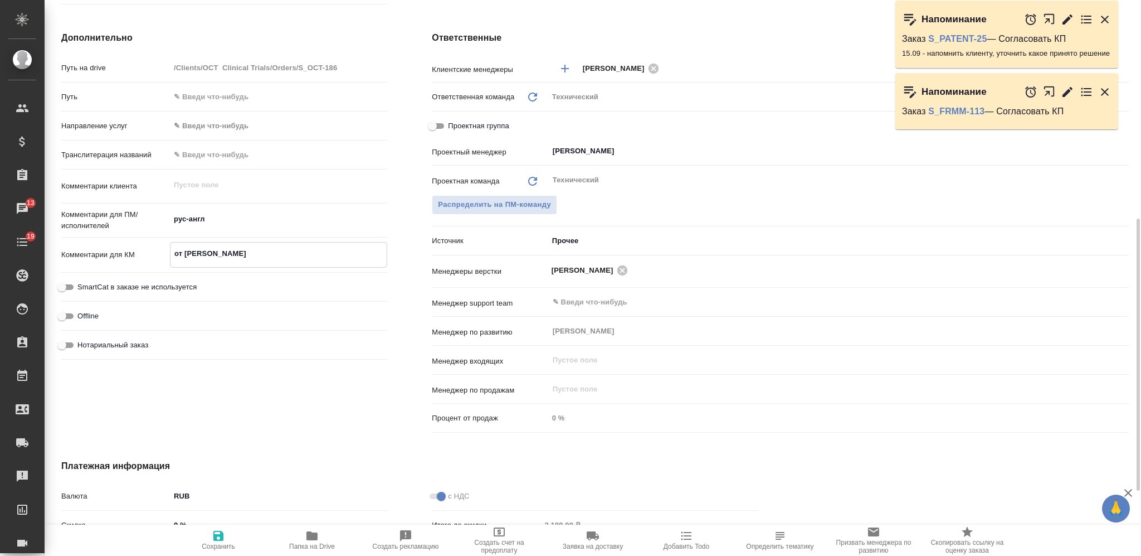
type textarea "x"
type textarea "от КЛ"
type textarea "x"
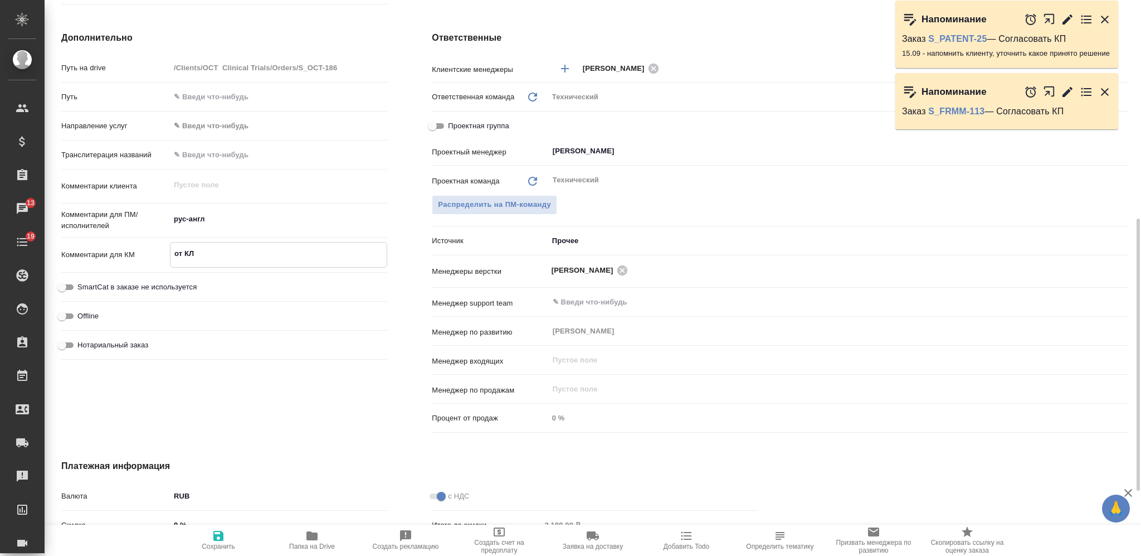
type textarea "x"
type textarea "от КЛ:"
type textarea "x"
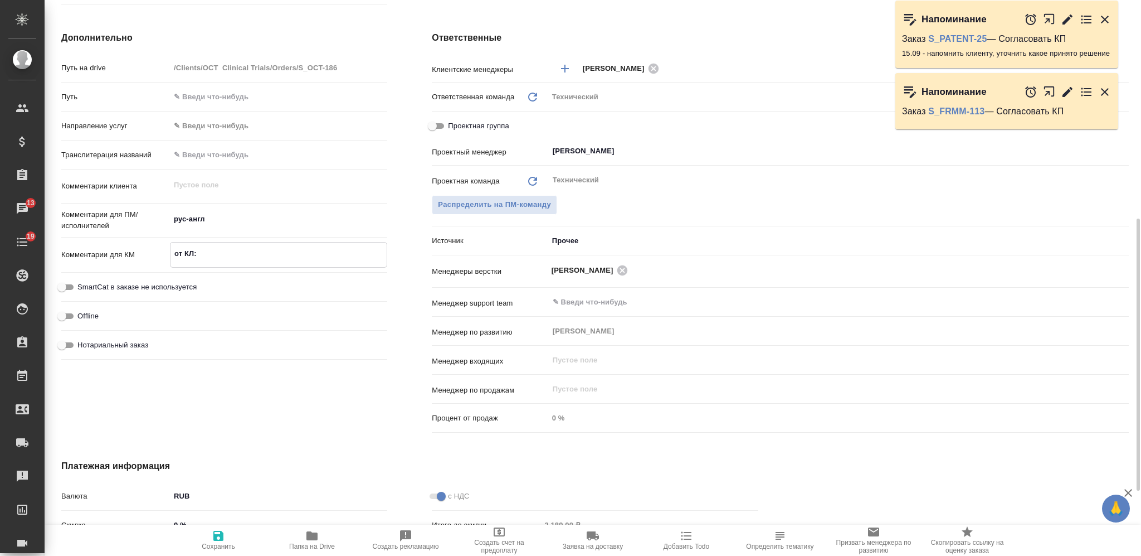
type textarea "x"
type textarea "от КЛ:"
type textarea "x"
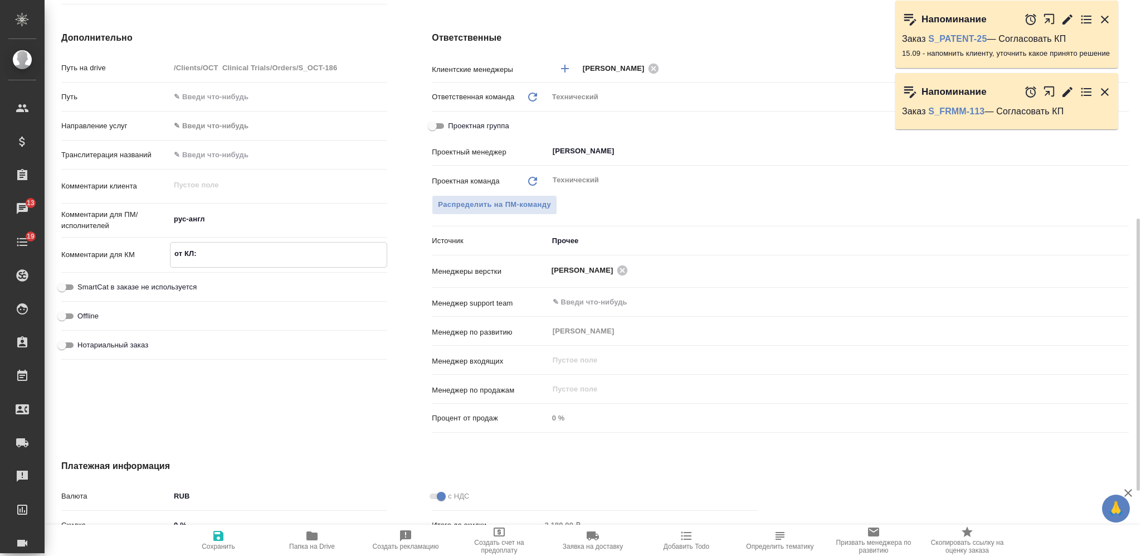
paste textarea "т"
type textarea "от КЛ: т"
type textarea "x"
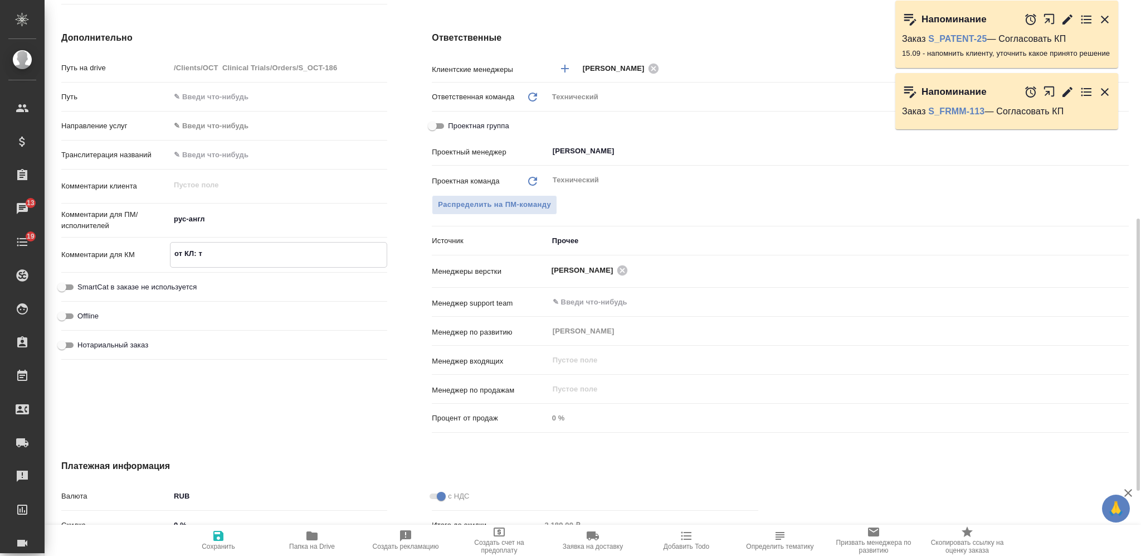
type textarea "от КЛ:"
type textarea "x"
type textarea "от КЛ: ""
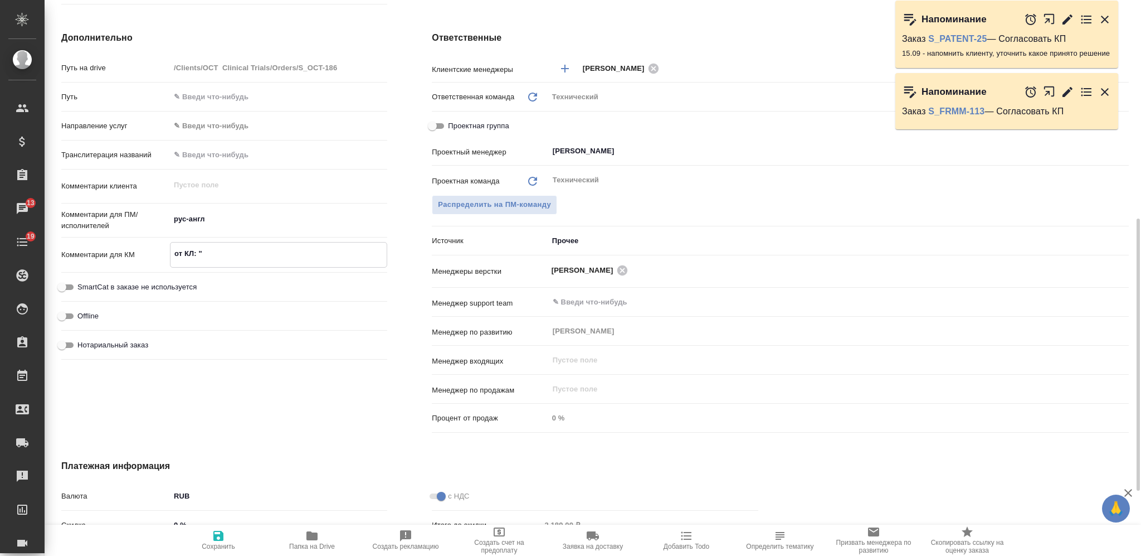
type textarea "x"
type textarea "от КЛ: "т"
type textarea "x"
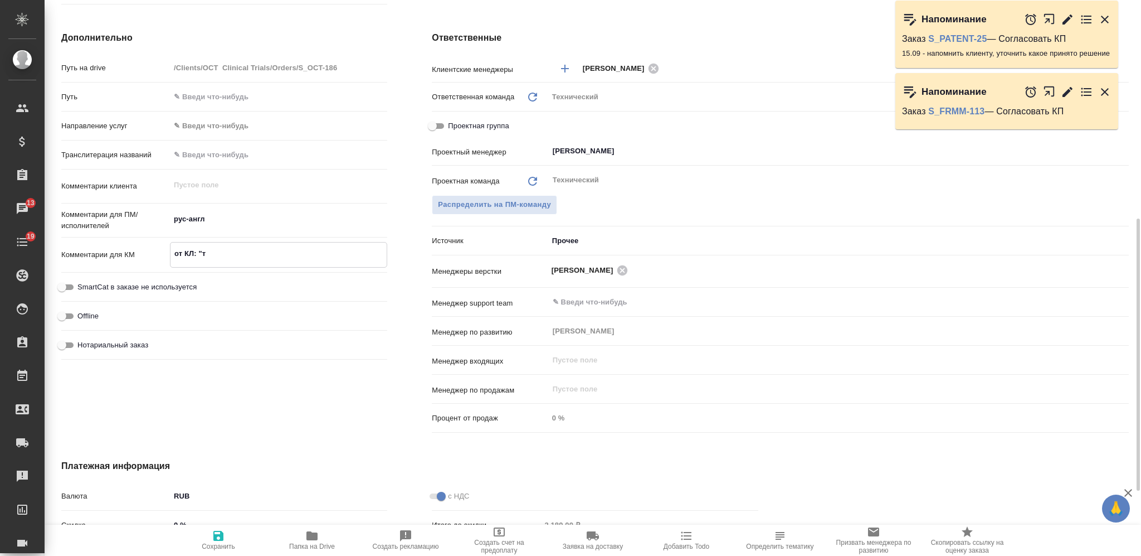
type textarea "x"
type textarea "от КЛ: "ту"
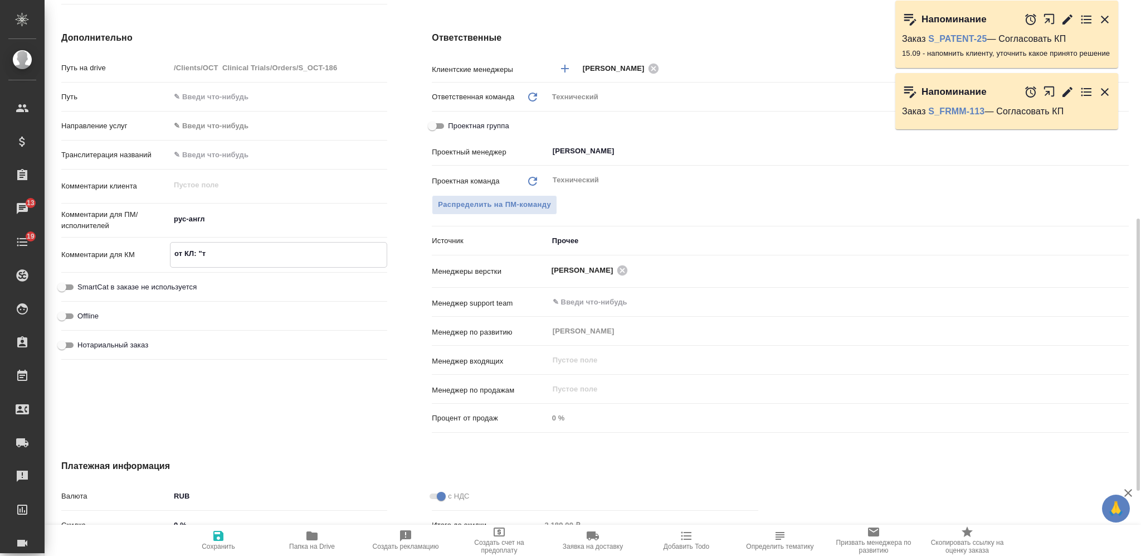
type textarea "x"
type textarea "от КЛ: "тут"
type textarea "x"
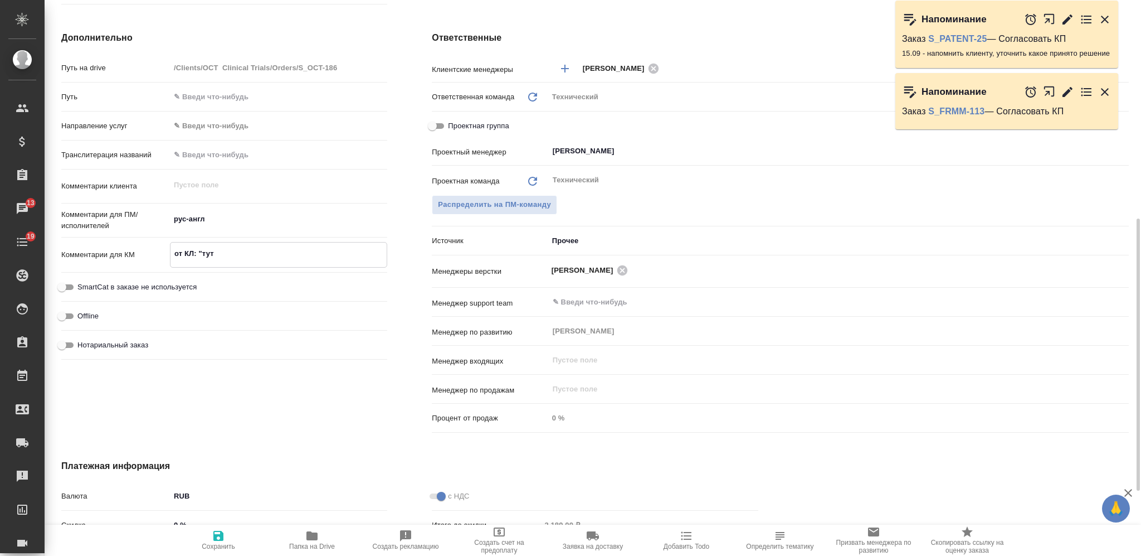
type textarea "от КЛ: "тут"
type textarea "x"
type textarea "от КЛ: "тут о"
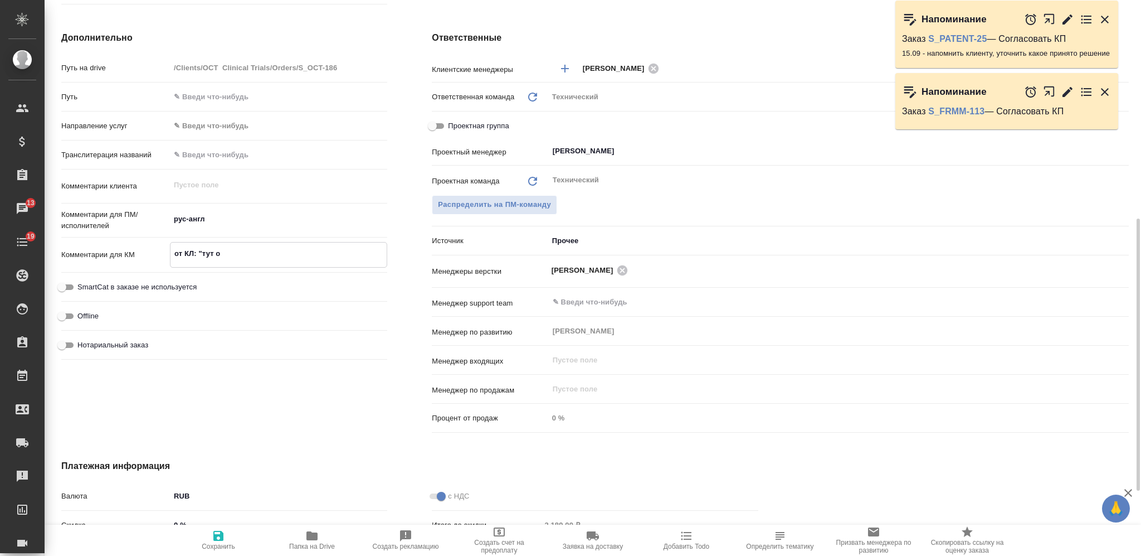
type textarea "x"
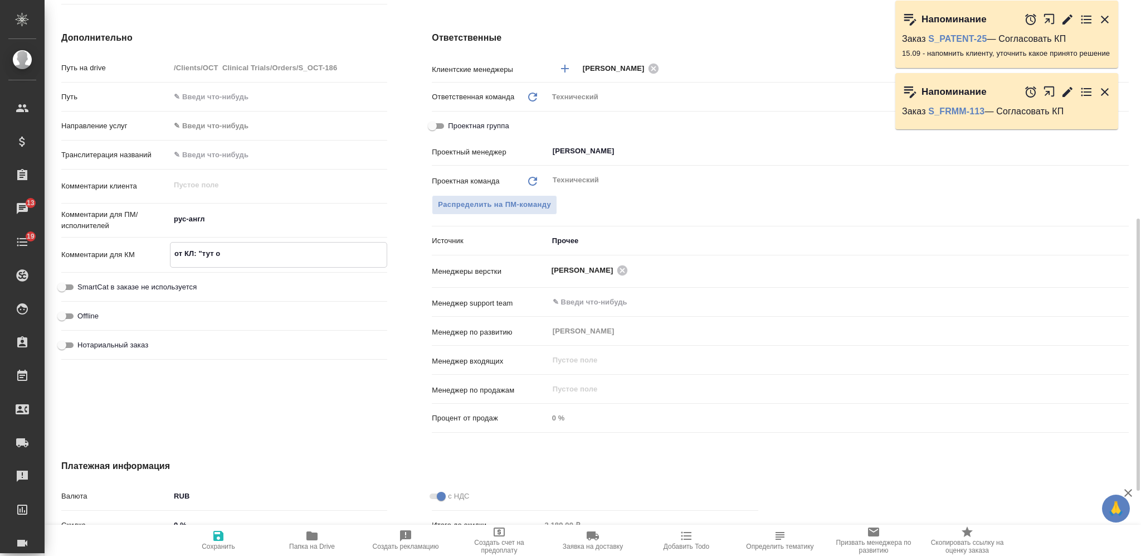
type textarea "от КЛ: "тут от"
type textarea "x"
type textarea "от КЛ: "тут отб"
type textarea "x"
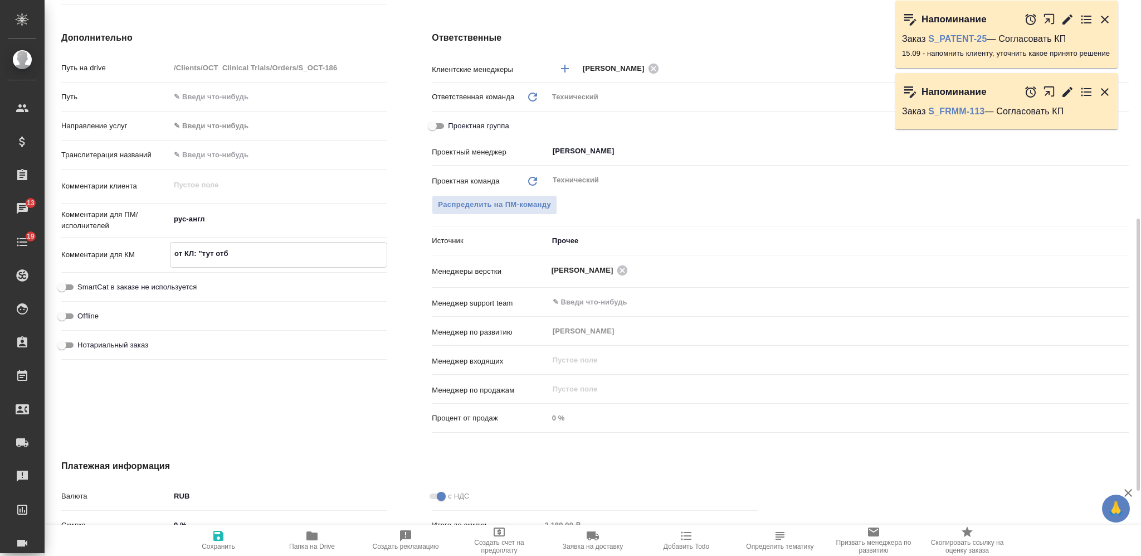
type textarea "x"
type textarea "от КЛ: "тут отбо"
type textarea "x"
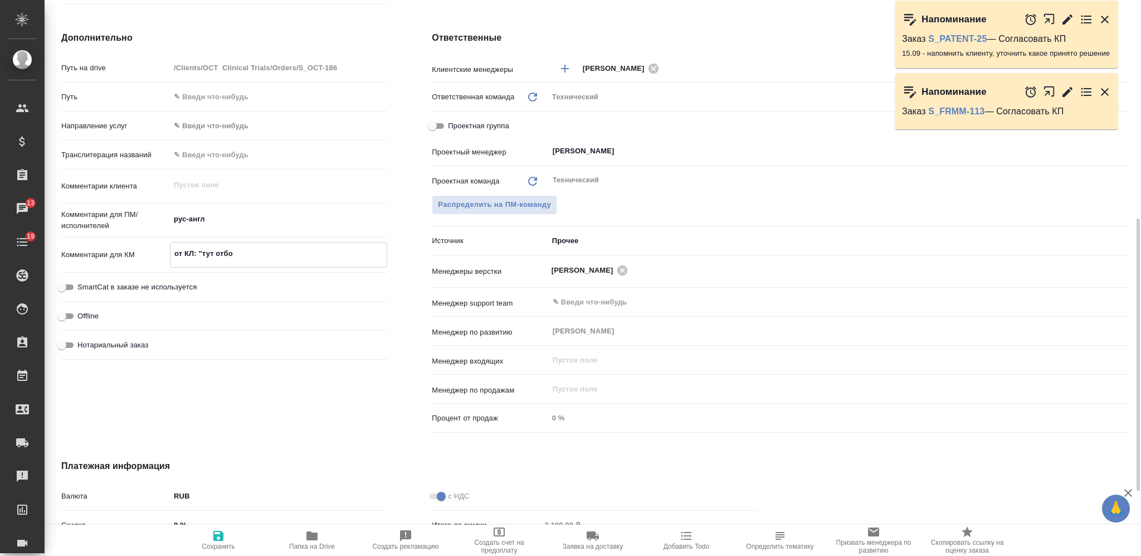
type textarea "x"
type textarea "от КЛ: "тут отбой"
type textarea "x"
type textarea "от КЛ: "тут отбой""
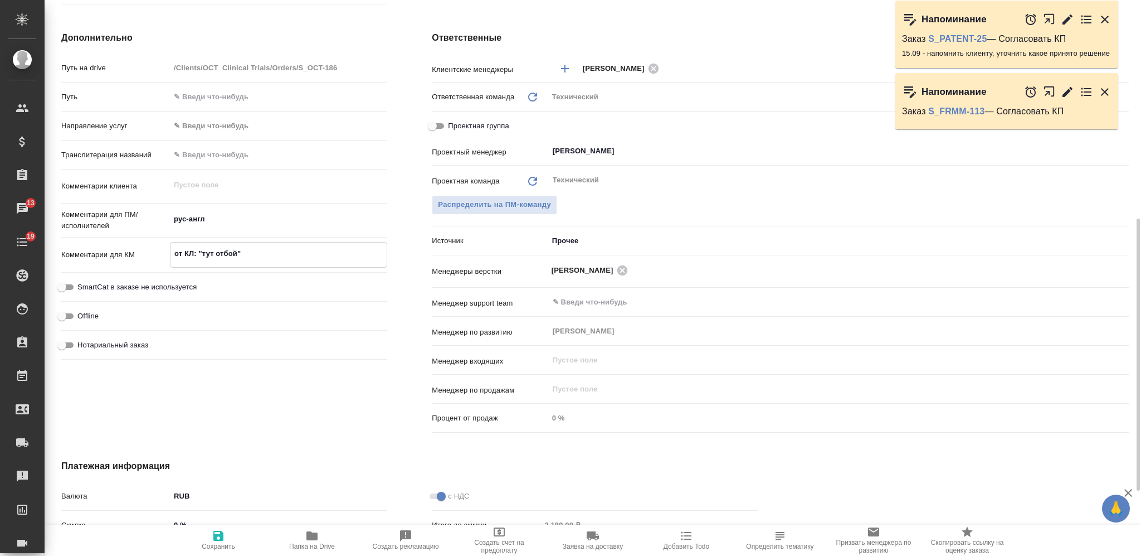
type textarea "x"
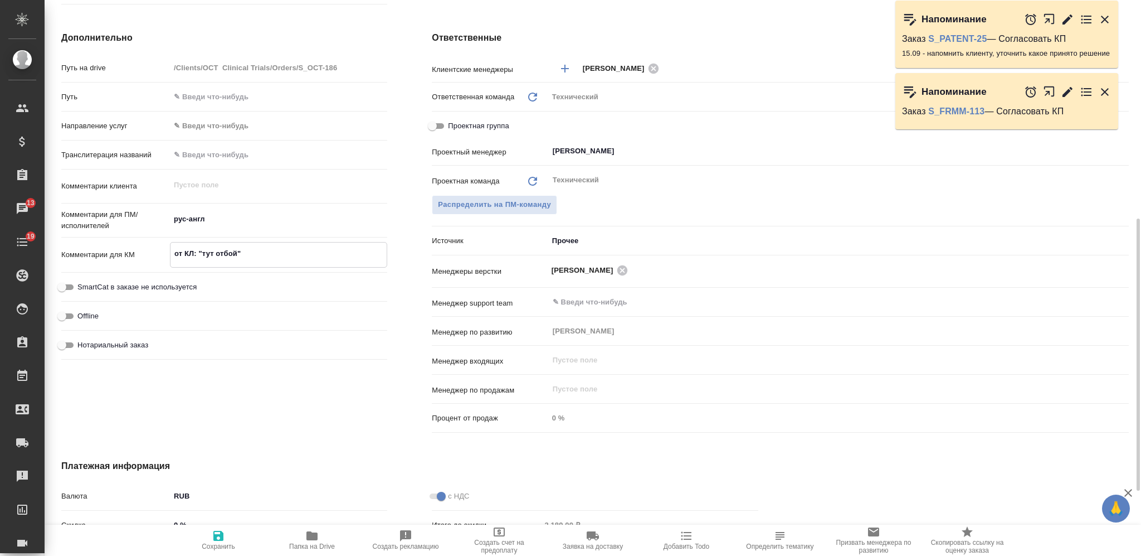
type textarea "от КЛ: "тут отбой""
type textarea "x"
type textarea "от КЛ: "тут отбой" у"
type textarea "x"
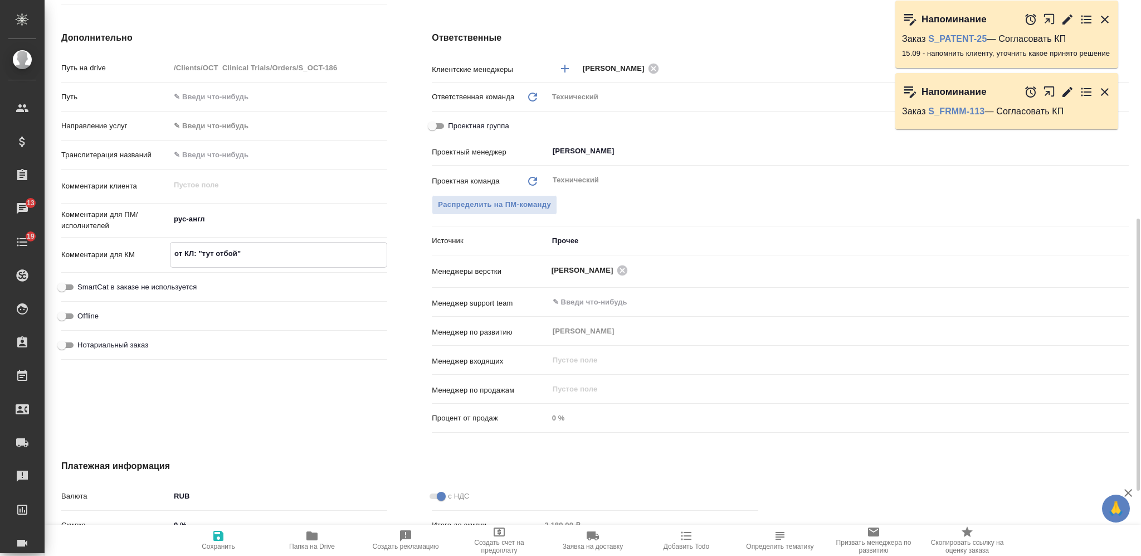
type textarea "x"
type textarea "от КЛ: "тут отбой" ук"
type textarea "x"
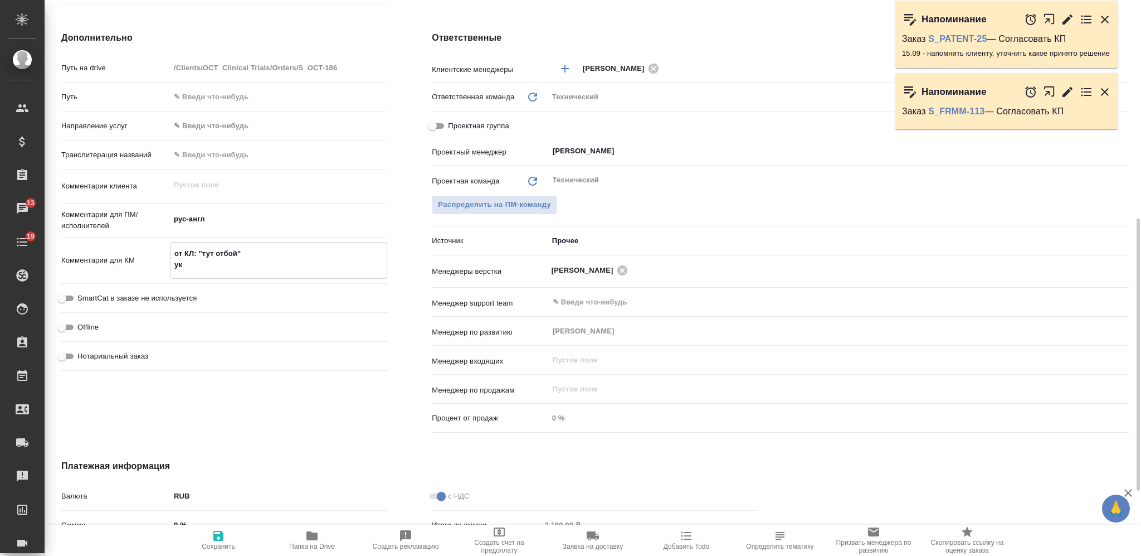
type textarea "от КЛ: "тут отбой" ука"
type textarea "x"
type textarea "от КЛ: "тут отбой" указ"
type textarea "x"
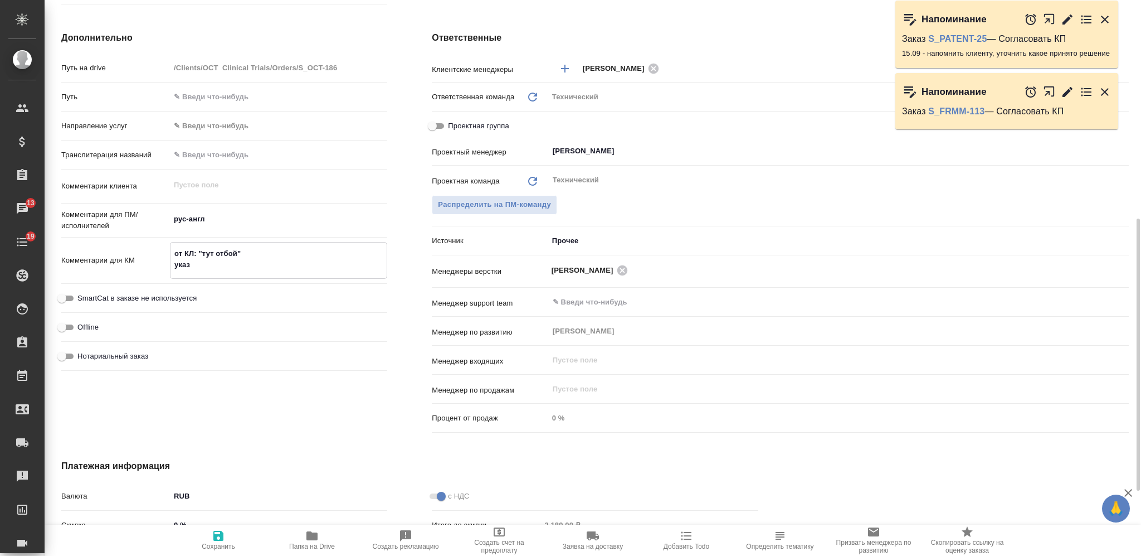
type textarea "x"
type textarea "от КЛ: "тут отбой" указа"
type textarea "x"
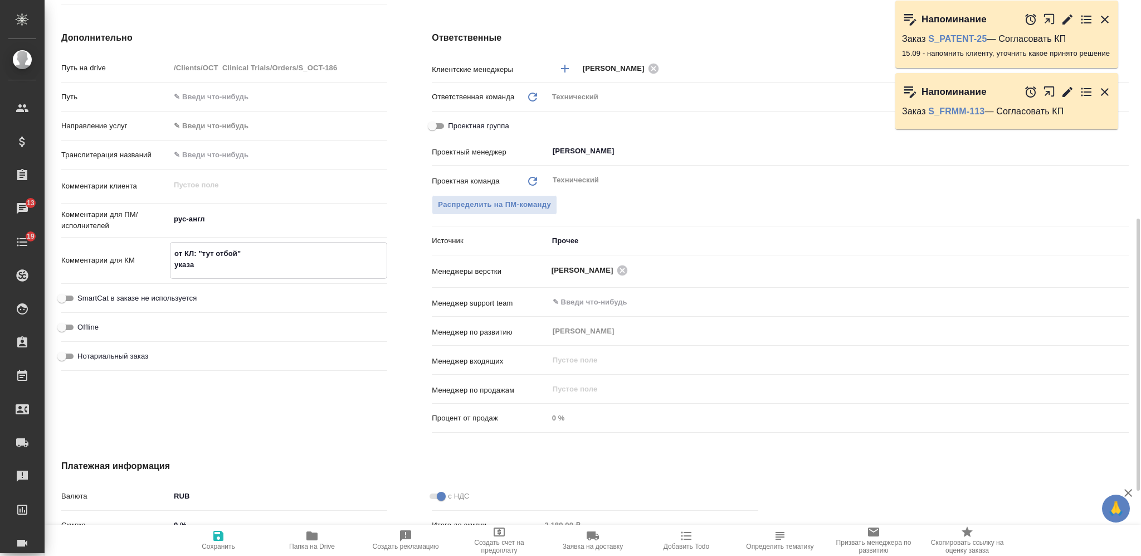
type textarea "x"
type textarea "от КЛ: "тут отбой" указал"
type textarea "x"
type textarea "от КЛ: "тут отбой" указала"
type textarea "x"
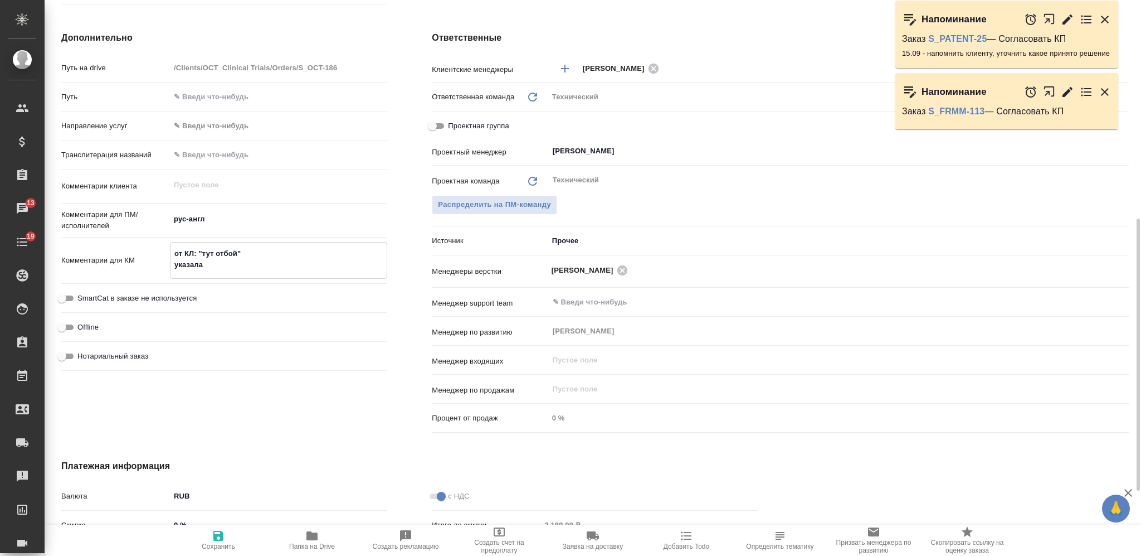
type textarea "x"
type textarea "от КЛ: "тут отбой" указала"
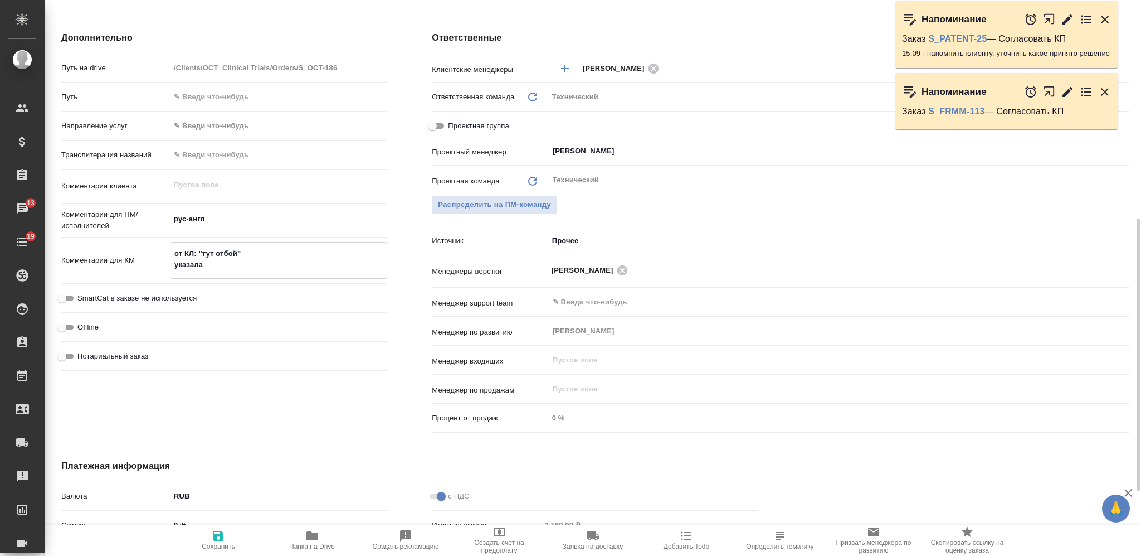
type textarea "x"
type textarea "от КЛ: "тут отбой" указала причи"
type textarea "x"
type textarea "от КЛ: "тут отбой" указала причин"
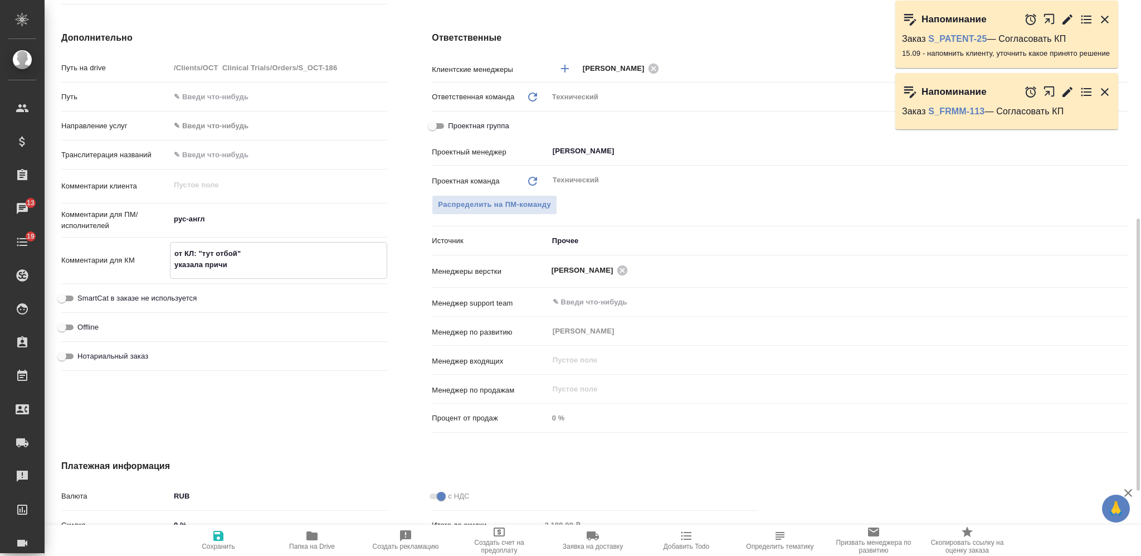
type textarea "x"
type textarea "от КЛ: "тут отбой" указала причину"
type textarea "x"
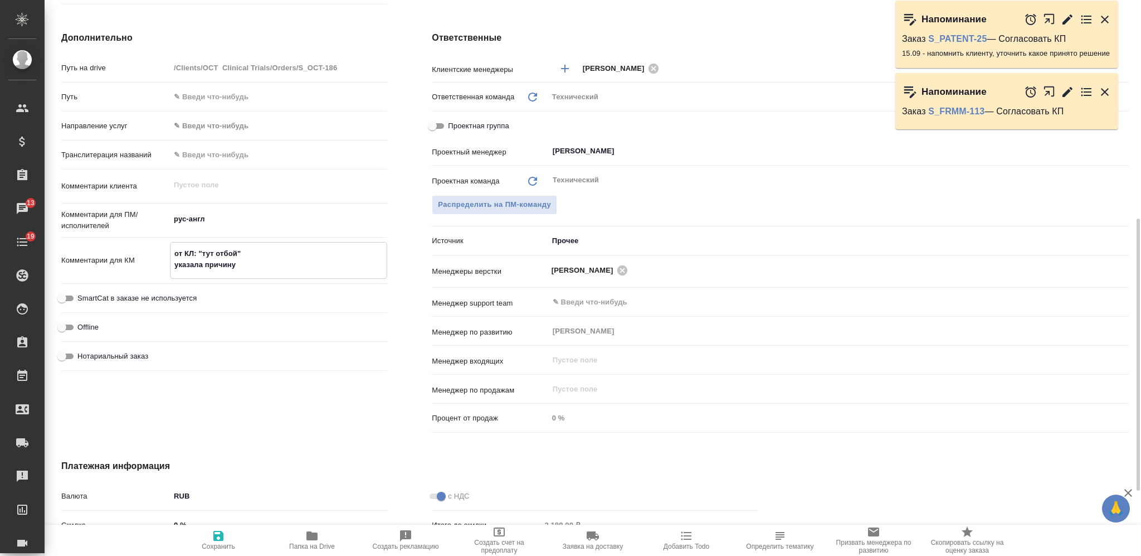
type textarea "от КЛ: "тут отбой" указала причину"
type textarea "x"
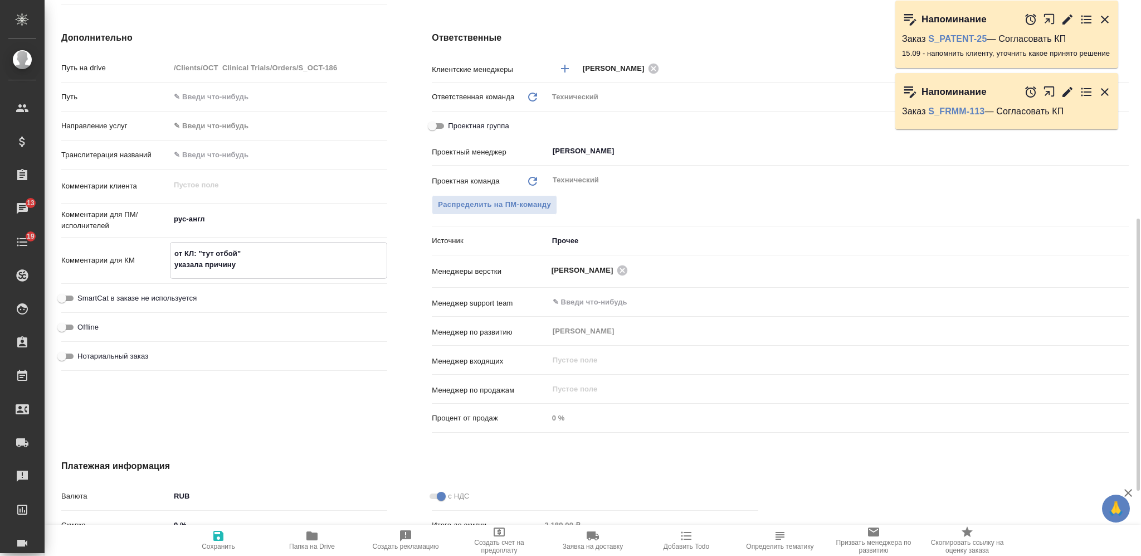
type textarea "x"
type textarea "от КЛ: "тут отбой" указала причину -"
type textarea "x"
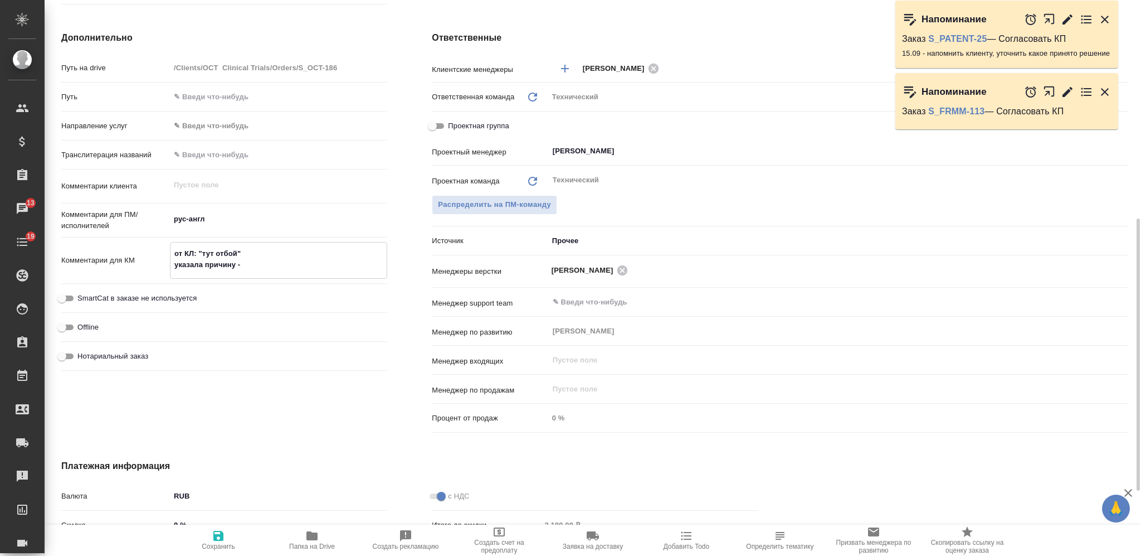
type textarea "от КЛ: "тут отбой" указала причину -"
type textarea "x"
type textarea "от КЛ: "тут отбой" указала причину - п"
type textarea "x"
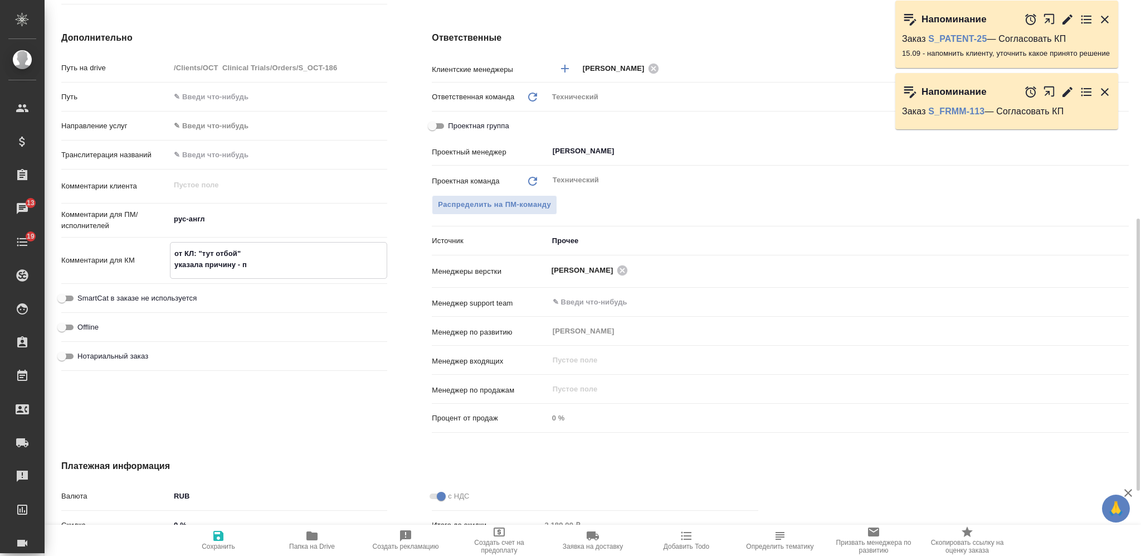
type textarea "x"
type textarea "от КЛ: "тут отбой" указала причину - пе"
type textarea "x"
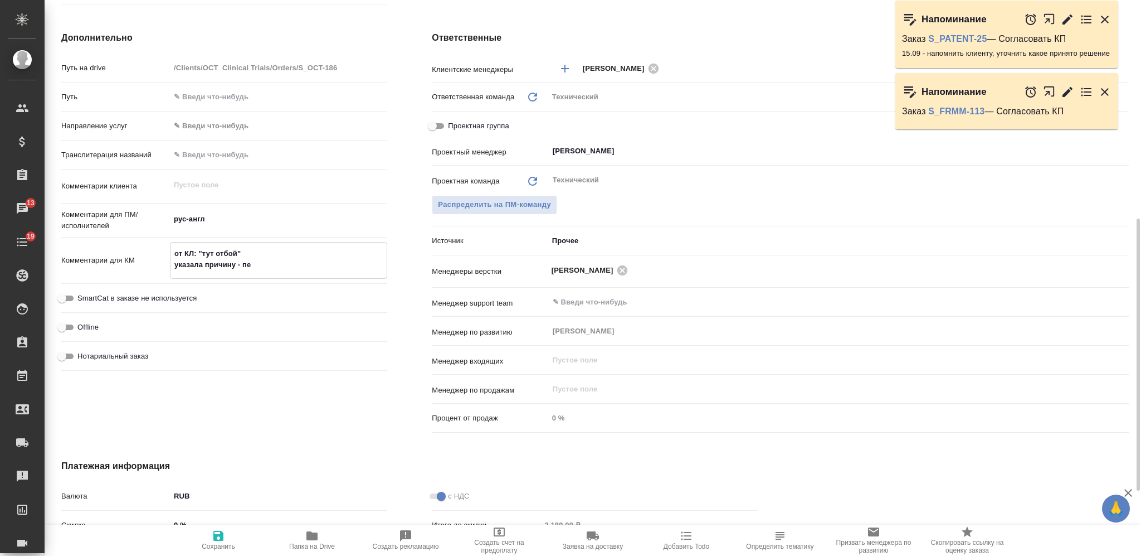
type textarea "x"
type textarea "от КЛ: "тут отбой" указала причину - п"
type textarea "x"
type textarea "от КЛ: "тут отбой" указала причину - пе"
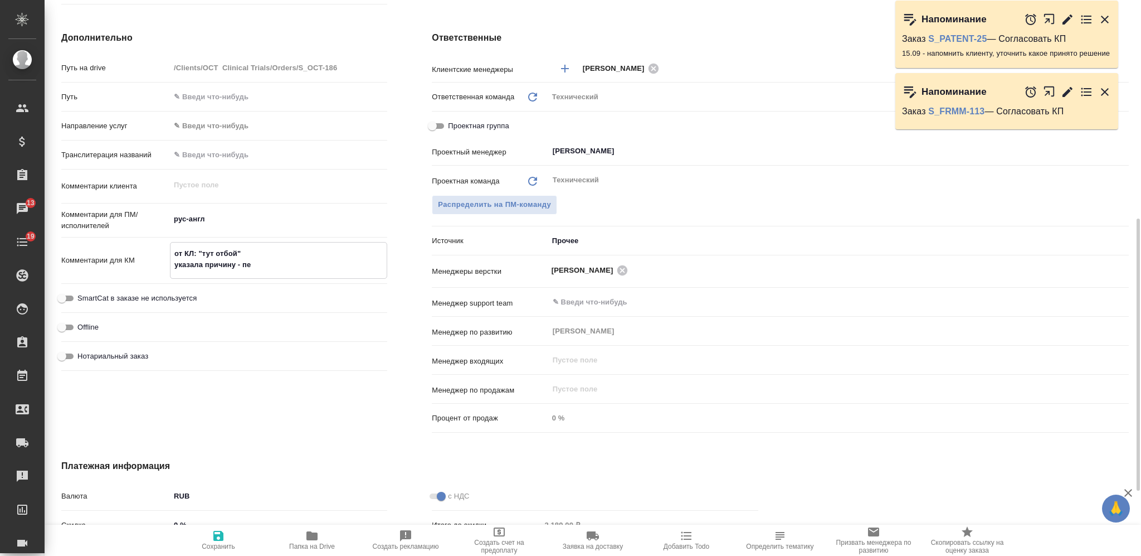
type textarea "x"
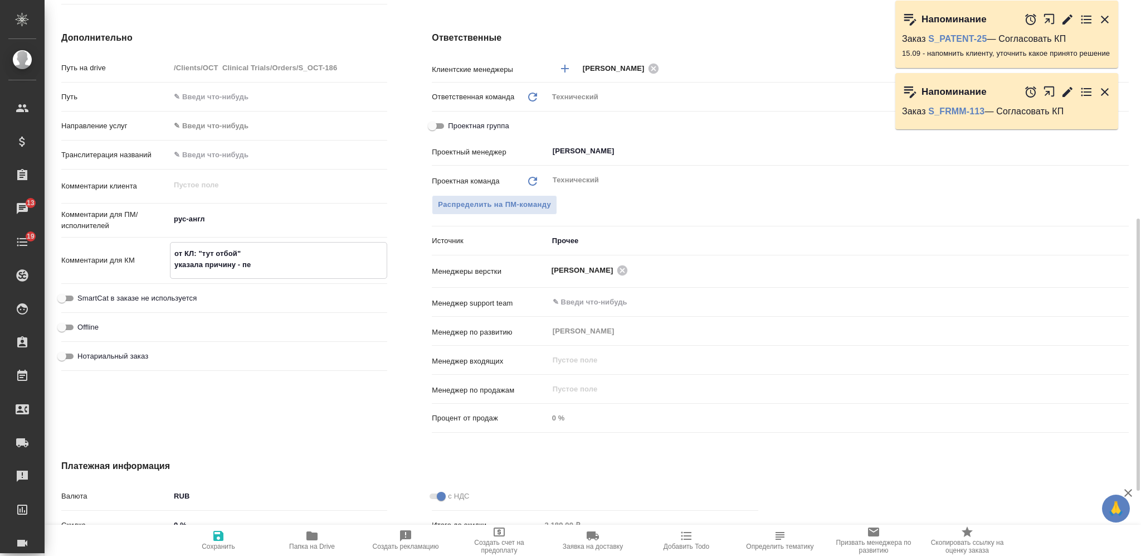
type textarea "от КЛ: "тут отбой" указала причину - пер"
type textarea "x"
type textarea "от КЛ: "тут отбой" указала причину - пере"
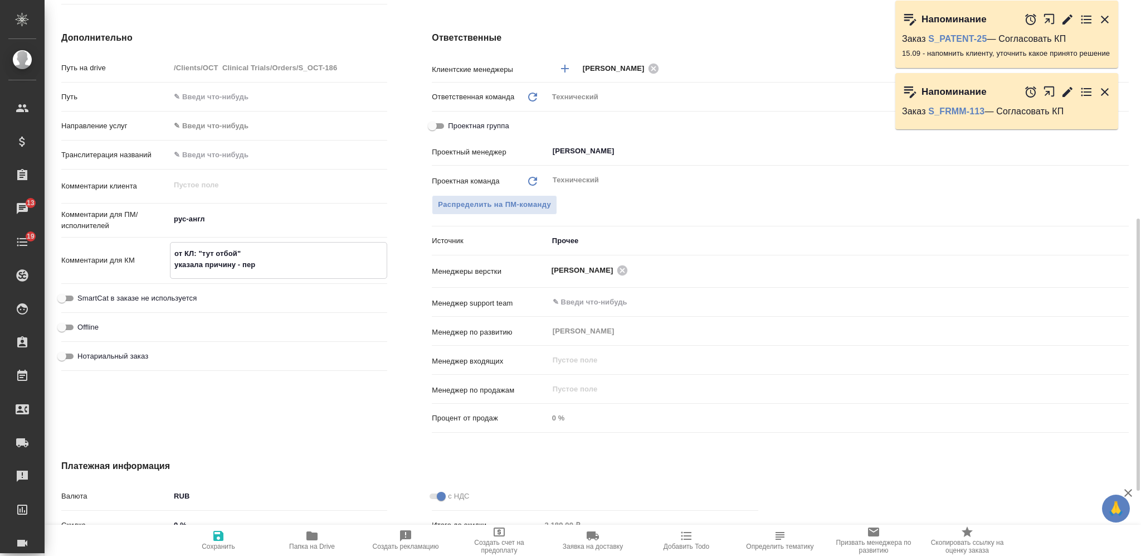
type textarea "x"
type textarea "от КЛ: "тут отбой" указала причину - перед"
type textarea "x"
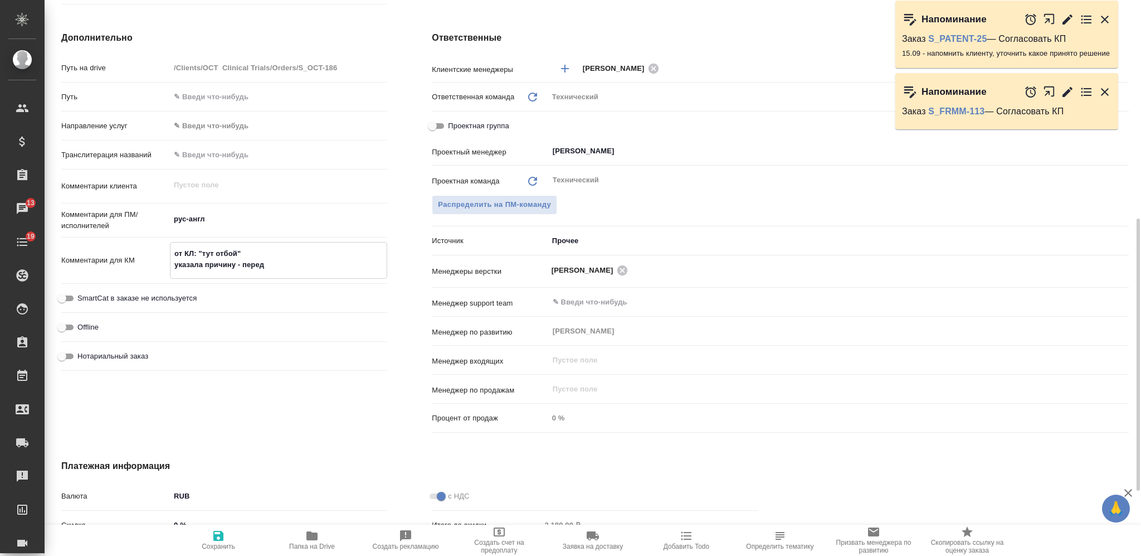
type textarea "x"
type textarea "от КЛ: "тут отбой" указала причину - переда"
type textarea "x"
type textarea "от КЛ: "тут отбой" указала причину - передач"
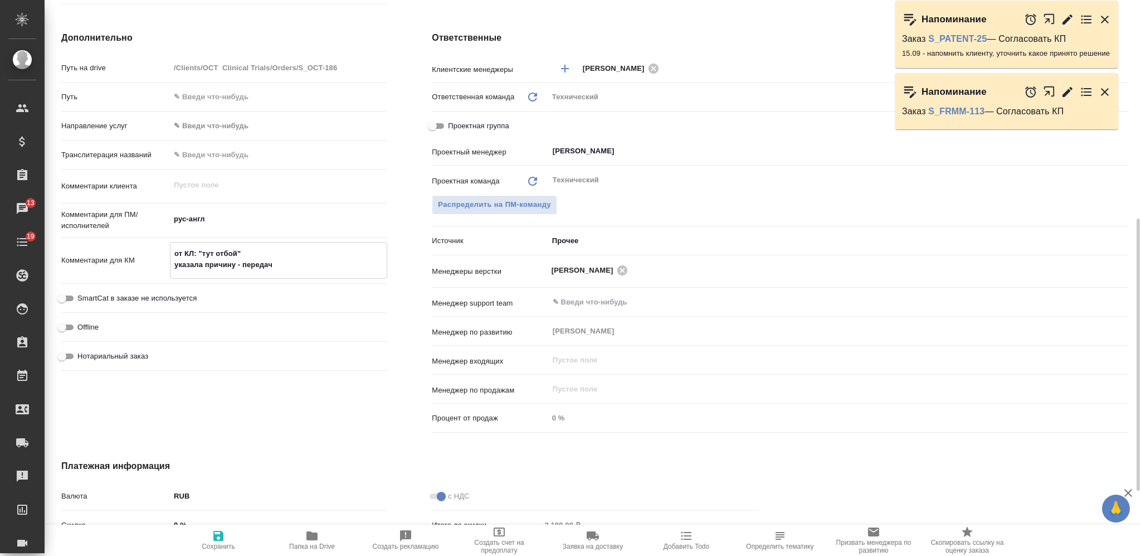
type textarea "x"
type textarea "от КЛ: "тут отбой" указала причину - передача"
type textarea "x"
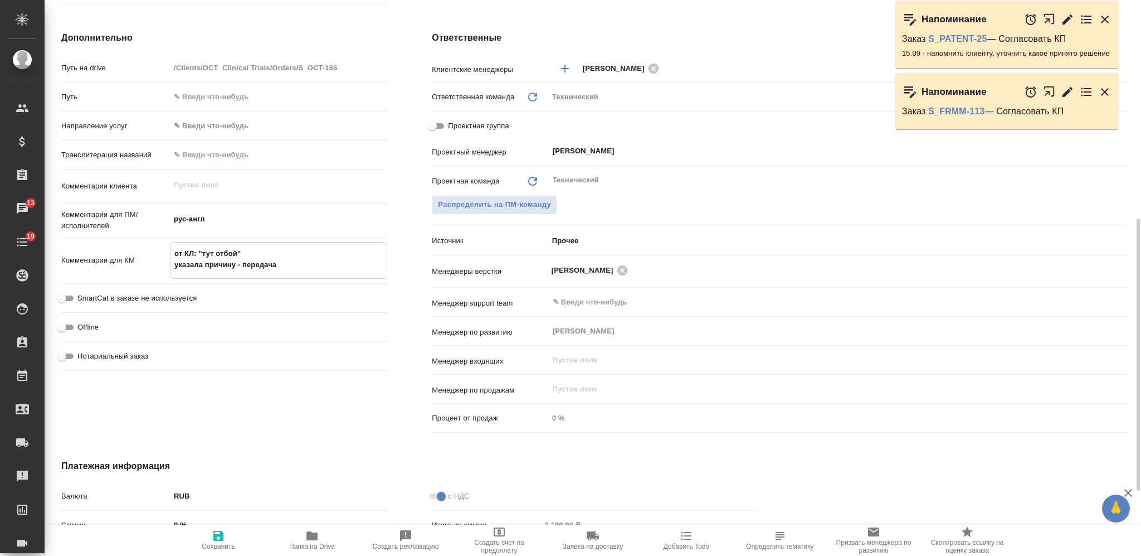
type textarea "x"
type textarea "от КЛ: "тут отбой" указала причину - передача"
type textarea "x"
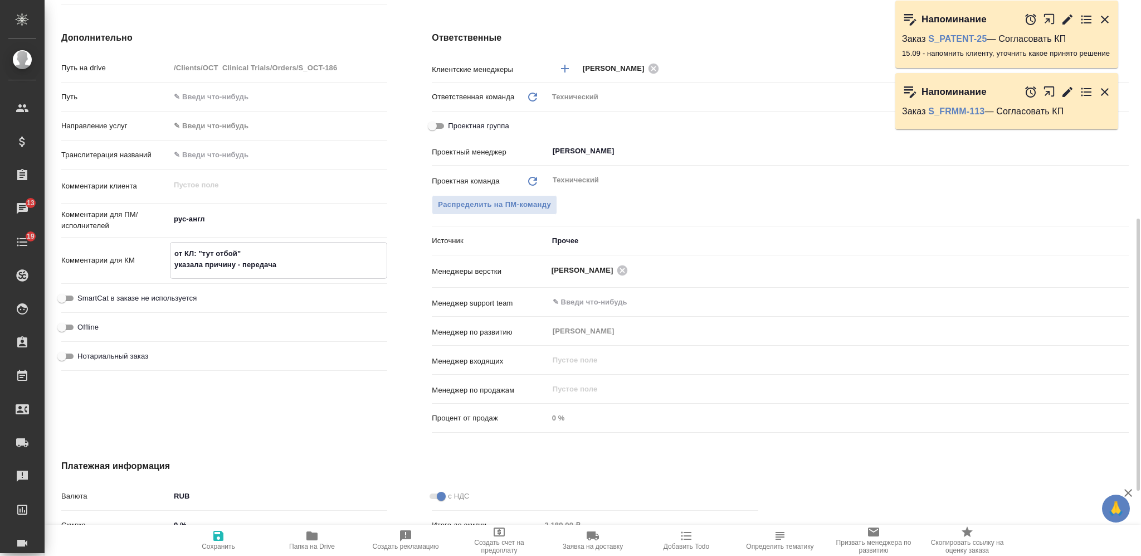
type textarea "x"
type textarea "от КЛ: "тут отбой" указала причину - передача"
type textarea "x"
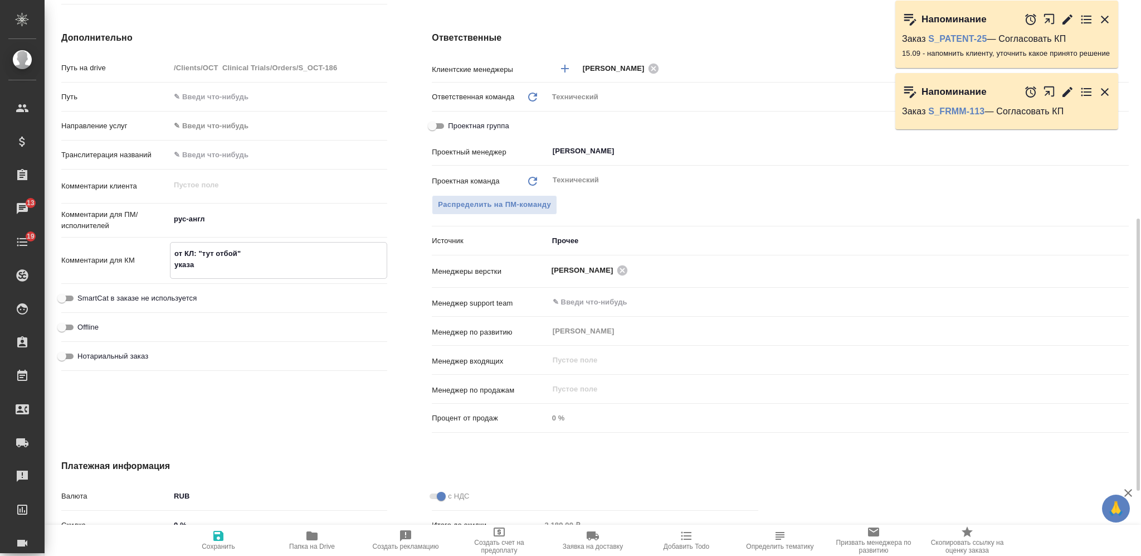
type textarea "от КЛ: "тут отбой" указ"
type textarea "x"
click at [181, 270] on textarea "от КЛ: "тут отбой" указ" at bounding box center [278, 259] width 216 height 30
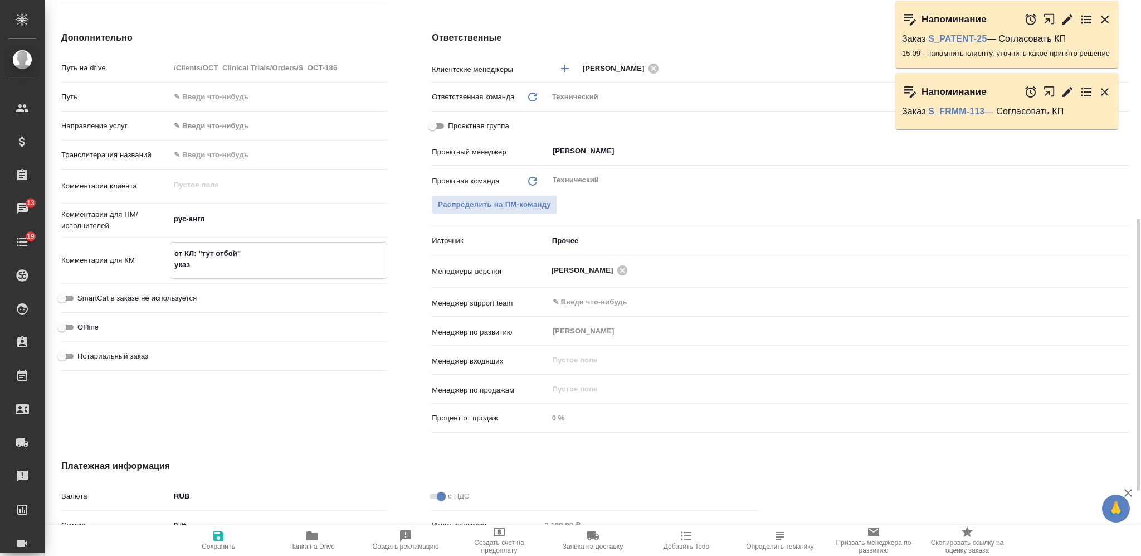
click at [181, 270] on textarea "от КЛ: "тут отбой" указ" at bounding box center [278, 259] width 216 height 30
type textarea "x"
type textarea "от КЛ: "тут отбой" п"
click at [225, 416] on icon "button" at bounding box center [218, 535] width 13 height 13
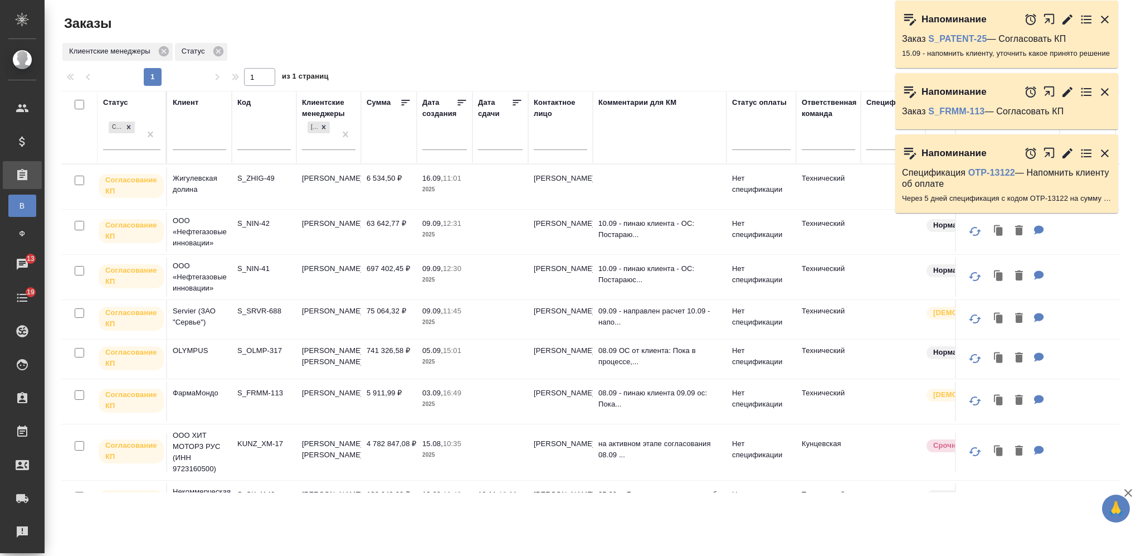
scroll to position [66, 0]
